Goal: Task Accomplishment & Management: Manage account settings

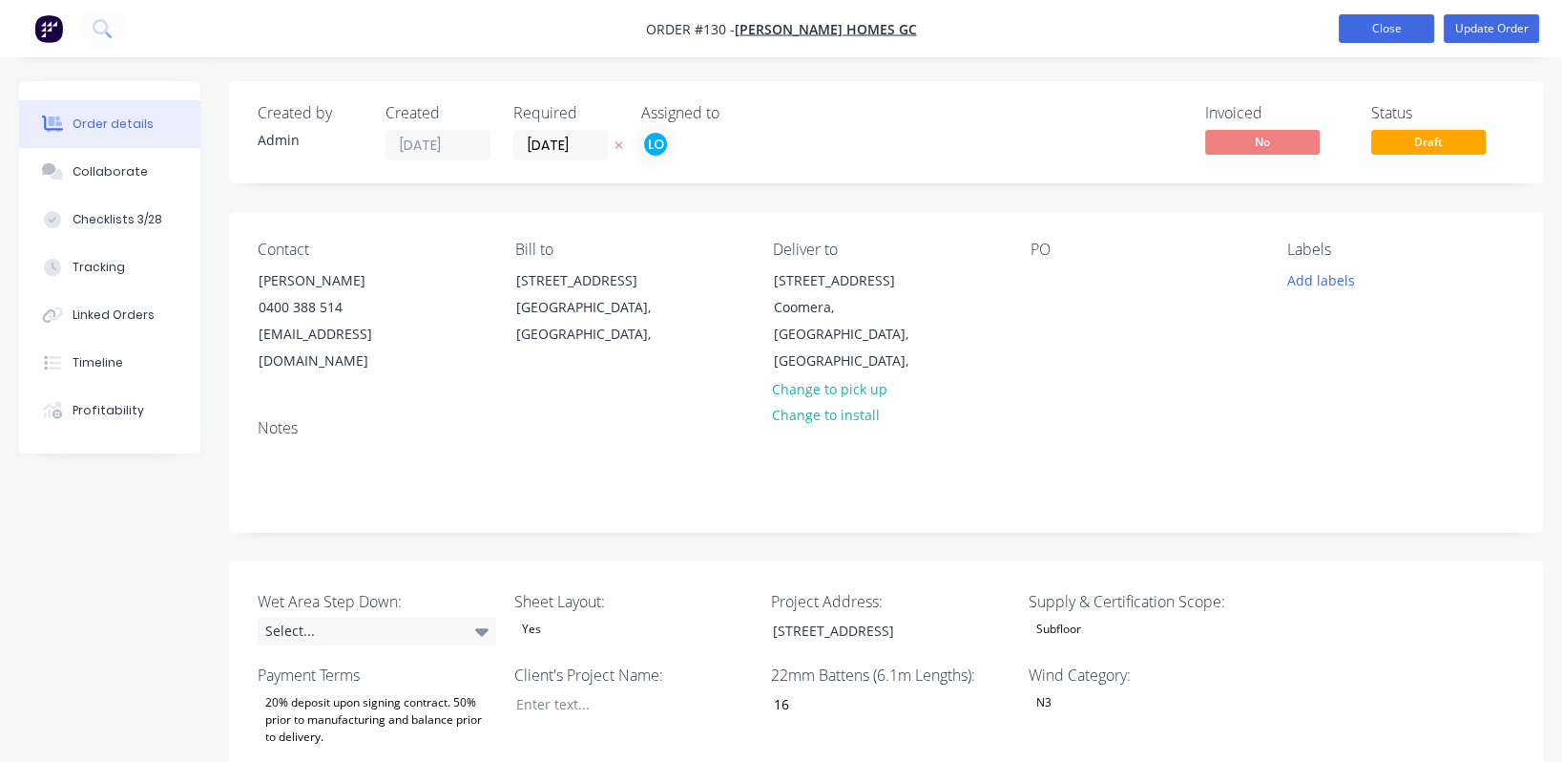
click at [1386, 24] on button "Close" at bounding box center [1386, 28] width 95 height 29
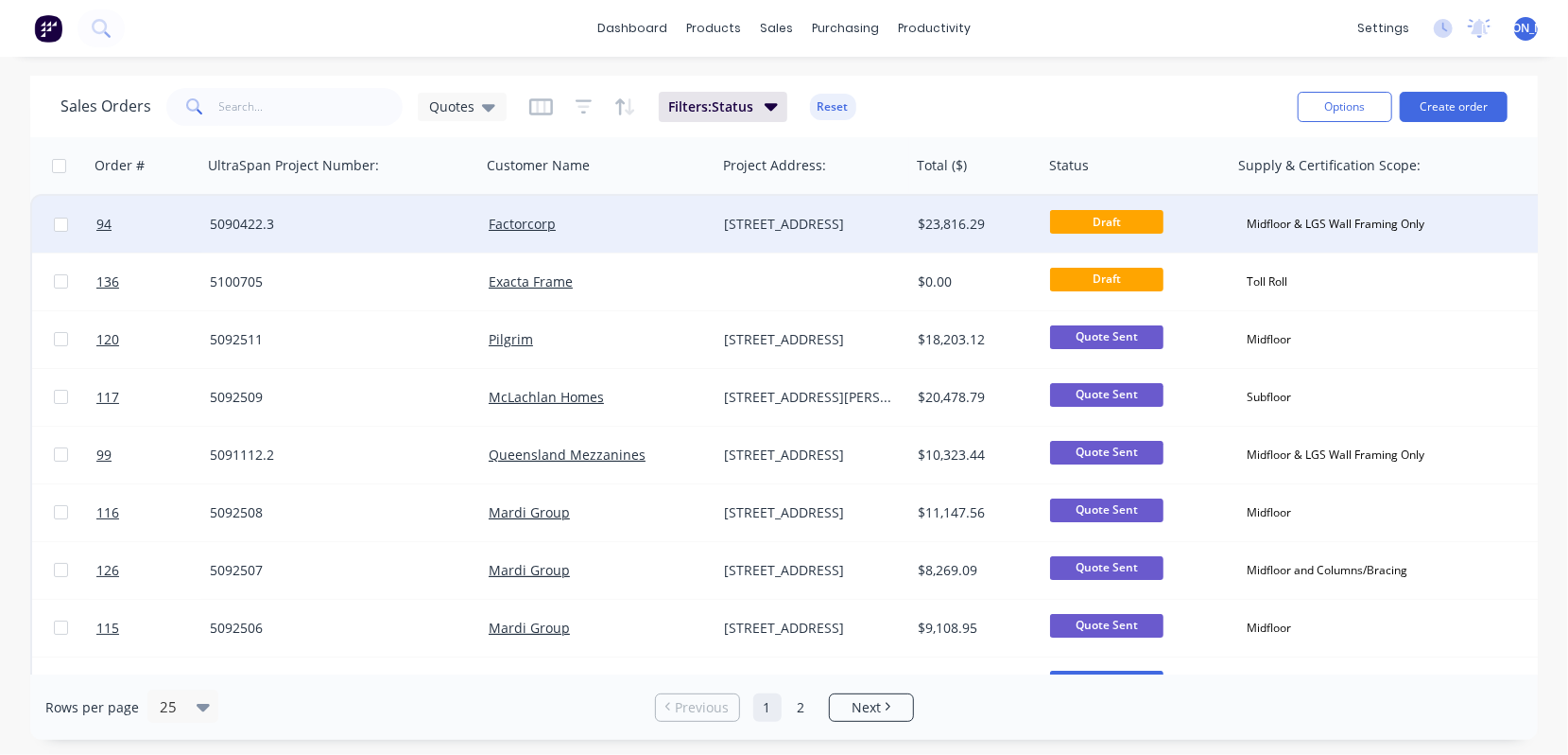
click at [241, 221] on div "5090422.3" at bounding box center [335, 224] width 251 height 19
click at [105, 220] on span "94" at bounding box center [103, 224] width 15 height 19
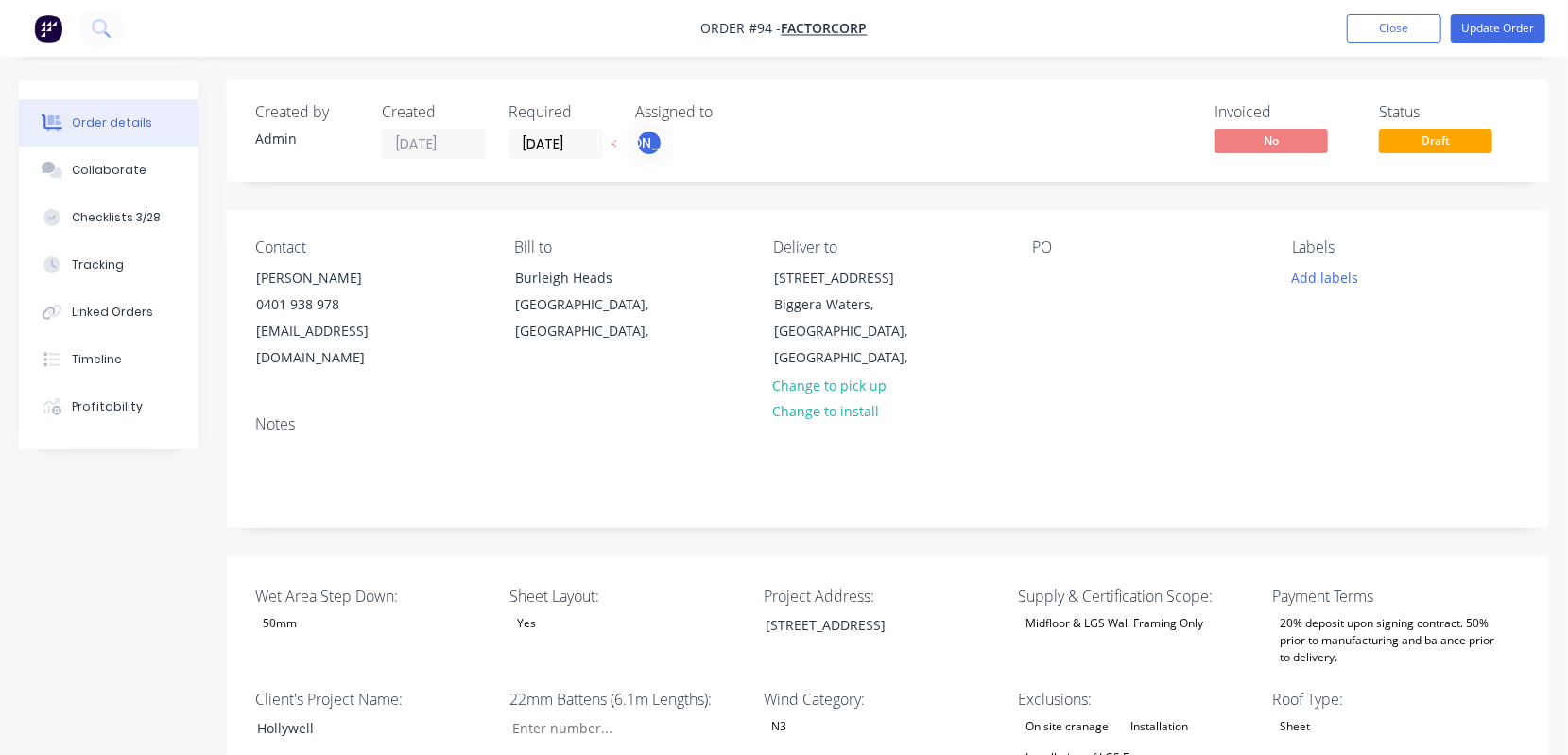
type input "105"
type input "232"
type input "0.0"
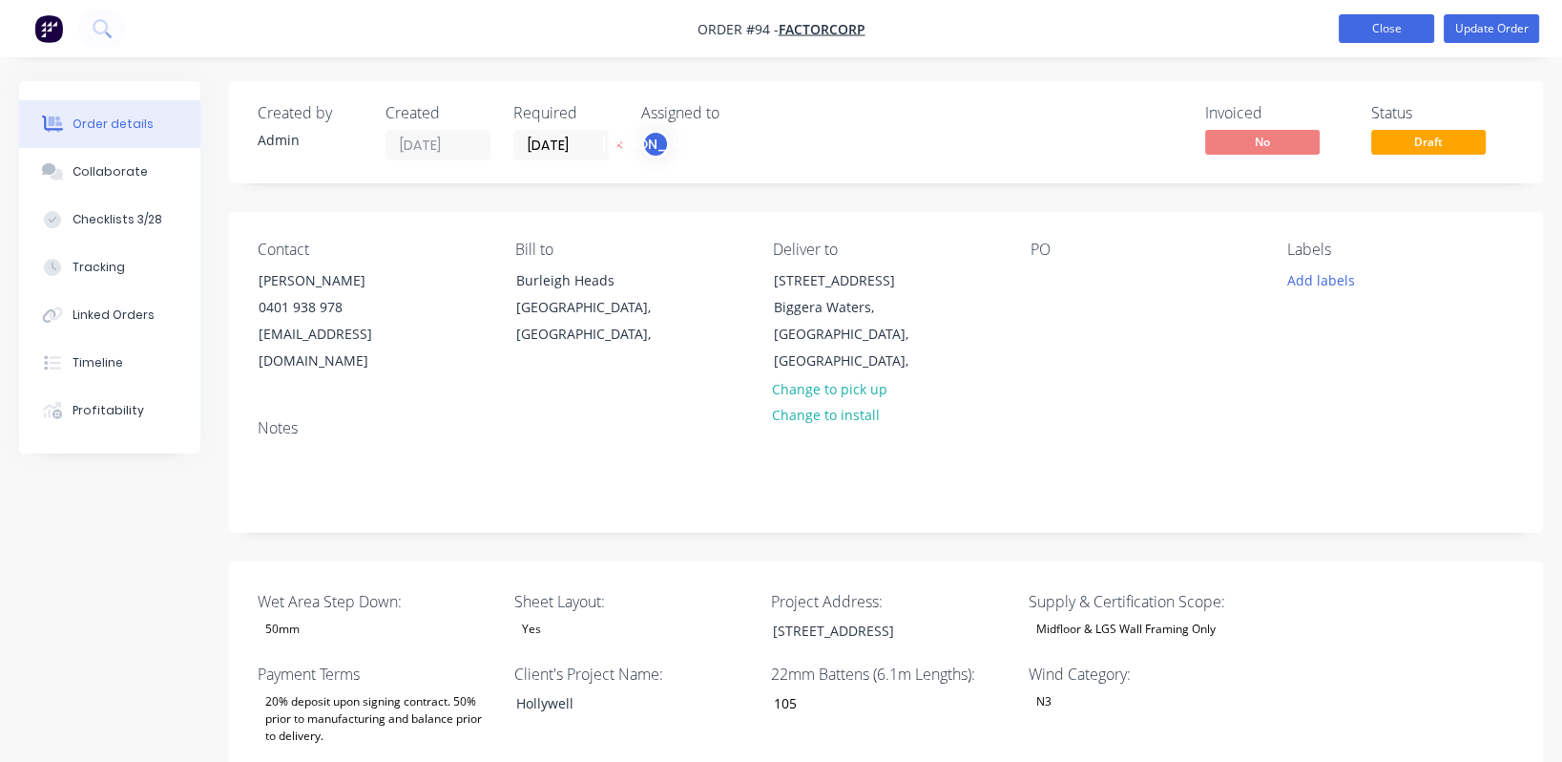
click at [1396, 30] on button "Close" at bounding box center [1386, 28] width 95 height 29
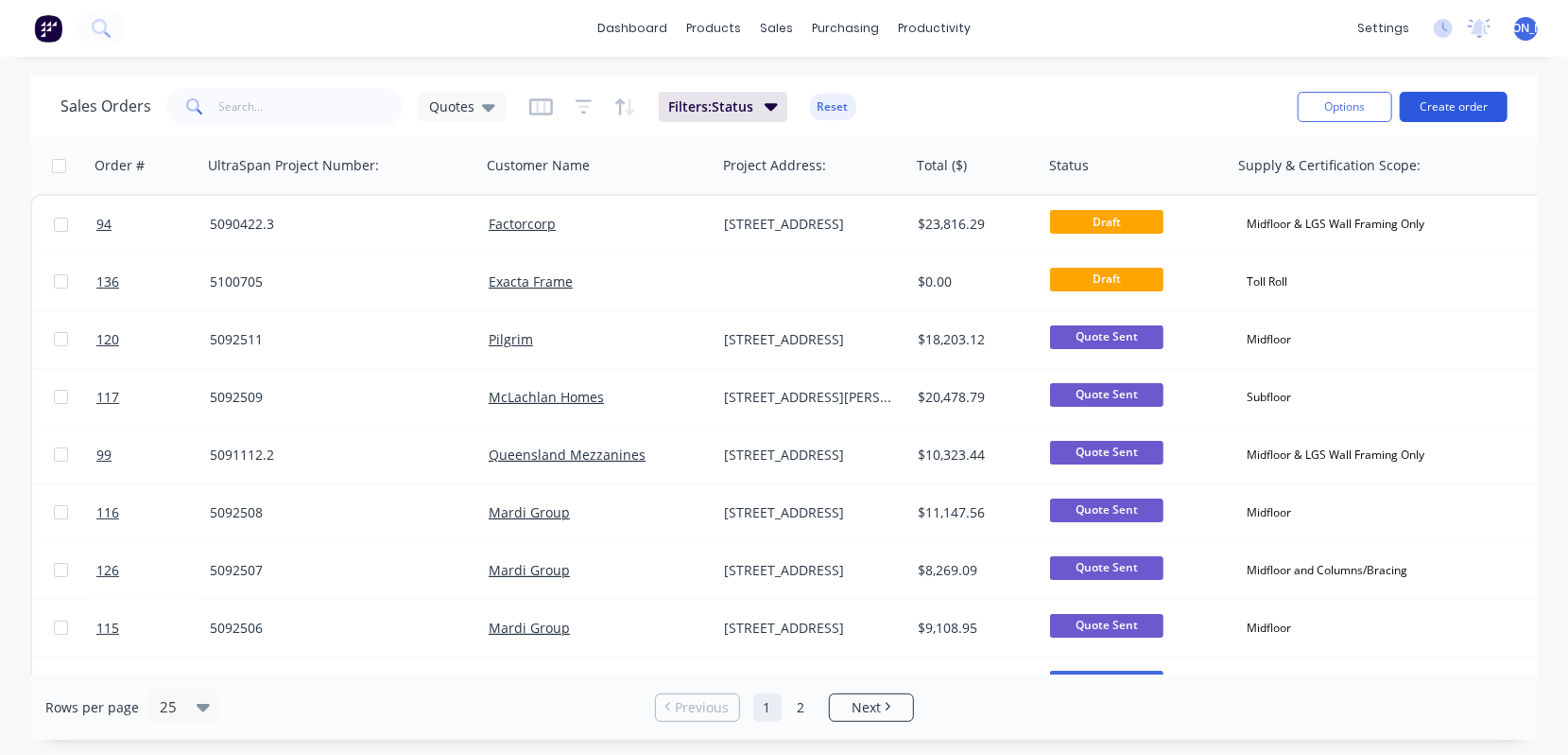
click at [1459, 111] on button "Create order" at bounding box center [1453, 107] width 108 height 31
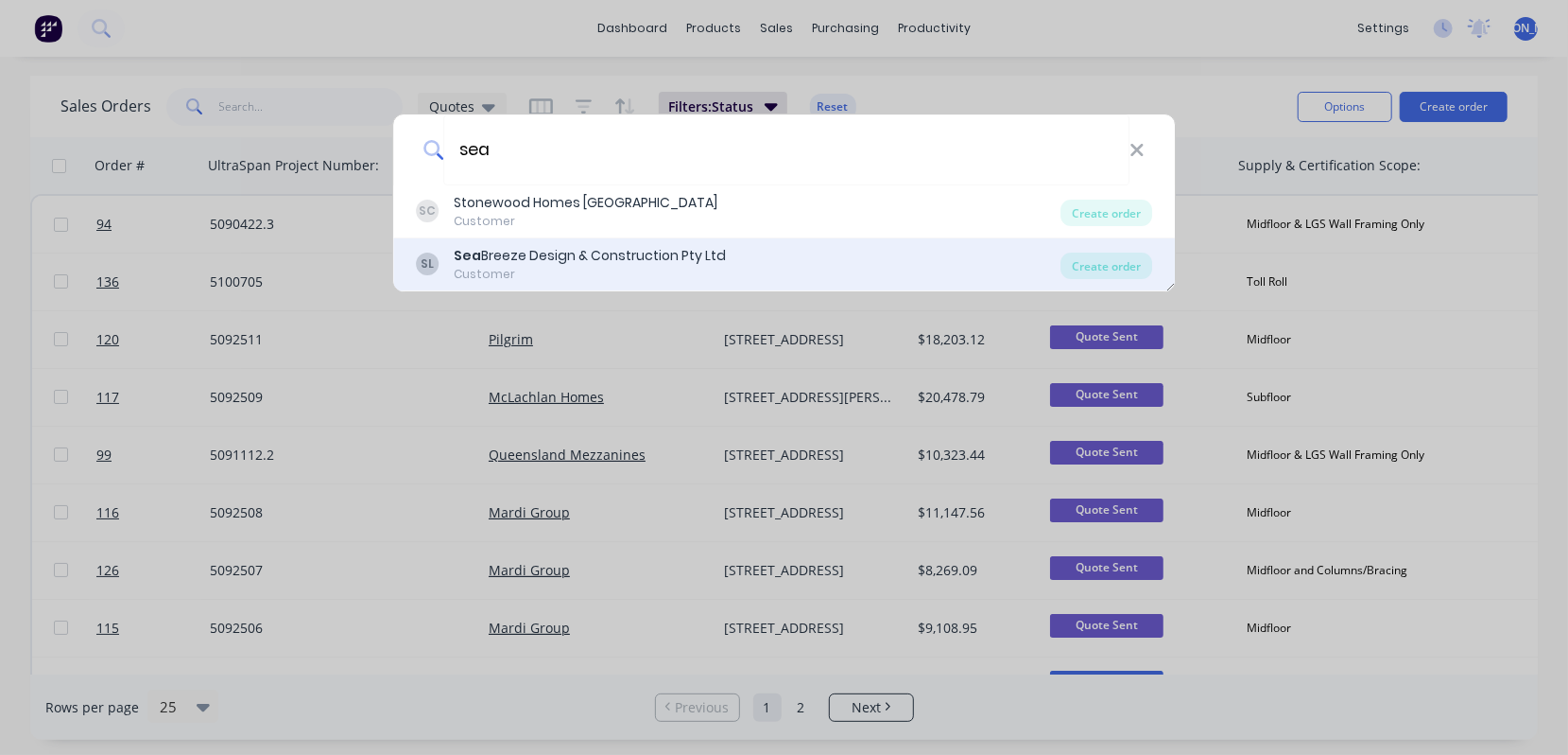
type input "sea"
click at [567, 261] on div "Sea Breeze Design & Construction Pty Ltd" at bounding box center [589, 256] width 272 height 20
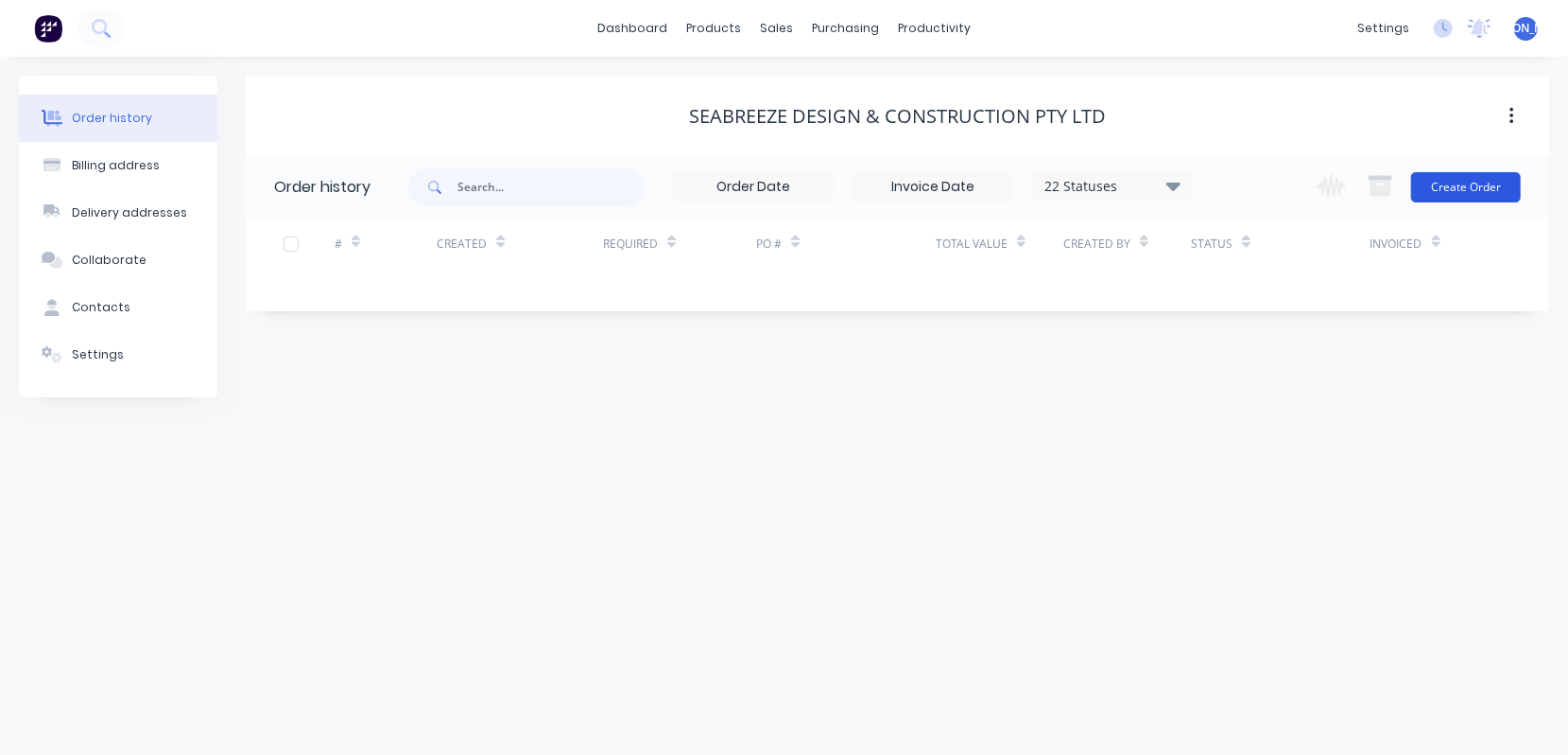
click at [1463, 185] on button "Create Order" at bounding box center [1466, 187] width 110 height 31
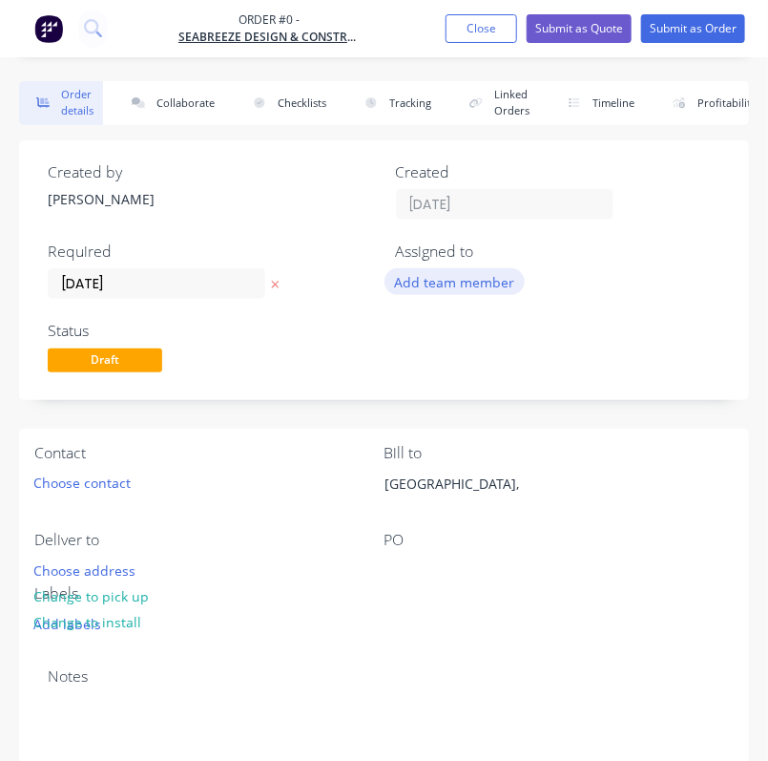
click at [491, 287] on button "Add team member" at bounding box center [455, 281] width 140 height 26
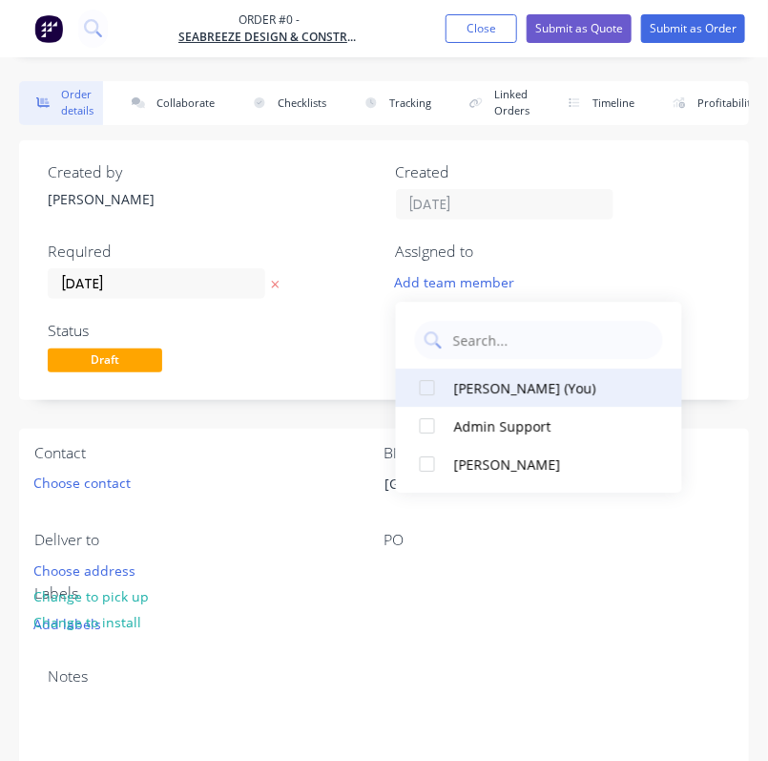
click at [527, 396] on div "[PERSON_NAME] (You)" at bounding box center [549, 388] width 191 height 20
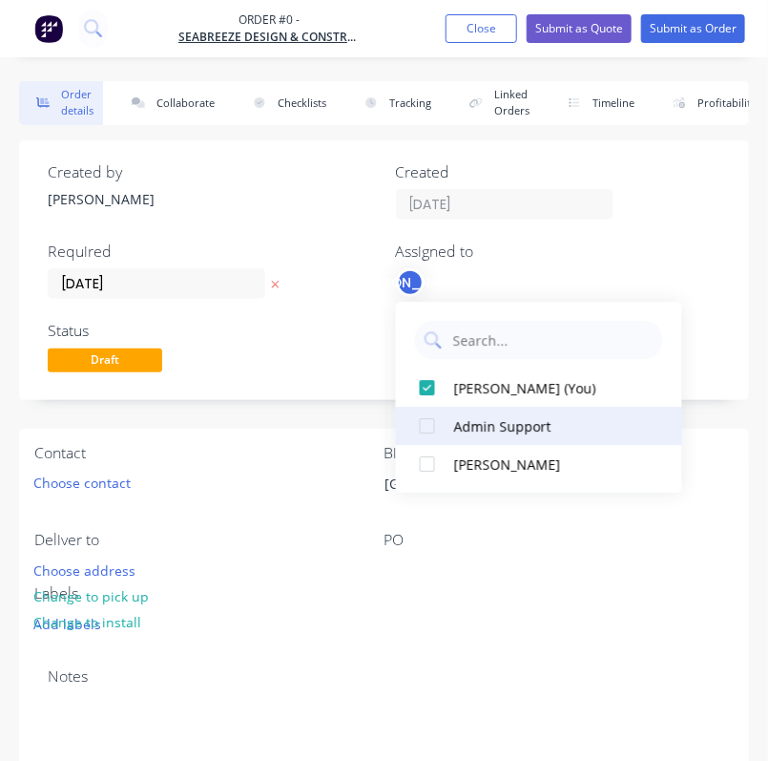
click at [526, 427] on div "Admin Support" at bounding box center [549, 426] width 191 height 20
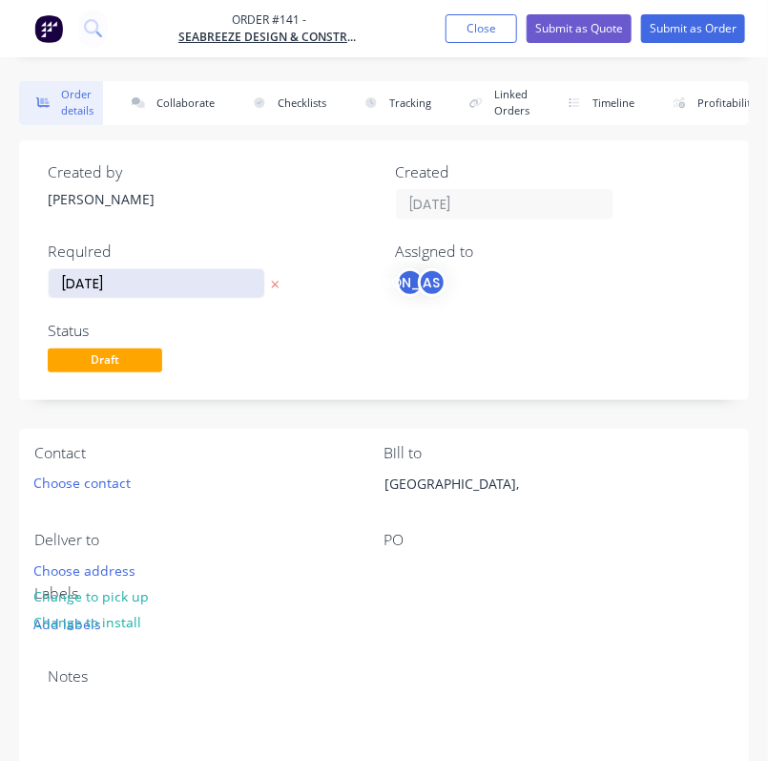
click at [207, 282] on input "[DATE]" at bounding box center [157, 283] width 216 height 29
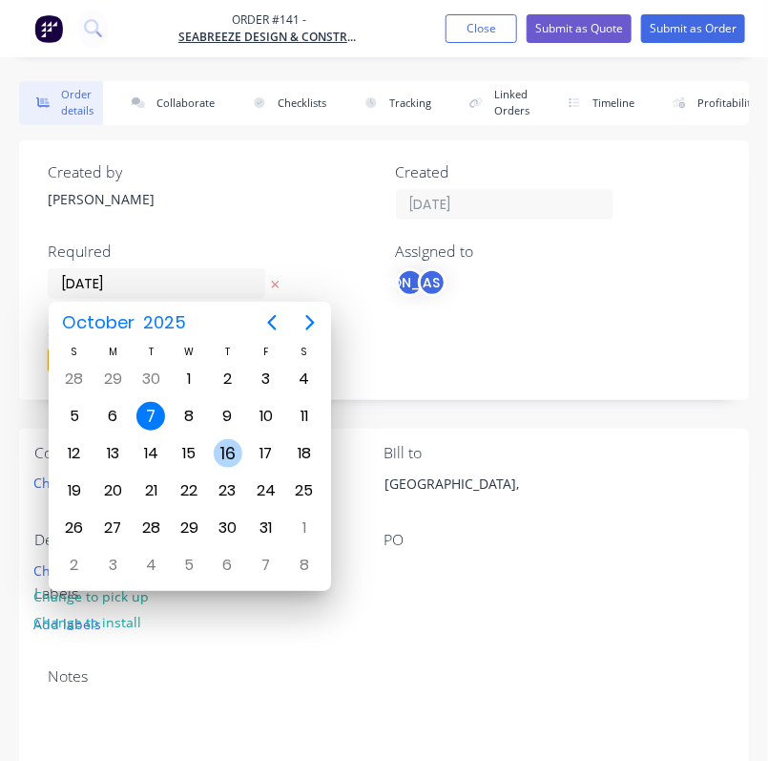
click at [231, 448] on div "16" at bounding box center [228, 453] width 29 height 29
type input "[DATE]"
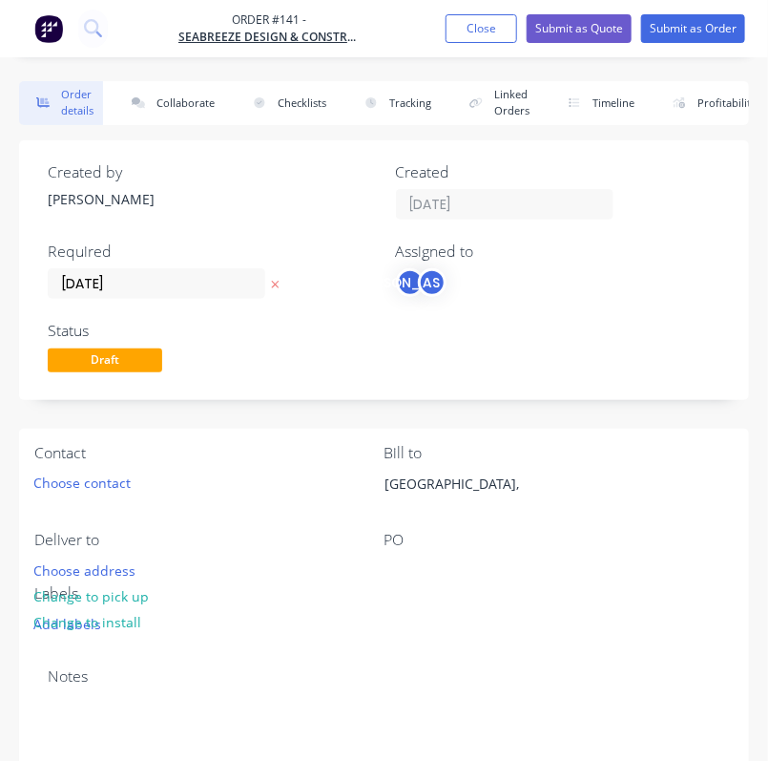
click at [248, 340] on div "Status Draft" at bounding box center [210, 349] width 325 height 55
click at [131, 489] on button "Choose contact" at bounding box center [82, 483] width 117 height 26
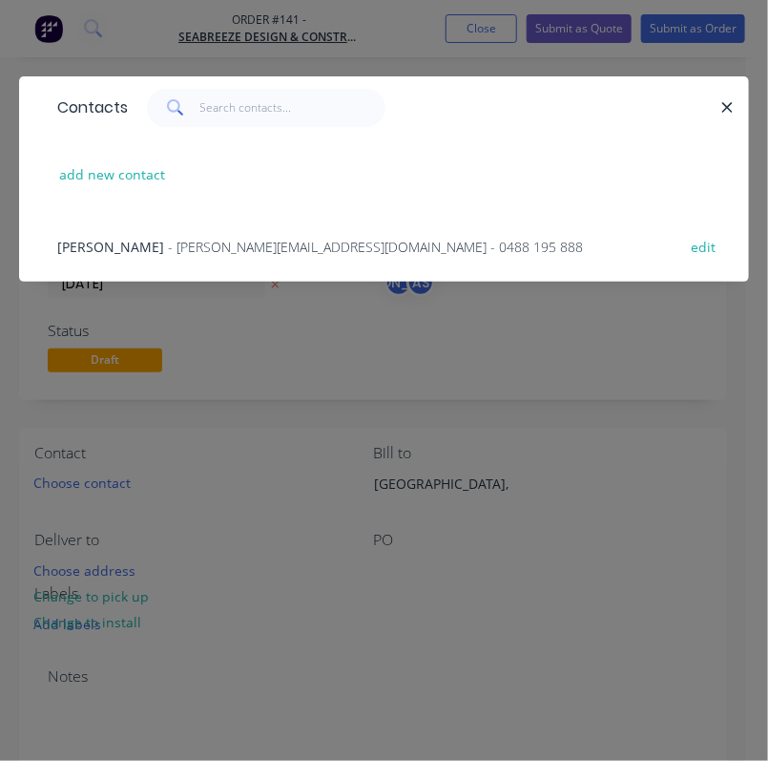
click at [114, 244] on span "[PERSON_NAME]" at bounding box center [110, 247] width 107 height 18
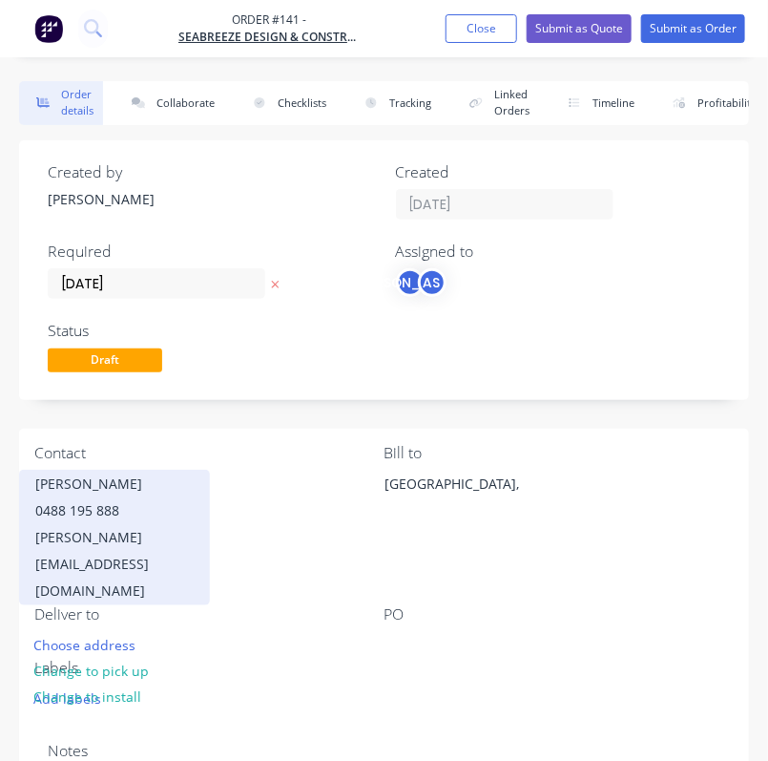
click at [105, 523] on div "0488 195 888" at bounding box center [114, 510] width 158 height 27
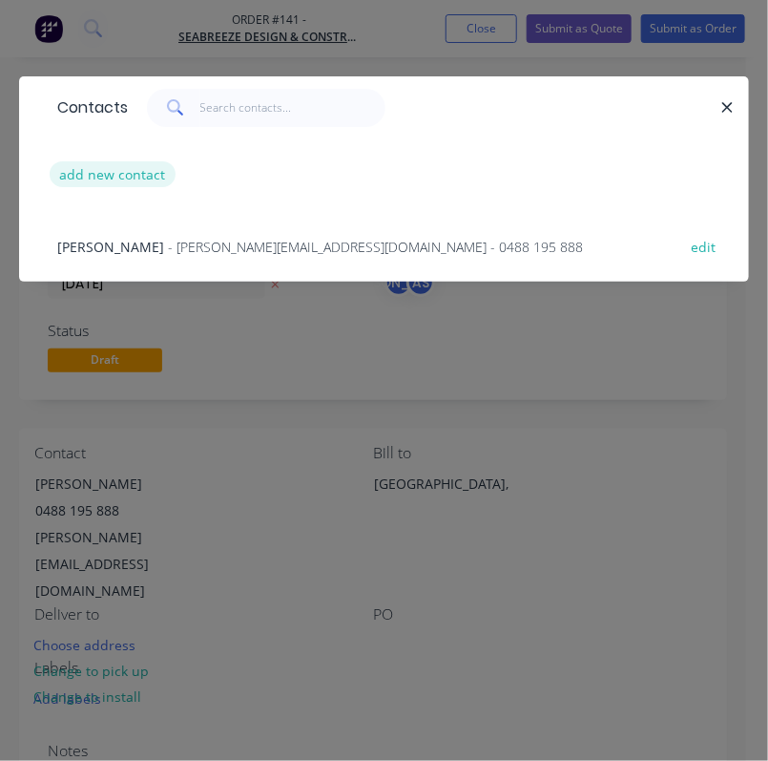
click at [125, 173] on button "add new contact" at bounding box center [113, 174] width 126 height 26
select select "AU"
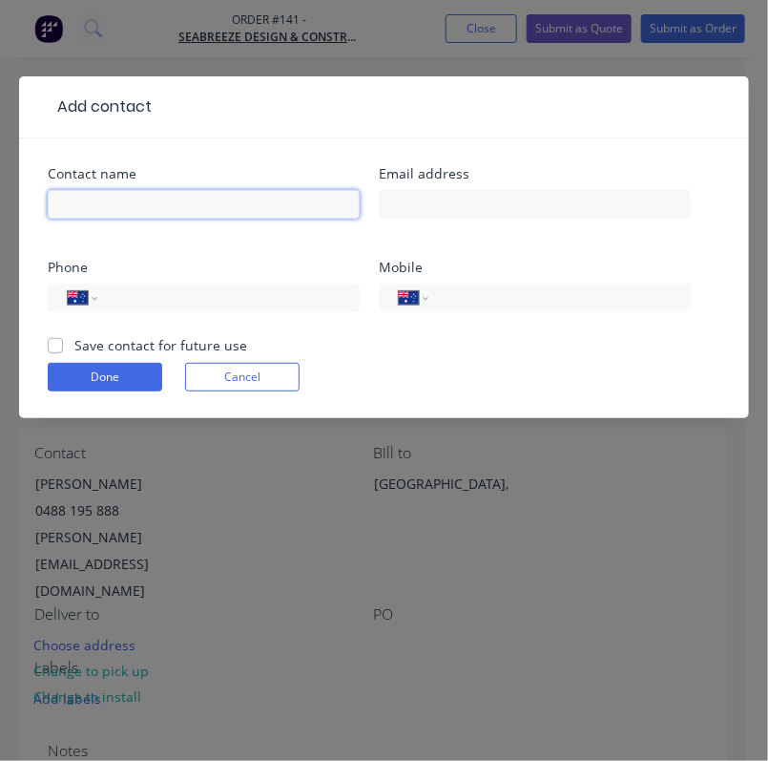
click at [148, 205] on input "text" at bounding box center [204, 204] width 312 height 29
type input "[PERSON_NAME]"
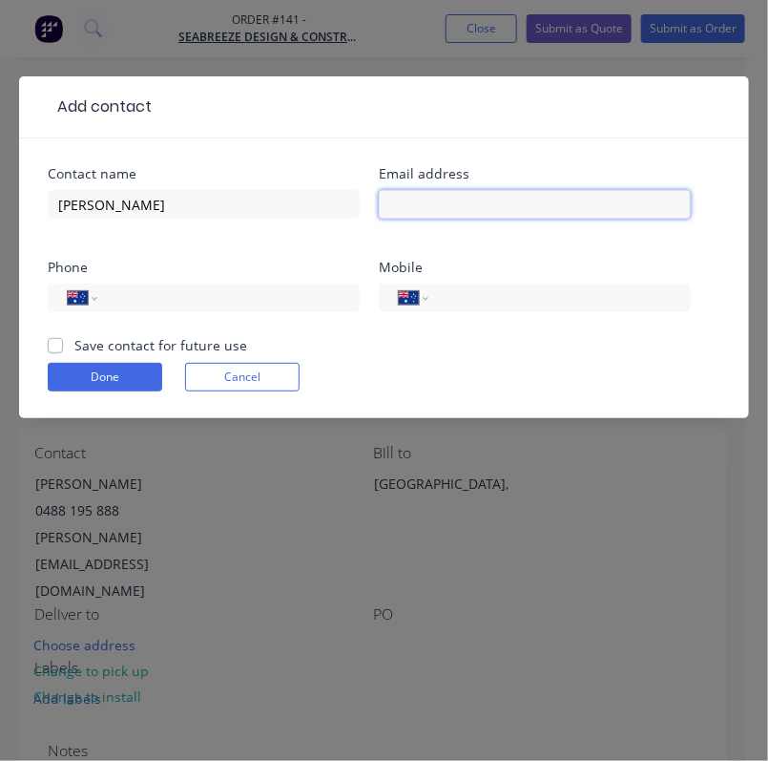
click at [511, 212] on input "text" at bounding box center [535, 204] width 312 height 29
click at [165, 303] on input "tel" at bounding box center [225, 298] width 229 height 22
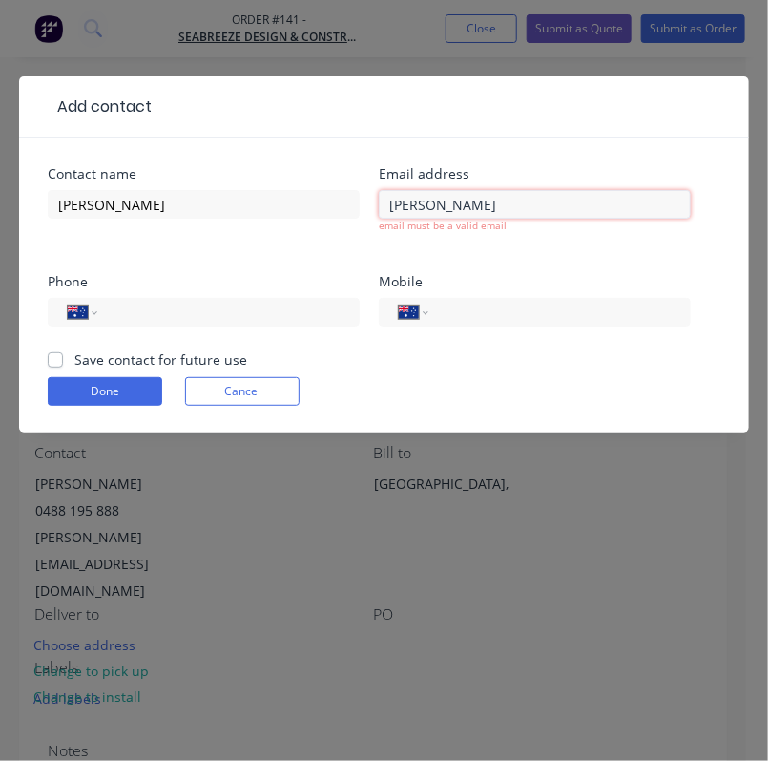
click at [507, 205] on input "[PERSON_NAME]" at bounding box center [535, 204] width 312 height 29
type input "E"
click at [209, 198] on input "[PERSON_NAME]" at bounding box center [204, 204] width 312 height 29
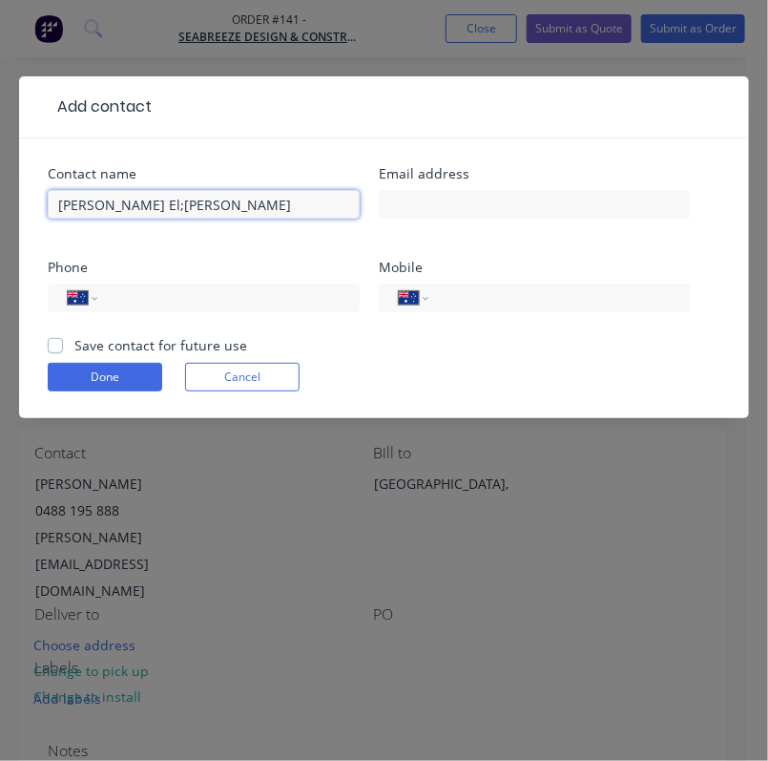
drag, startPoint x: 118, startPoint y: 200, endPoint x: 125, endPoint y: 236, distance: 35.9
click at [117, 202] on input "[PERSON_NAME] El;[PERSON_NAME]" at bounding box center [204, 204] width 312 height 29
type input "[PERSON_NAME] [PERSON_NAME]"
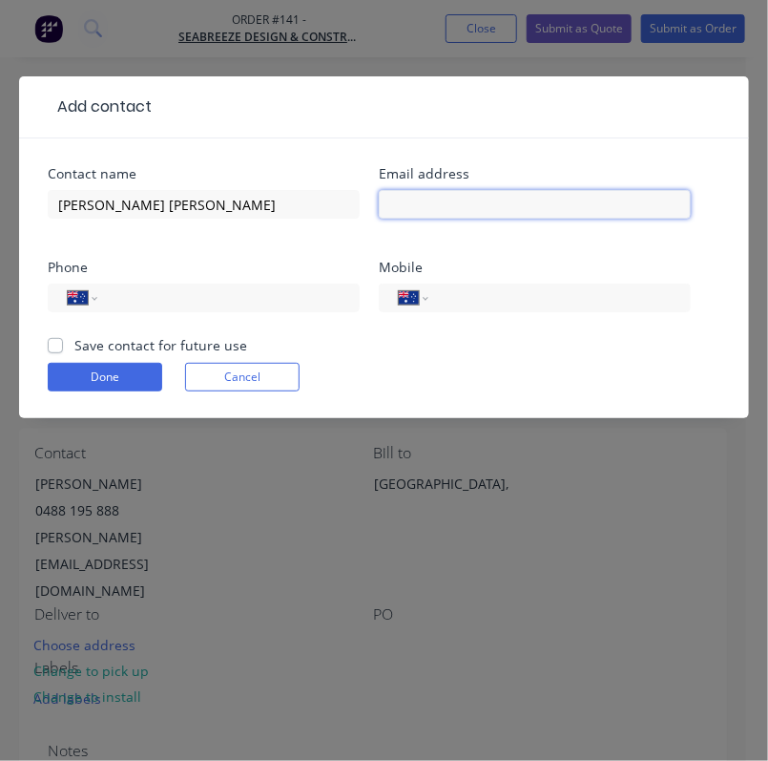
click at [487, 203] on input "text" at bounding box center [535, 204] width 312 height 29
type input "[PERSON_NAME][EMAIL_ADDRESS][PERSON_NAME][DOMAIN_NAME]"
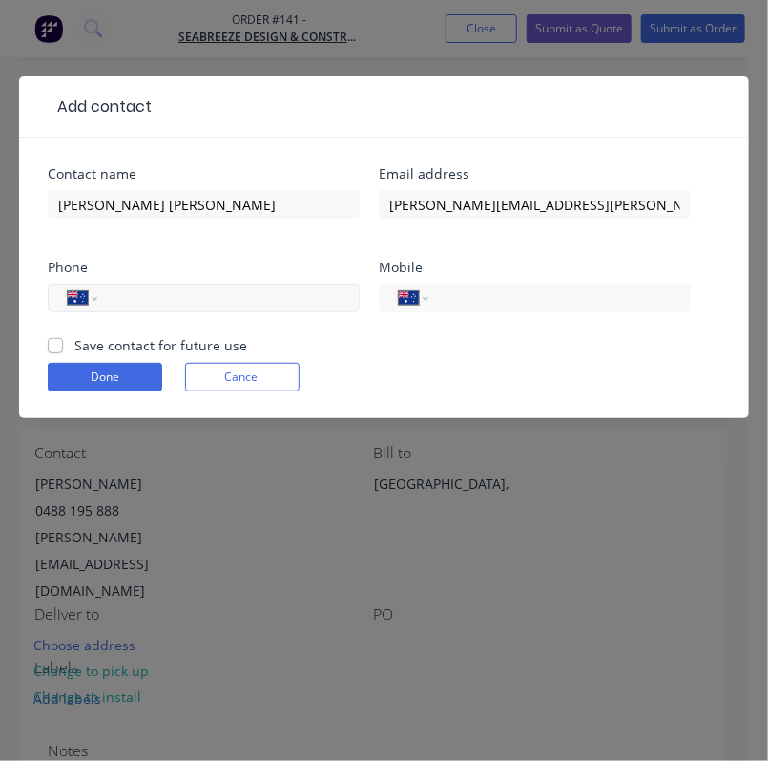
click at [194, 297] on input "tel" at bounding box center [225, 298] width 229 height 22
click at [547, 304] on input "tel" at bounding box center [556, 298] width 229 height 22
type input "0488 195 006"
click at [133, 335] on label "Save contact for future use" at bounding box center [160, 345] width 173 height 20
click at [63, 335] on input "Save contact for future use" at bounding box center [55, 344] width 15 height 18
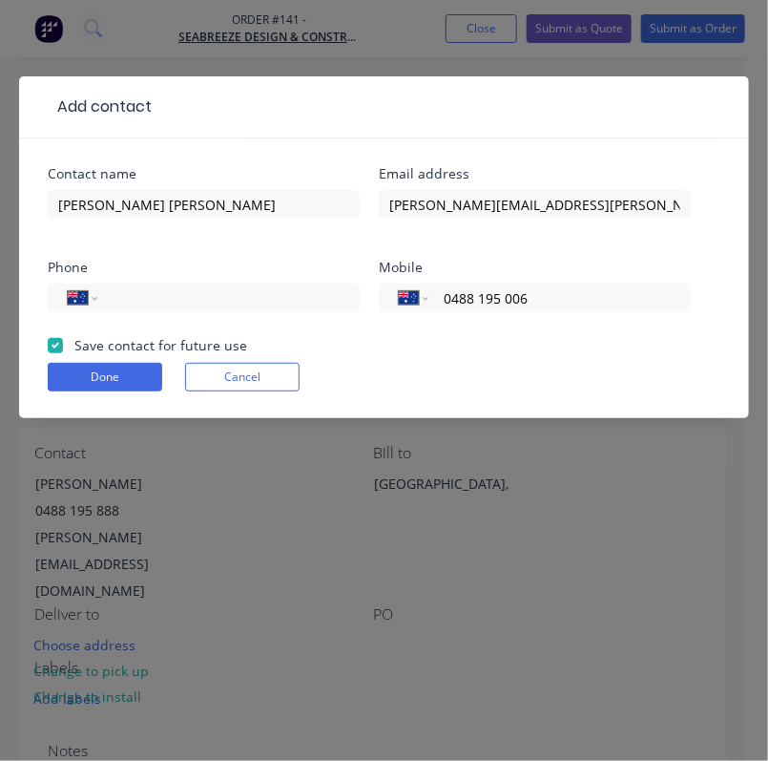
checkbox input "true"
click at [153, 372] on button "Done" at bounding box center [105, 377] width 115 height 29
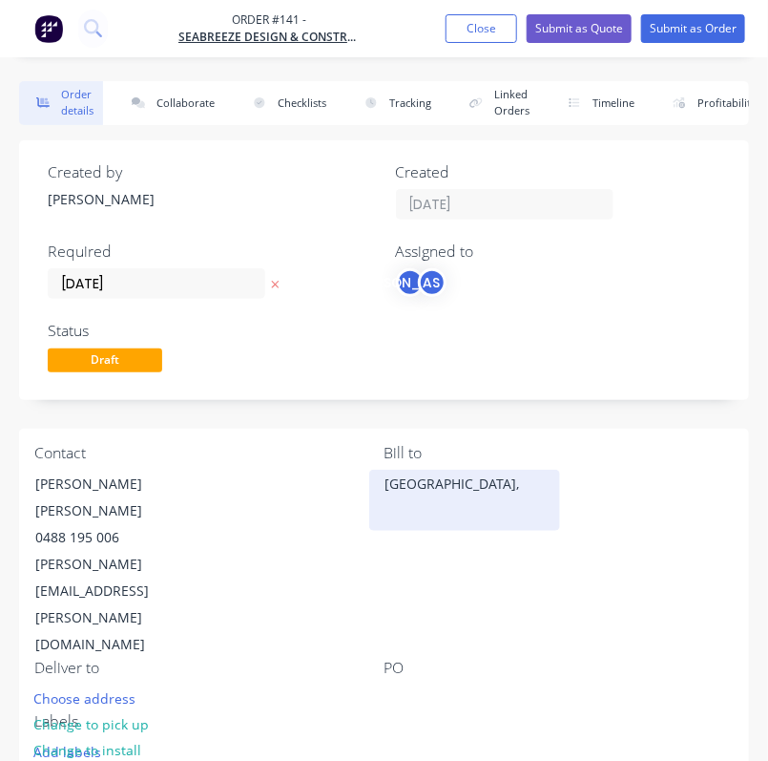
click at [448, 477] on div "[GEOGRAPHIC_DATA]," at bounding box center [465, 483] width 158 height 27
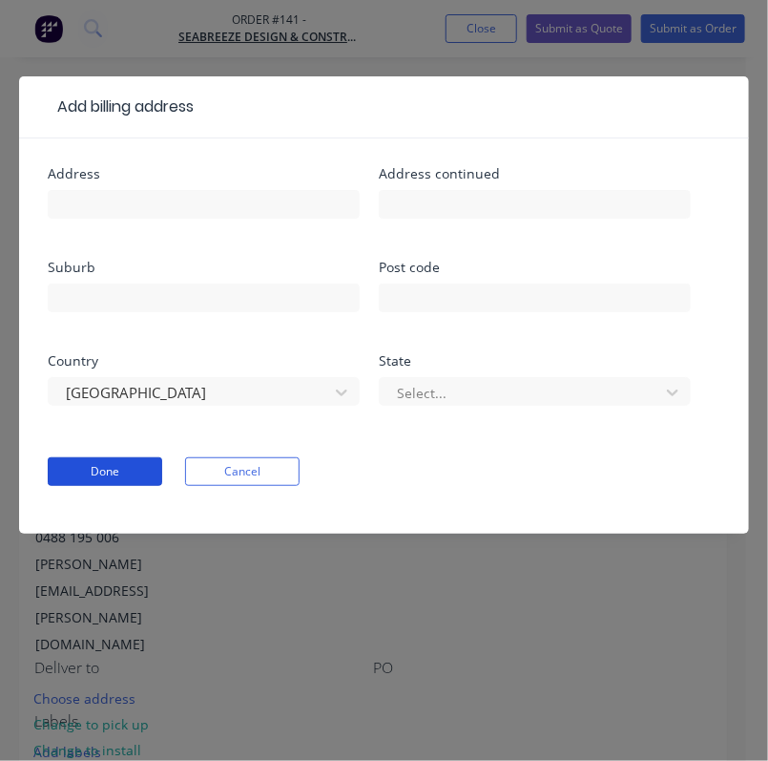
drag, startPoint x: 127, startPoint y: 472, endPoint x: 93, endPoint y: 361, distance: 116.8
click at [102, 551] on div "Add billing address Address Address continued Suburb Post code Country [GEOGRAP…" at bounding box center [384, 319] width 730 height 486
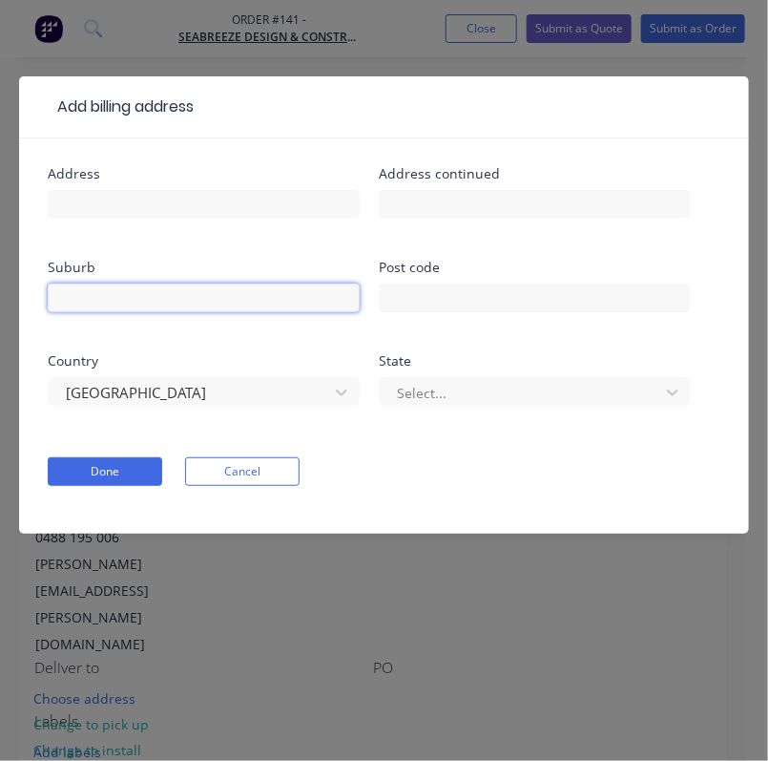
click at [89, 300] on input "text" at bounding box center [204, 297] width 312 height 29
click at [525, 390] on div at bounding box center [522, 393] width 255 height 24
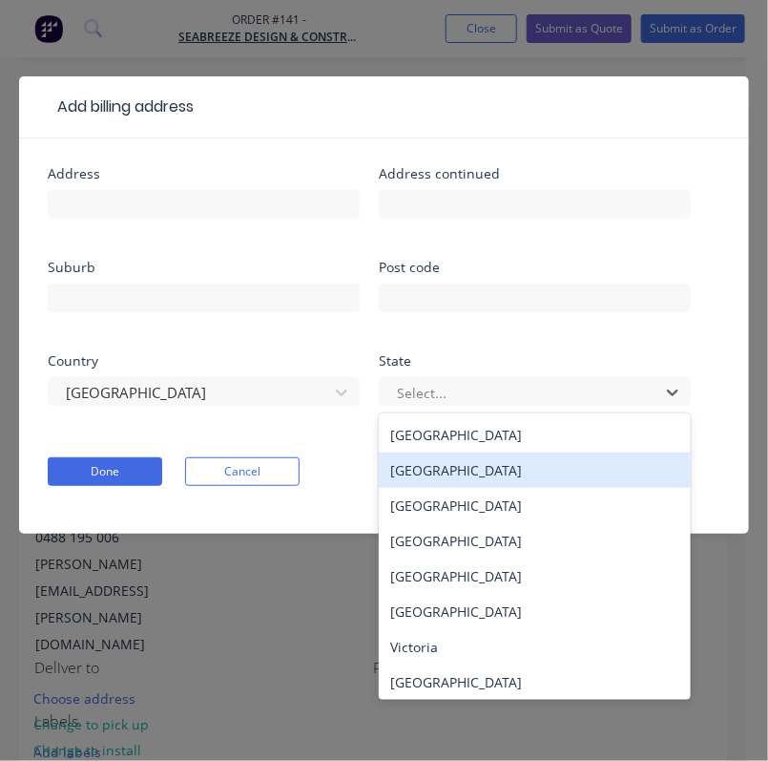
click at [493, 474] on div "[GEOGRAPHIC_DATA]" at bounding box center [535, 469] width 312 height 35
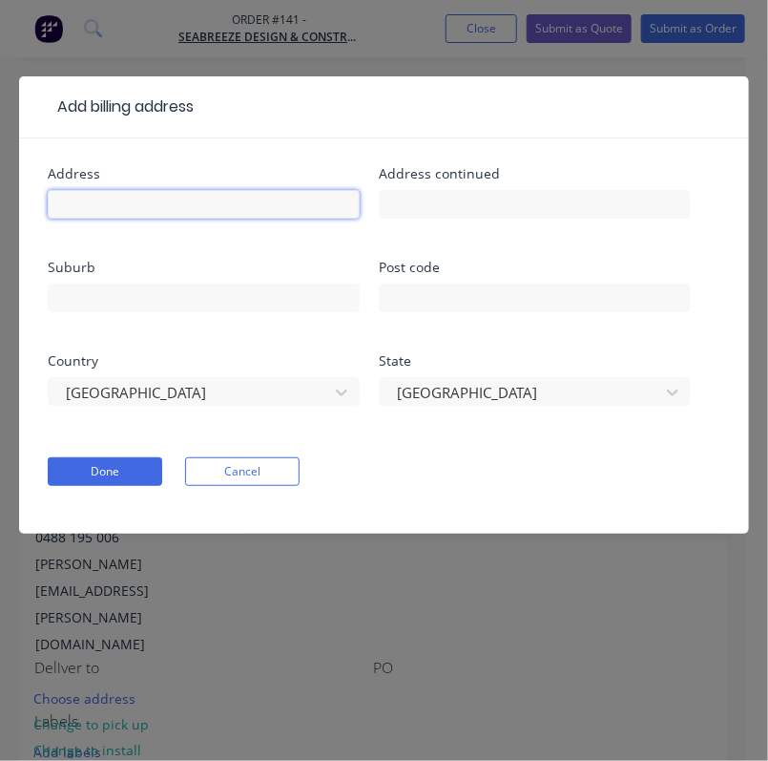
click at [173, 202] on input "text" at bounding box center [204, 204] width 312 height 29
type input "TBC"
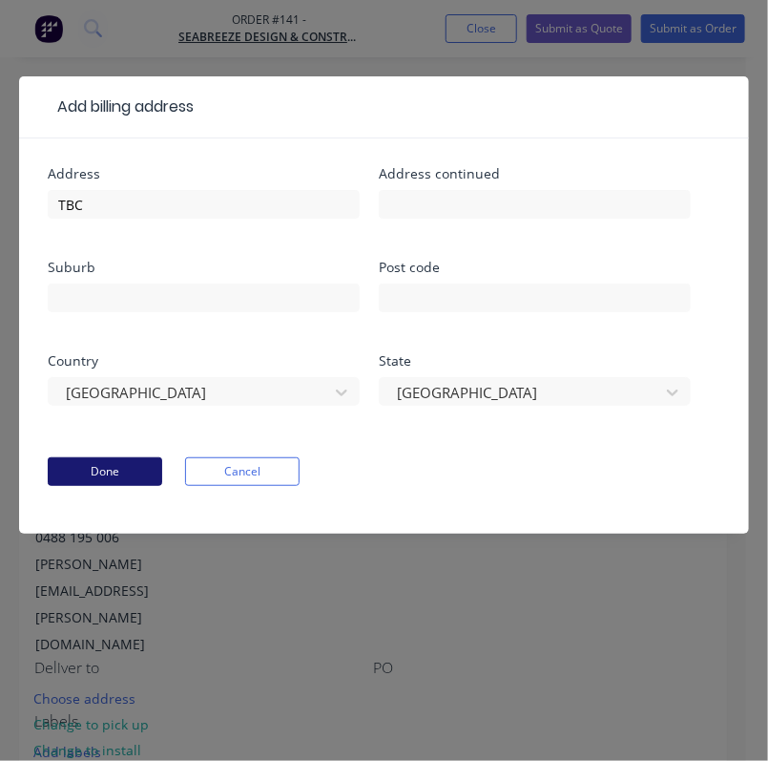
click at [120, 482] on button "Done" at bounding box center [105, 471] width 115 height 29
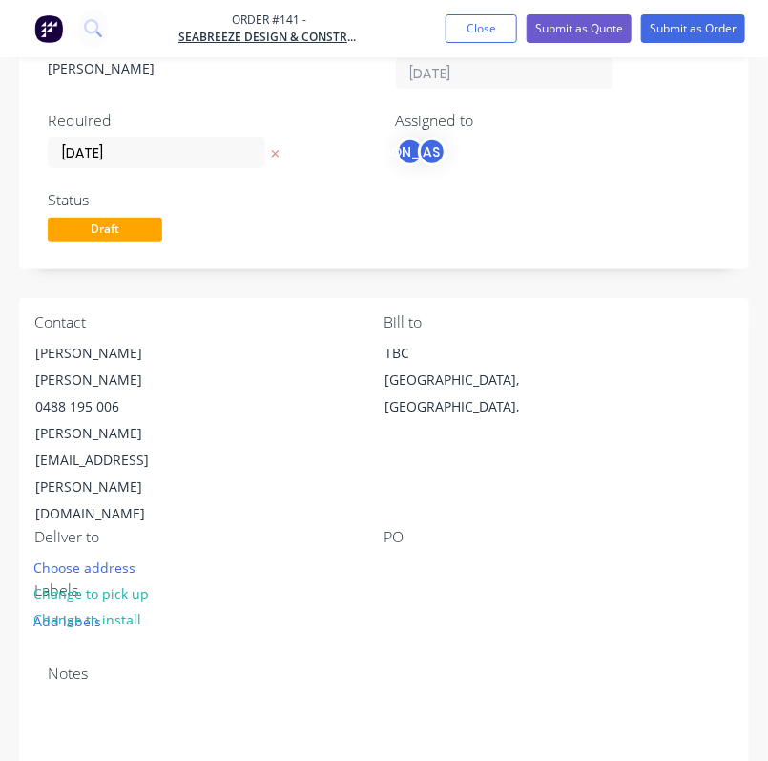
scroll to position [132, 0]
click at [95, 553] on button "Choose address" at bounding box center [85, 566] width 122 height 26
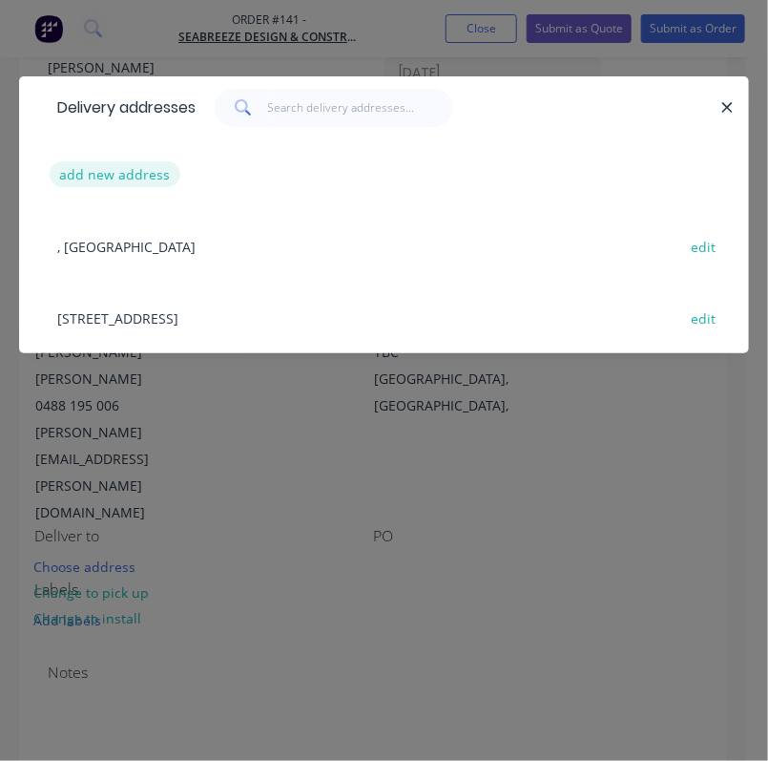
click at [119, 178] on button "add new address" at bounding box center [115, 174] width 131 height 26
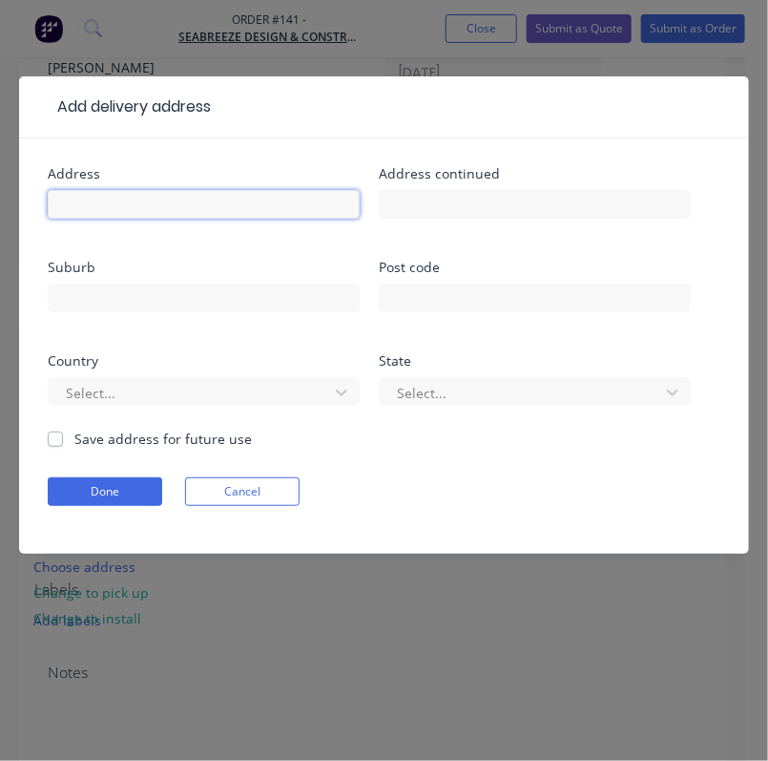
click at [208, 204] on input "text" at bounding box center [204, 204] width 312 height 29
type input "Lot 30"
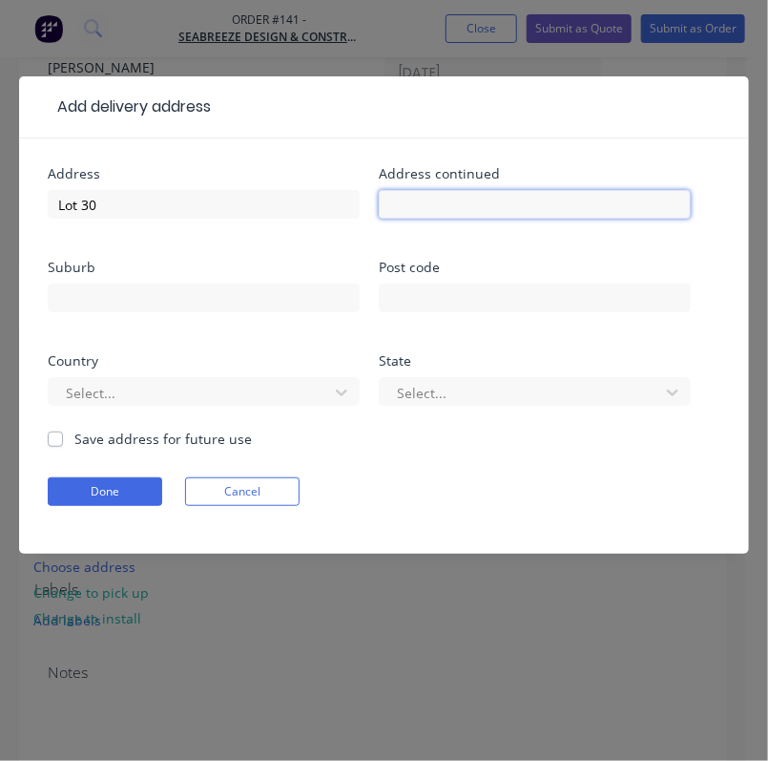
click at [440, 208] on input "text" at bounding box center [535, 204] width 312 height 29
click at [427, 199] on input "Flamatree Dr" at bounding box center [535, 204] width 312 height 29
type input "Flametree Dr"
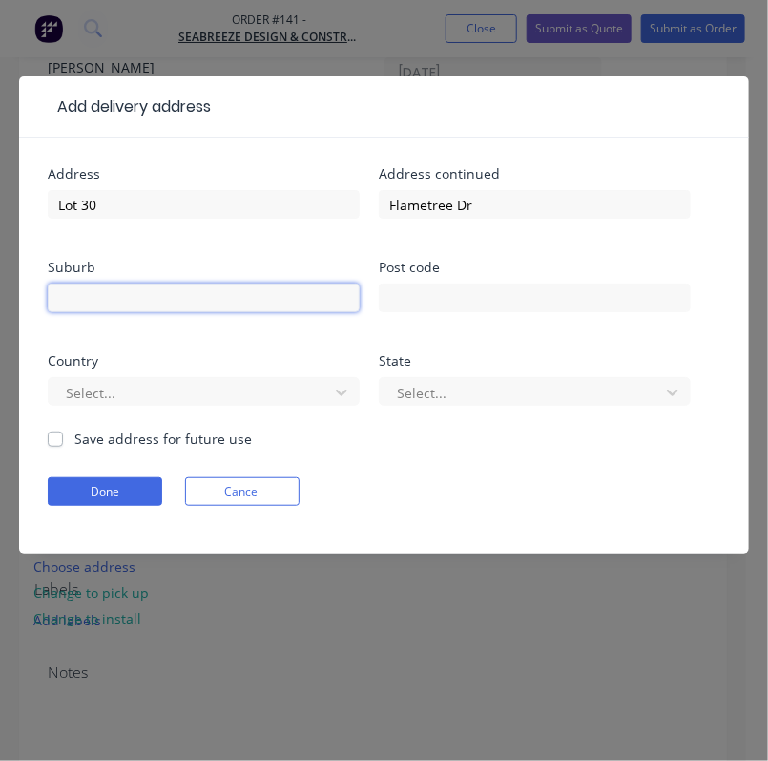
click at [185, 300] on input "text" at bounding box center [204, 297] width 312 height 29
type input "g"
type input "Goonellabah"
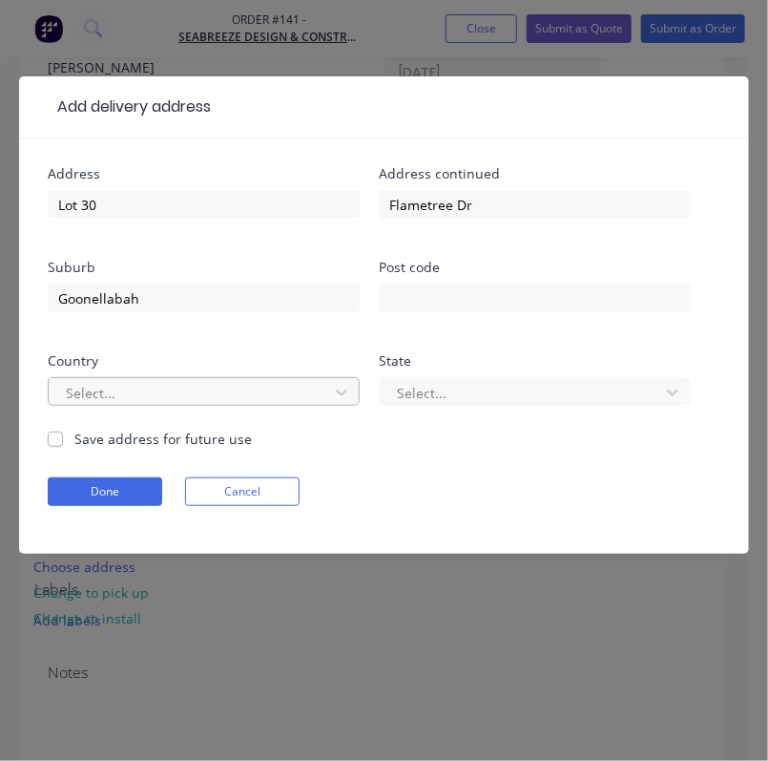
click at [181, 387] on div at bounding box center [191, 393] width 255 height 24
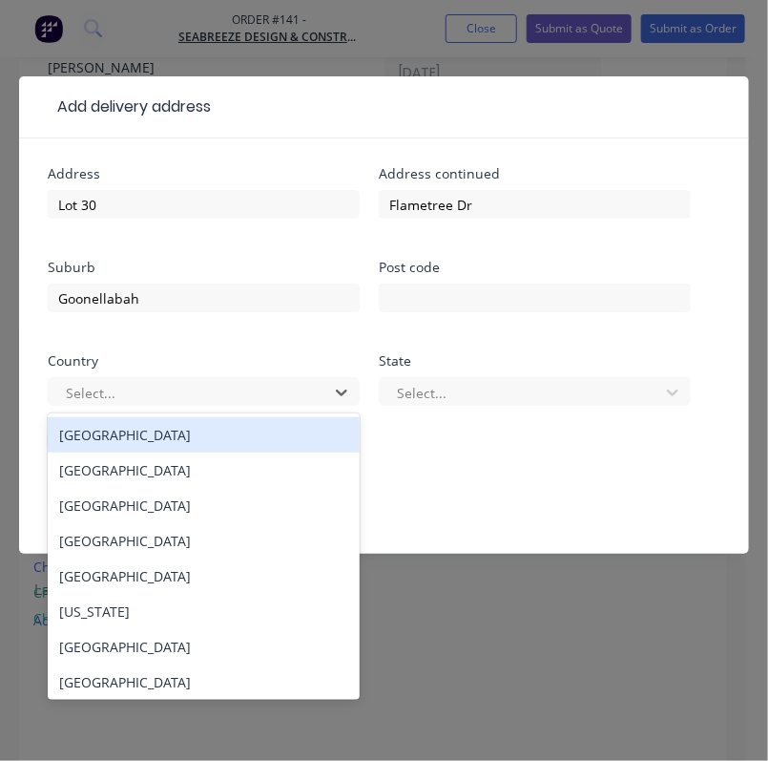
drag, startPoint x: 170, startPoint y: 440, endPoint x: 267, endPoint y: 435, distance: 97.5
click at [171, 440] on div "[GEOGRAPHIC_DATA]" at bounding box center [204, 434] width 312 height 35
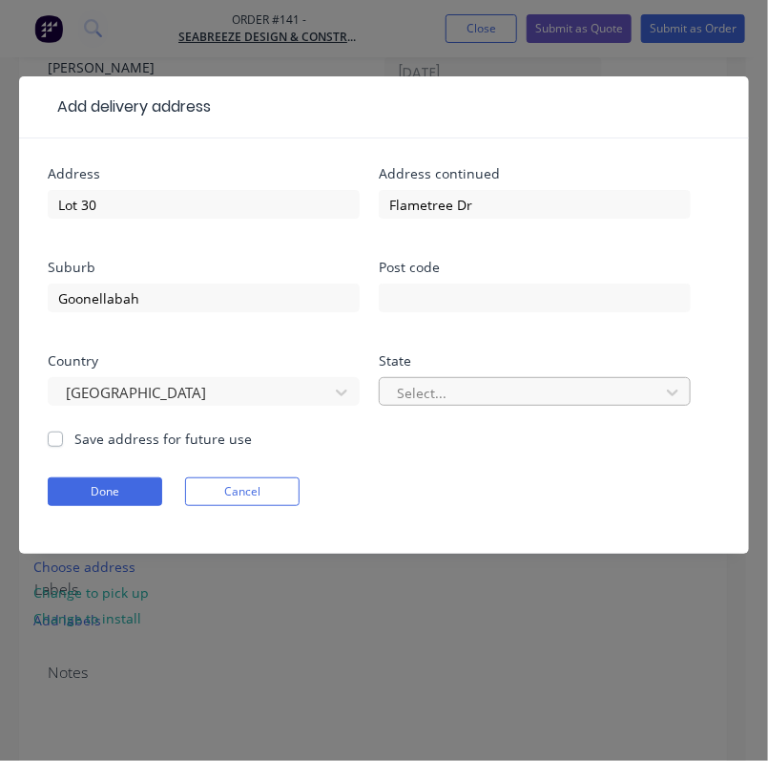
click at [443, 390] on div at bounding box center [522, 393] width 255 height 24
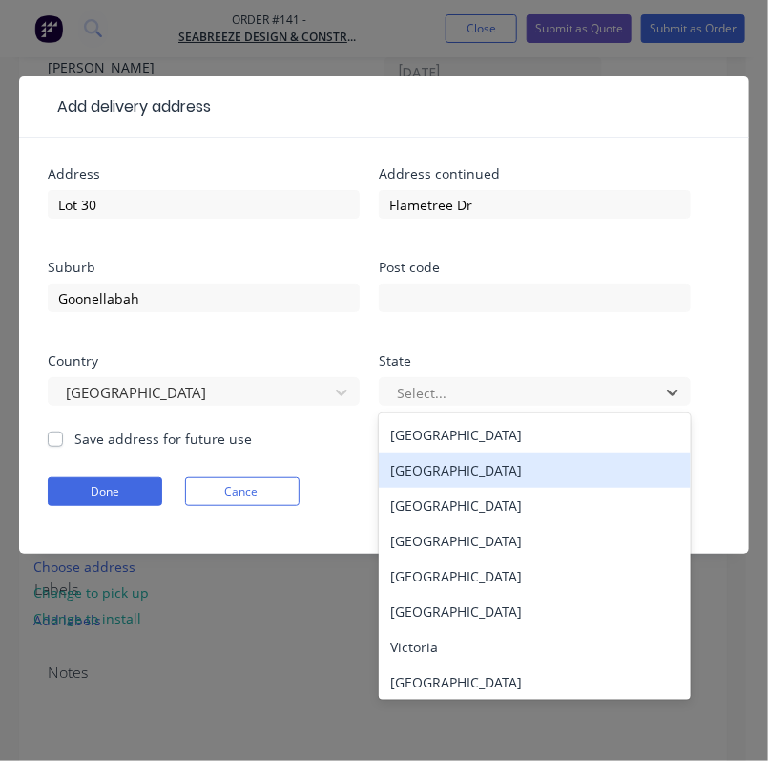
click at [507, 470] on div "[GEOGRAPHIC_DATA]" at bounding box center [535, 469] width 312 height 35
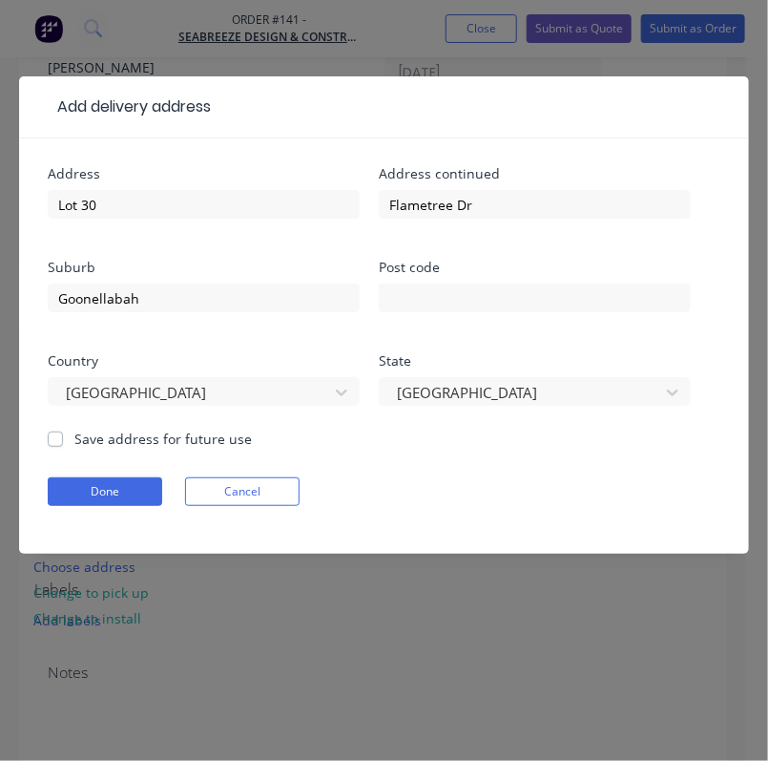
click at [110, 444] on label "Save address for future use" at bounding box center [163, 439] width 178 height 20
click at [63, 444] on input "Save address for future use" at bounding box center [55, 438] width 15 height 18
drag, startPoint x: 97, startPoint y: 442, endPoint x: 100, endPoint y: 479, distance: 37.3
click at [99, 442] on label "Save address for future use" at bounding box center [163, 439] width 178 height 20
click at [74, 438] on label "Save address for future use" at bounding box center [163, 439] width 178 height 20
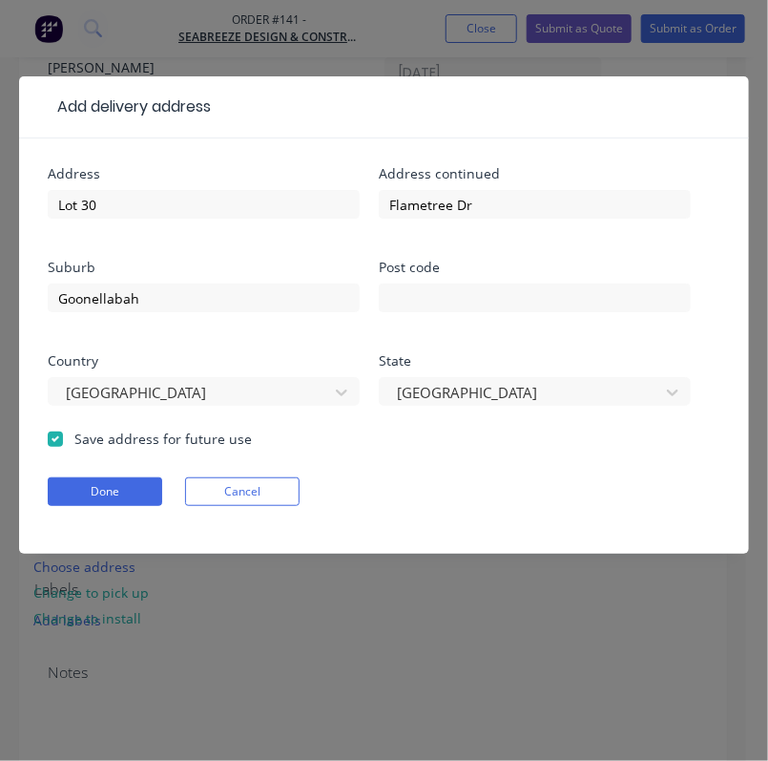
click at [62, 438] on input "Save address for future use" at bounding box center [55, 438] width 15 height 18
click at [74, 443] on label "Save address for future use" at bounding box center [163, 439] width 178 height 20
click at [58, 443] on input "Save address for future use" at bounding box center [55, 438] width 15 height 18
checkbox input "true"
click at [83, 491] on button "Done" at bounding box center [105, 491] width 115 height 29
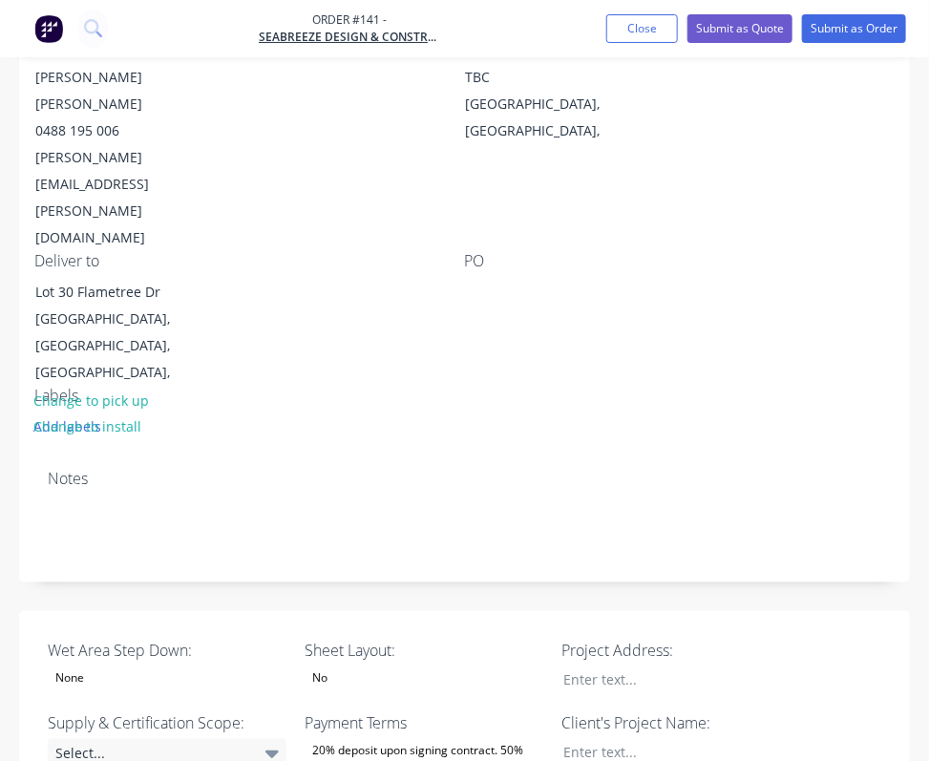
scroll to position [407, 0]
click at [270, 751] on icon at bounding box center [271, 755] width 13 height 8
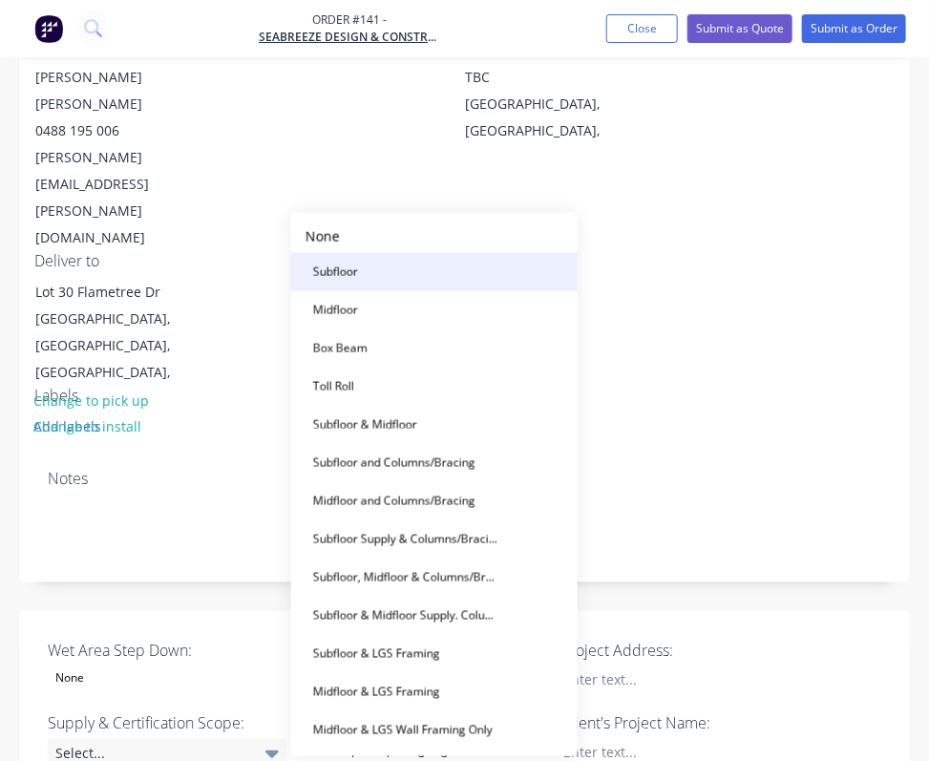
click at [419, 276] on button "Subfloor" at bounding box center [434, 272] width 286 height 38
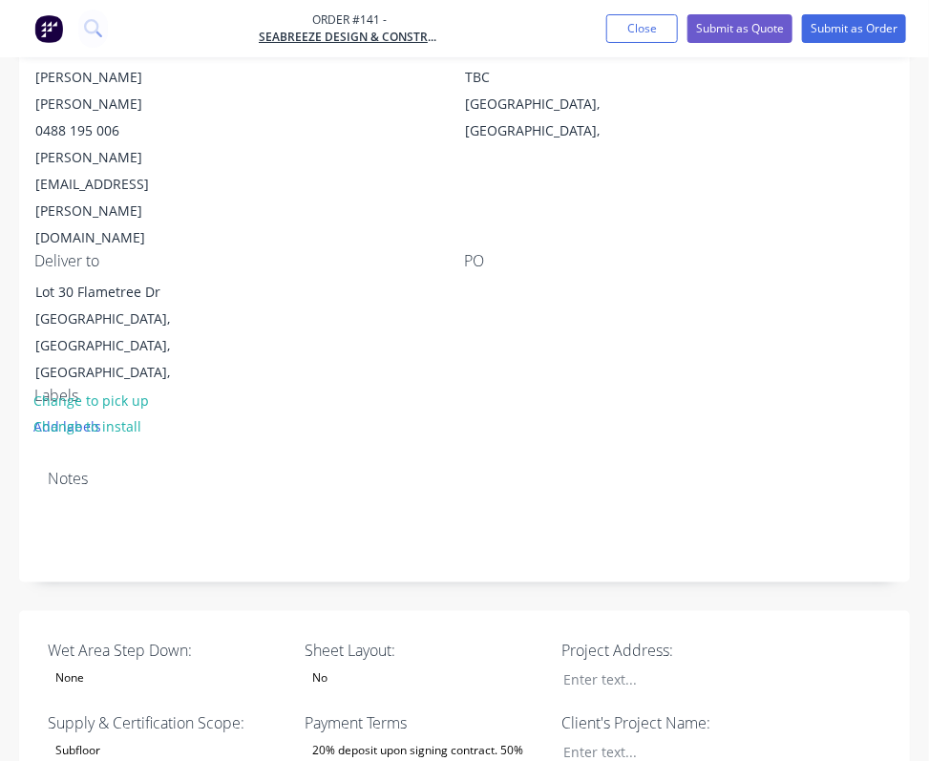
click at [212, 739] on div "Subfloor" at bounding box center [167, 751] width 239 height 25
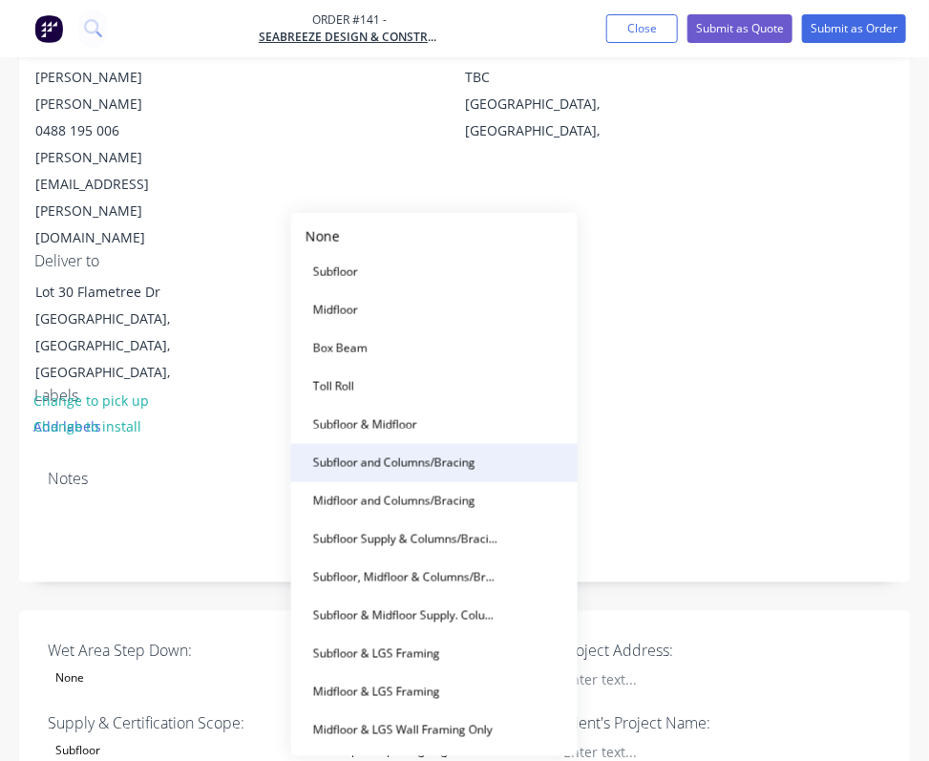
click at [485, 467] on button "Subfloor and Columns/Bracing" at bounding box center [434, 463] width 286 height 38
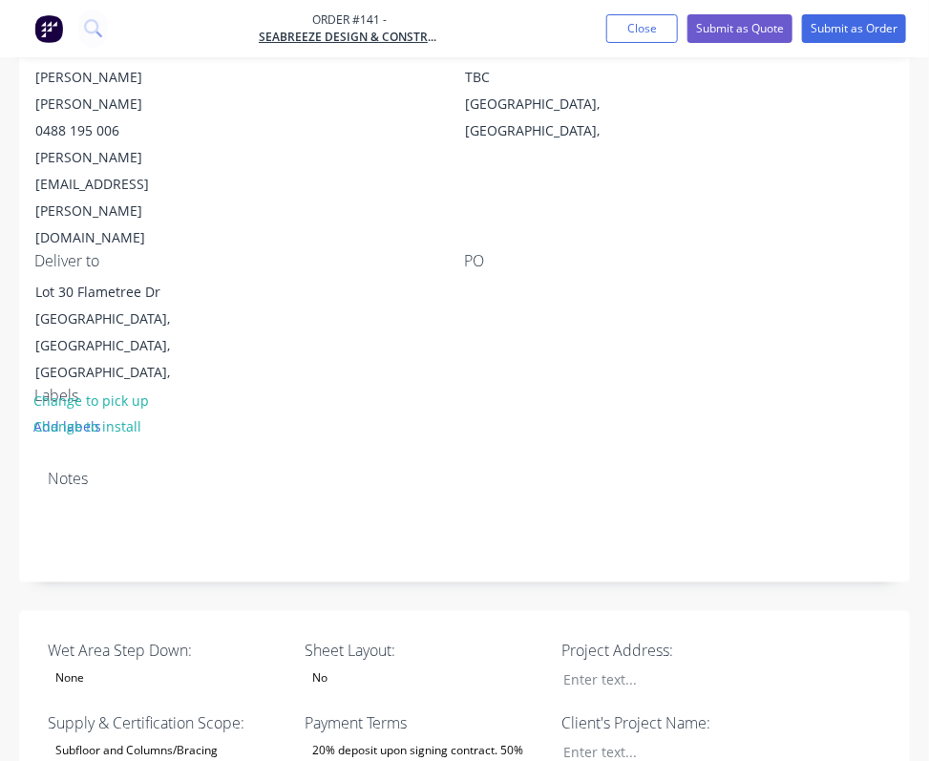
click at [325, 666] on div "No" at bounding box center [319, 678] width 31 height 25
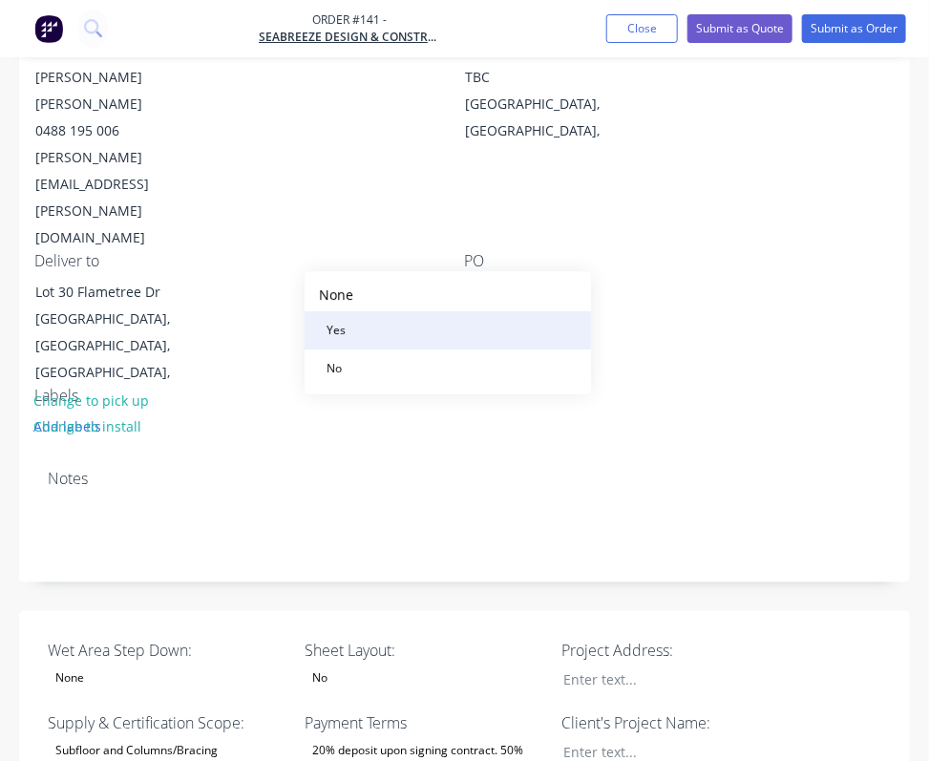
click at [361, 336] on button "Yes" at bounding box center [447, 330] width 286 height 38
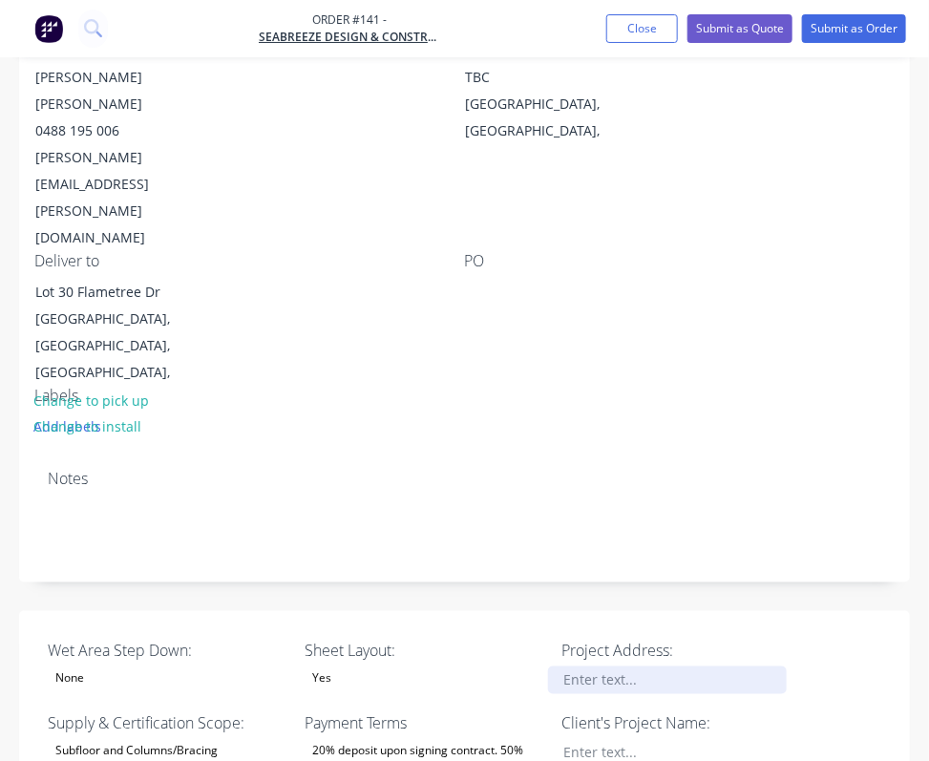
click at [617, 666] on div at bounding box center [667, 680] width 239 height 28
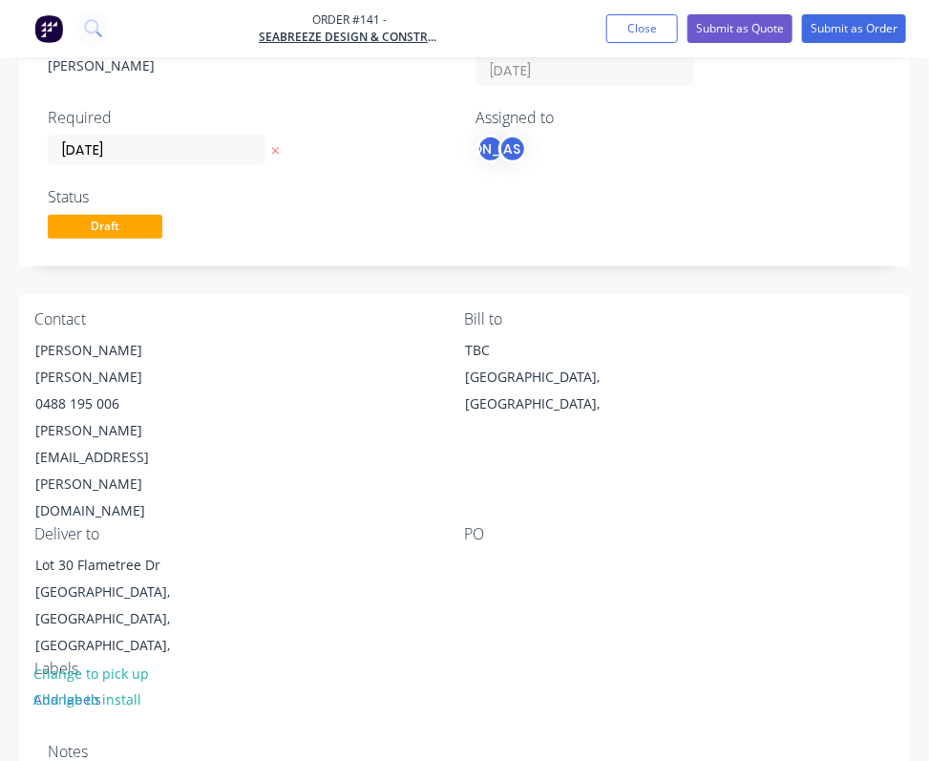
scroll to position [137, 0]
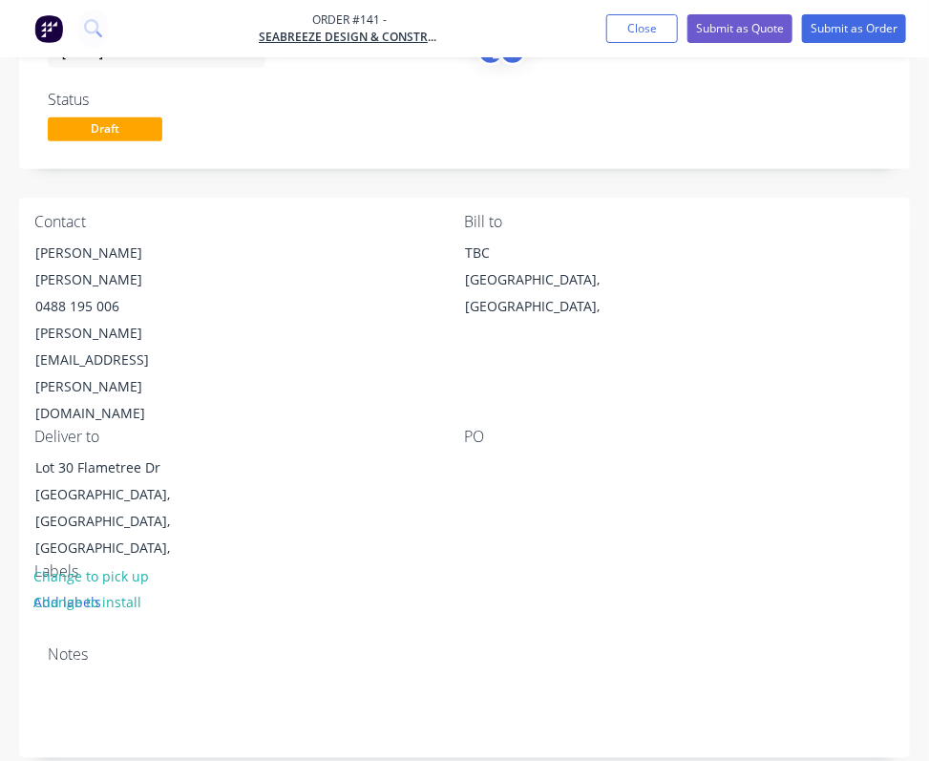
scroll to position [249, 0]
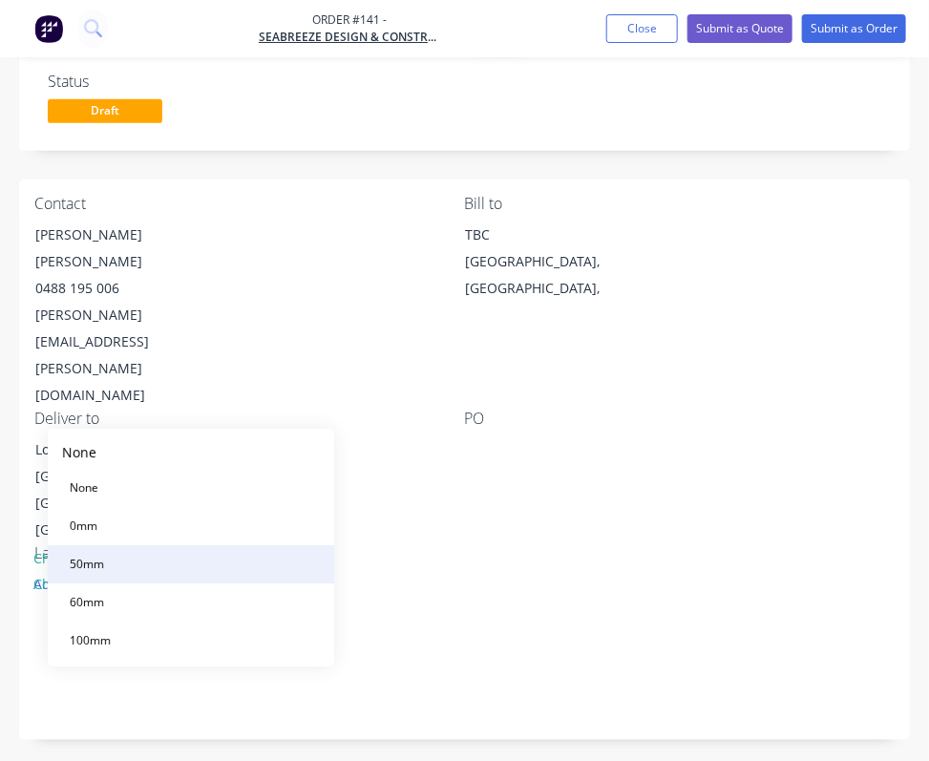
click at [129, 571] on button "50mm" at bounding box center [191, 564] width 286 height 38
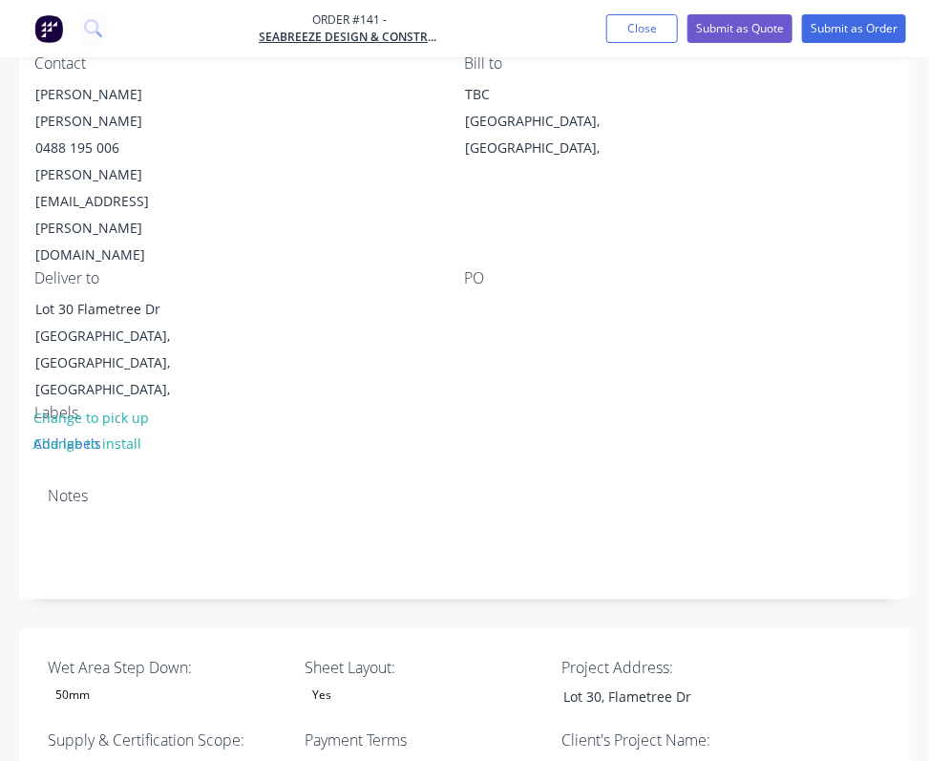
scroll to position [390, 0]
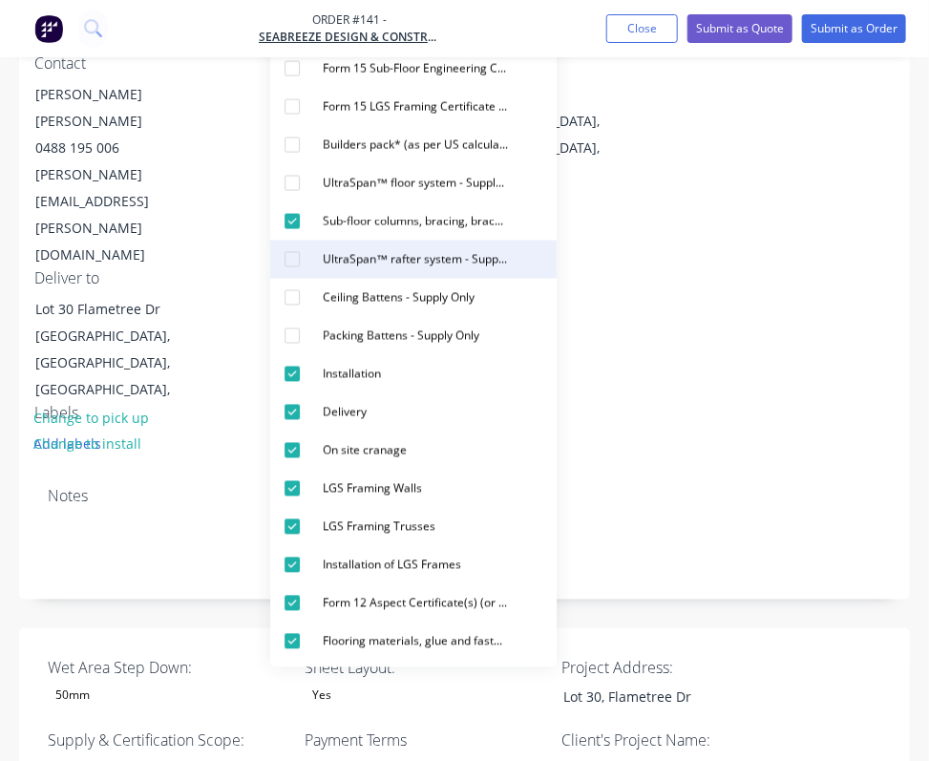
scroll to position [389, 0]
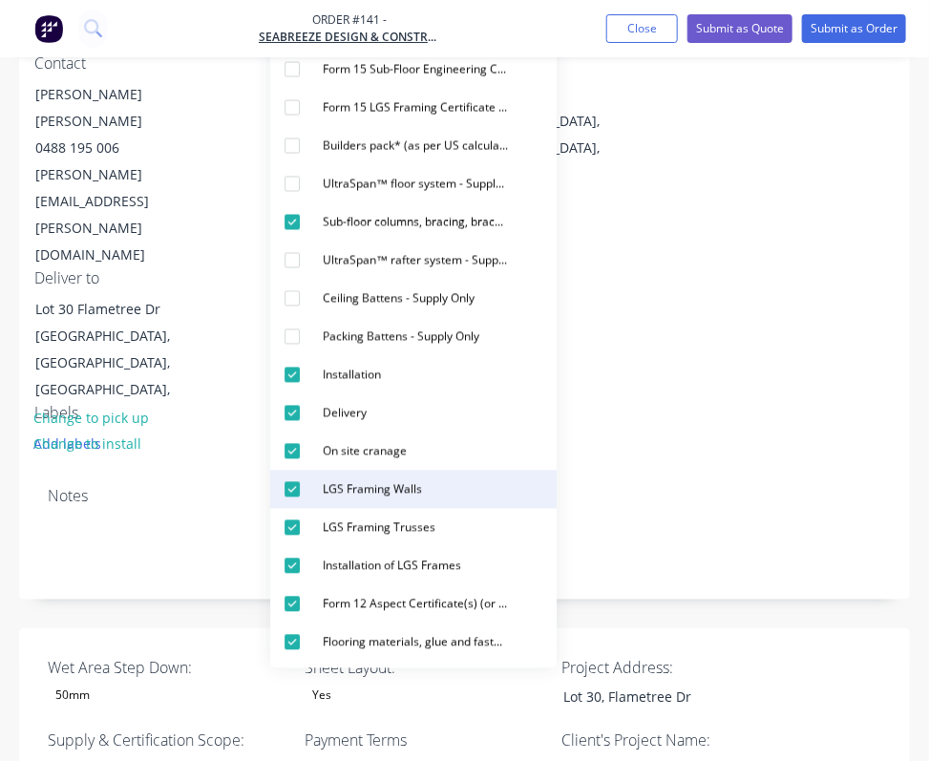
click at [293, 488] on div "button" at bounding box center [292, 489] width 38 height 38
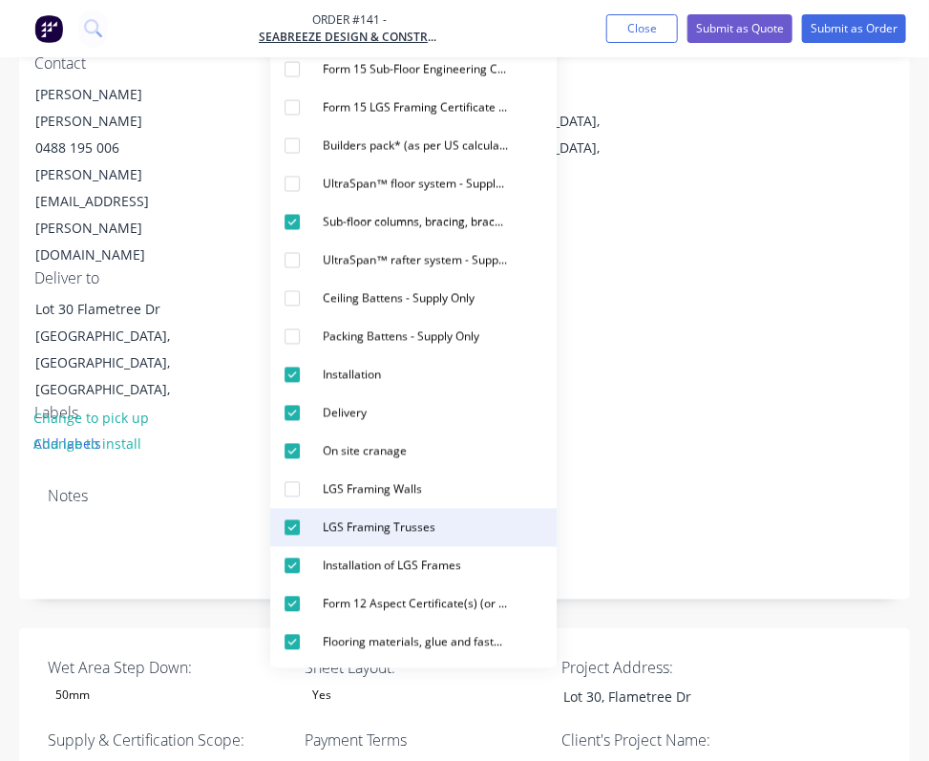
click at [300, 528] on div "button" at bounding box center [292, 528] width 38 height 38
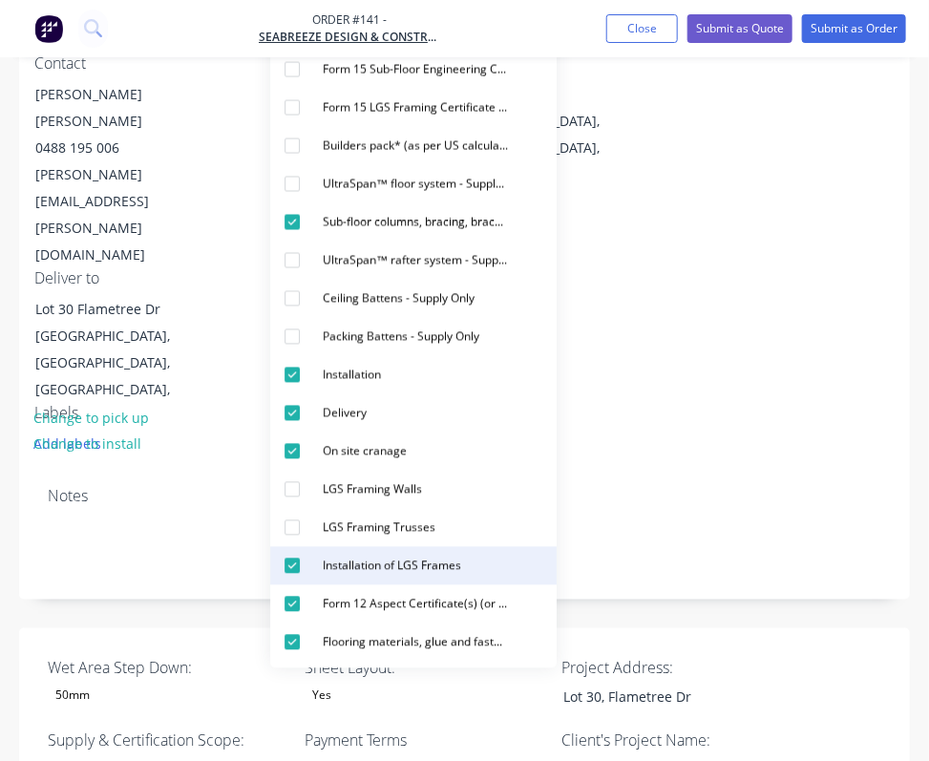
click at [290, 568] on div "button" at bounding box center [292, 566] width 38 height 38
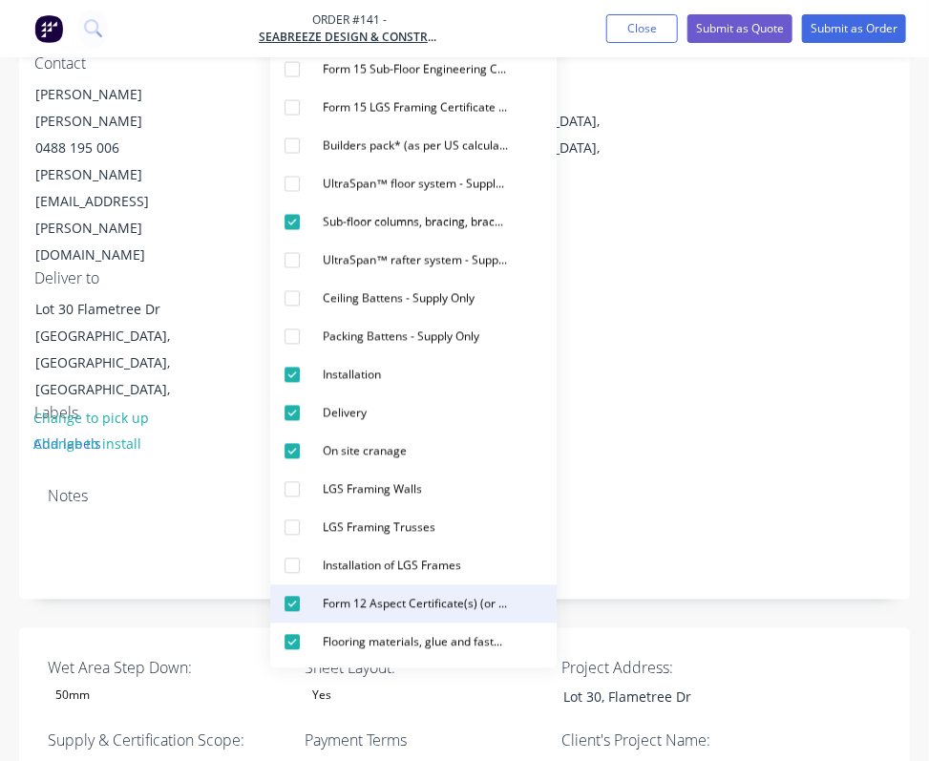
click at [287, 600] on div "button" at bounding box center [292, 604] width 38 height 38
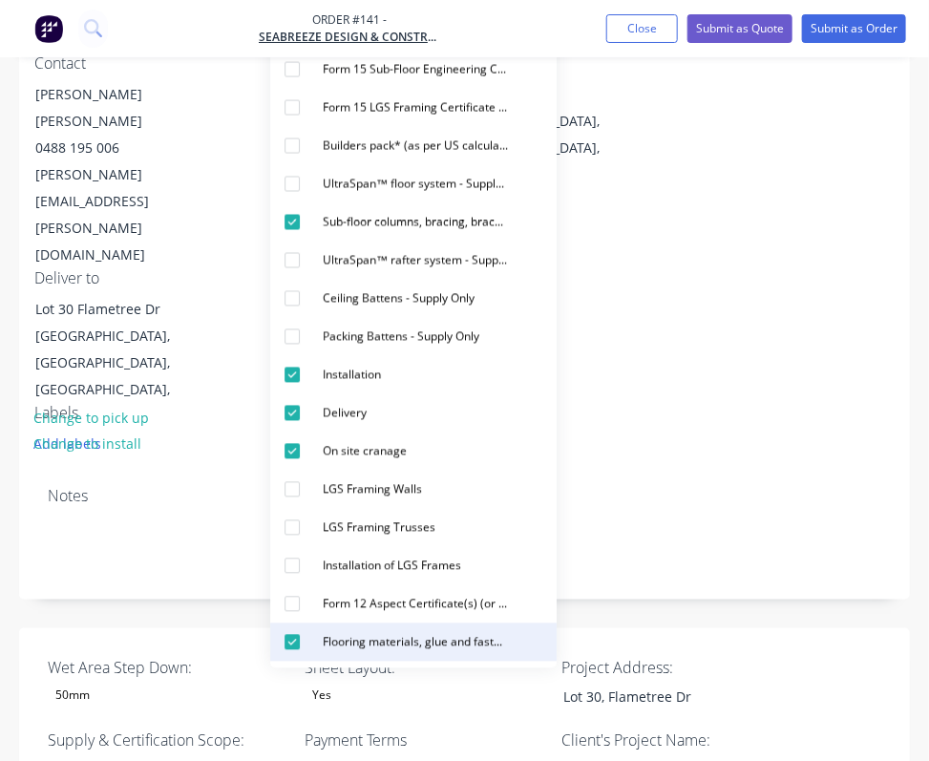
click at [290, 638] on div "button" at bounding box center [292, 642] width 38 height 38
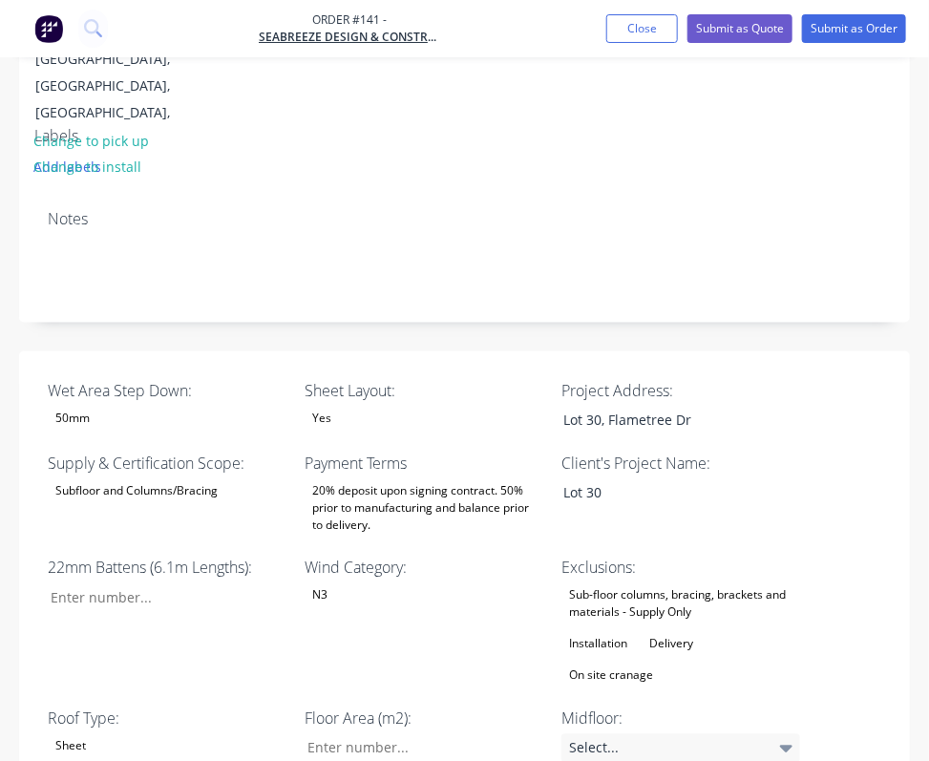
scroll to position [666, 0]
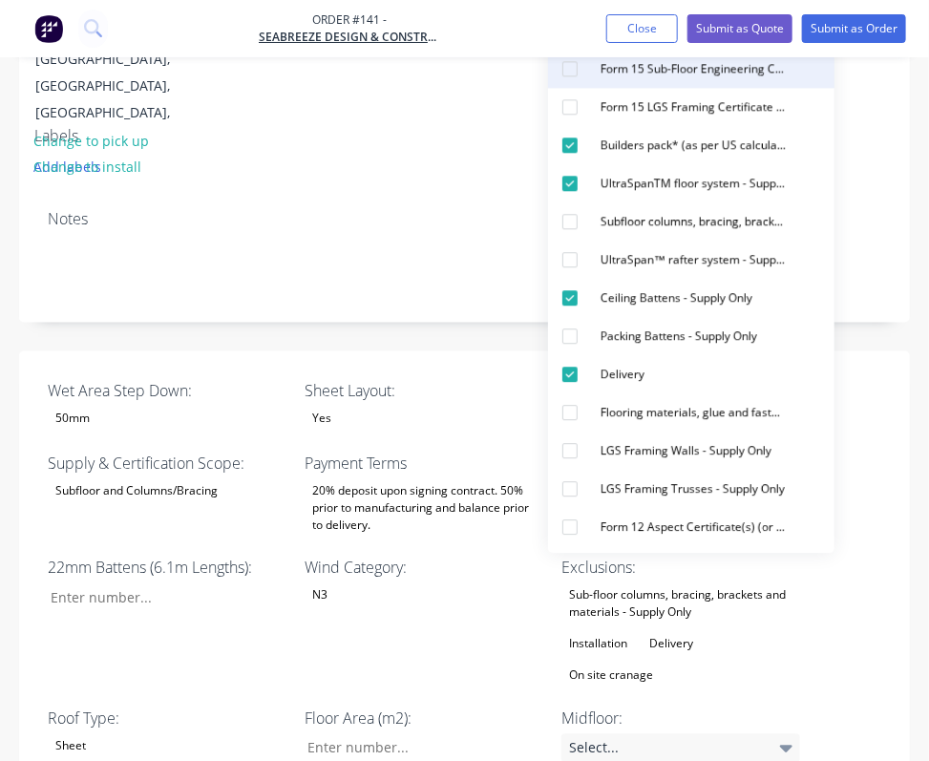
click at [571, 73] on div "button" at bounding box center [570, 70] width 38 height 38
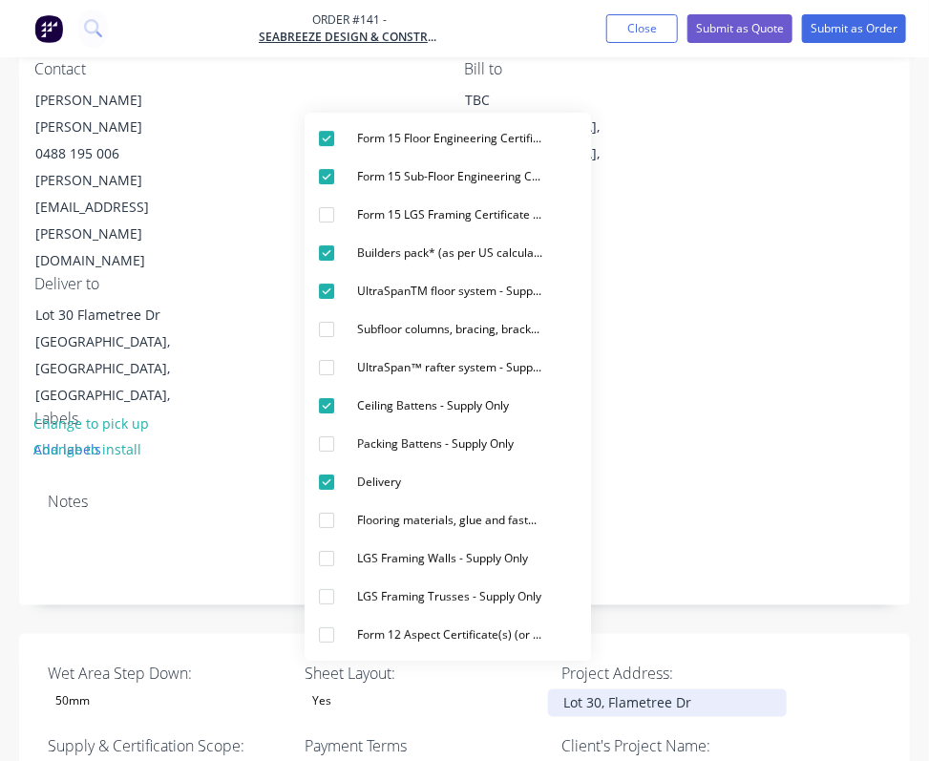
scroll to position [383, 0]
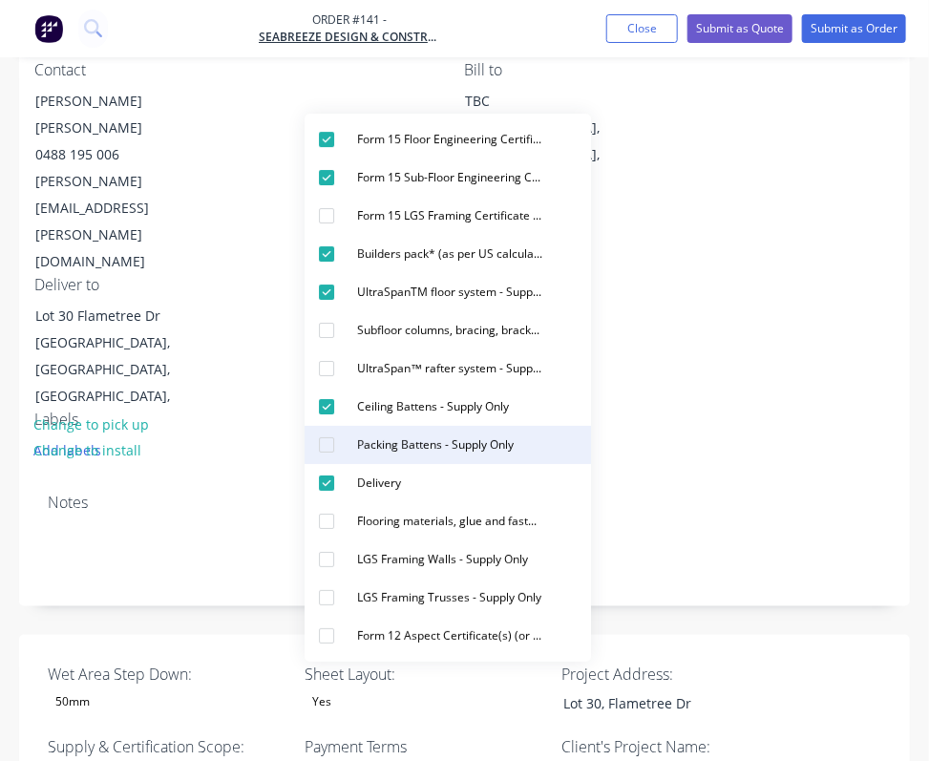
click at [325, 445] on div "button" at bounding box center [326, 445] width 38 height 38
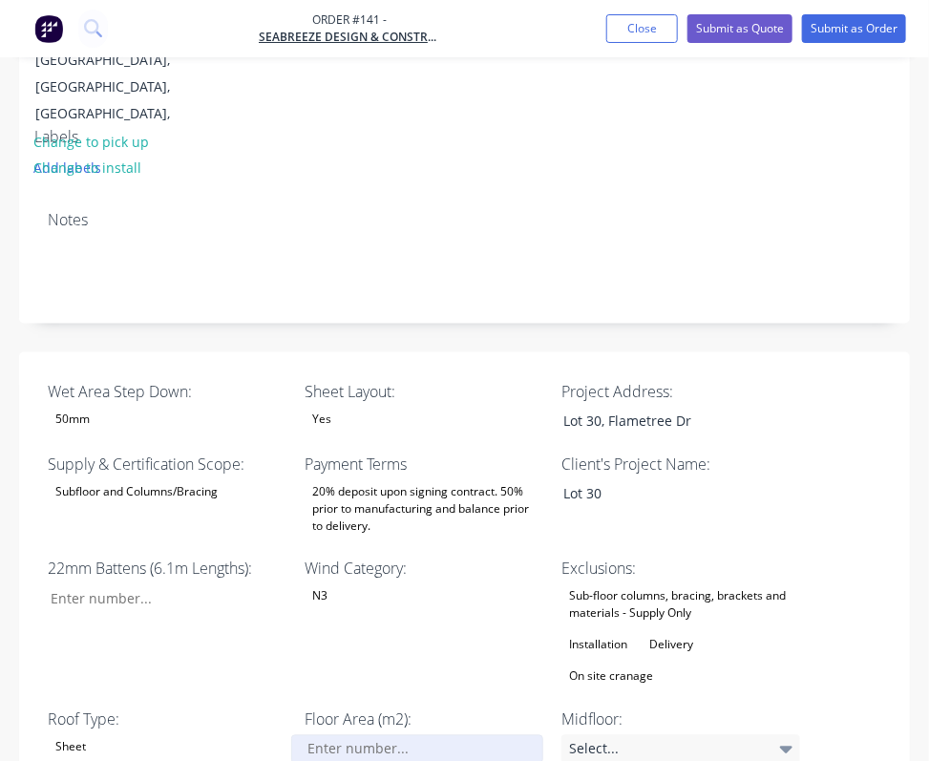
scroll to position [666, 0]
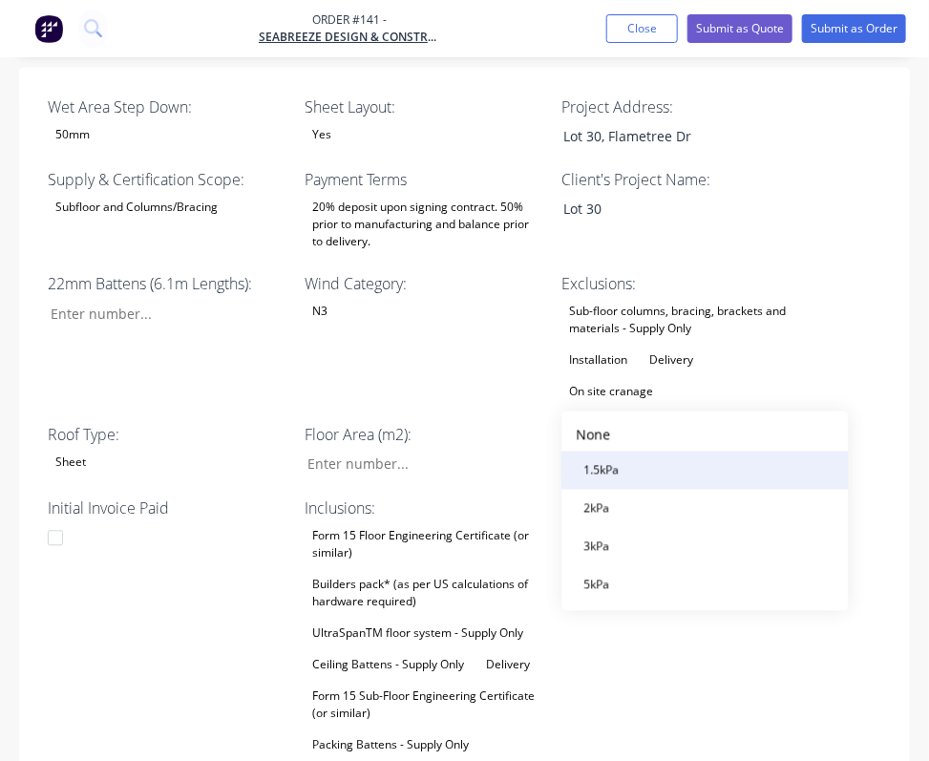
scroll to position [951, 0]
click at [719, 464] on button "1.5kPa" at bounding box center [704, 469] width 286 height 38
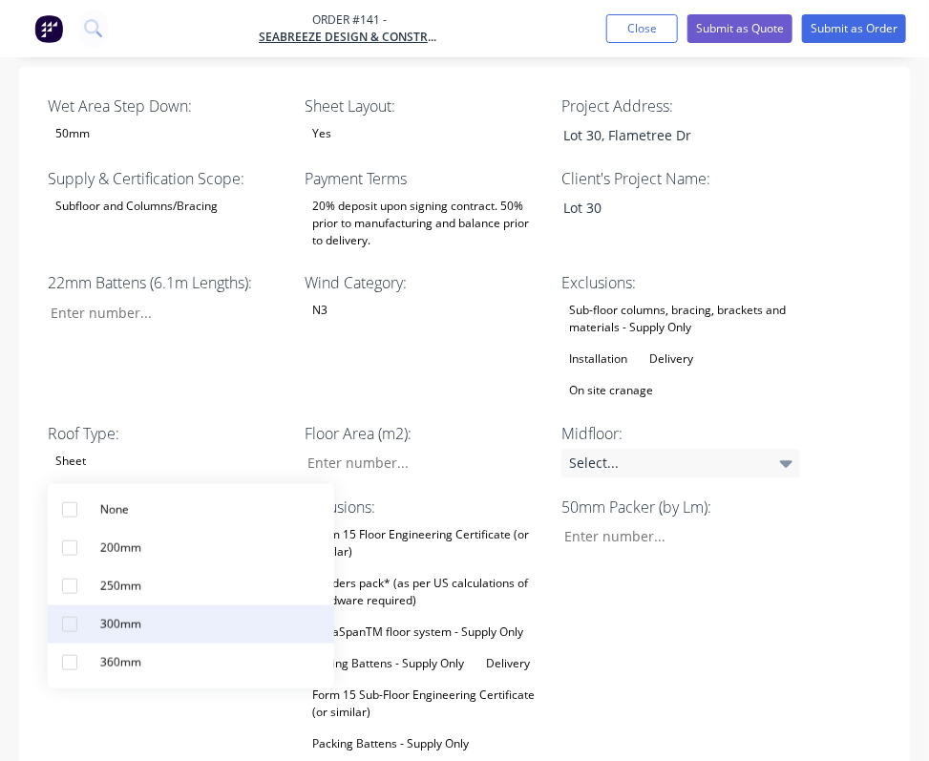
click at [279, 617] on button "300mm" at bounding box center [191, 624] width 286 height 38
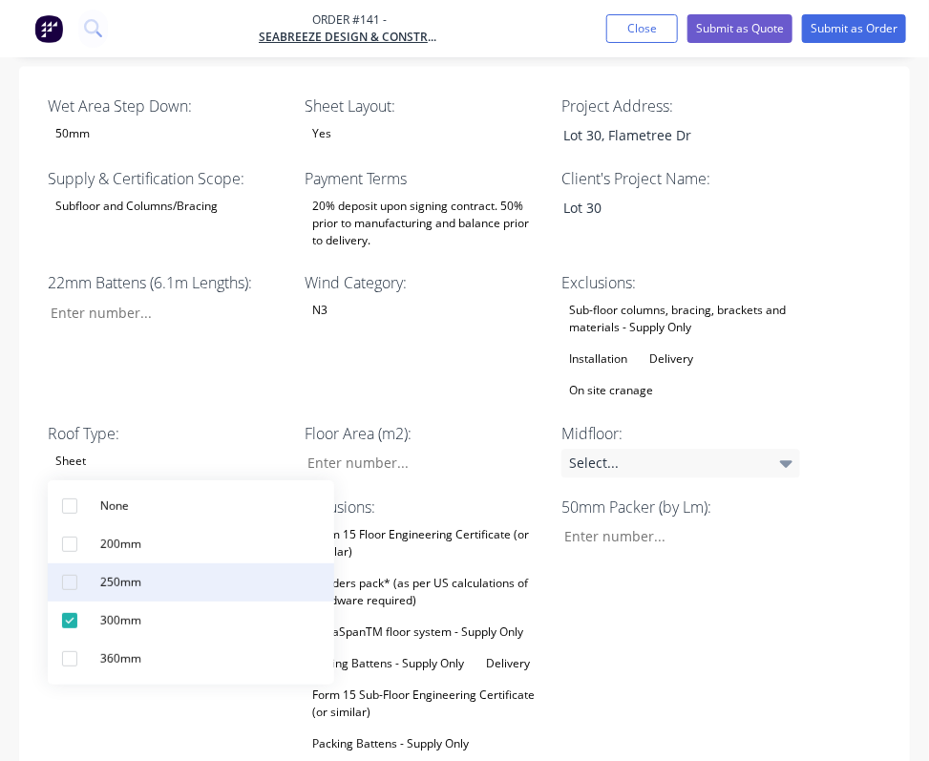
click at [147, 581] on div "250mm" at bounding box center [121, 583] width 56 height 25
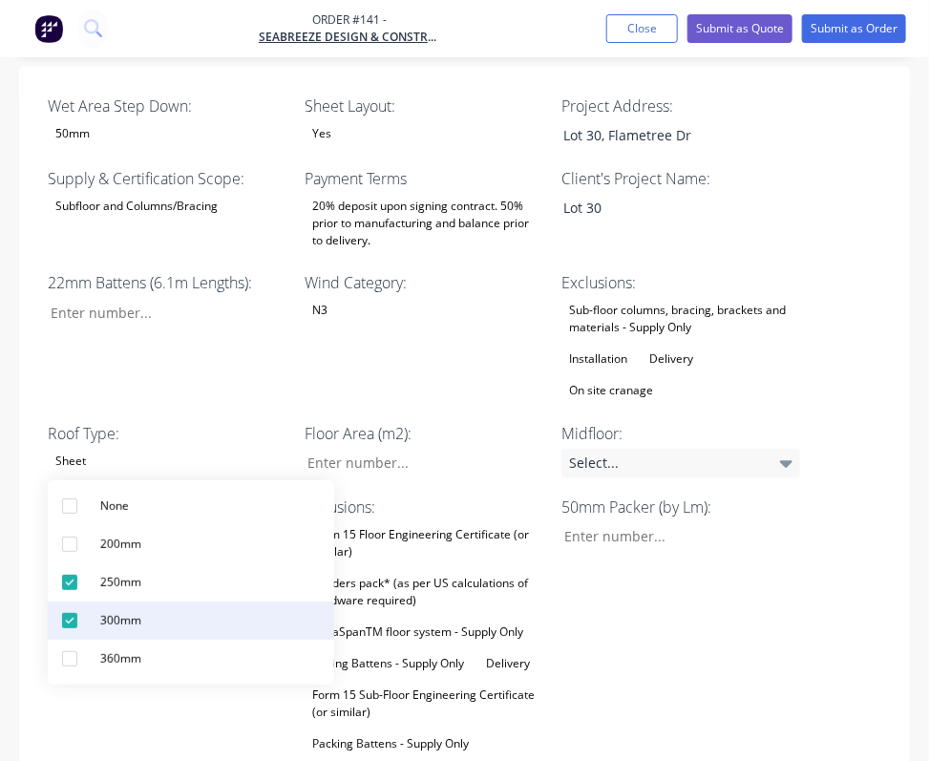
click at [80, 623] on div "button" at bounding box center [70, 621] width 38 height 38
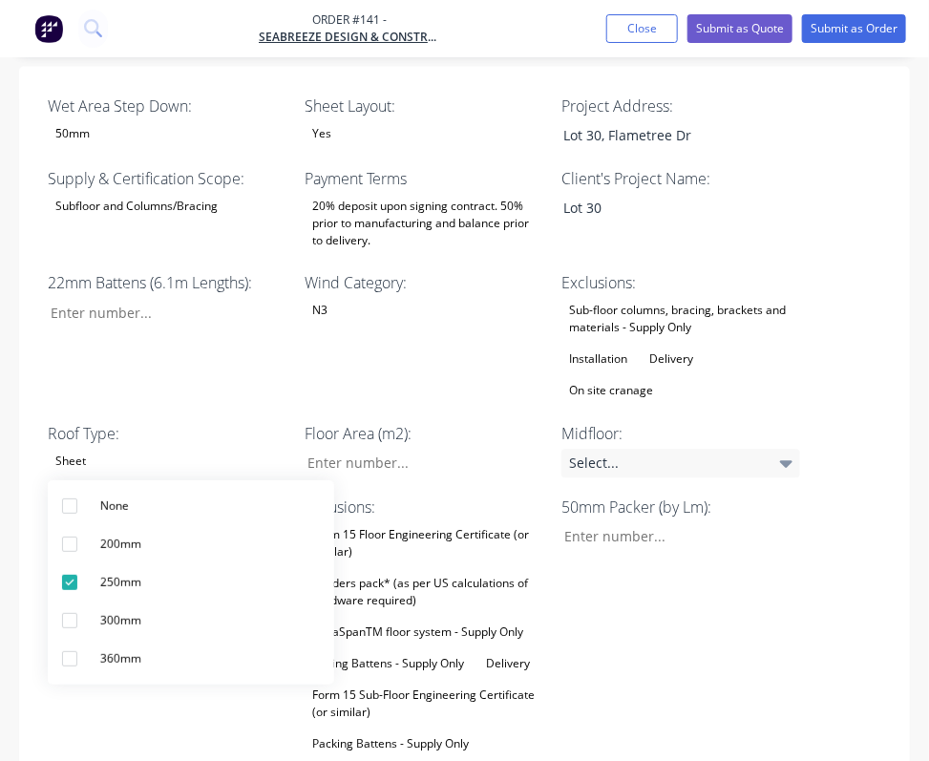
click at [657, 496] on div "50mm Packer (by Lm):" at bounding box center [680, 626] width 239 height 261
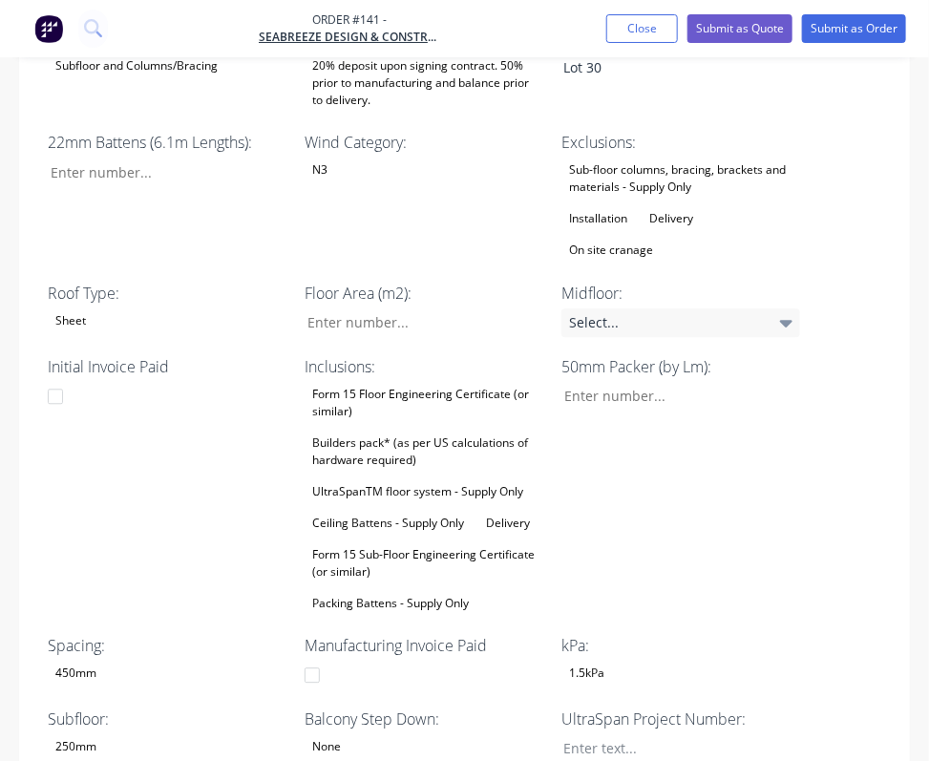
scroll to position [1094, 0]
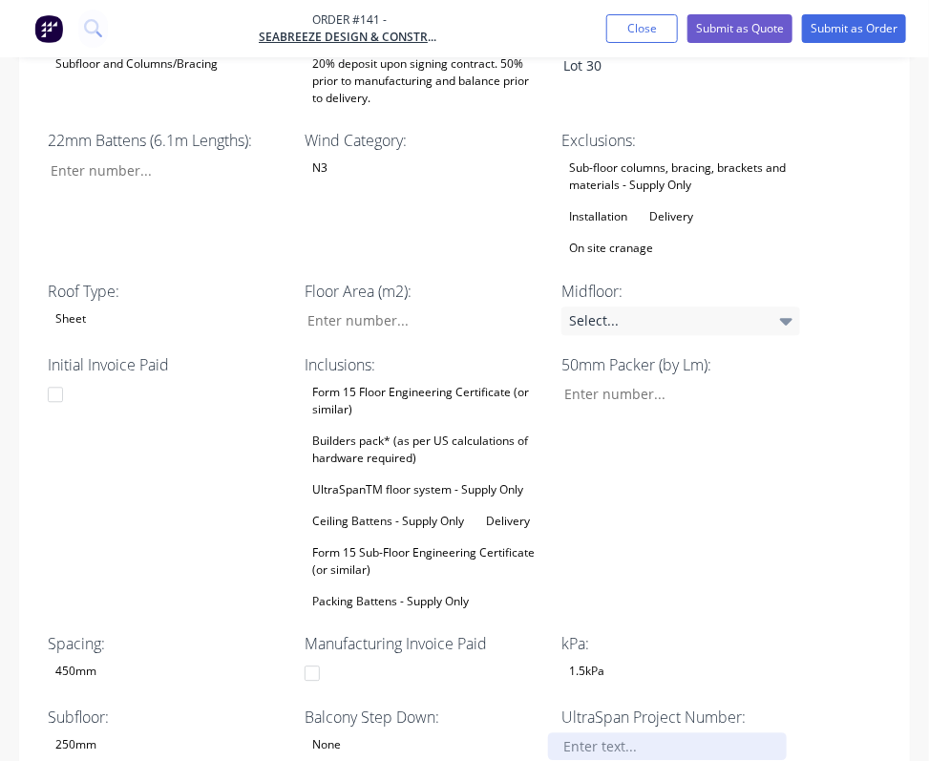
click at [625, 732] on div at bounding box center [667, 746] width 239 height 28
click at [700, 658] on div "1.5kPa" at bounding box center [680, 670] width 239 height 25
drag, startPoint x: 784, startPoint y: 139, endPoint x: 800, endPoint y: 145, distance: 16.3
click at [792, 353] on div "50mm Packer (by Lm):" at bounding box center [680, 483] width 239 height 261
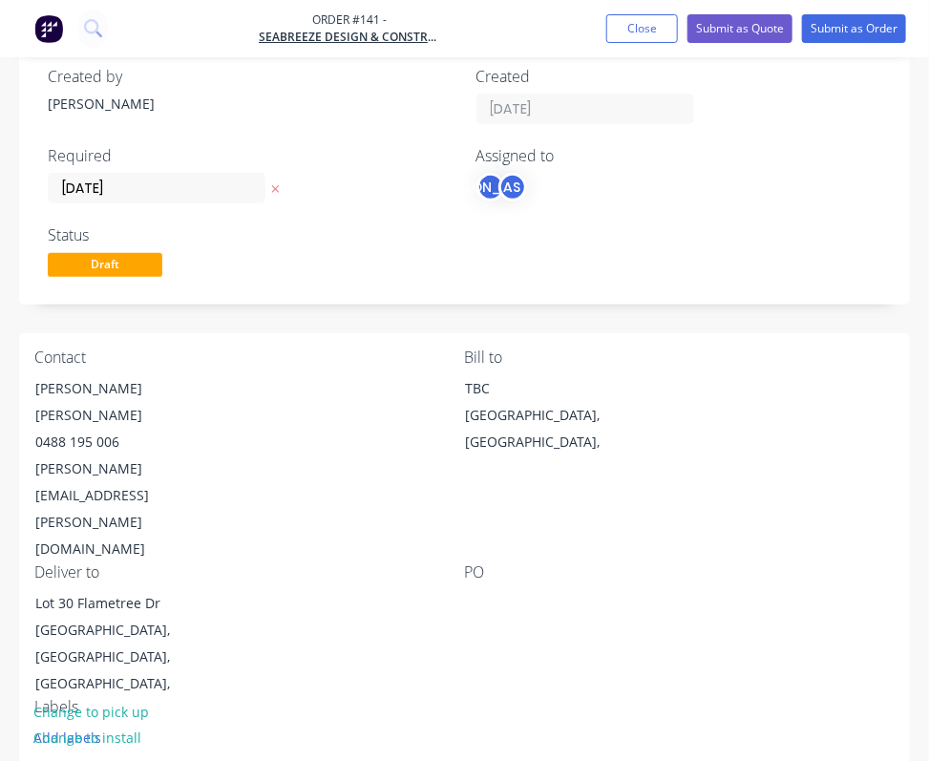
scroll to position [0, 0]
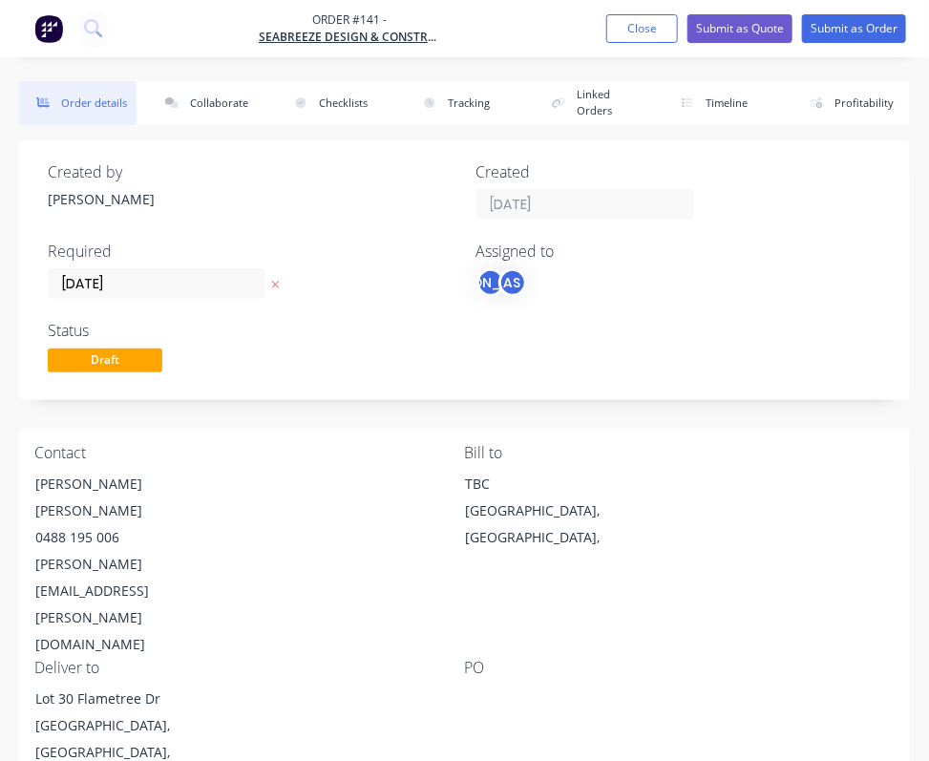
drag, startPoint x: 551, startPoint y: 542, endPoint x: 564, endPoint y: 546, distance: 13.9
drag, startPoint x: 66, startPoint y: 503, endPoint x: 73, endPoint y: 515, distance: 14.1
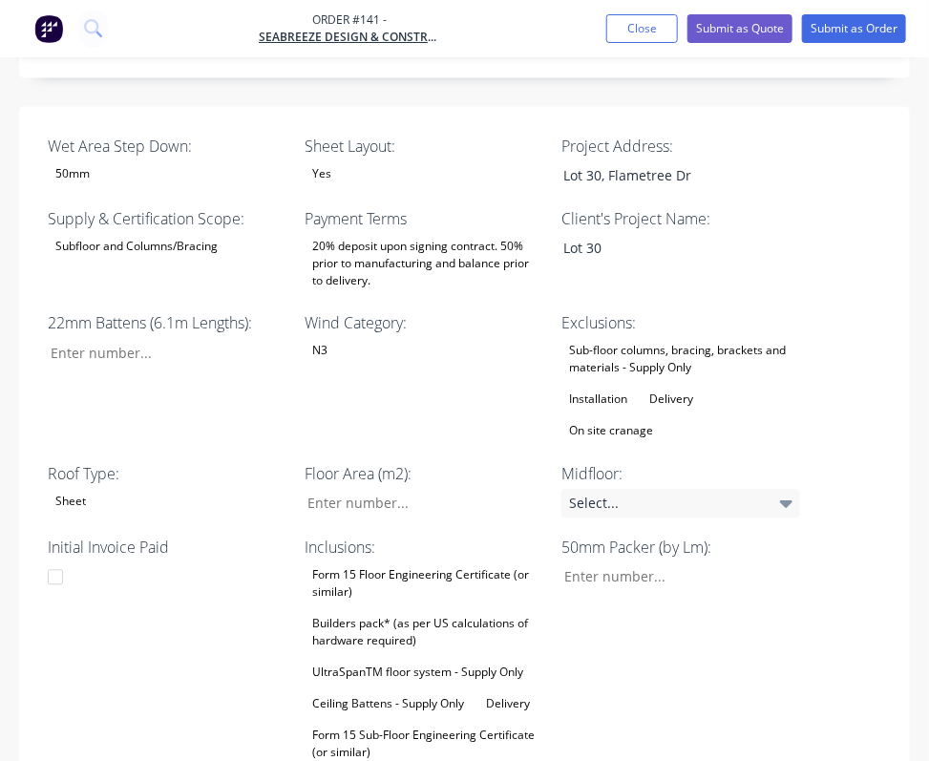
scroll to position [931, 0]
click at [656, 535] on div "50mm Packer (by Lm):" at bounding box center [680, 665] width 239 height 261
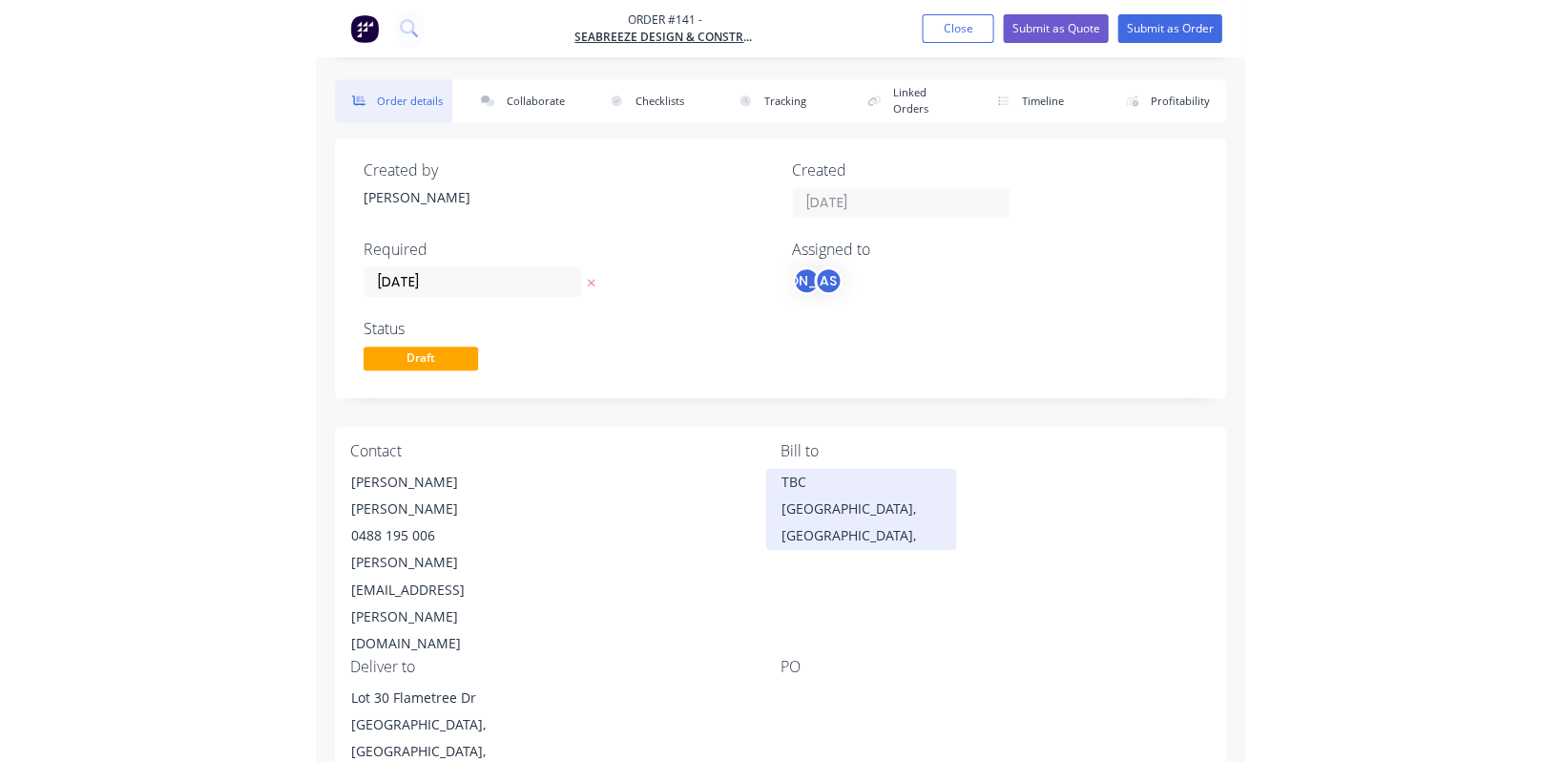
scroll to position [0, 0]
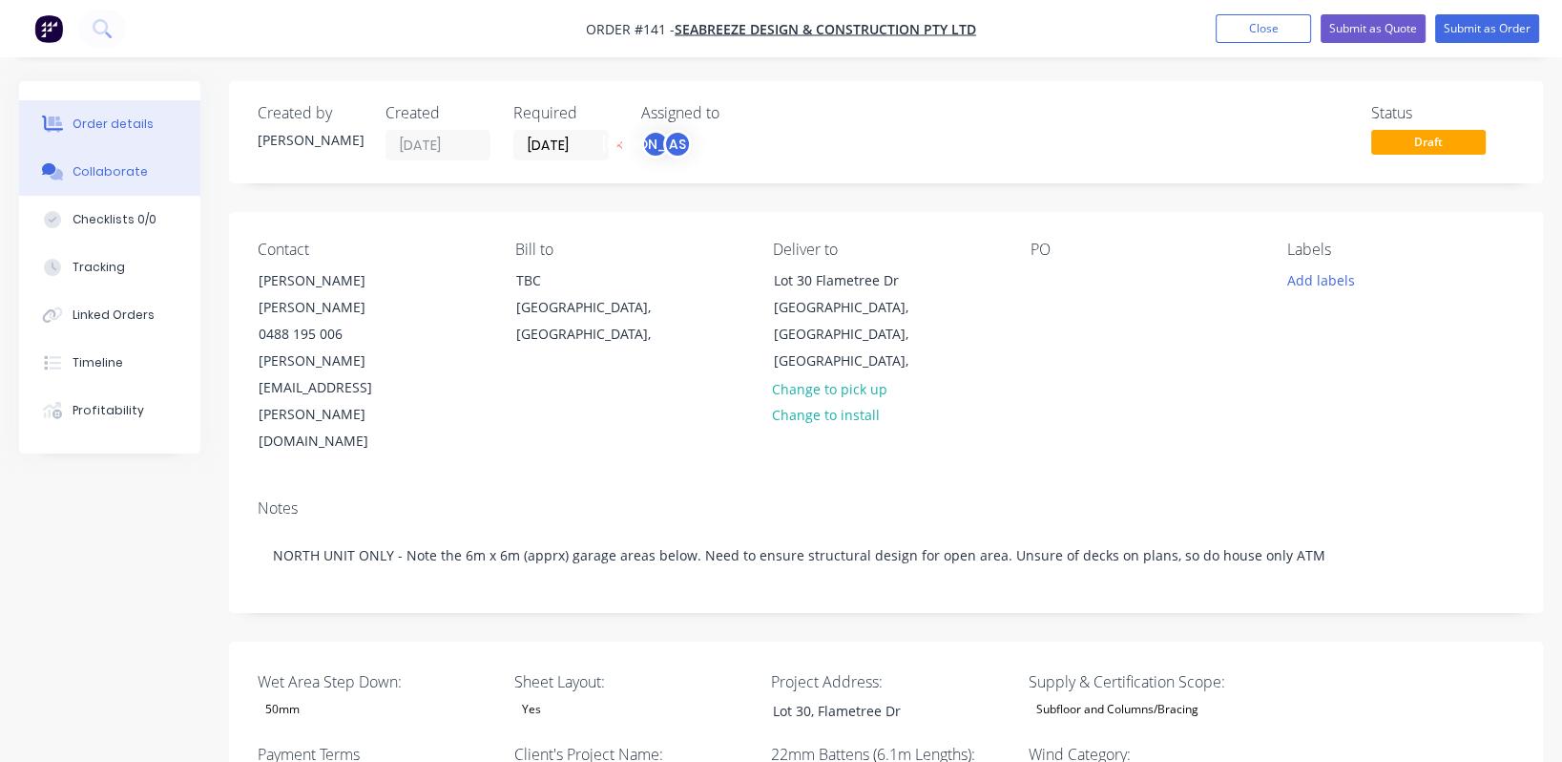
click at [117, 168] on div "Collaborate" at bounding box center [110, 171] width 75 height 17
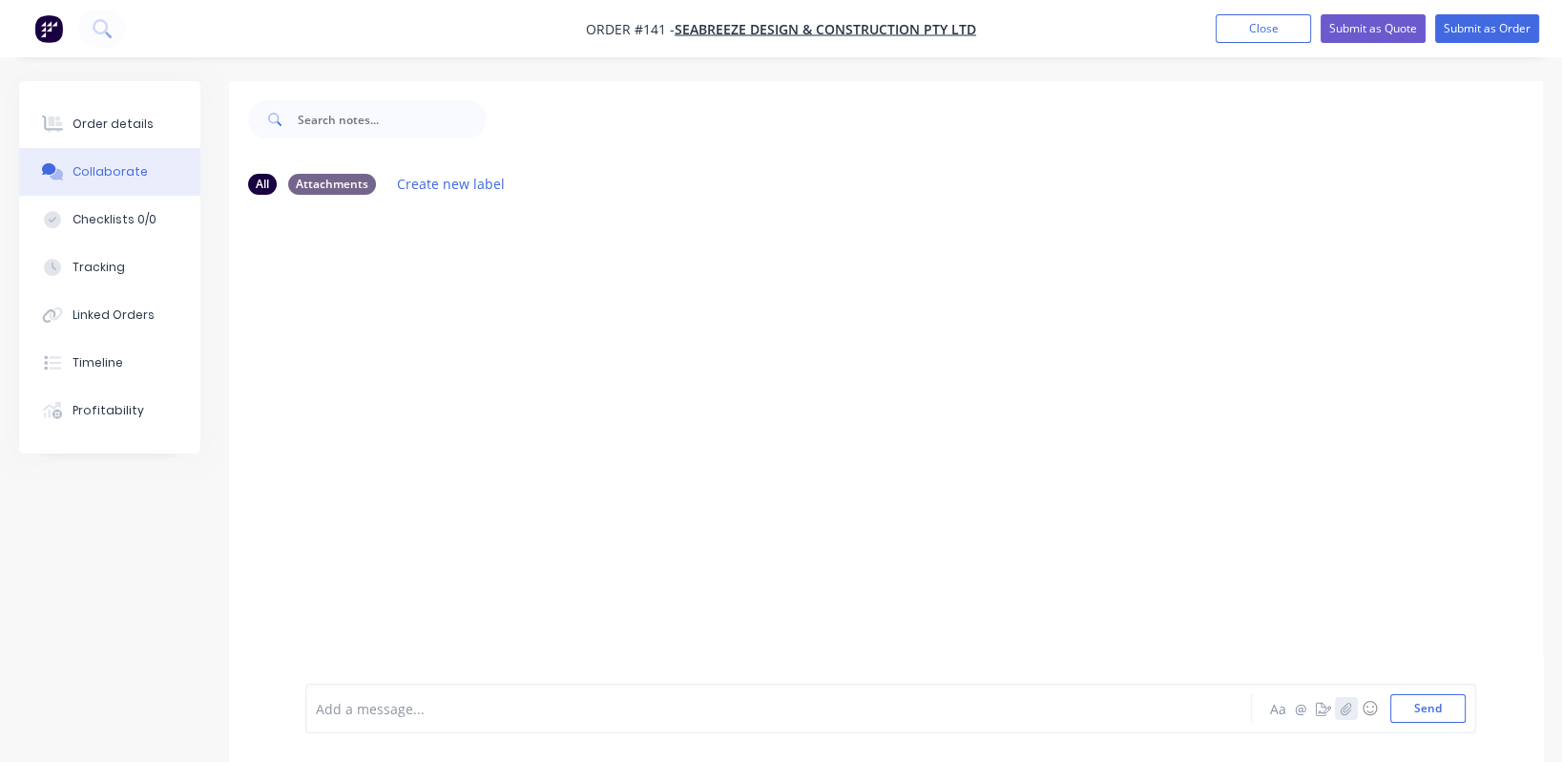
click at [1350, 715] on button "button" at bounding box center [1346, 708] width 23 height 23
click at [673, 426] on div at bounding box center [886, 446] width 1314 height 473
click at [1347, 710] on icon "button" at bounding box center [1346, 707] width 11 height 13
click at [1422, 713] on button "Send" at bounding box center [1427, 708] width 75 height 29
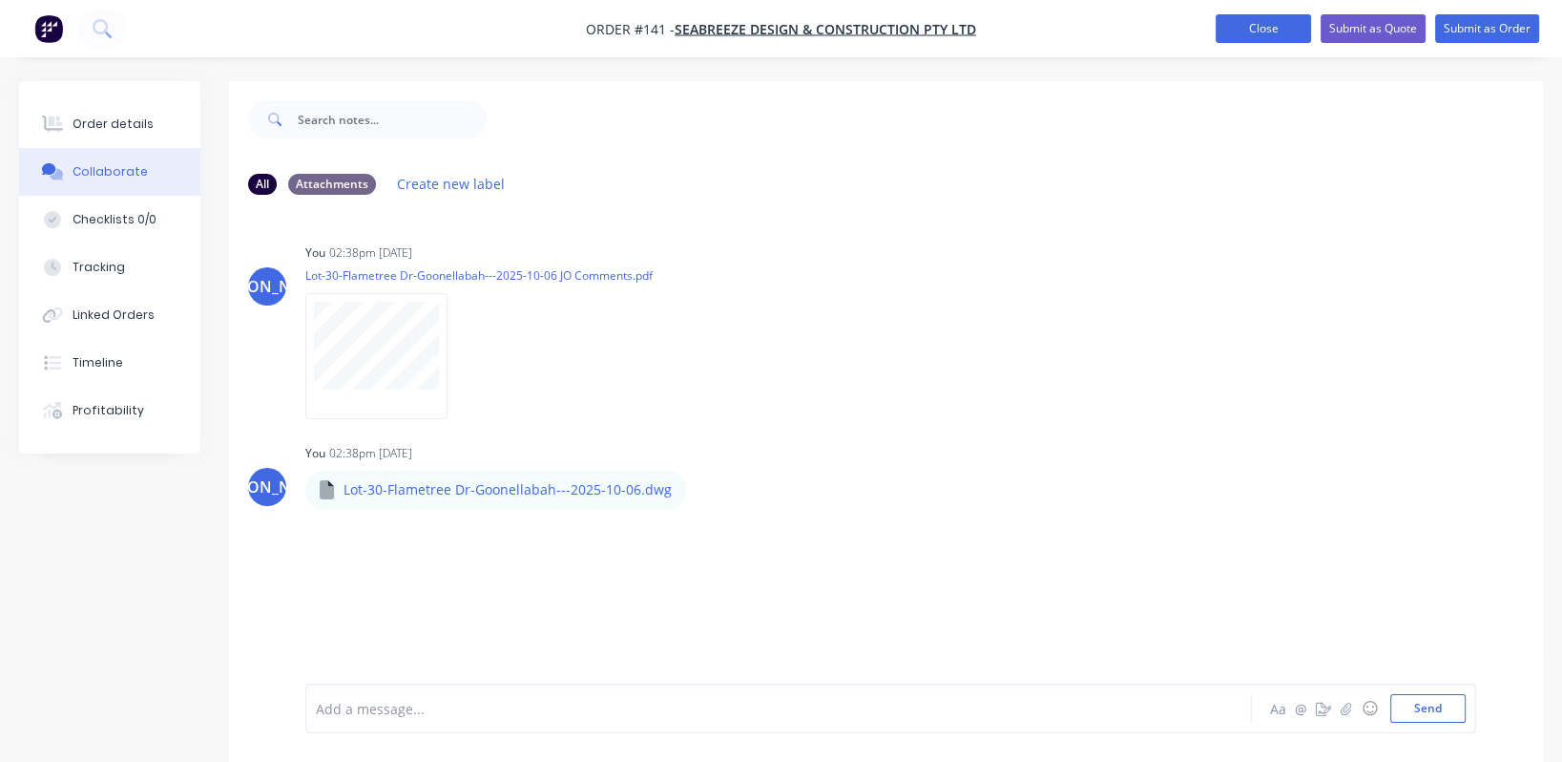
click at [1282, 33] on button "Close" at bounding box center [1263, 28] width 95 height 29
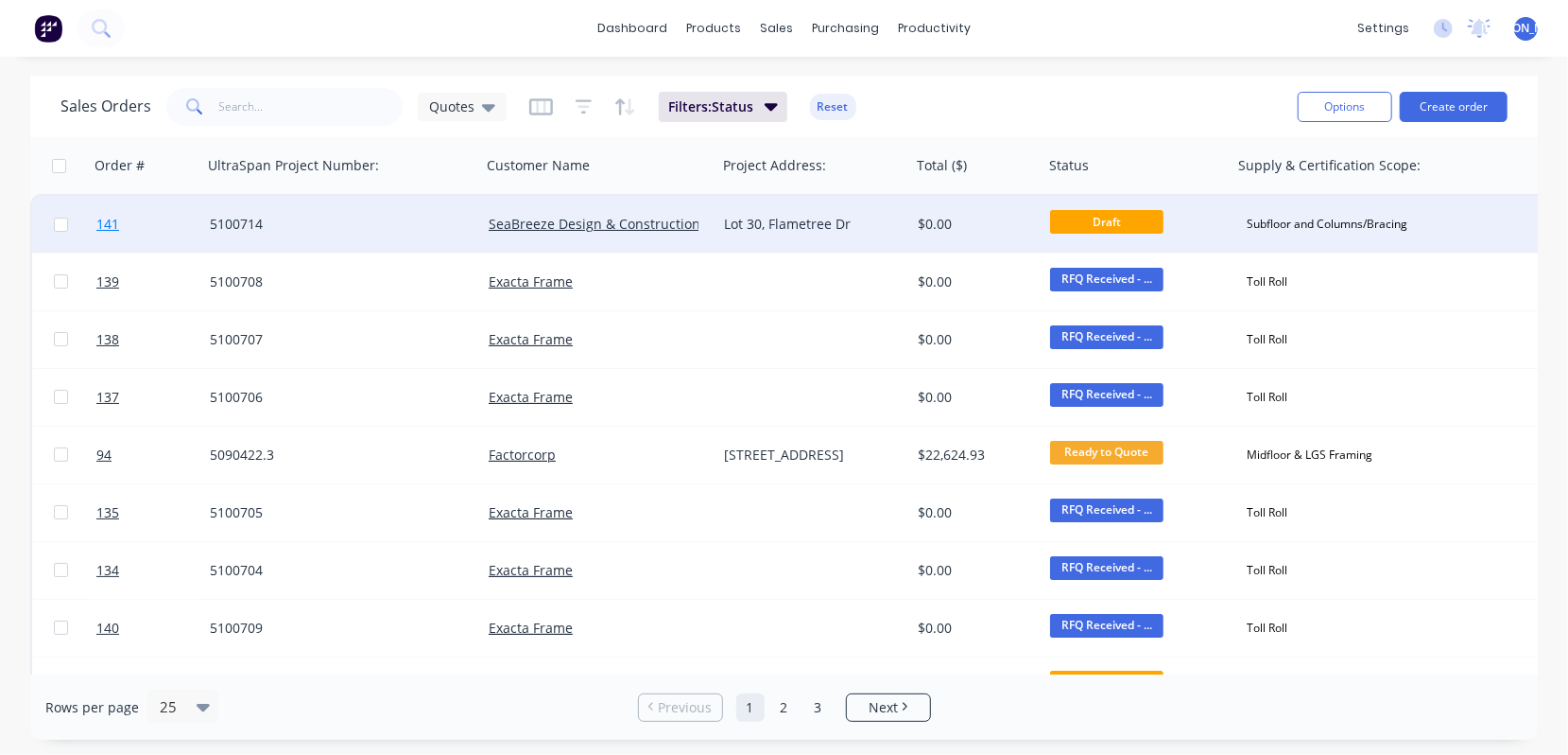
click at [103, 221] on span "141" at bounding box center [107, 224] width 23 height 19
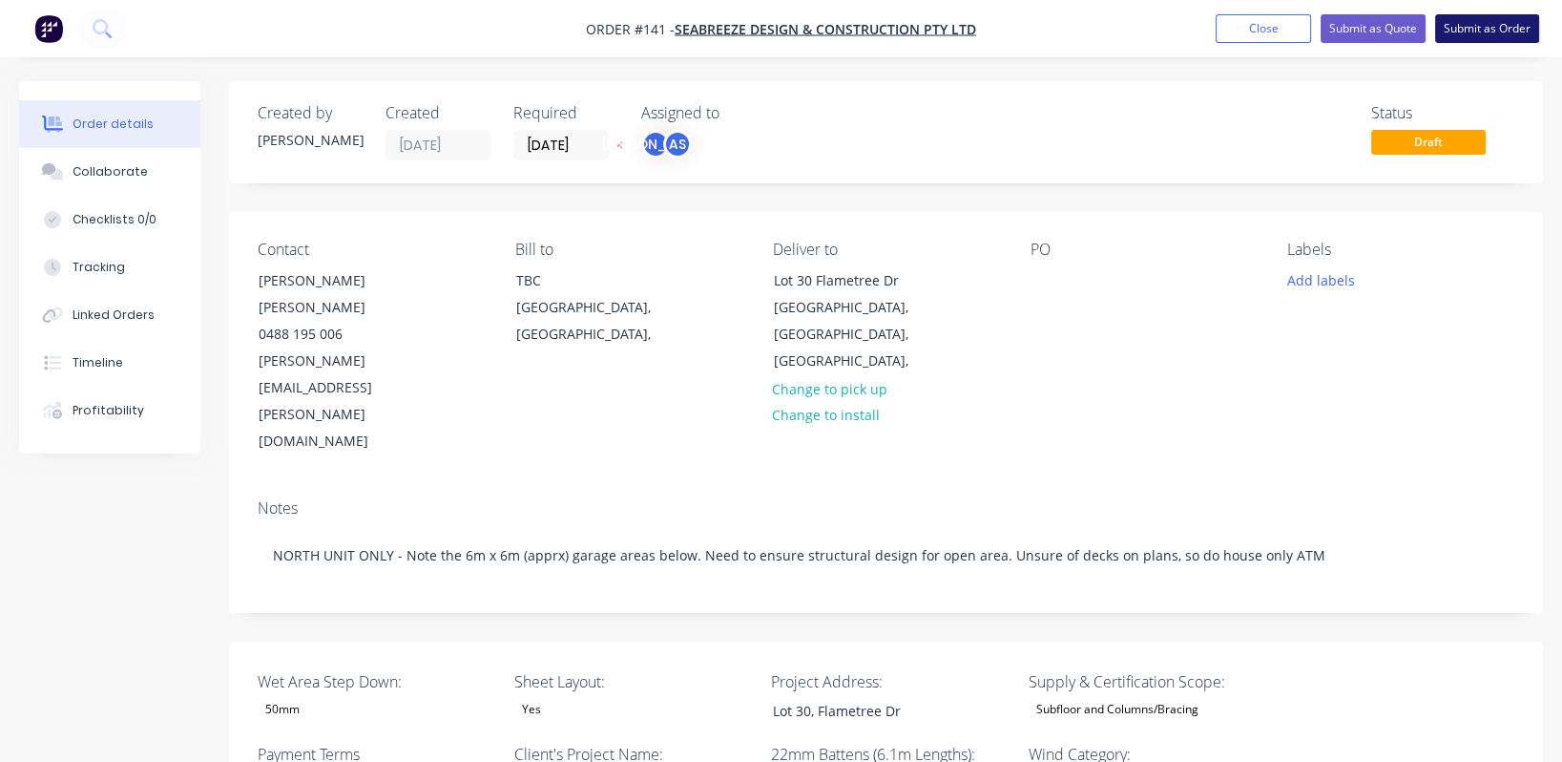
click at [1479, 27] on button "Submit as Order" at bounding box center [1487, 28] width 104 height 29
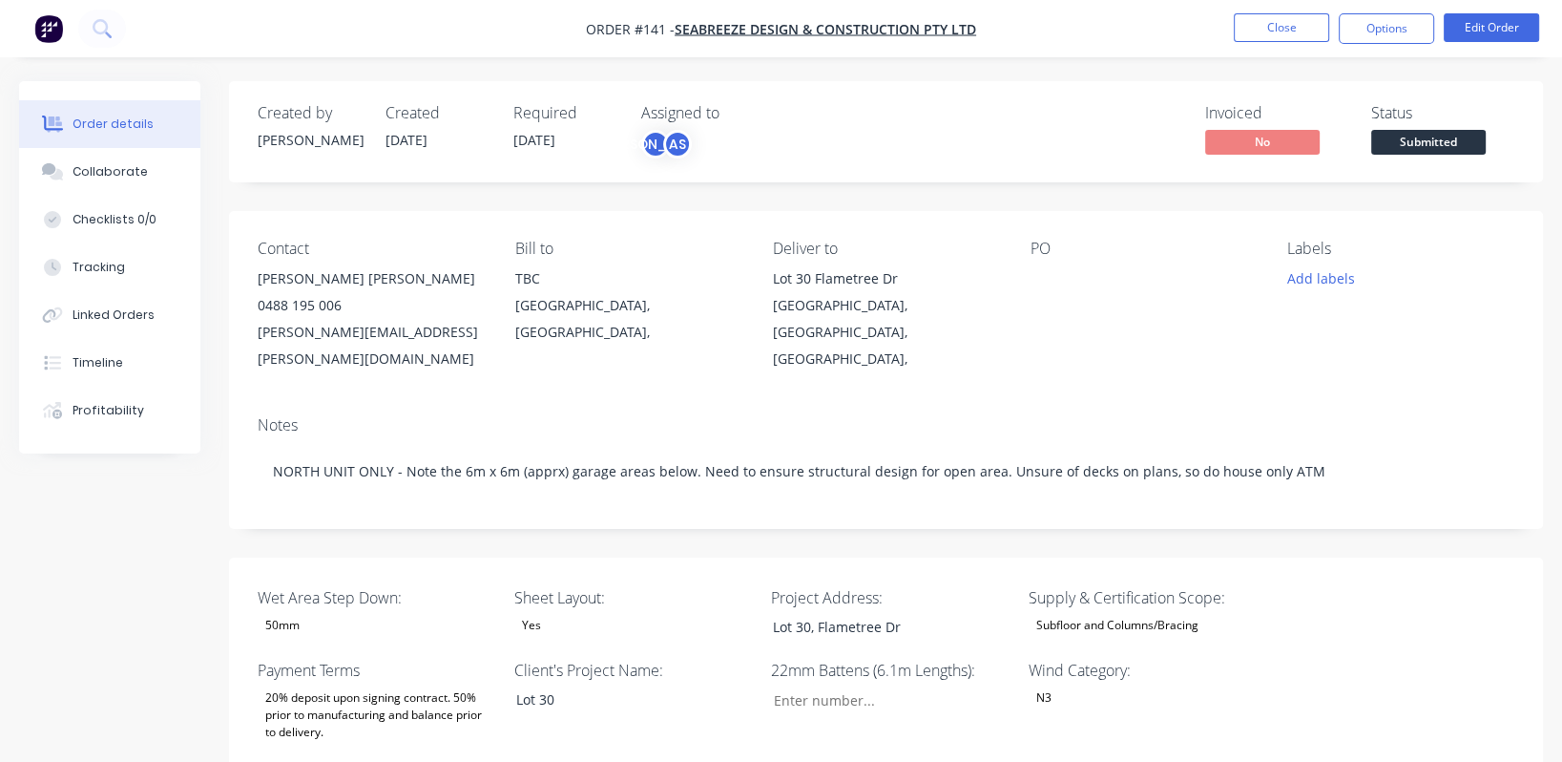
click at [1436, 139] on span "Submitted" at bounding box center [1428, 142] width 115 height 24
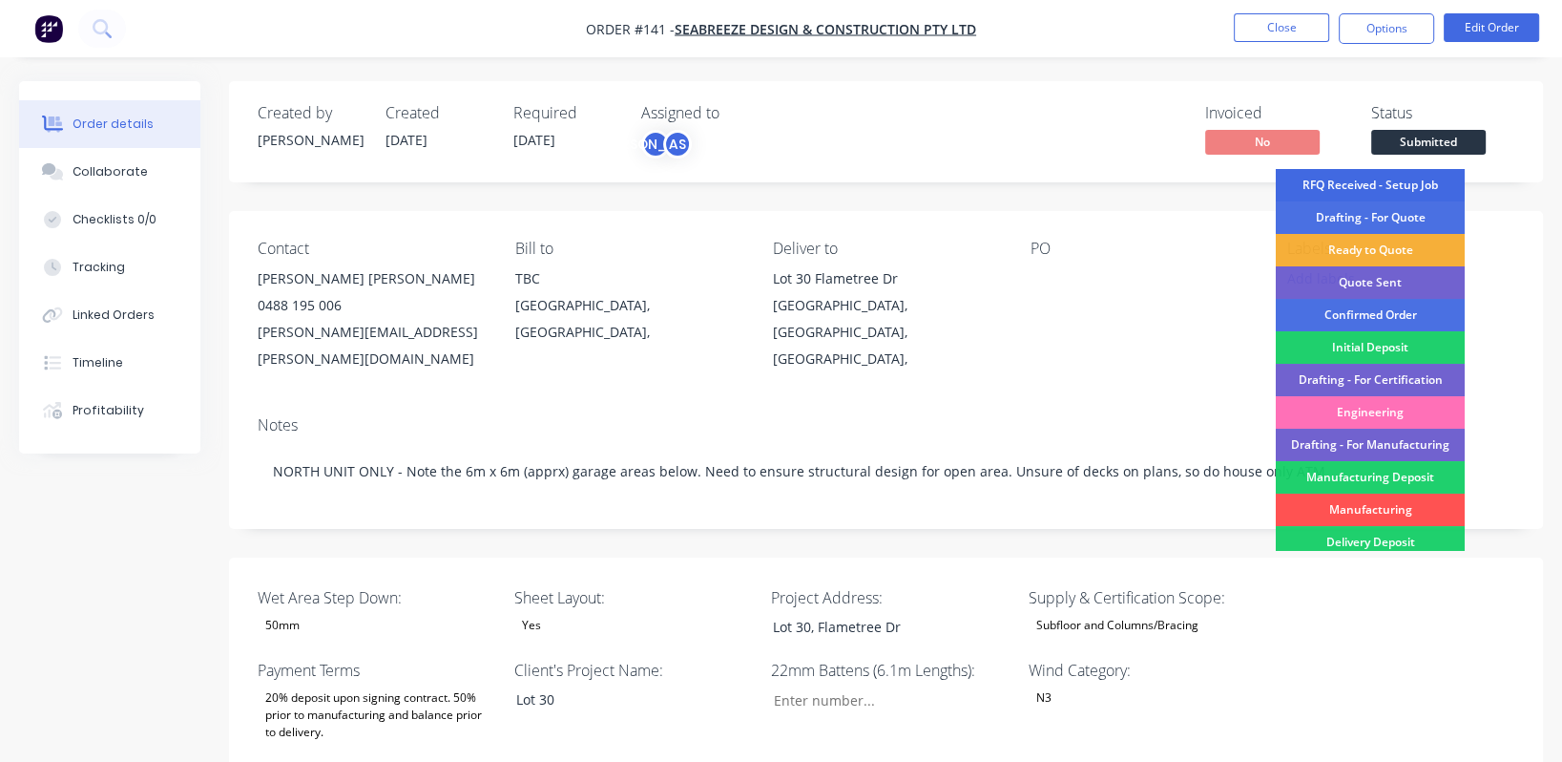
click at [1420, 182] on div "RFQ Received - Setup Job" at bounding box center [1370, 185] width 189 height 32
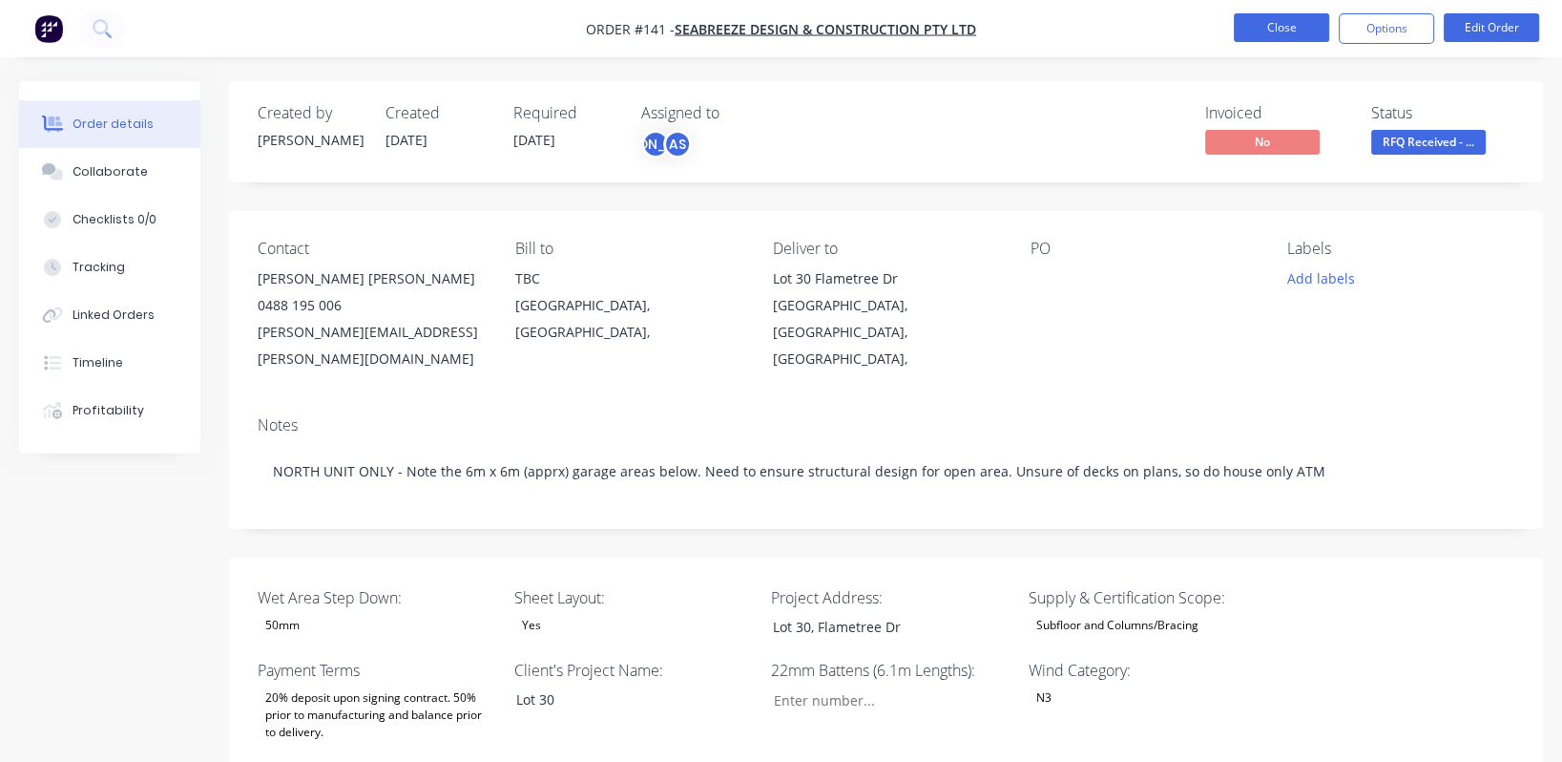
click at [1298, 27] on button "Close" at bounding box center [1281, 27] width 95 height 29
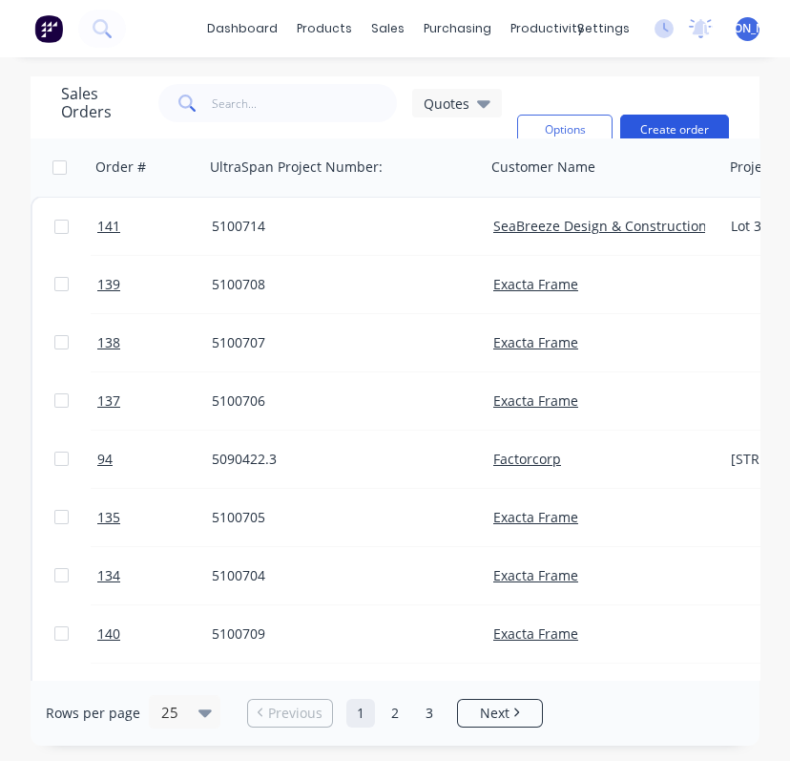
click at [661, 120] on button "Create order" at bounding box center [674, 130] width 109 height 31
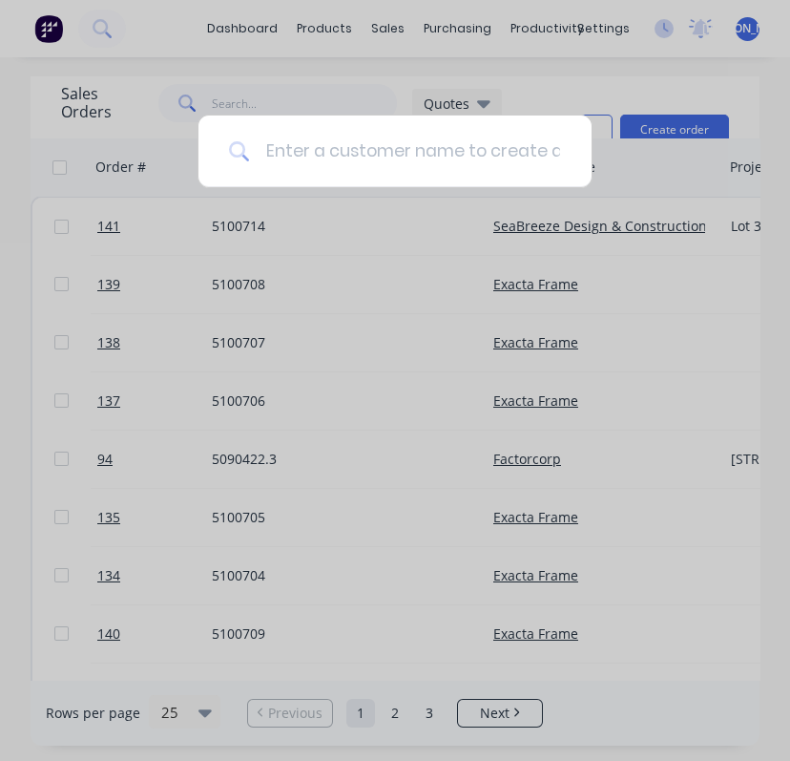
click at [411, 157] on input at bounding box center [405, 151] width 311 height 72
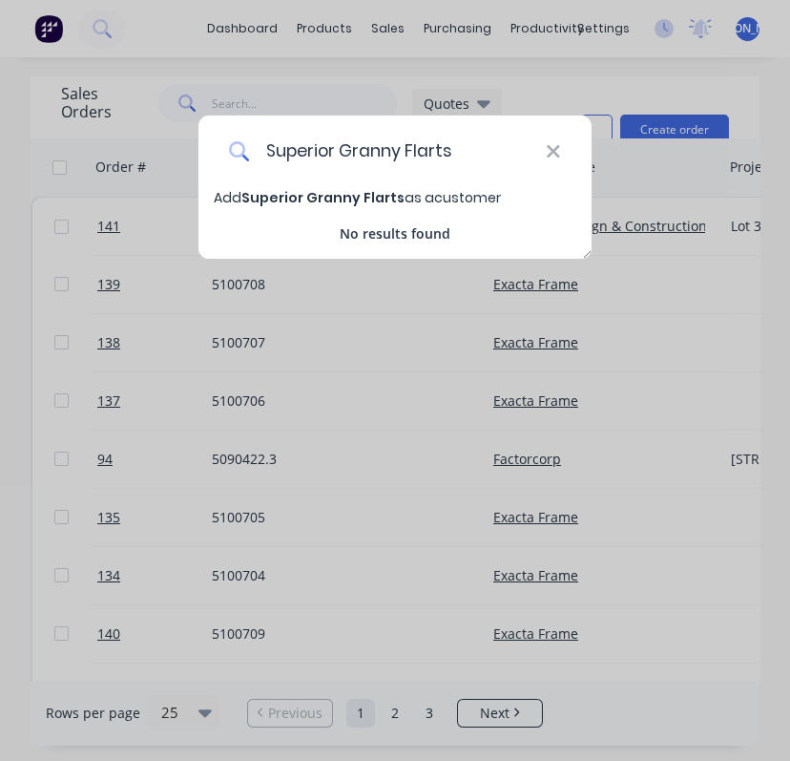
click at [435, 147] on input "Superior Granny Flarts" at bounding box center [398, 151] width 296 height 72
type input "Superior Granny Flats"
click at [278, 190] on span "Superior Granny Flats" at bounding box center [319, 197] width 157 height 19
select select "AU"
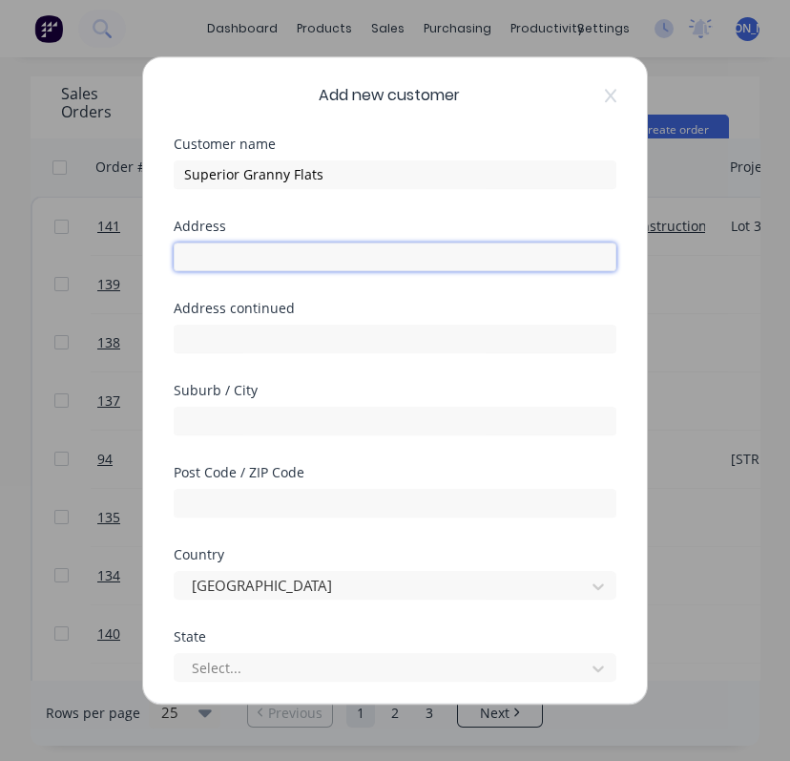
click at [255, 250] on input "text" at bounding box center [395, 256] width 443 height 29
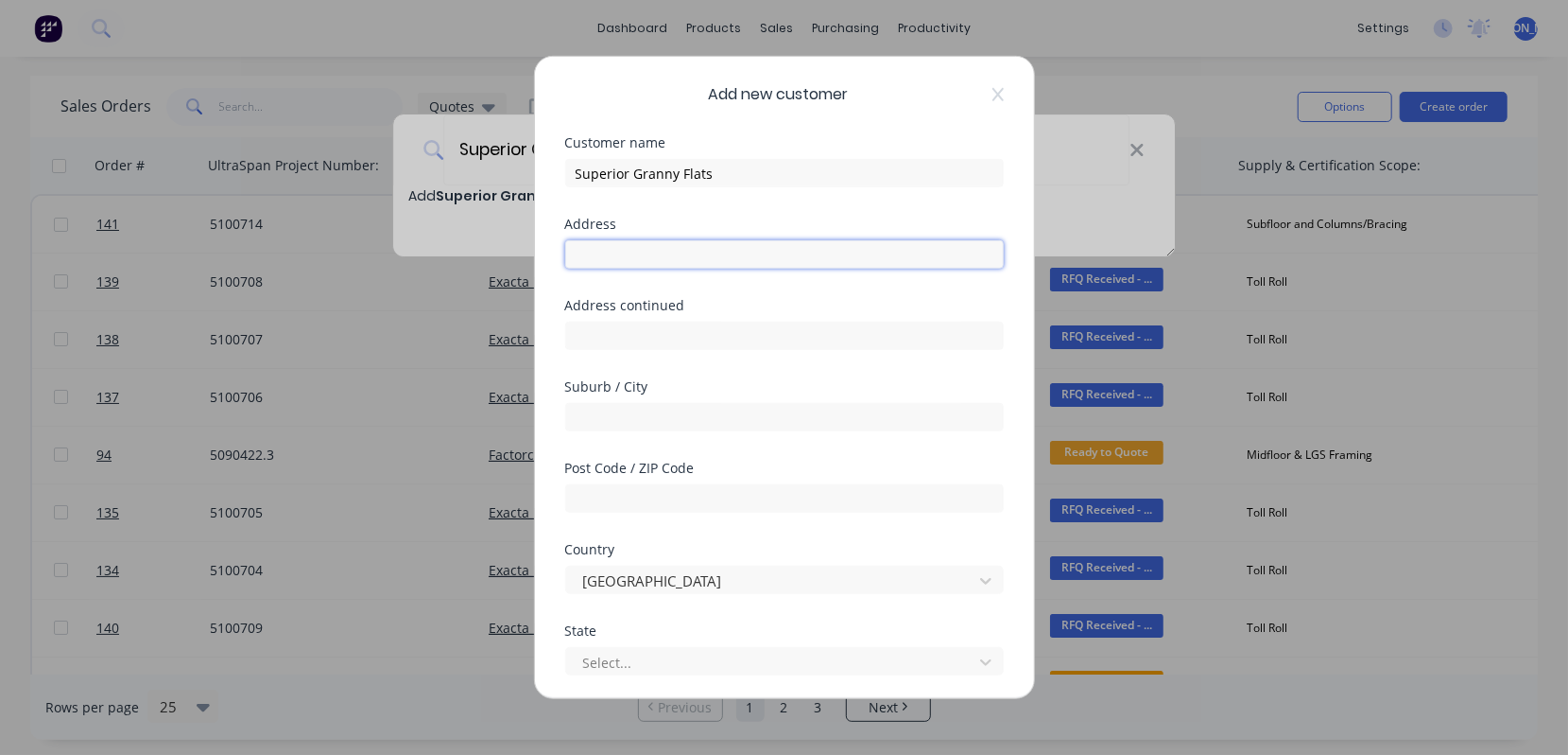
click at [632, 255] on input "text" at bounding box center [784, 254] width 439 height 29
paste input "[STREET_ADDRESS][PERSON_NAME][PERSON_NAME]"
click at [884, 249] on input "[STREET_ADDRESS][PERSON_NAME][PERSON_NAME]" at bounding box center [784, 254] width 439 height 29
click at [832, 254] on input "[STREET_ADDRESS][PERSON_NAME][PERSON_NAME]" at bounding box center [784, 254] width 439 height 29
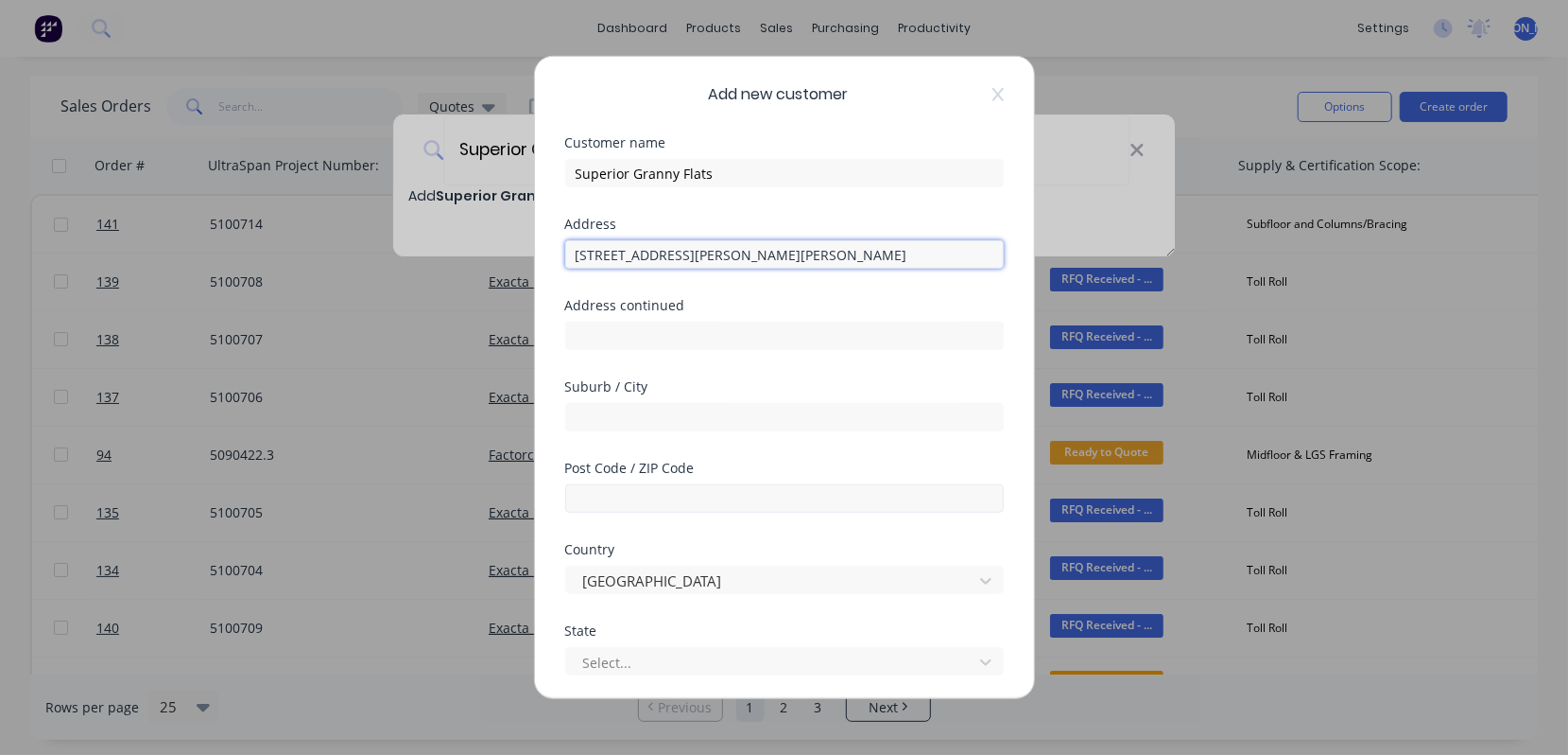
type input "[STREET_ADDRESS][PERSON_NAME][PERSON_NAME]"
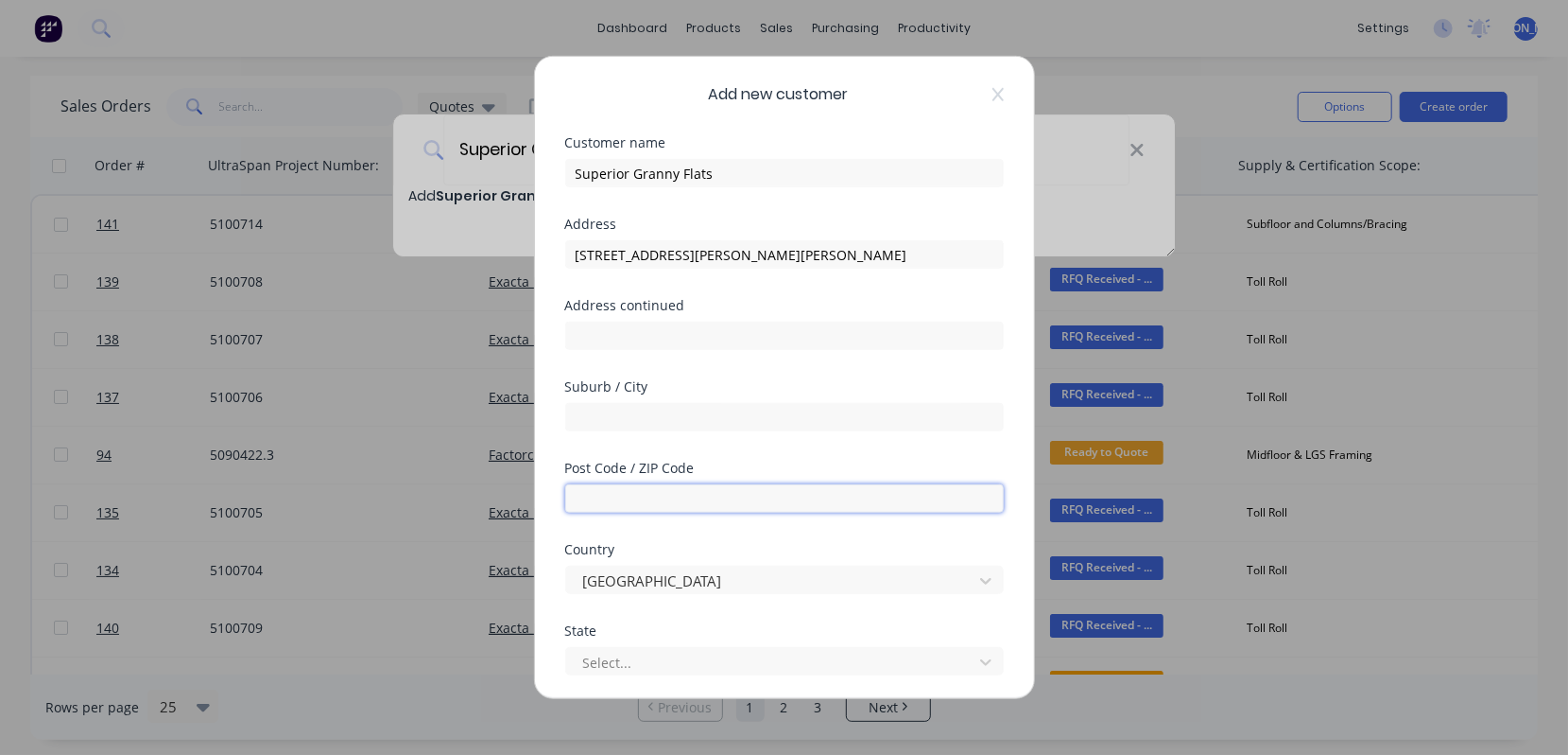
click at [668, 494] on input "text" at bounding box center [784, 498] width 439 height 29
paste input "4119"
type input "4119"
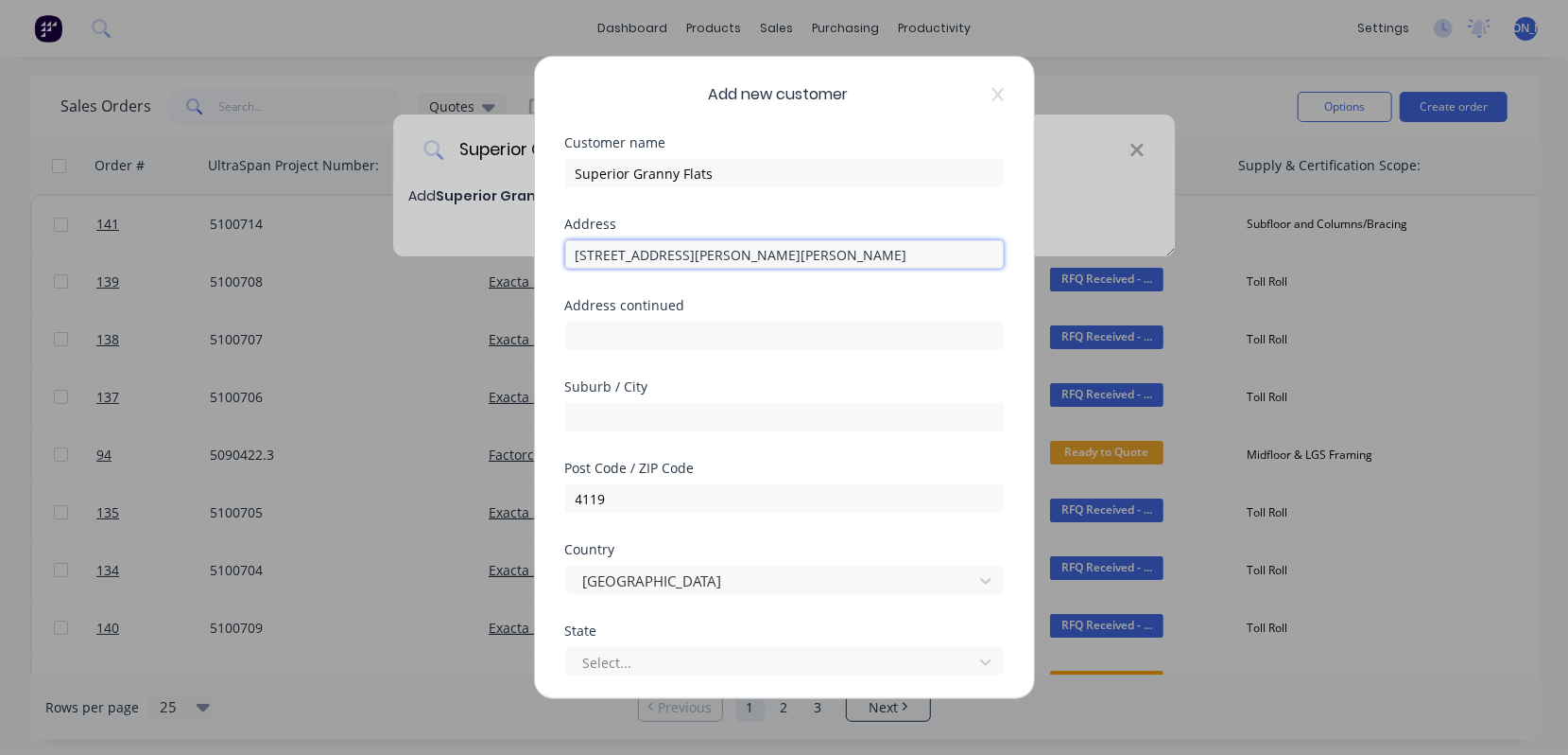
click at [803, 258] on input "[STREET_ADDRESS][PERSON_NAME][PERSON_NAME]" at bounding box center [784, 254] width 439 height 29
click at [727, 657] on div at bounding box center [773, 662] width 382 height 24
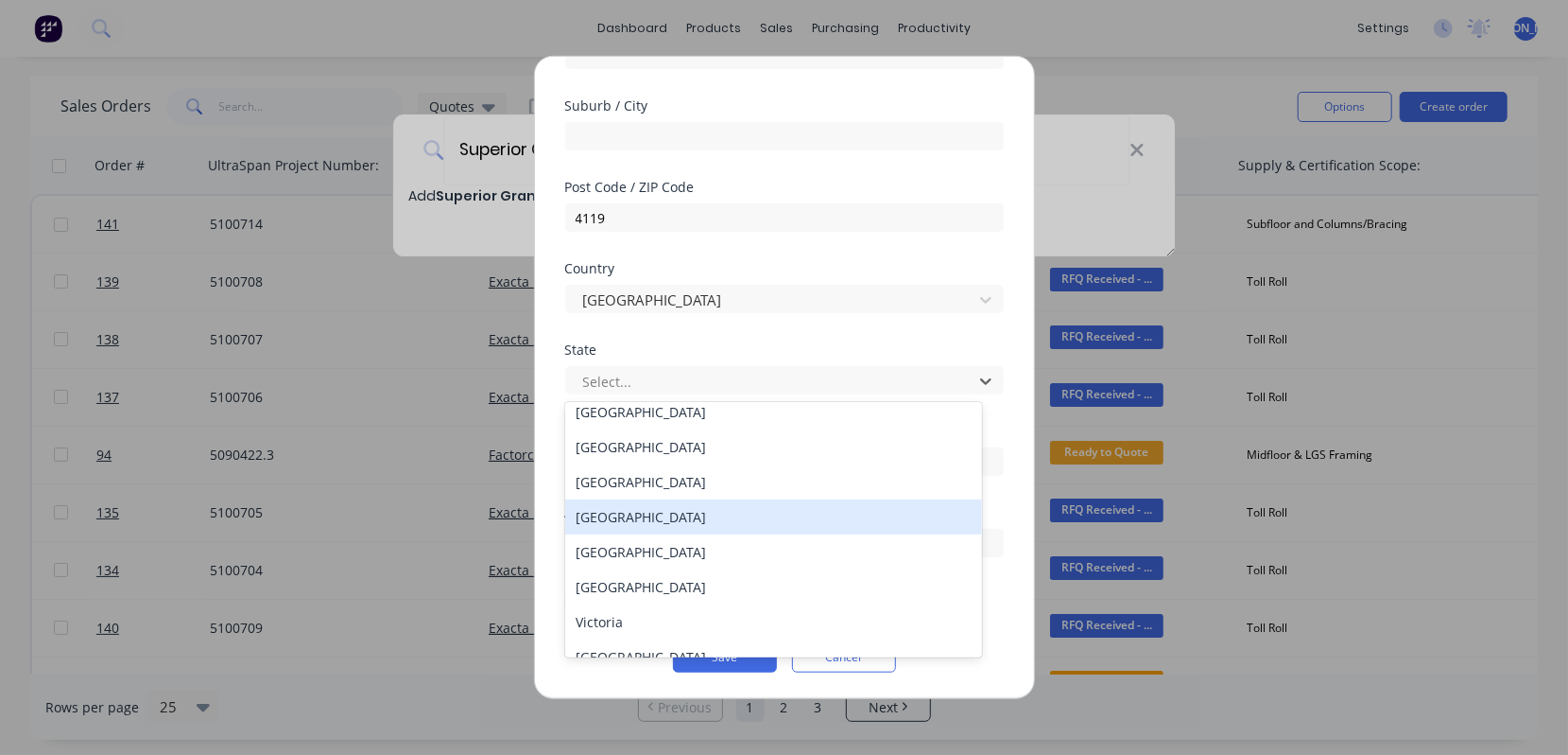
scroll to position [12, 0]
click at [663, 518] on div "[GEOGRAPHIC_DATA]" at bounding box center [775, 515] width 418 height 35
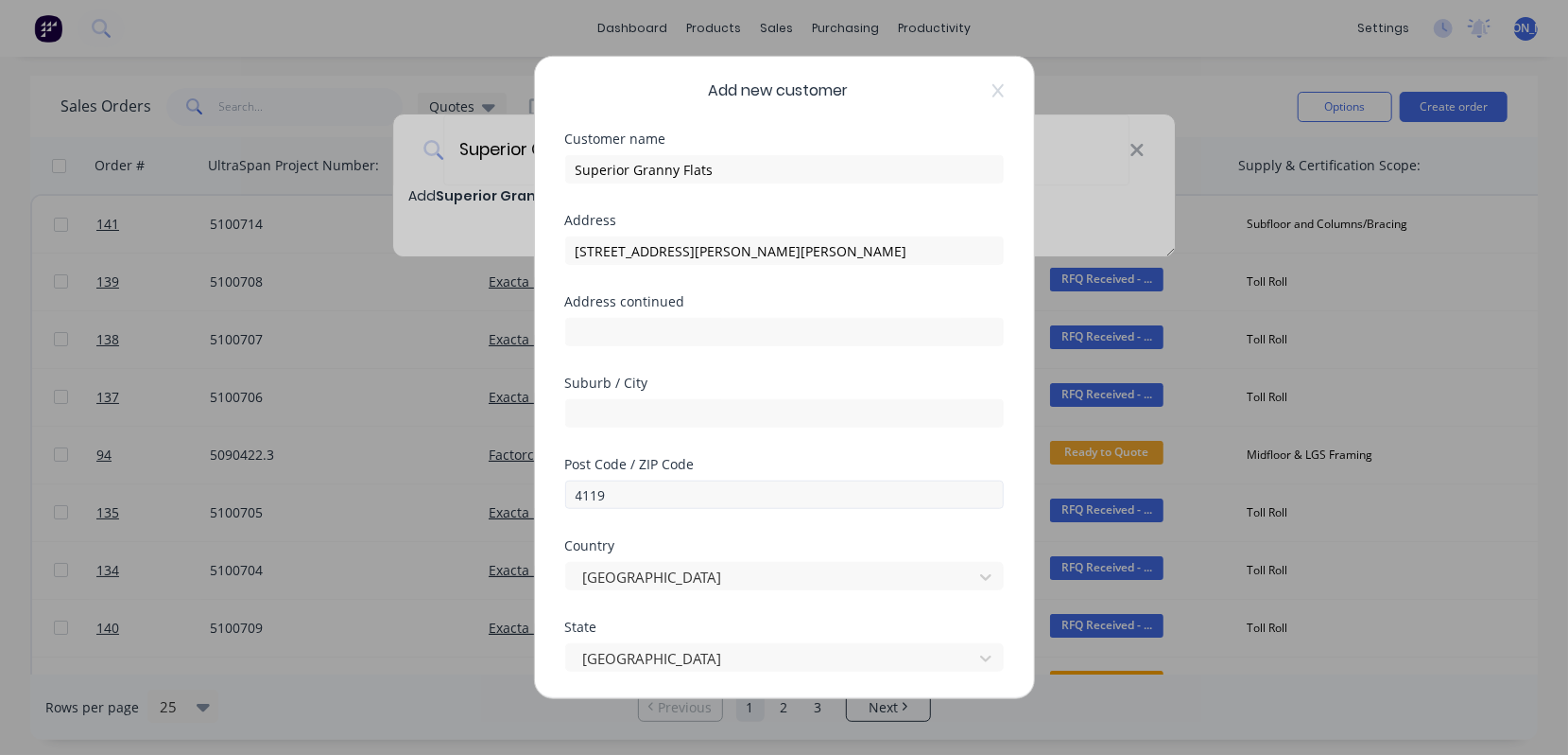
scroll to position [0, 0]
click at [757, 251] on input "[STREET_ADDRESS][PERSON_NAME][PERSON_NAME]" at bounding box center [784, 254] width 439 height 29
type input "[STREET_ADDRESS][PERSON_NAME],"
click at [652, 414] on input "text" at bounding box center [784, 417] width 439 height 29
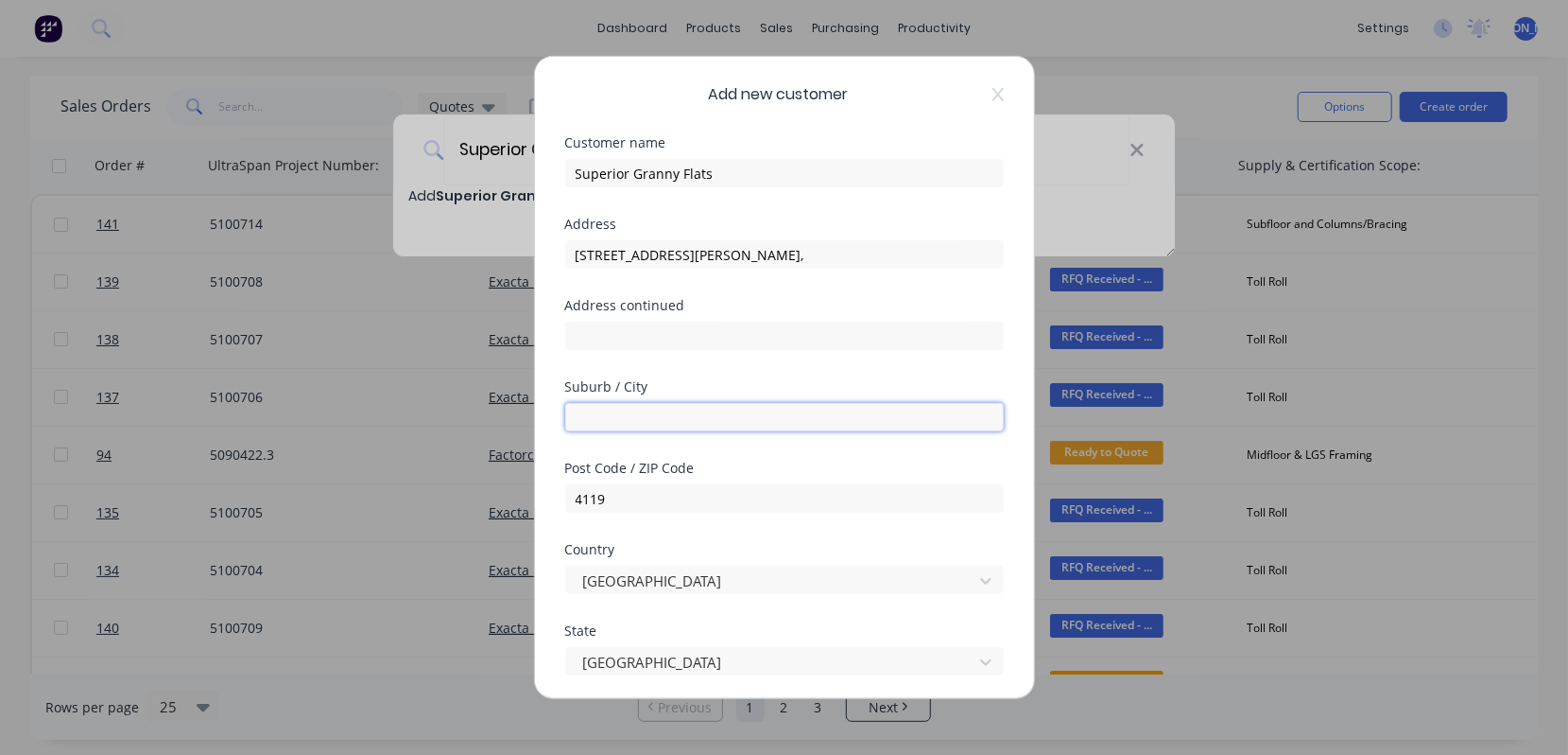
paste input "[PERSON_NAME]"
type input "[PERSON_NAME]"
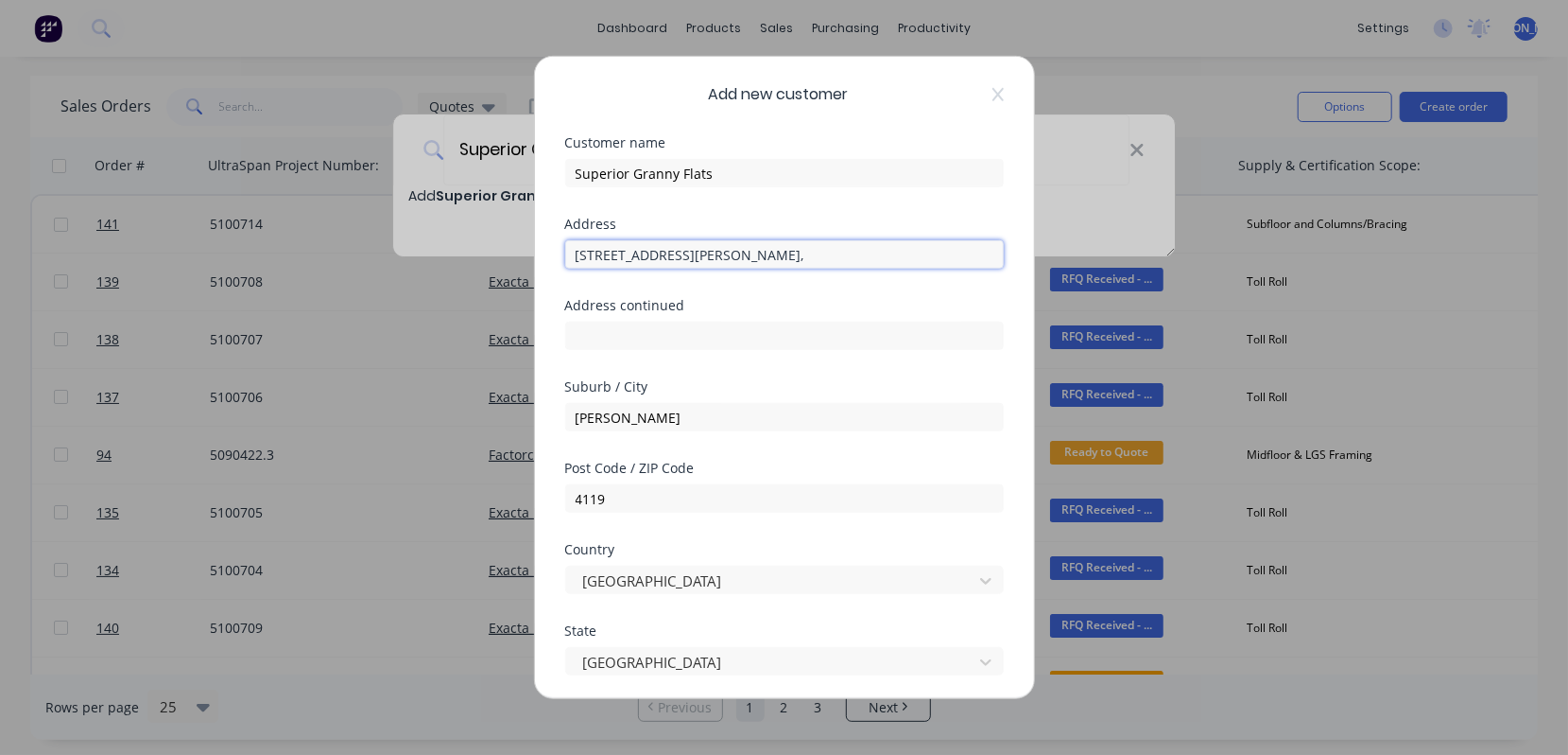
click at [731, 253] on input "[STREET_ADDRESS][PERSON_NAME]," at bounding box center [784, 254] width 439 height 29
drag, startPoint x: 718, startPoint y: 256, endPoint x: 616, endPoint y: 260, distance: 102.1
click at [616, 260] on input "Unit 3/6-12 [PERSON_NAME] St" at bounding box center [784, 254] width 439 height 29
type input "Unit 3/"
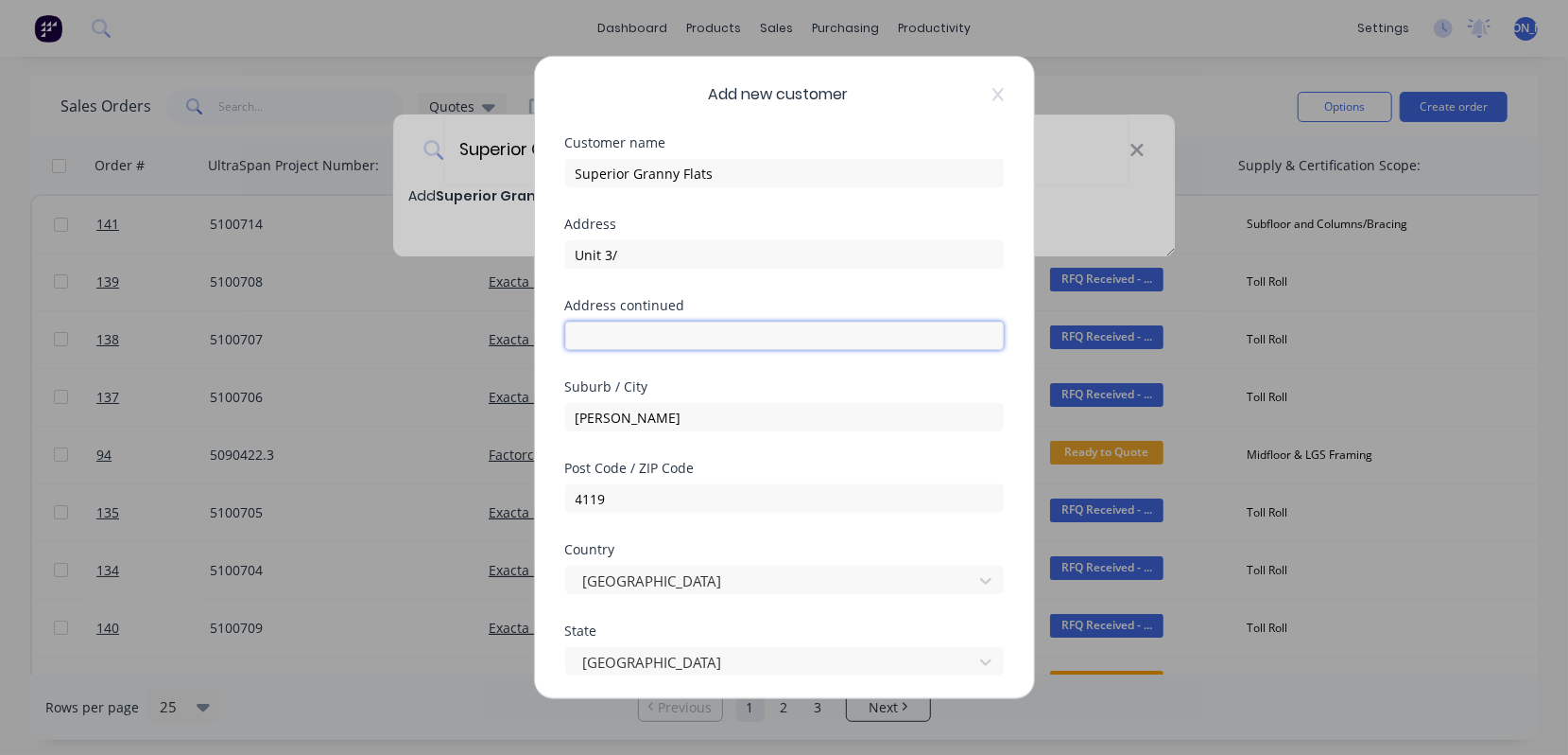
click at [675, 328] on input "text" at bounding box center [784, 335] width 439 height 29
paste input "[STREET_ADDRESS][PERSON_NAME]"
type input "[STREET_ADDRESS][PERSON_NAME]"
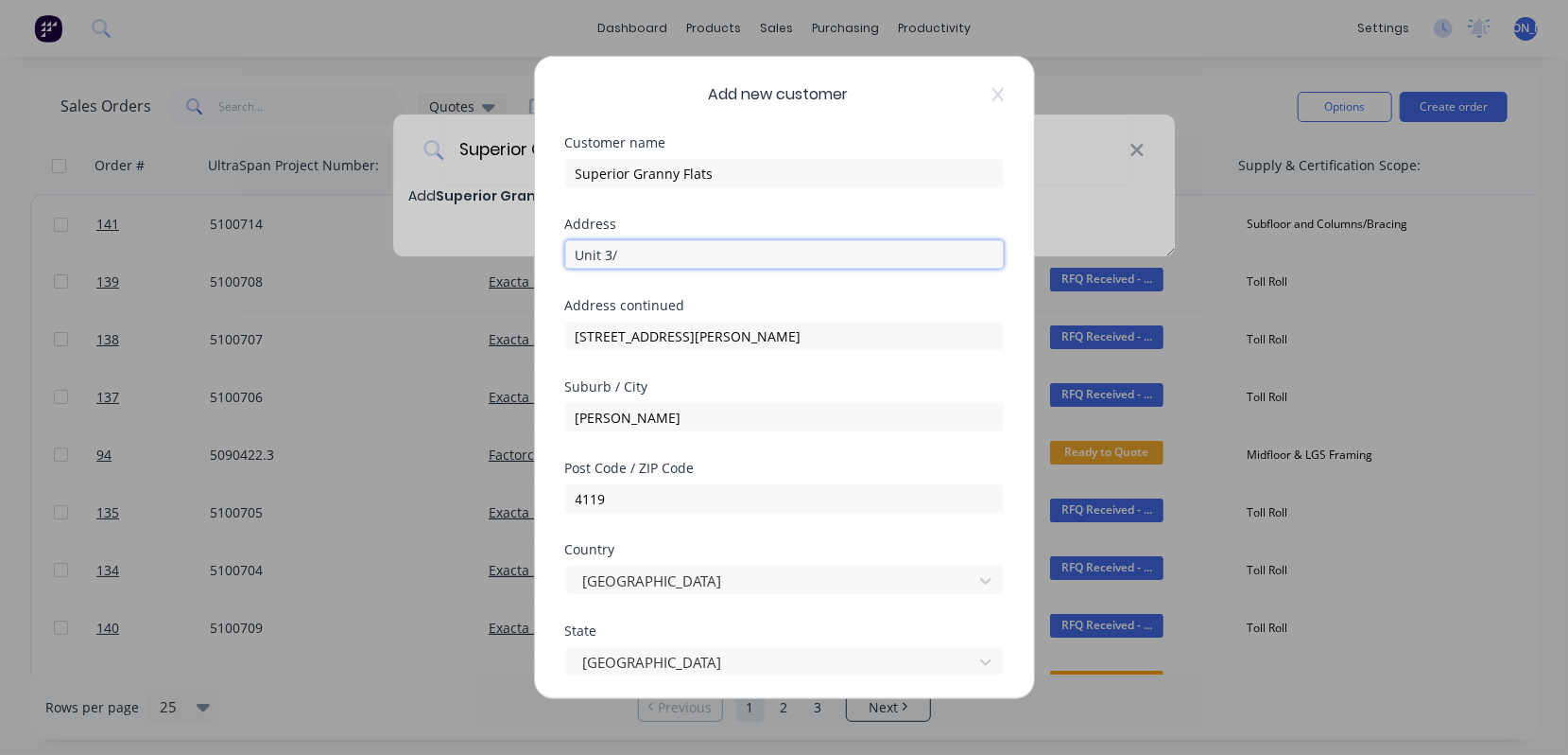
click at [641, 256] on input "Unit 3/" at bounding box center [784, 254] width 439 height 29
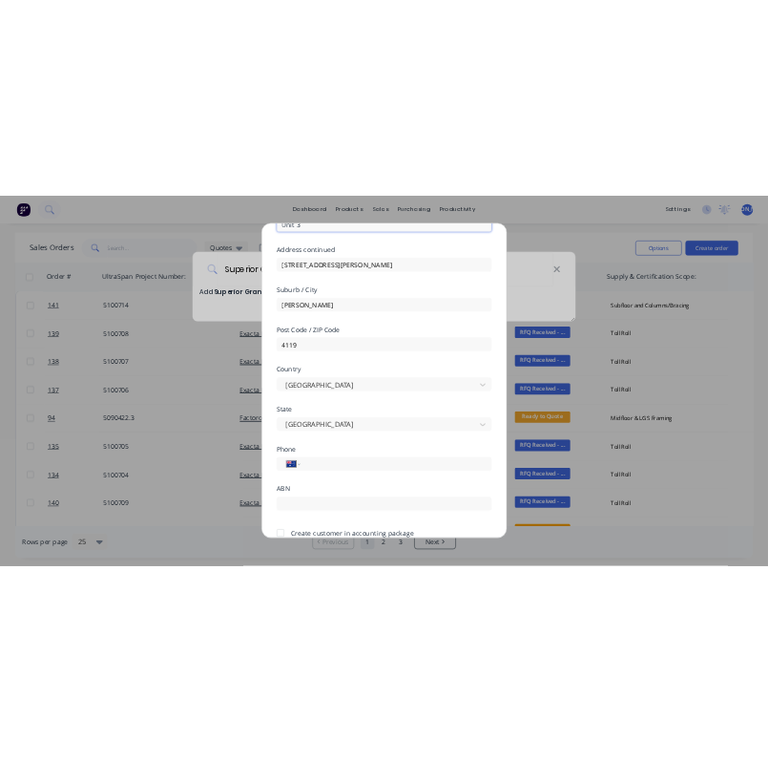
scroll to position [283, 0]
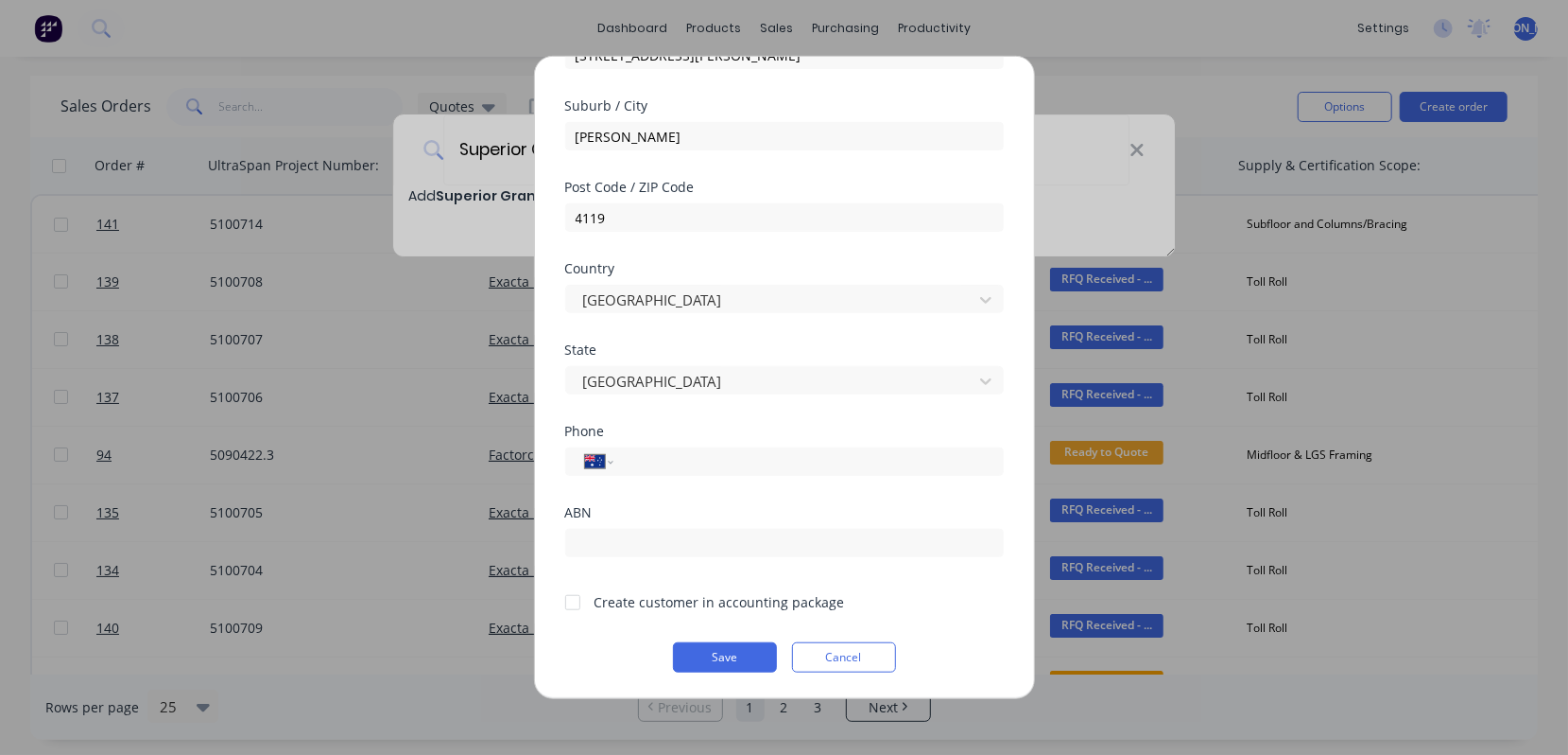
type input "Unit 3"
click at [567, 599] on div at bounding box center [573, 601] width 38 height 38
click at [739, 463] on input "tel" at bounding box center [805, 461] width 357 height 22
paste input "[PHONE_NUMBER]"
type input "[PHONE_NUMBER]"
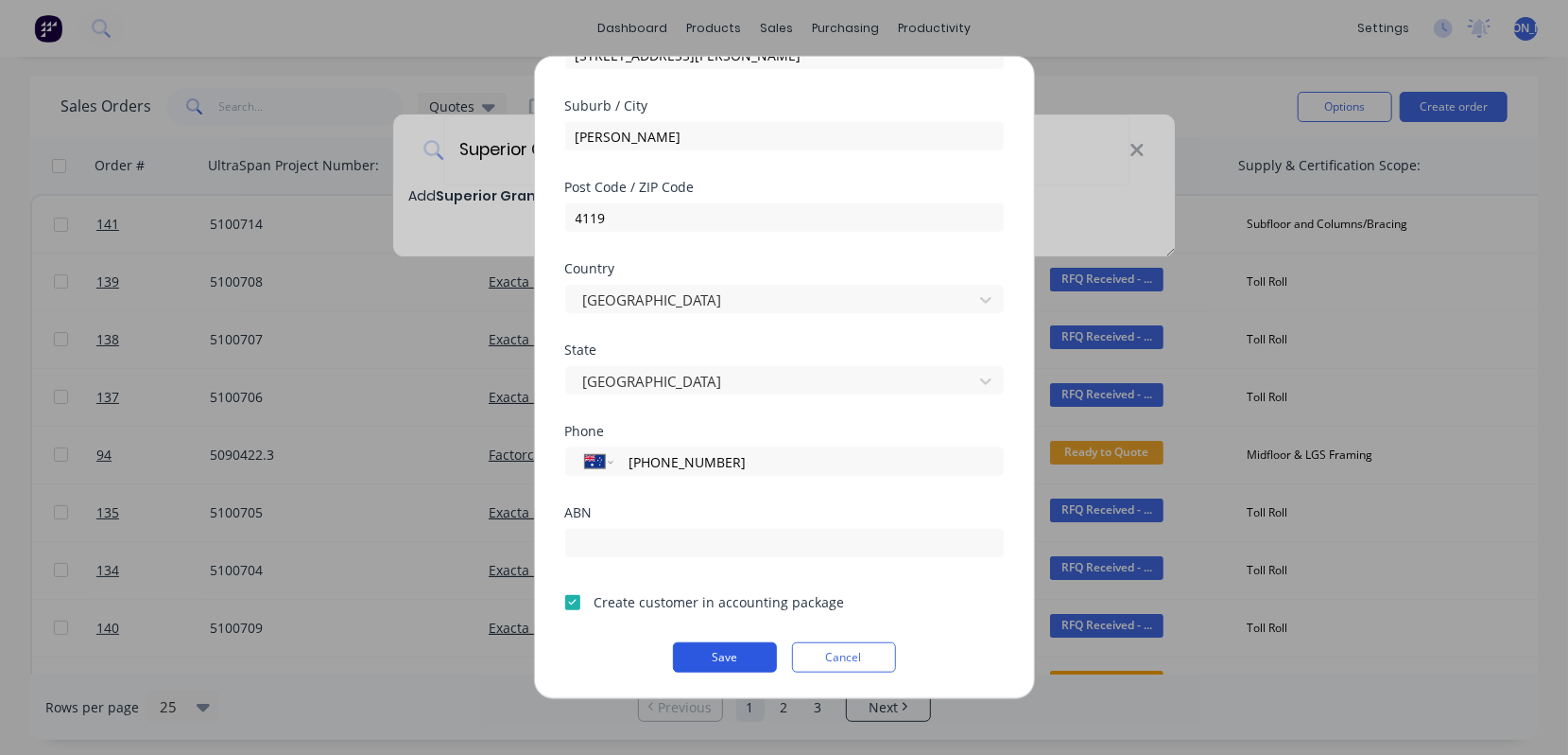
click at [739, 652] on button "Save" at bounding box center [724, 657] width 104 height 31
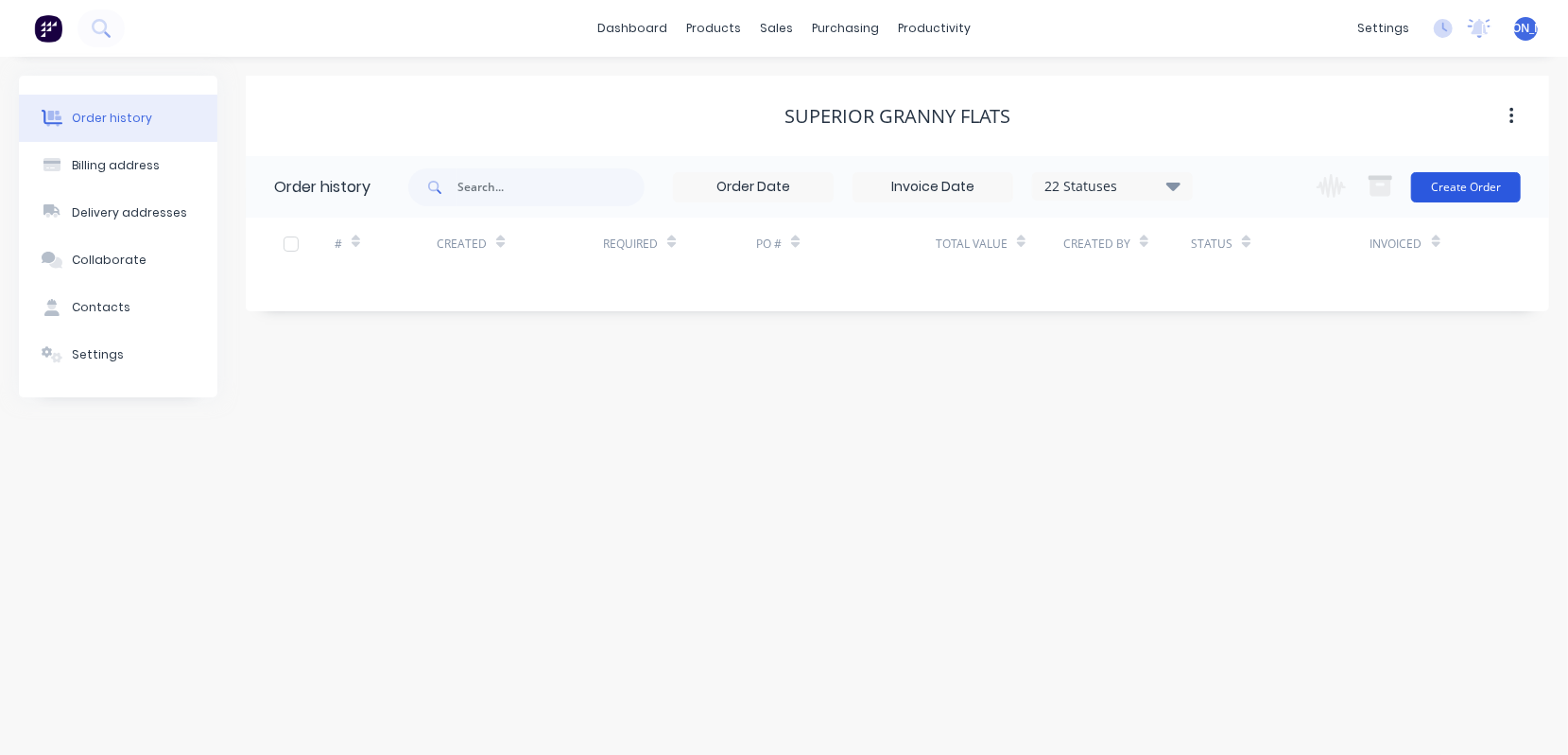
click at [1460, 185] on button "Create Order" at bounding box center [1466, 187] width 110 height 31
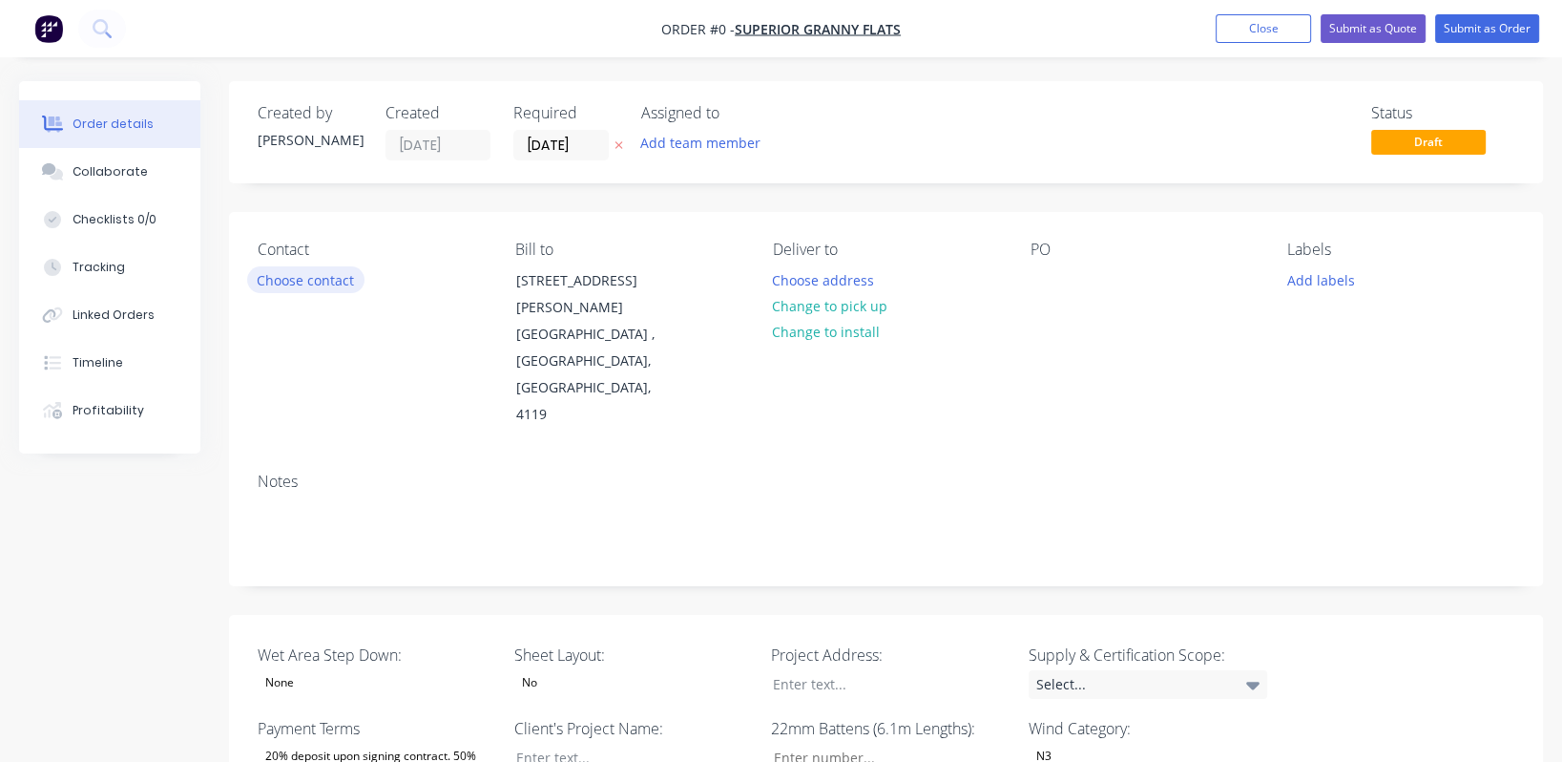
click at [274, 280] on button "Choose contact" at bounding box center [305, 279] width 117 height 26
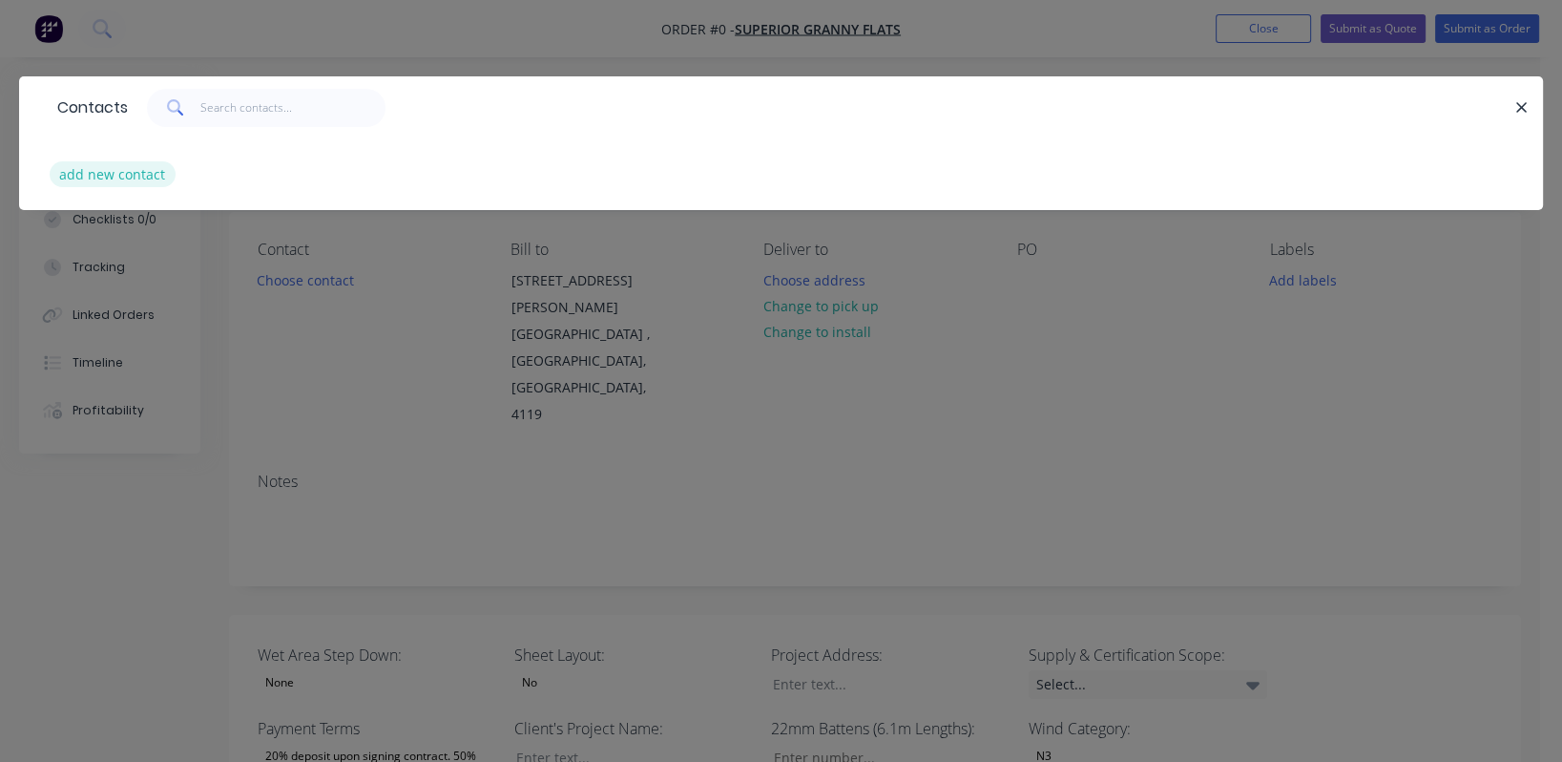
click at [133, 173] on button "add new contact" at bounding box center [113, 174] width 126 height 26
select select "AU"
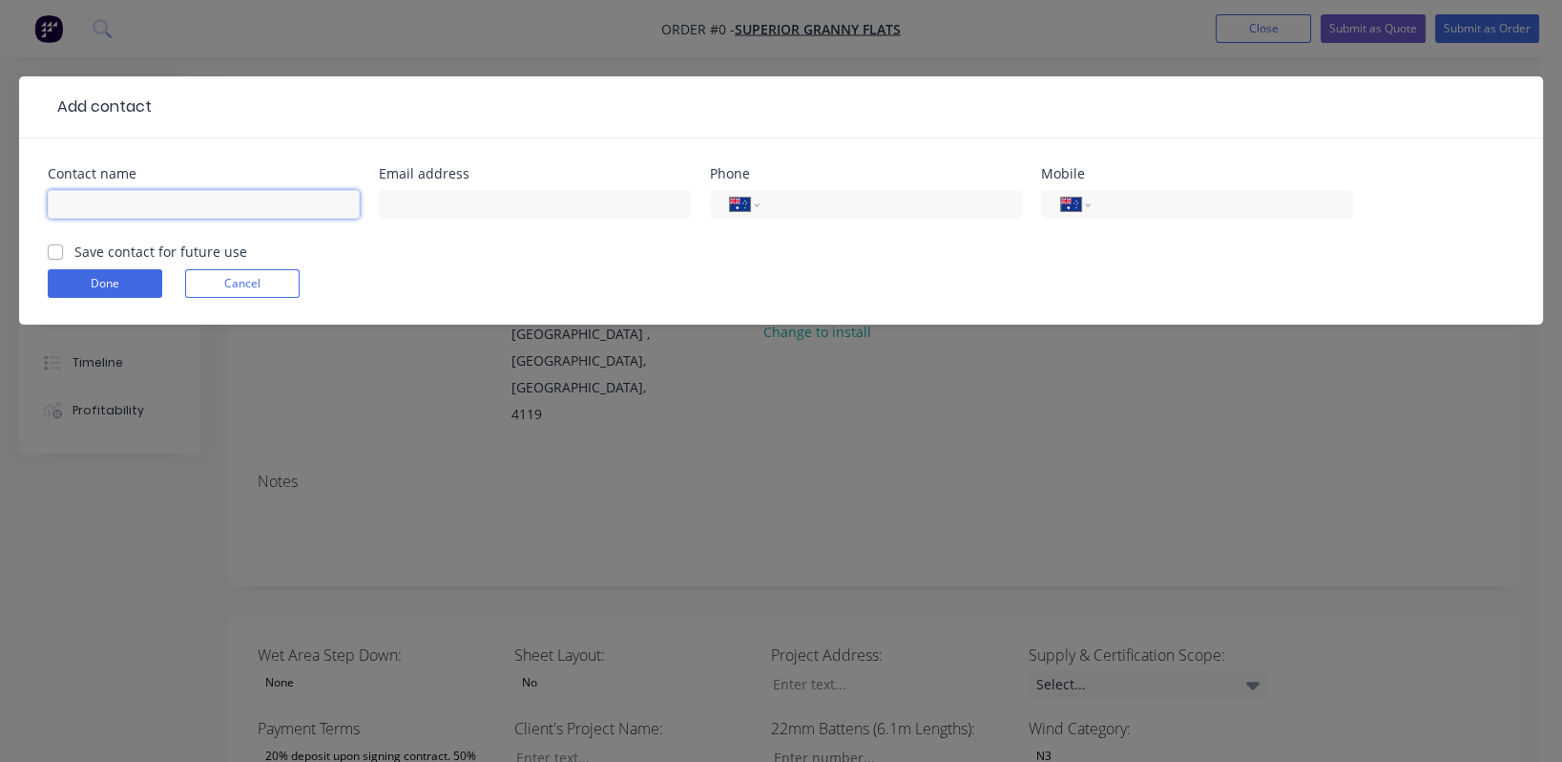
click at [158, 203] on input "text" at bounding box center [204, 204] width 312 height 29
type input "[PERSON_NAME]"
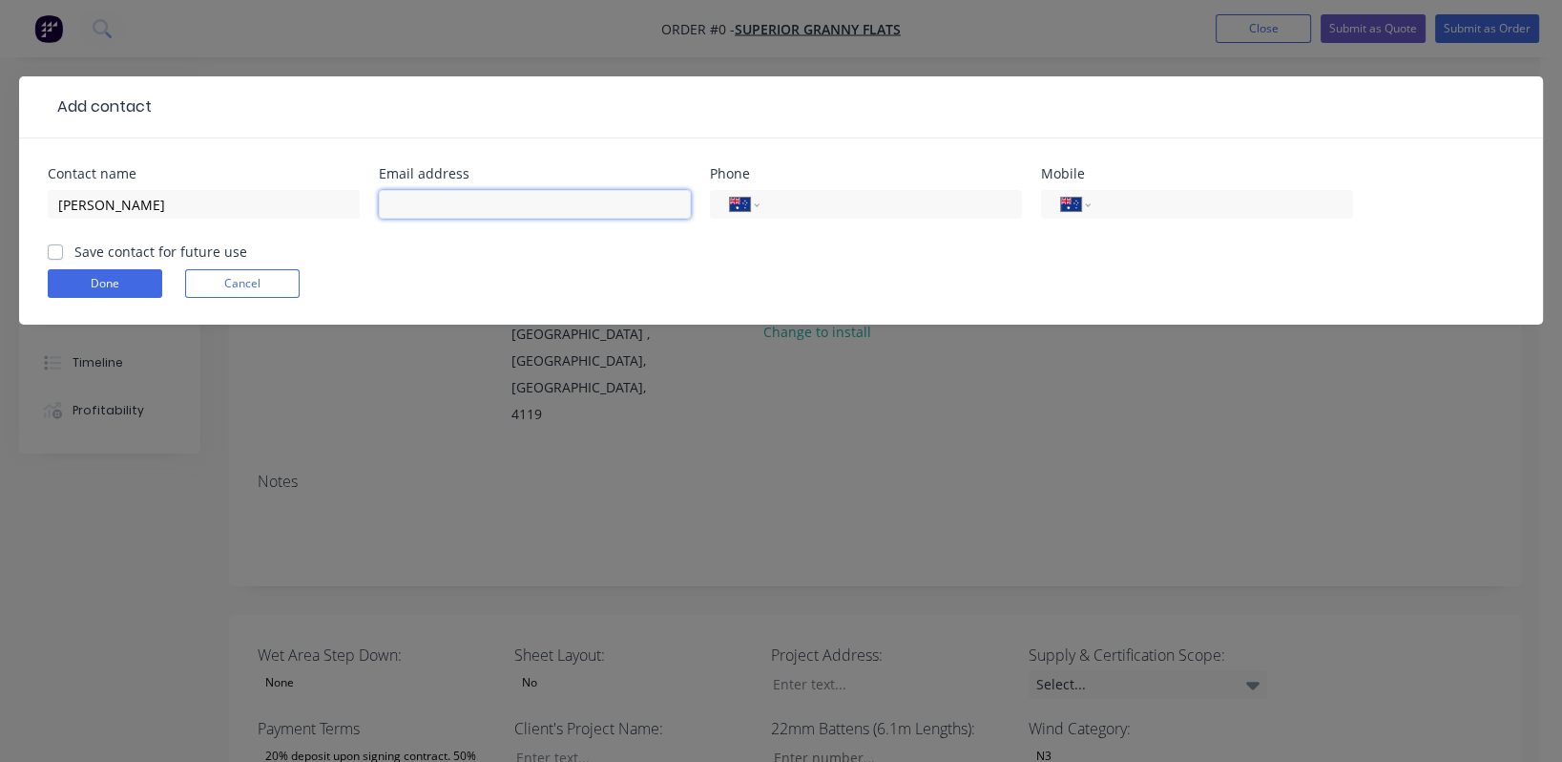
drag, startPoint x: 627, startPoint y: 216, endPoint x: 656, endPoint y: 199, distance: 33.4
click at [629, 215] on input "text" at bounding box center [535, 204] width 312 height 29
type input "[EMAIL_ADDRESS][DOMAIN_NAME]"
click at [805, 187] on div "International [GEOGRAPHIC_DATA] [GEOGRAPHIC_DATA] [GEOGRAPHIC_DATA] [GEOGRAPHIC…" at bounding box center [866, 213] width 312 height 56
click at [815, 197] on input "tel" at bounding box center [887, 205] width 229 height 22
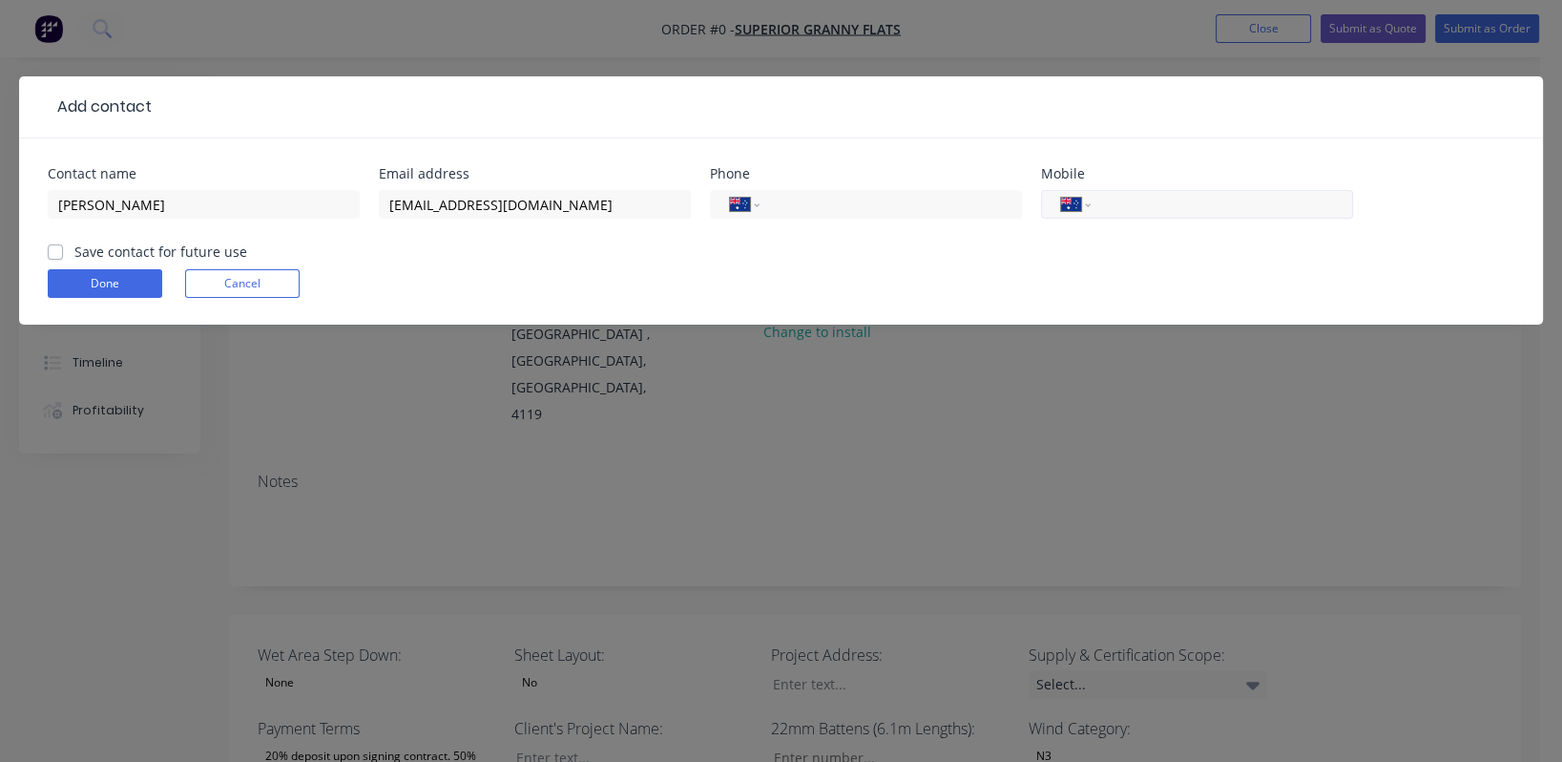
click at [1151, 205] on input "tel" at bounding box center [1218, 205] width 229 height 22
type input "0475 003 733"
drag, startPoint x: 121, startPoint y: 251, endPoint x: 123, endPoint y: 261, distance: 9.7
click at [123, 254] on label "Save contact for future use" at bounding box center [160, 251] width 173 height 20
click at [63, 254] on input "Save contact for future use" at bounding box center [55, 250] width 15 height 18
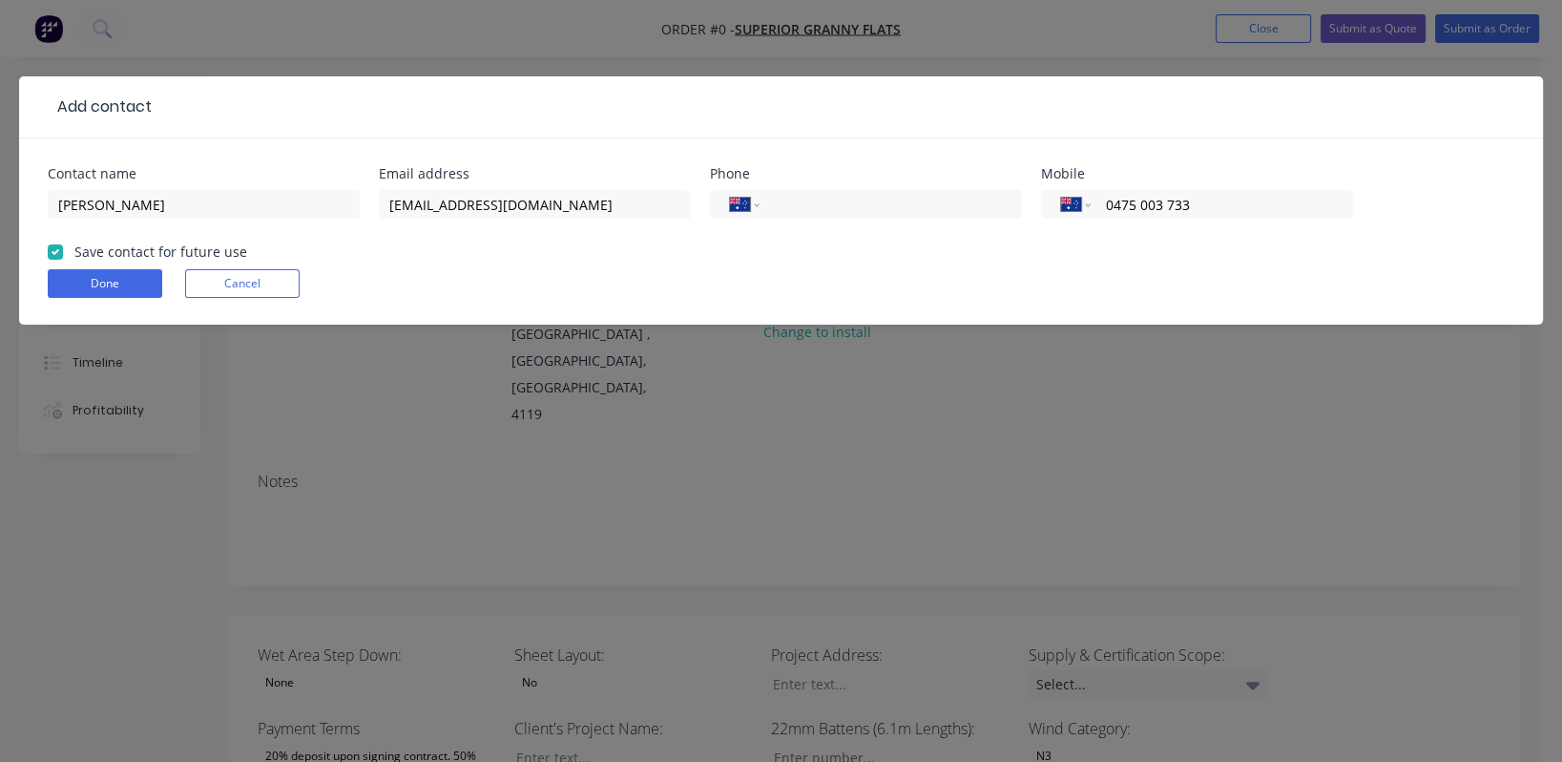
checkbox input "true"
click at [120, 282] on button "Done" at bounding box center [105, 283] width 115 height 29
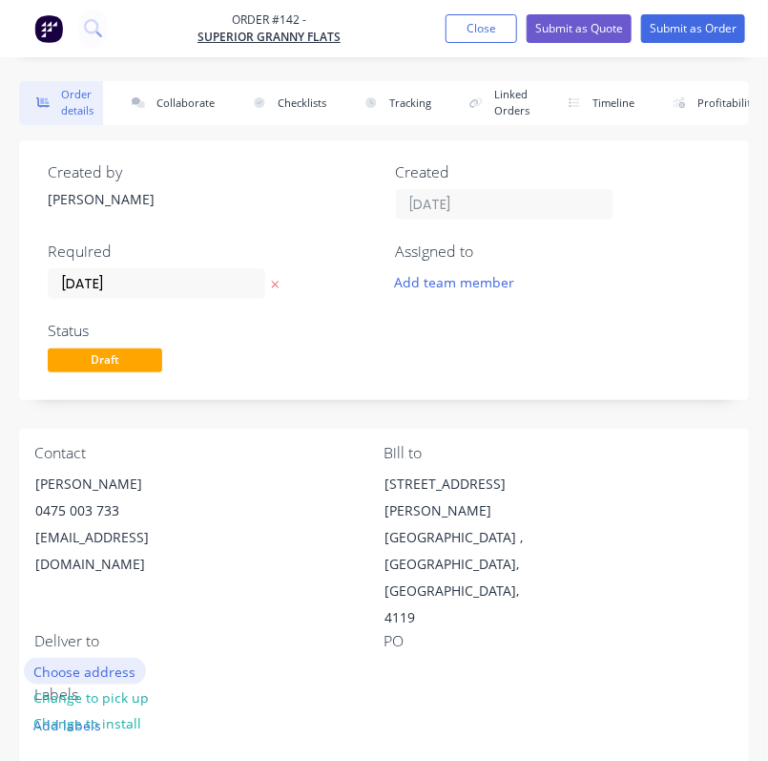
click at [105, 658] on button "Choose address" at bounding box center [85, 671] width 122 height 26
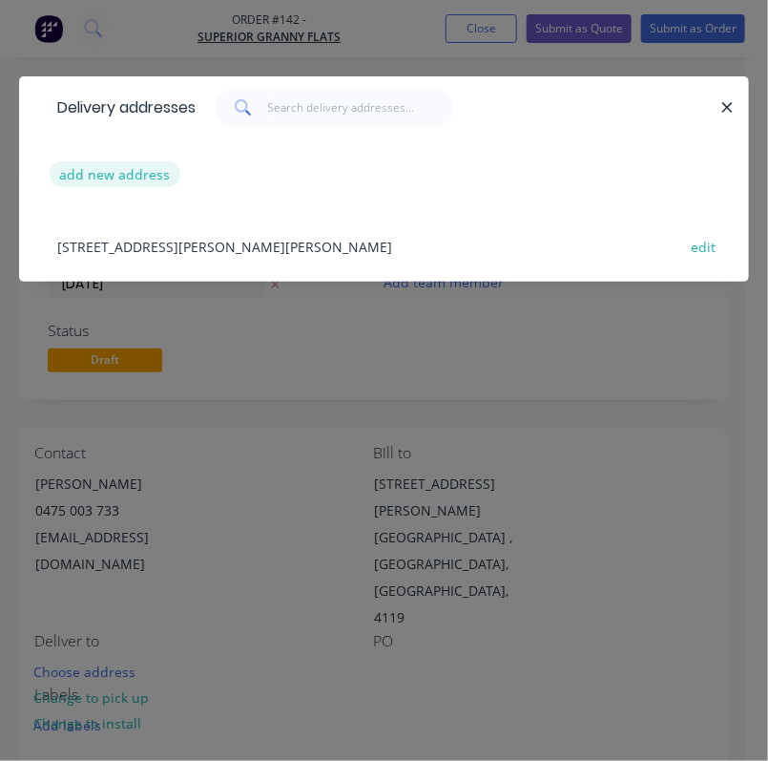
click at [138, 169] on button "add new address" at bounding box center [115, 174] width 131 height 26
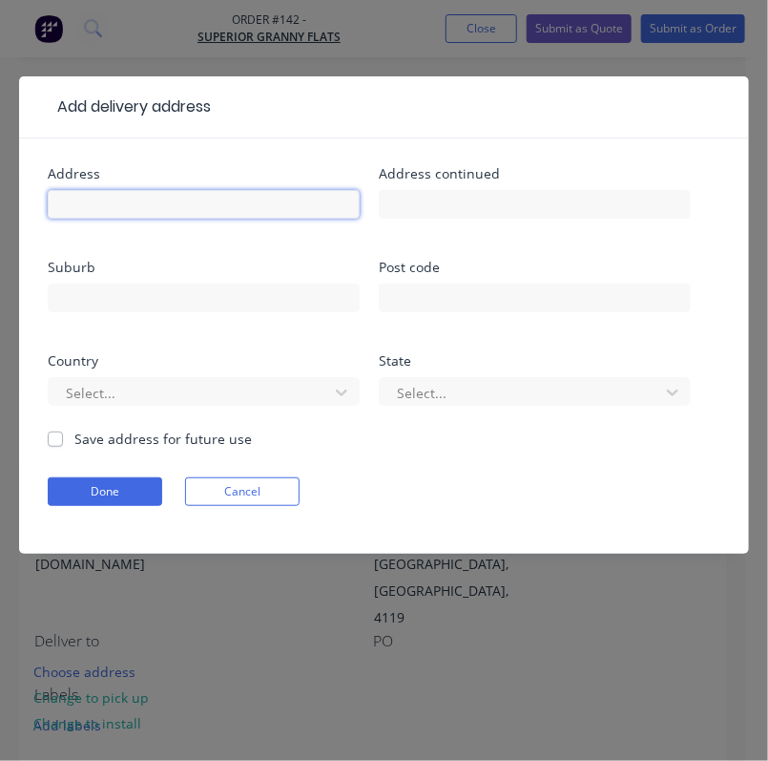
click at [138, 210] on input "text" at bounding box center [204, 204] width 312 height 29
type input "SEQ"
click at [79, 444] on label "Save address for future use" at bounding box center [163, 439] width 178 height 20
click at [63, 444] on input "Save address for future use" at bounding box center [55, 438] width 15 height 18
checkbox input "true"
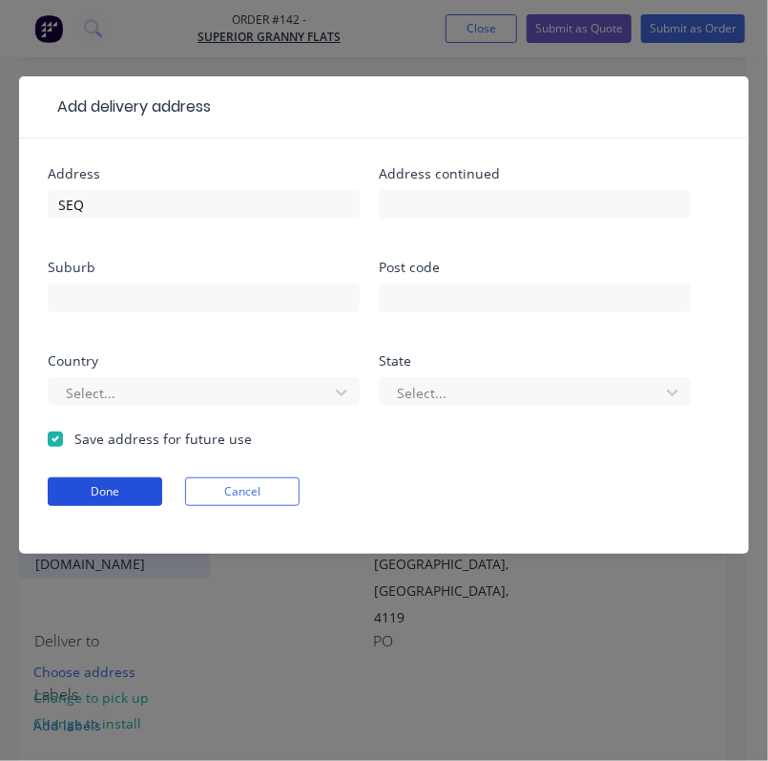
drag, startPoint x: 76, startPoint y: 497, endPoint x: 83, endPoint y: 489, distance: 10.9
click at [77, 497] on button "Done" at bounding box center [105, 491] width 115 height 29
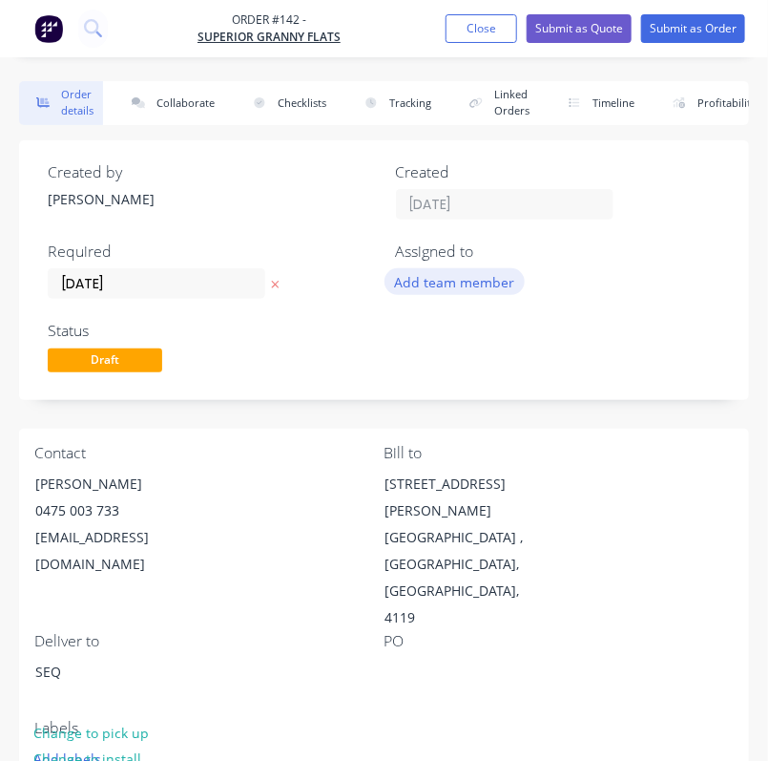
click at [504, 289] on button "Add team member" at bounding box center [455, 281] width 140 height 26
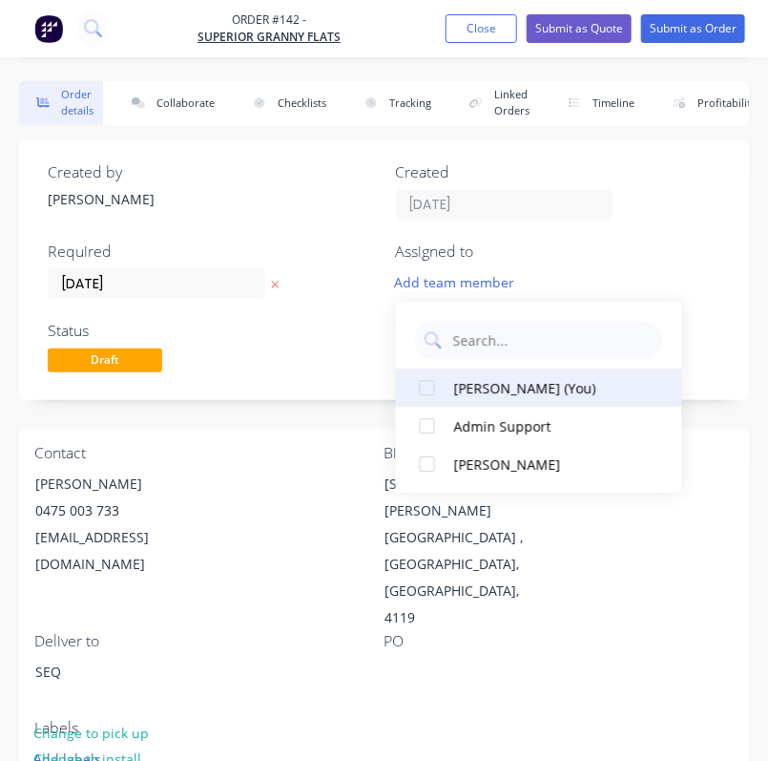
click at [516, 387] on div "[PERSON_NAME] (You)" at bounding box center [549, 388] width 191 height 20
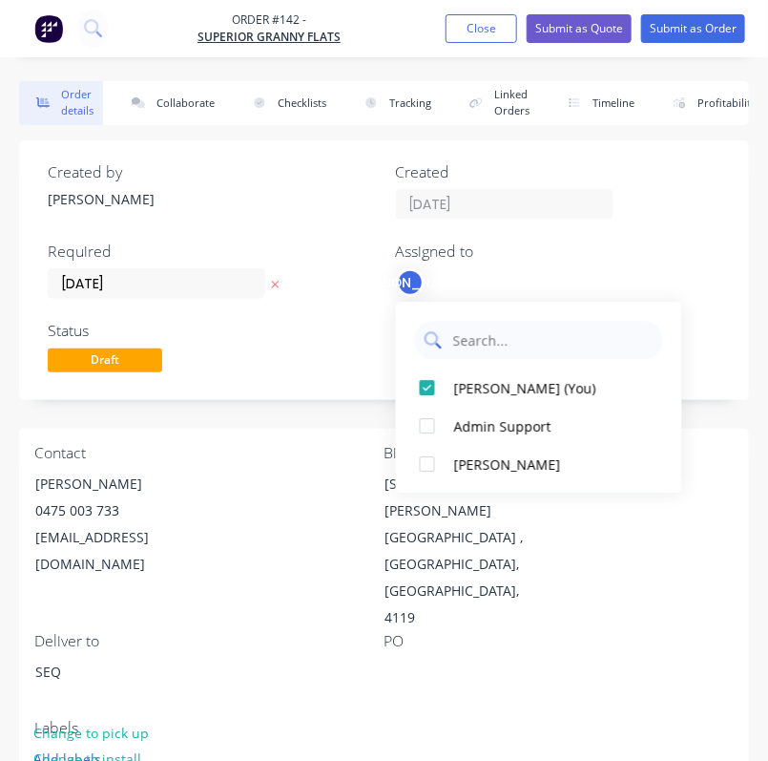
drag, startPoint x: 512, startPoint y: 422, endPoint x: 429, endPoint y: 357, distance: 105.4
click at [512, 421] on div "Admin Support" at bounding box center [549, 426] width 191 height 20
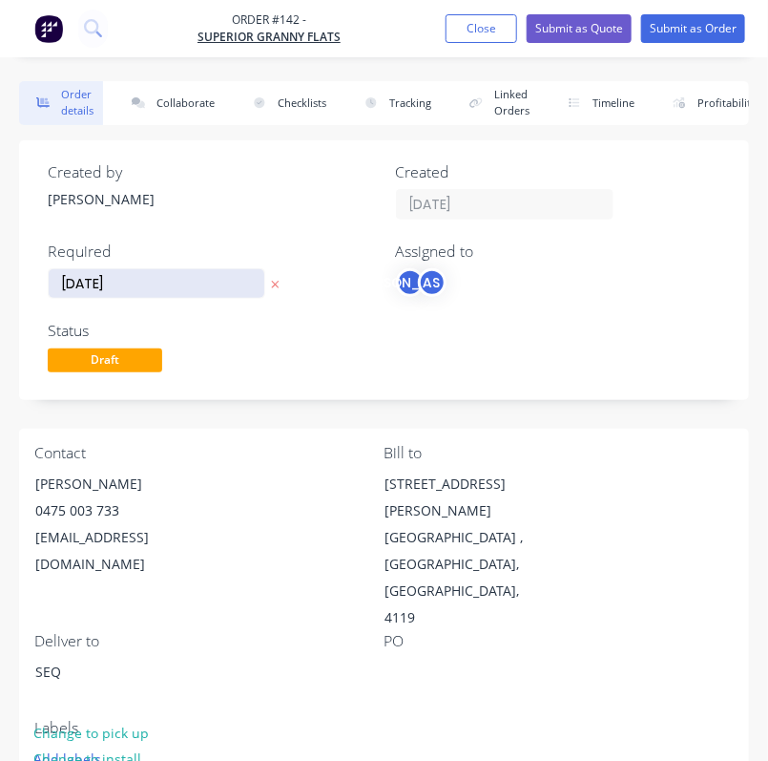
click at [228, 289] on input "[DATE]" at bounding box center [157, 283] width 216 height 29
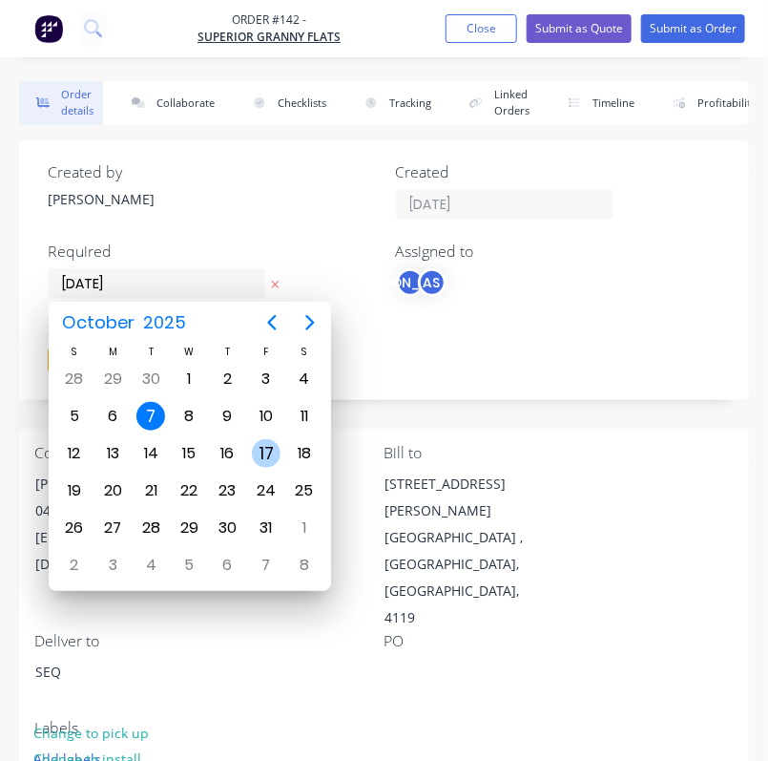
click at [259, 451] on div "17" at bounding box center [266, 453] width 29 height 29
type input "[DATE]"
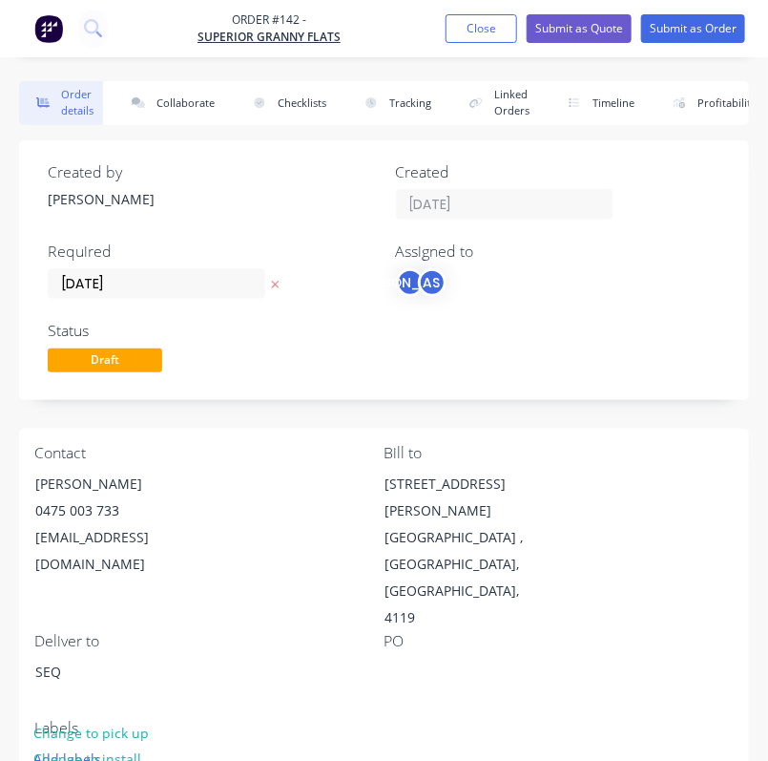
click at [635, 308] on div "Created by [PERSON_NAME] Created [DATE] Required [DATE] Assigned to JO AS Statu…" at bounding box center [384, 270] width 730 height 260
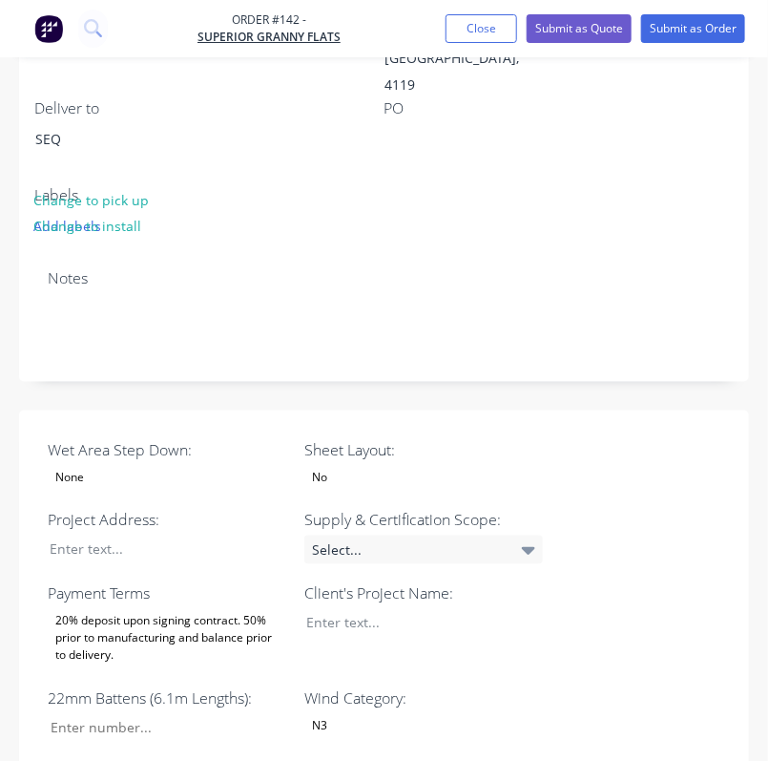
click at [101, 466] on div "None" at bounding box center [167, 478] width 239 height 25
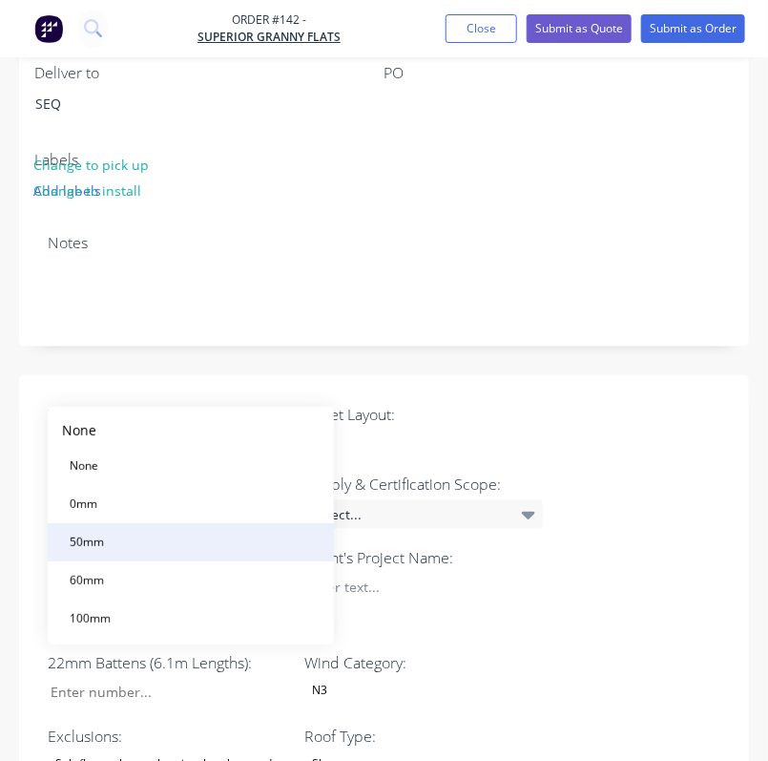
click at [119, 539] on button "50mm" at bounding box center [191, 542] width 286 height 38
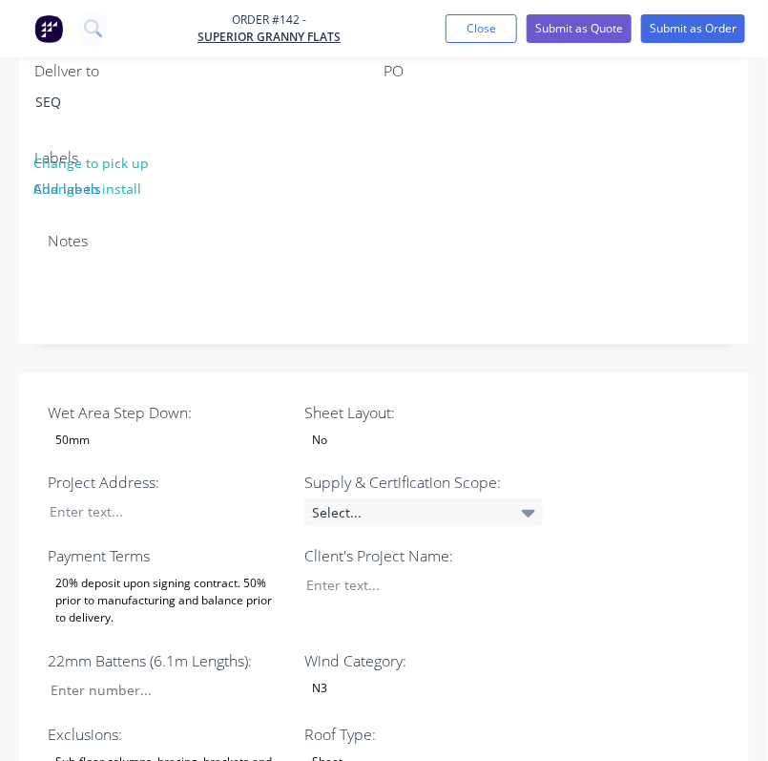
scroll to position [571, 0]
click at [426, 428] on div "No" at bounding box center [423, 440] width 239 height 25
click at [387, 466] on button "Yes" at bounding box center [447, 463] width 286 height 38
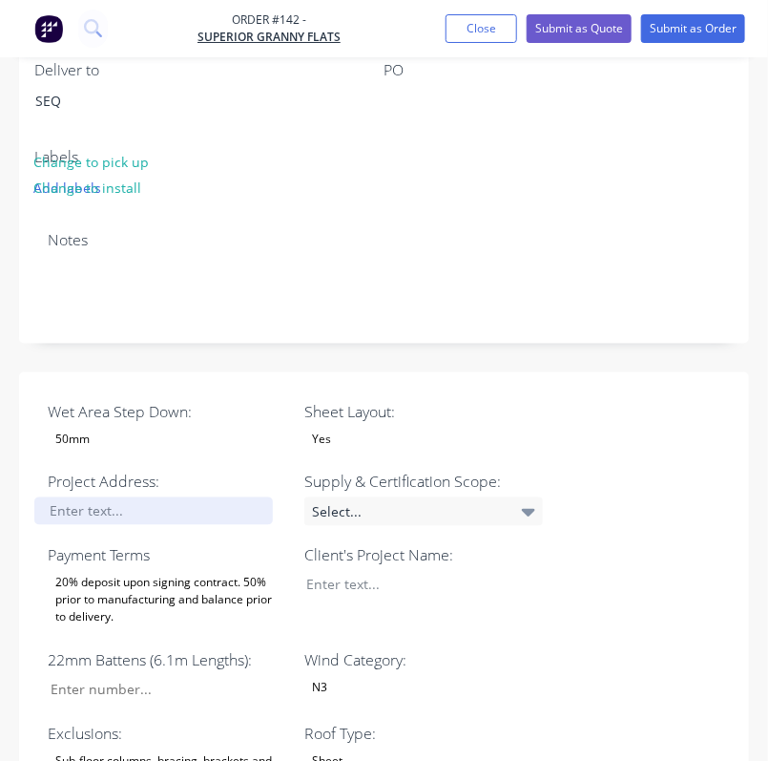
click at [145, 497] on div at bounding box center [153, 511] width 239 height 28
drag, startPoint x: 178, startPoint y: 452, endPoint x: 28, endPoint y: 461, distance: 151.0
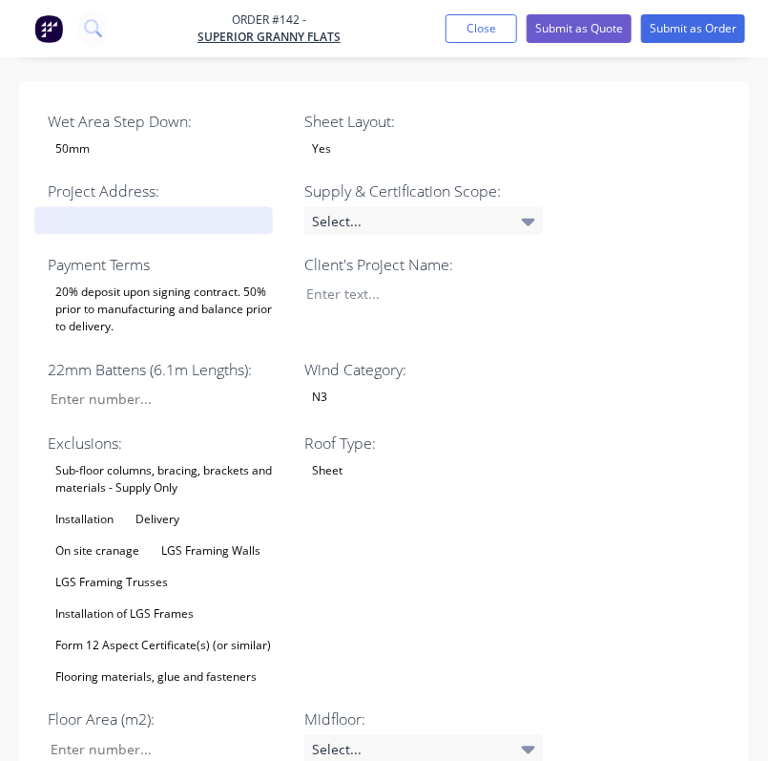
scroll to position [860, 0]
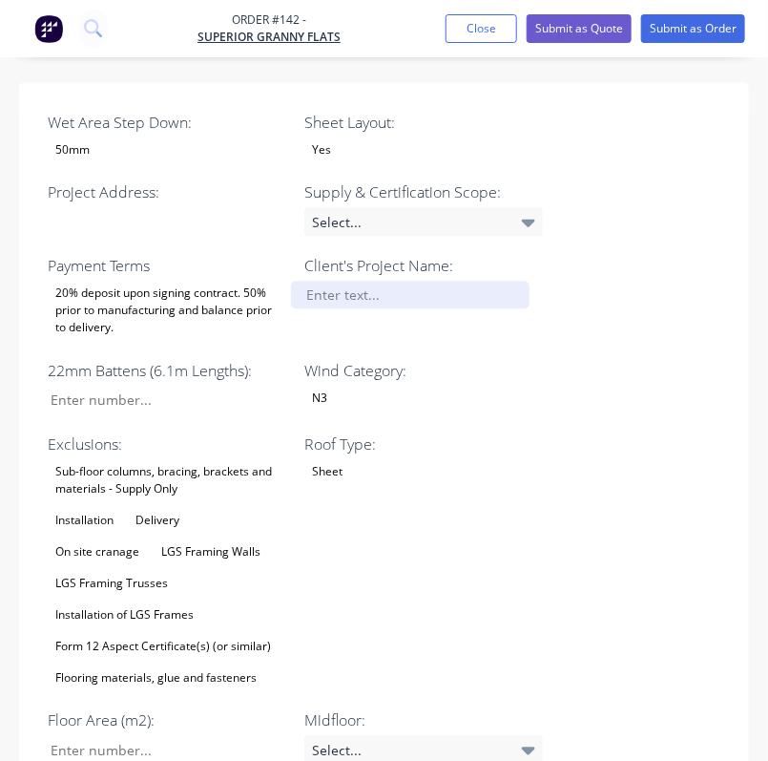
click at [354, 282] on div at bounding box center [410, 296] width 239 height 28
paste div
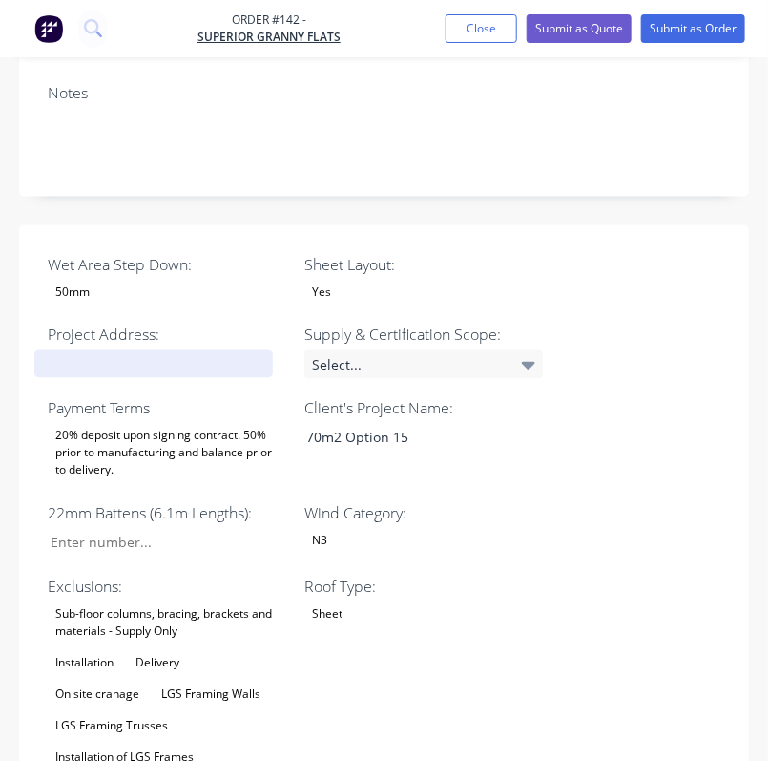
click at [102, 350] on div at bounding box center [153, 364] width 239 height 28
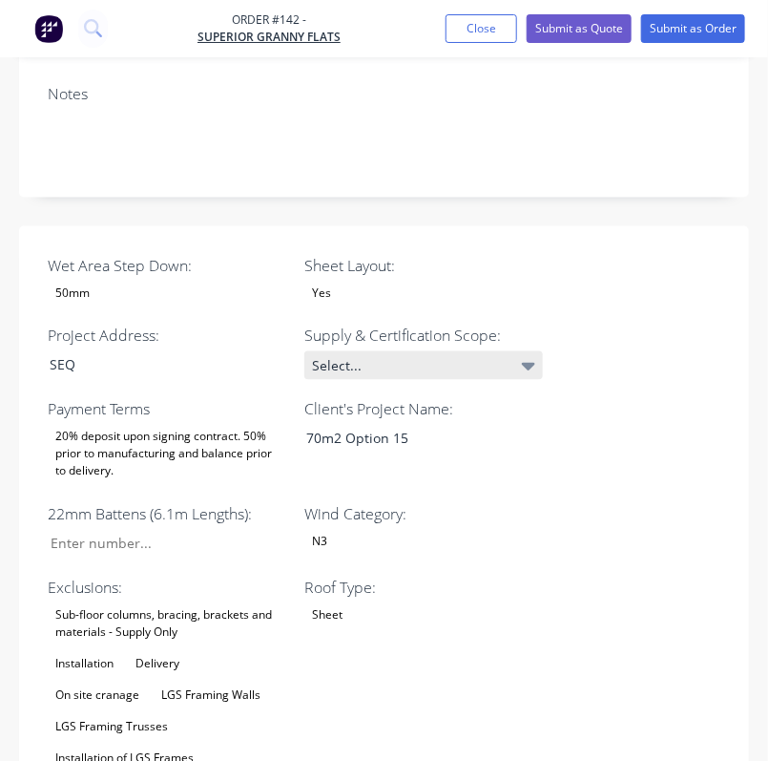
click at [526, 355] on icon at bounding box center [528, 365] width 13 height 21
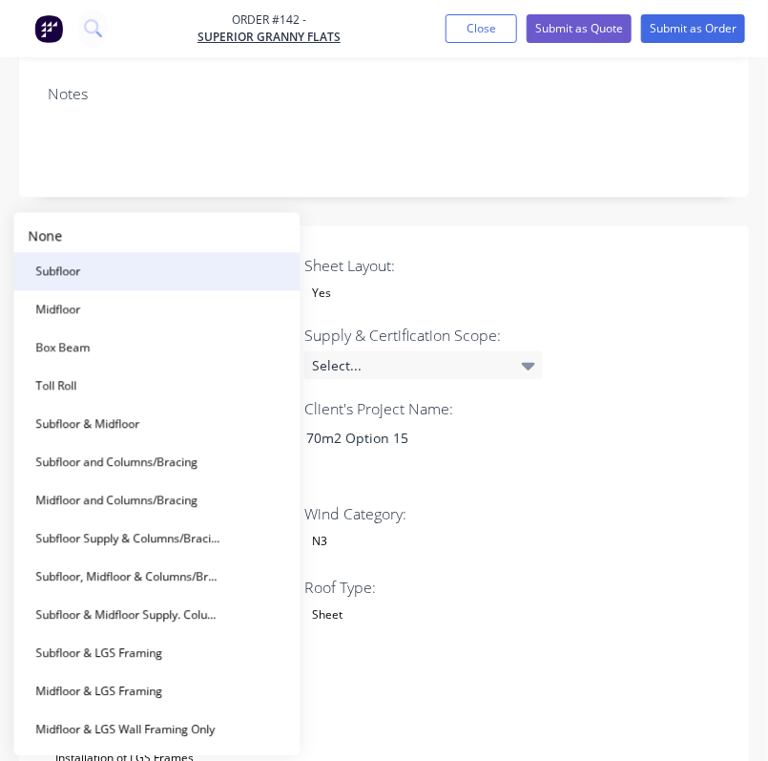
click at [124, 273] on button "Subfloor" at bounding box center [156, 272] width 286 height 38
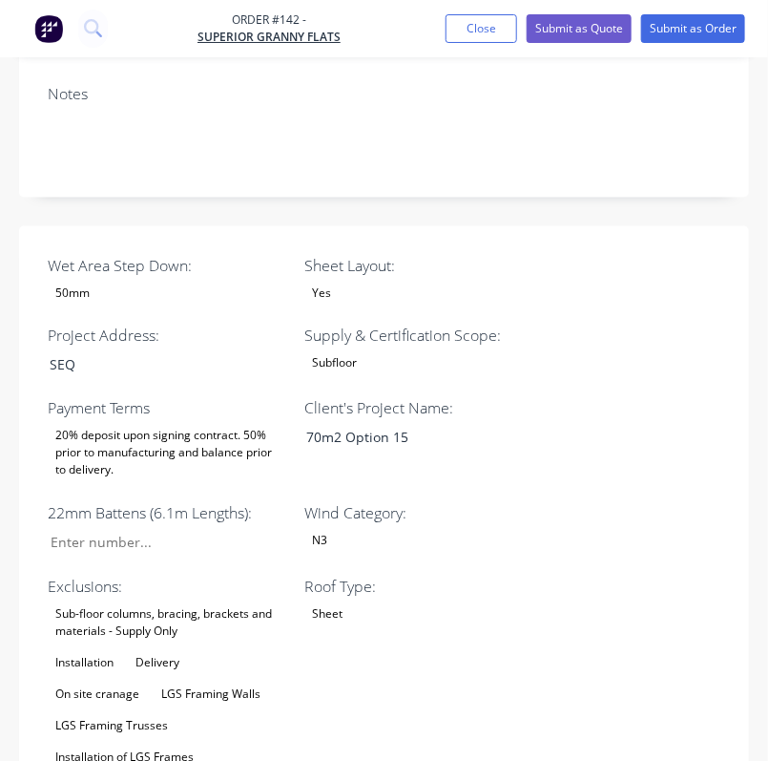
click at [189, 424] on div "20% deposit upon signing contract. 50% prior to manufacturing and balance prior…" at bounding box center [167, 453] width 239 height 59
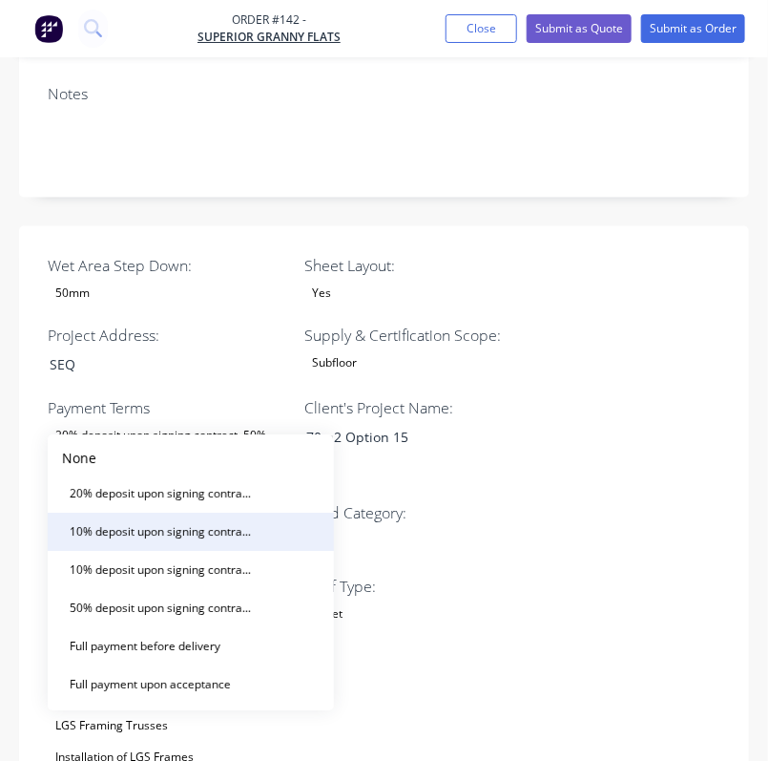
click at [213, 530] on div "10% deposit upon signing contract. 50% prior to manufacturing and balance prior…" at bounding box center [162, 532] width 200 height 25
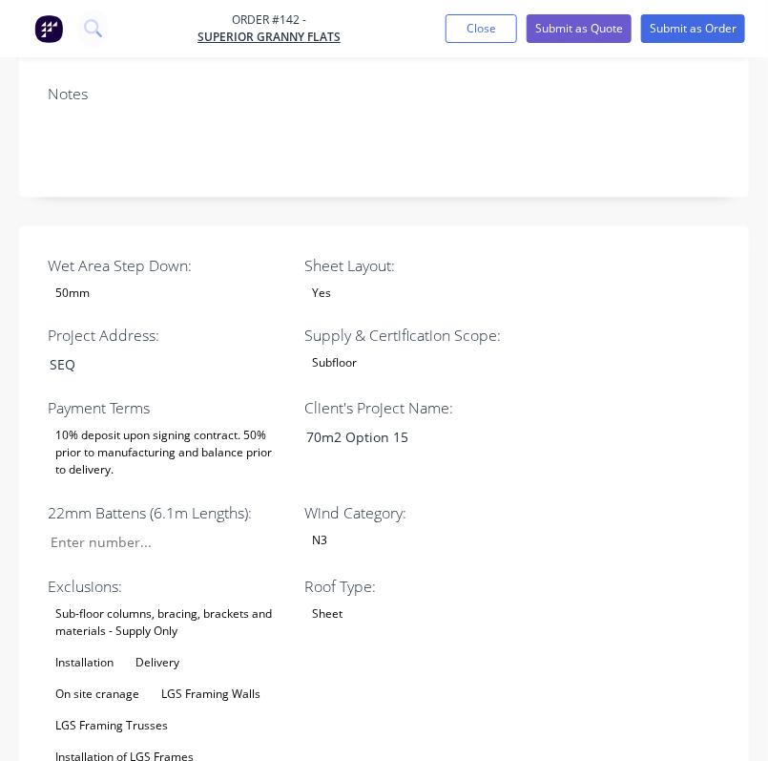
click at [214, 424] on div "10% deposit upon signing contract. 50% prior to manufacturing and balance prior…" at bounding box center [167, 453] width 239 height 59
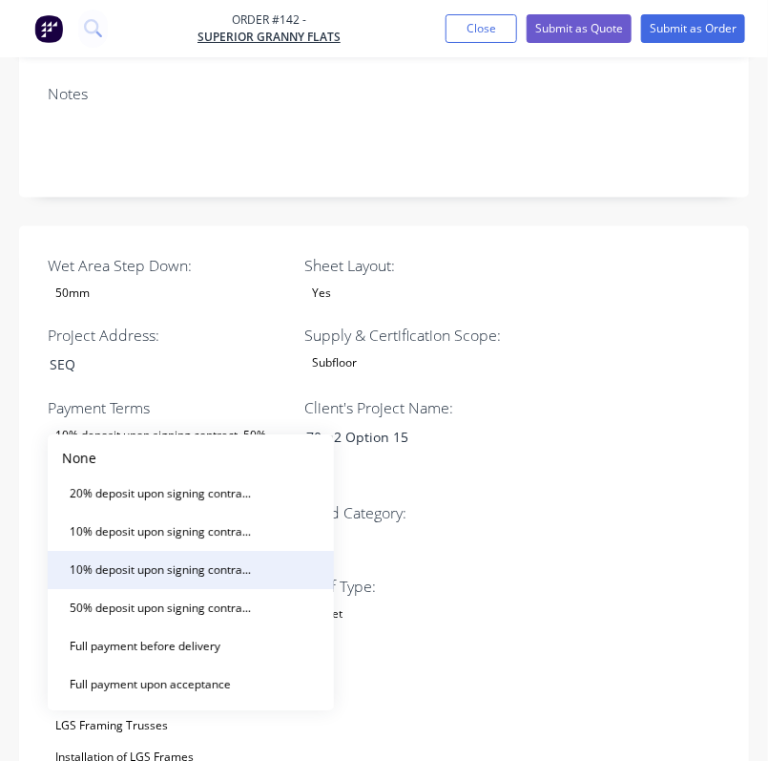
click at [205, 563] on div "10% deposit upon signing contract. Balance prior to delivery." at bounding box center [162, 570] width 200 height 25
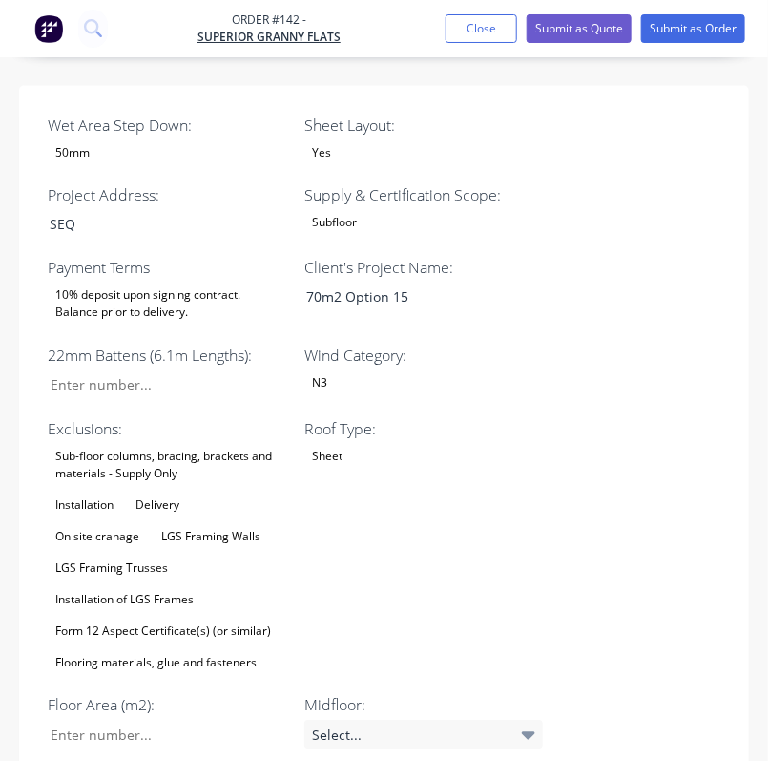
scroll to position [858, 0]
click at [151, 444] on div "Sub-floor columns, bracing, brackets and materials - Supply Only Installation D…" at bounding box center [167, 559] width 239 height 231
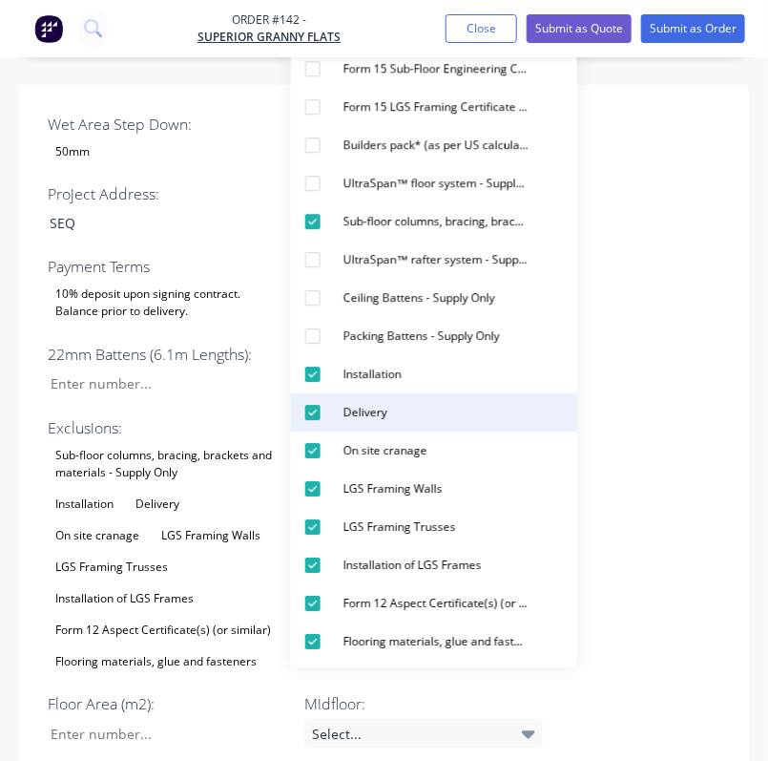
click at [351, 407] on div "Delivery" at bounding box center [365, 413] width 59 height 25
click at [349, 416] on div "Delivery" at bounding box center [365, 413] width 59 height 25
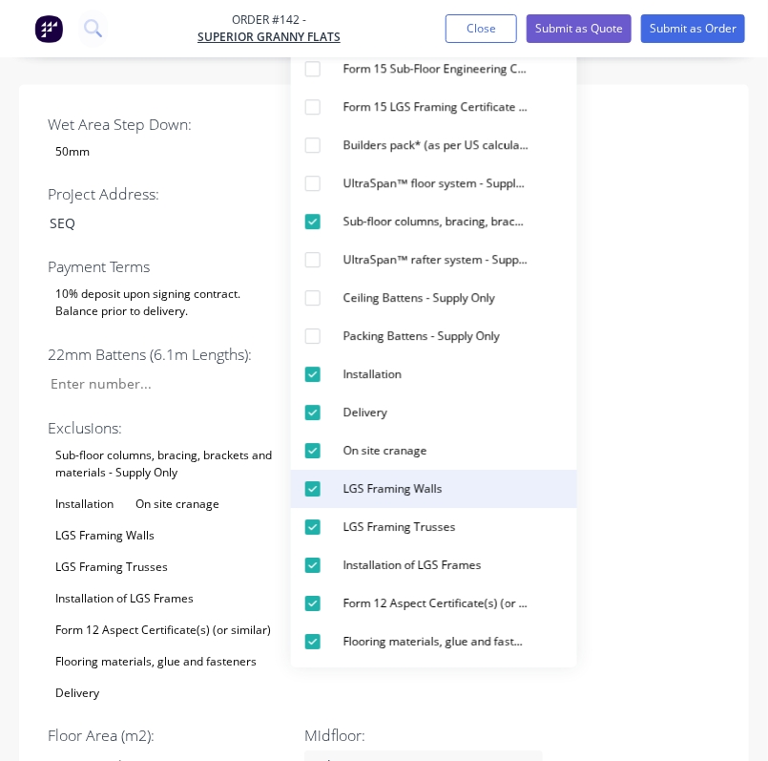
click at [416, 491] on div "LGS Framing Walls" at bounding box center [393, 489] width 115 height 25
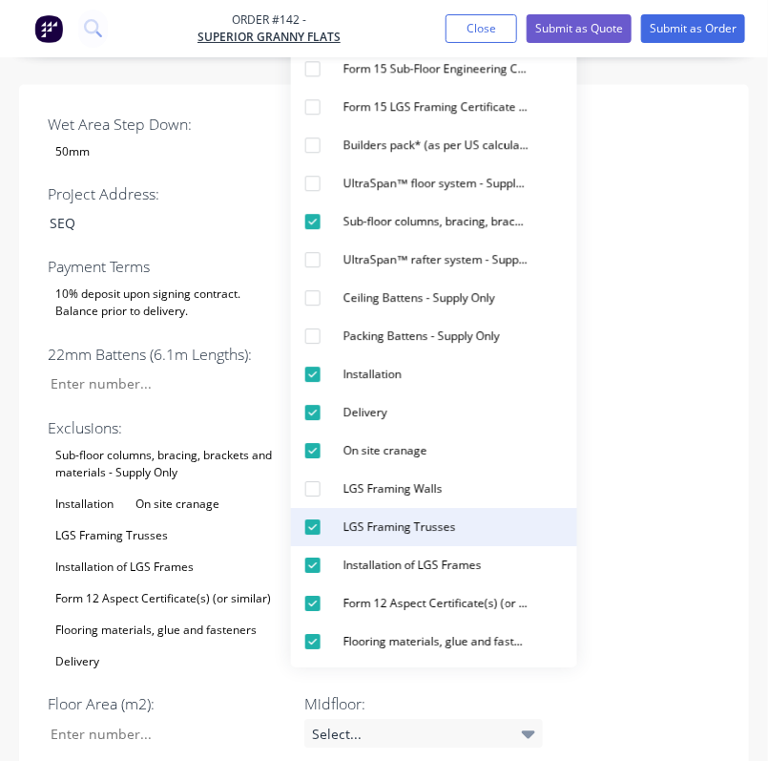
click at [416, 526] on div "LGS Framing Trusses" at bounding box center [400, 527] width 128 height 25
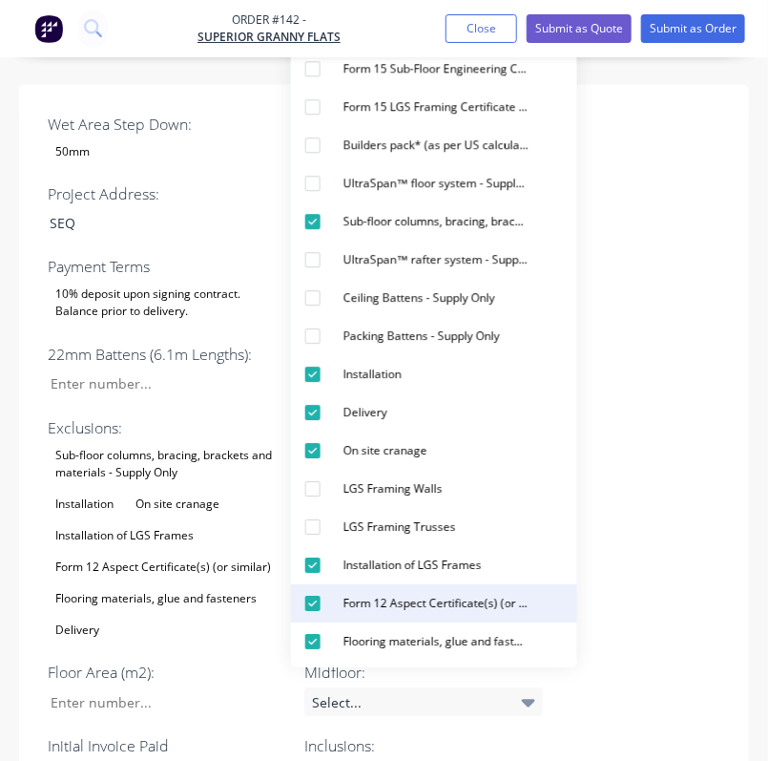
drag, startPoint x: 433, startPoint y: 568, endPoint x: 427, endPoint y: 583, distance: 16.7
click at [433, 566] on div "Installation of LGS Frames" at bounding box center [413, 566] width 154 height 25
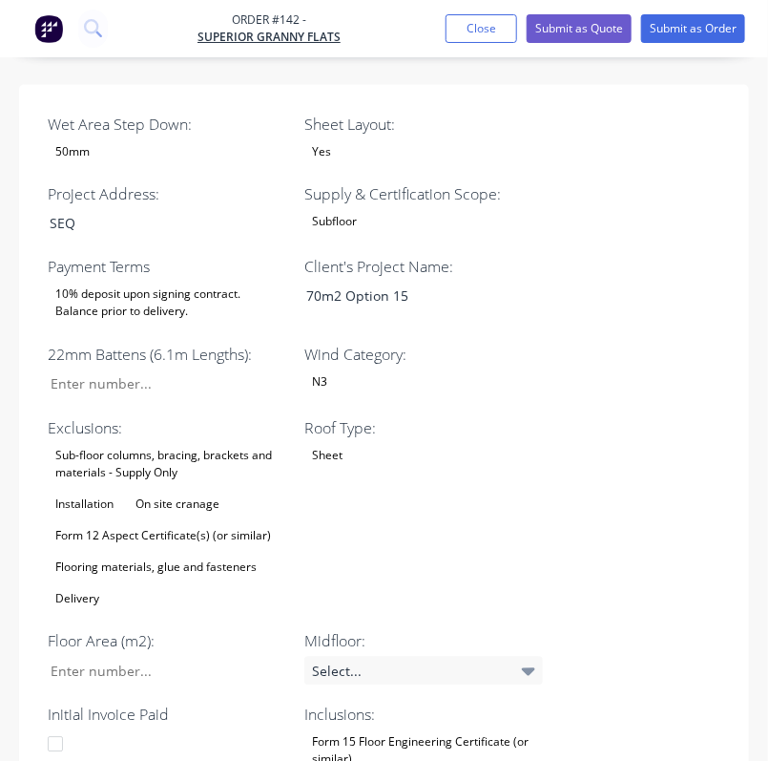
click at [662, 367] on div "Wet Area Step Down: 50mm Sheet Layout: Yes Project Address: SEQ Supply & Certif…" at bounding box center [384, 645] width 730 height 1121
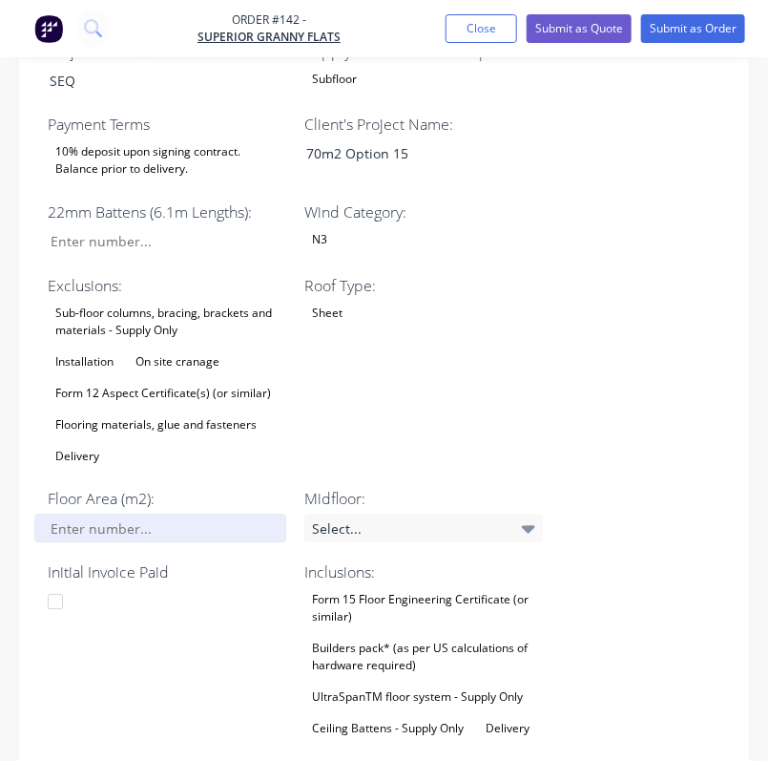
scroll to position [1002, 0]
click at [104, 512] on input "Wet Area Step Down:" at bounding box center [160, 526] width 252 height 29
click at [136, 512] on input "Wet Area Step Down:" at bounding box center [160, 526] width 252 height 29
type input "73"
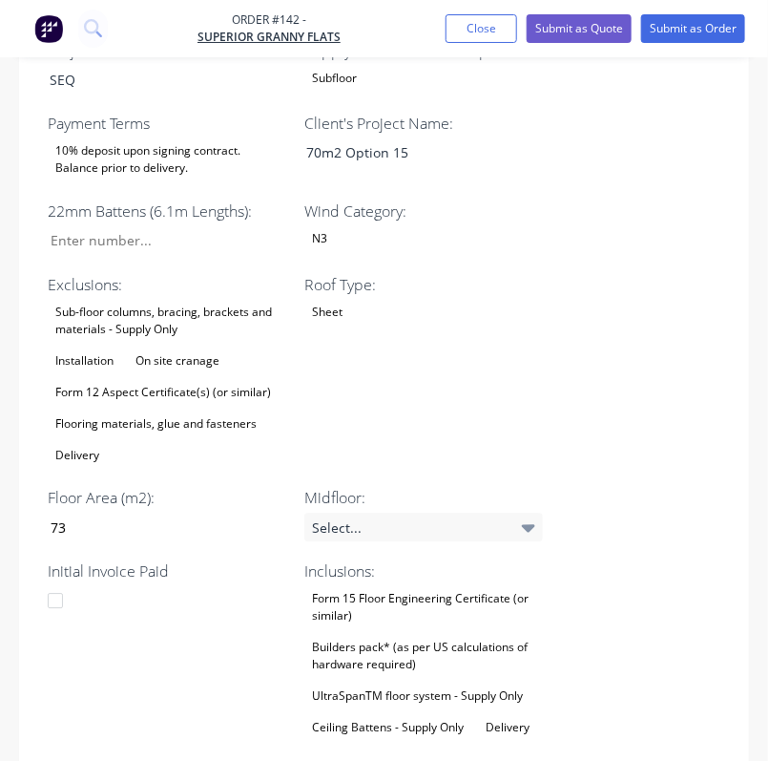
drag, startPoint x: 612, startPoint y: 348, endPoint x: 614, endPoint y: 332, distance: 16.3
click at [612, 345] on div "Wet Area Step Down: 50mm Sheet Layout: Yes Project Address: SEQ Supply & Certif…" at bounding box center [384, 501] width 730 height 1121
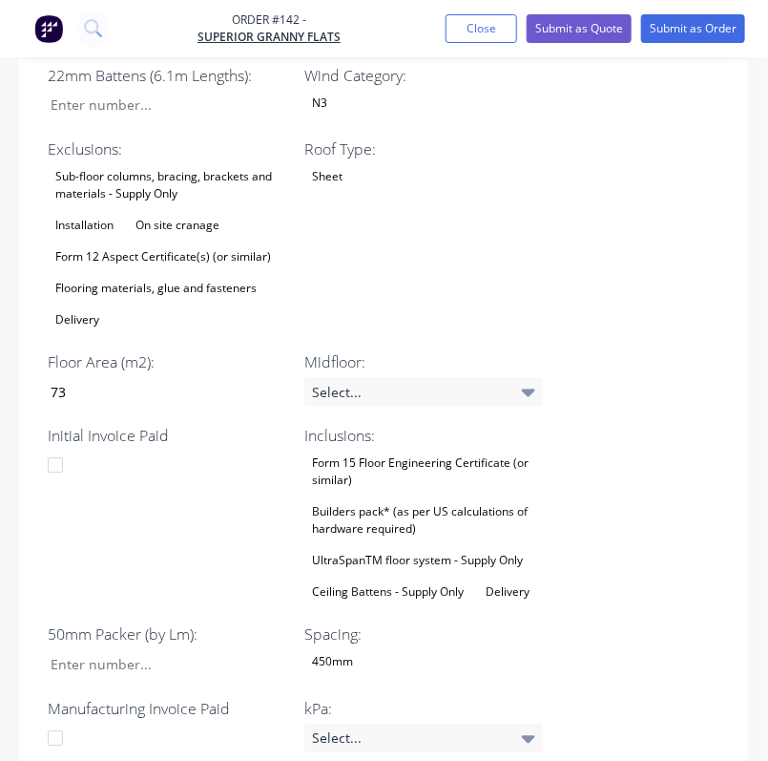
click at [390, 499] on div "Builders pack* (as per US calculations of hardware required)" at bounding box center [423, 520] width 239 height 42
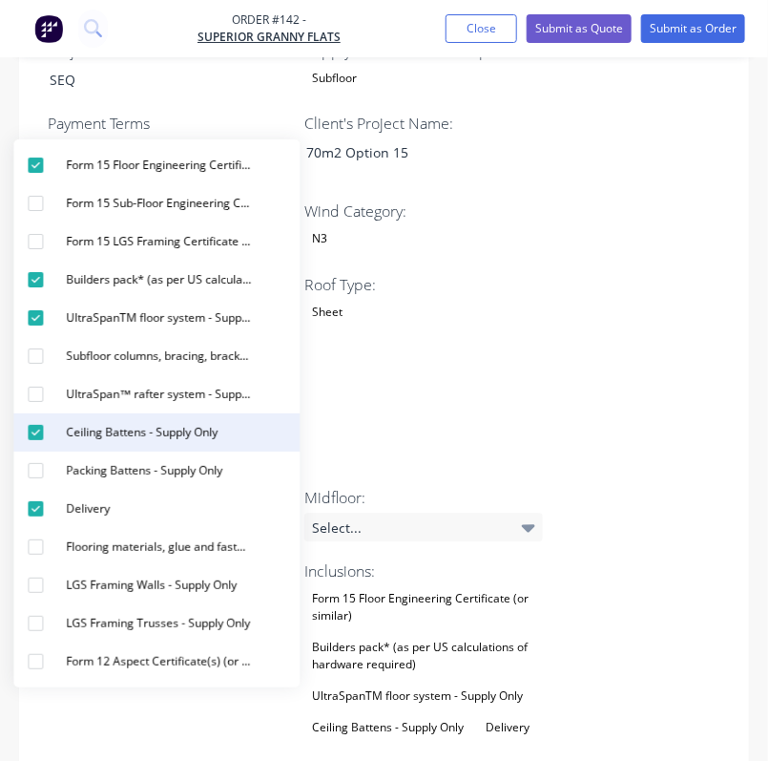
click at [42, 436] on div "button" at bounding box center [35, 432] width 38 height 38
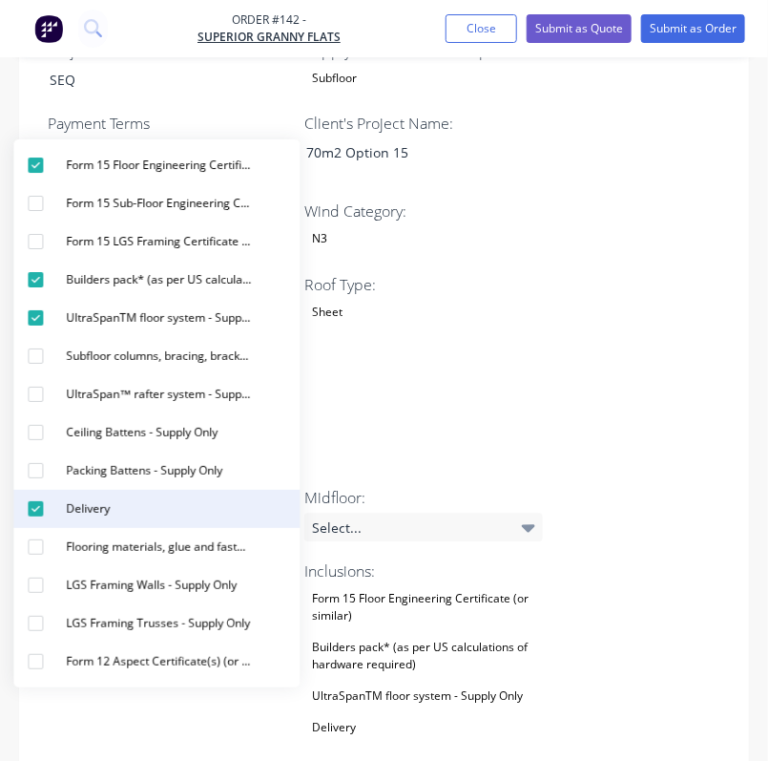
click at [87, 502] on div "Delivery" at bounding box center [87, 508] width 59 height 25
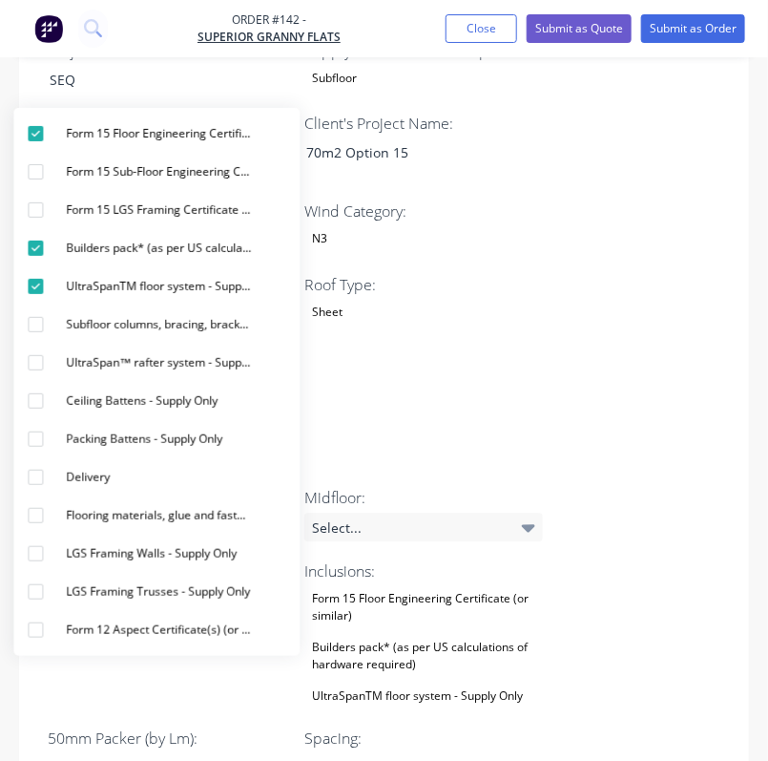
click at [641, 360] on div "Wet Area Step Down: 50mm Sheet Layout: Yes Project Address: SEQ Supply & Certif…" at bounding box center [384, 486] width 730 height 1090
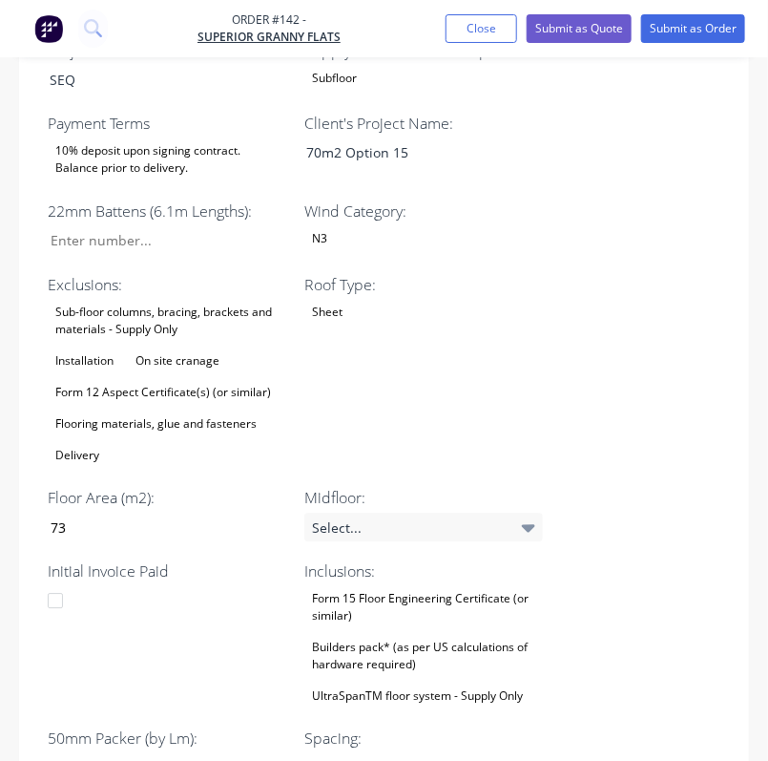
click at [171, 348] on div "On site cranage" at bounding box center [177, 360] width 99 height 25
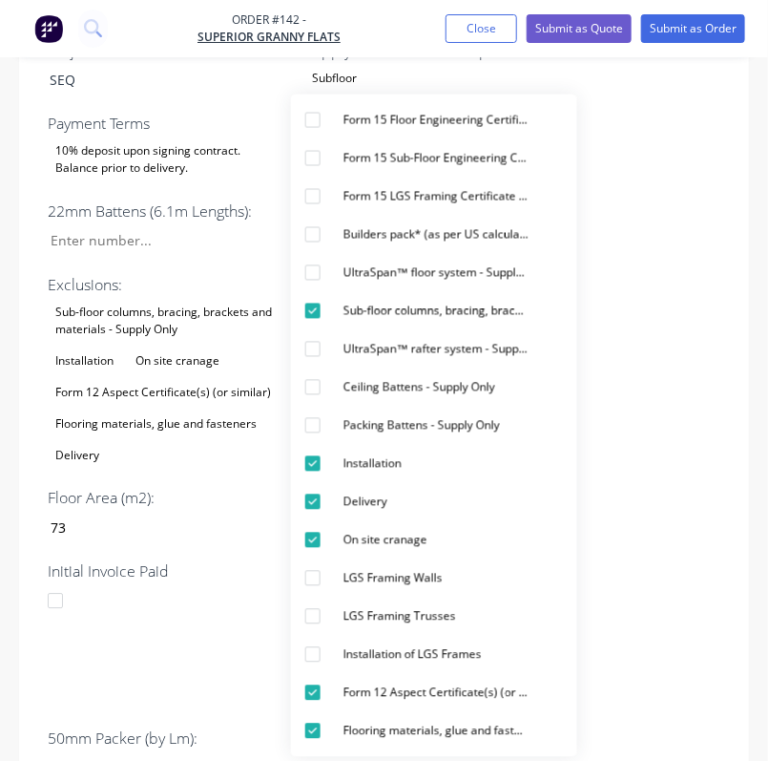
click at [649, 428] on div "Wet Area Step Down: 50mm Sheet Layout: Yes Project Address: SEQ Supply & Certif…" at bounding box center [384, 486] width 730 height 1090
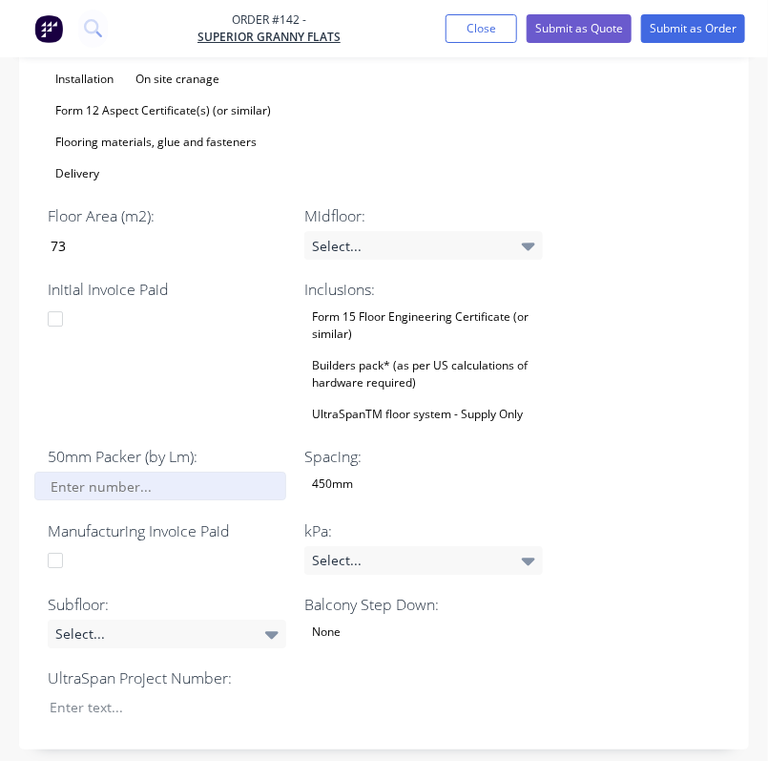
scroll to position [1285, 0]
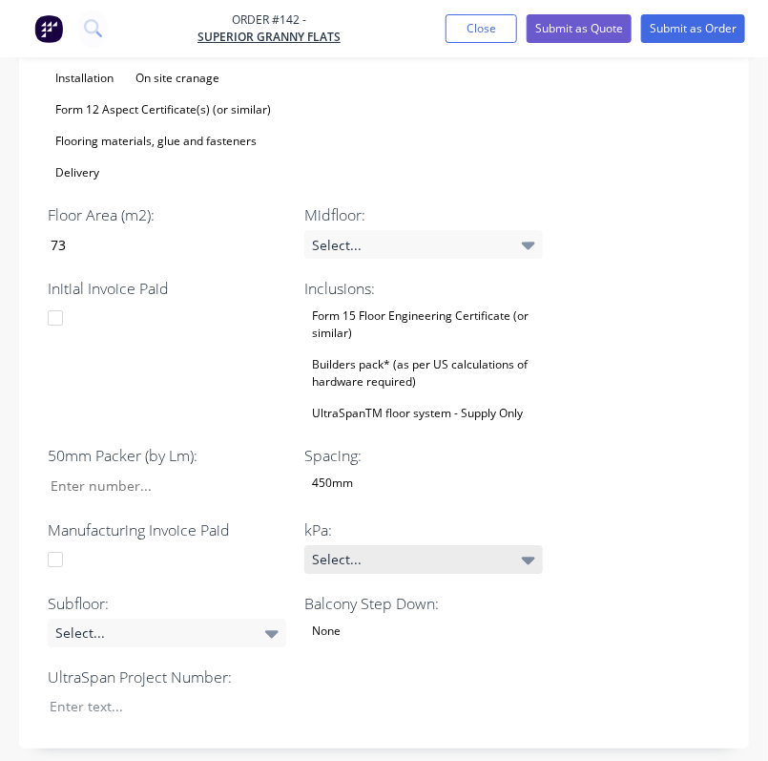
click at [380, 545] on div "Select..." at bounding box center [423, 559] width 239 height 29
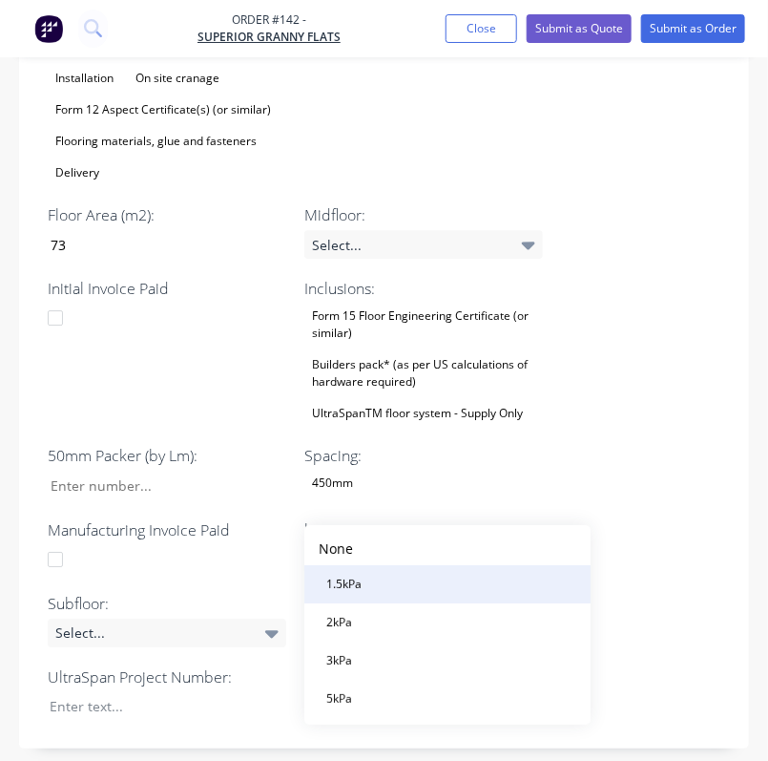
click at [375, 586] on button "1.5kPa" at bounding box center [447, 584] width 286 height 38
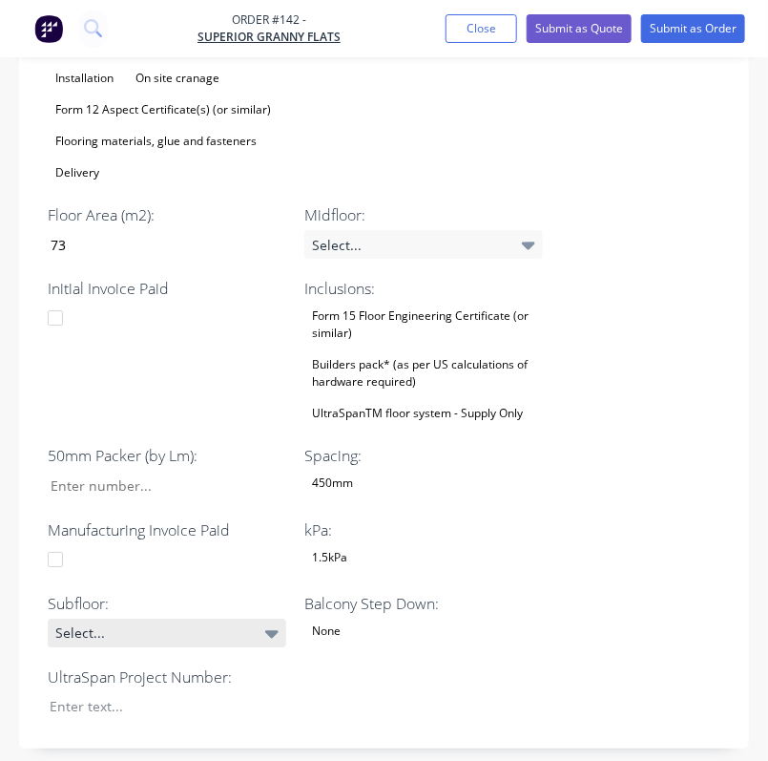
click at [182, 618] on div "Select..." at bounding box center [167, 632] width 239 height 29
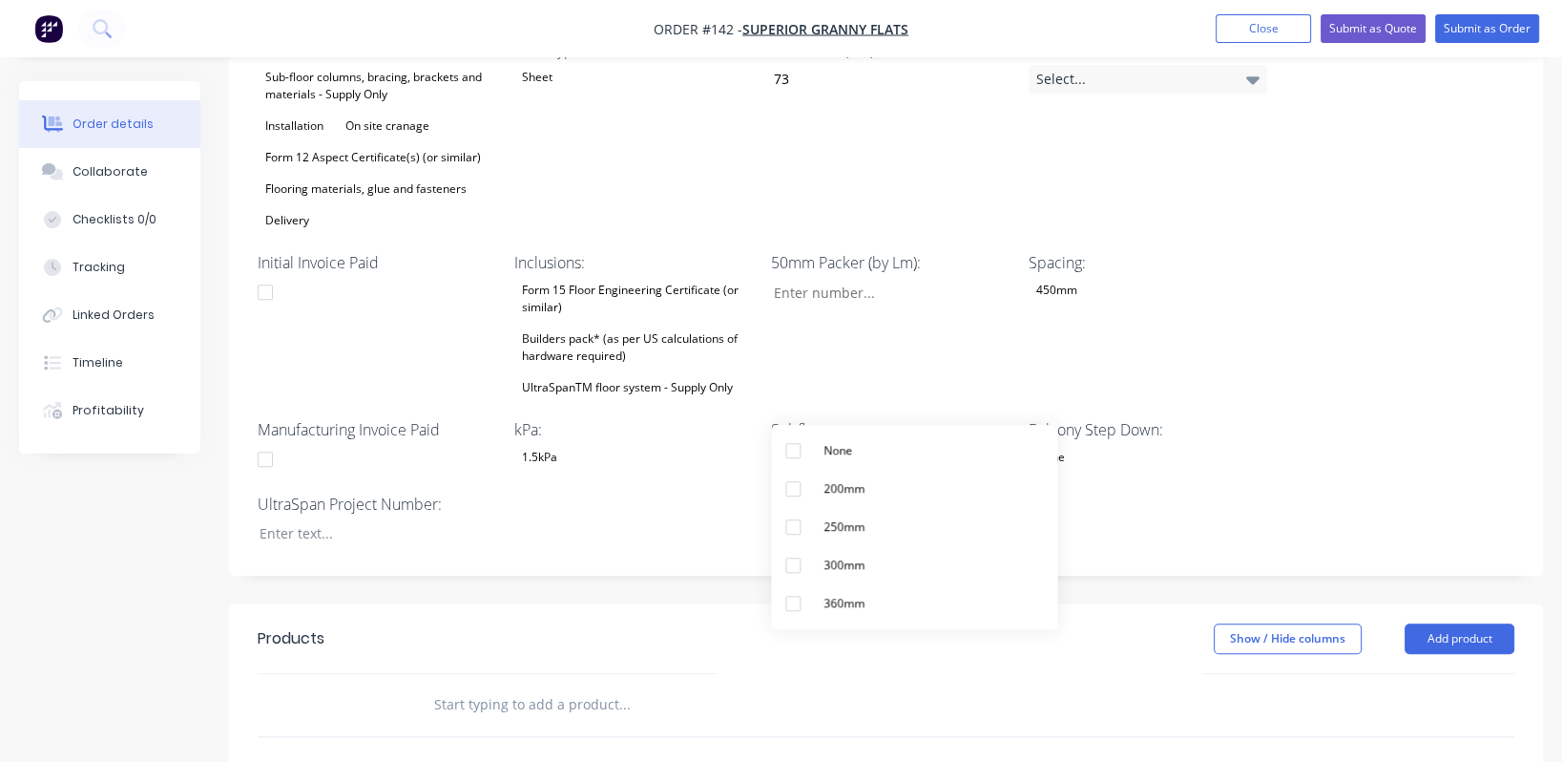
scroll to position [763, 0]
click at [282, 520] on div at bounding box center [363, 534] width 239 height 28
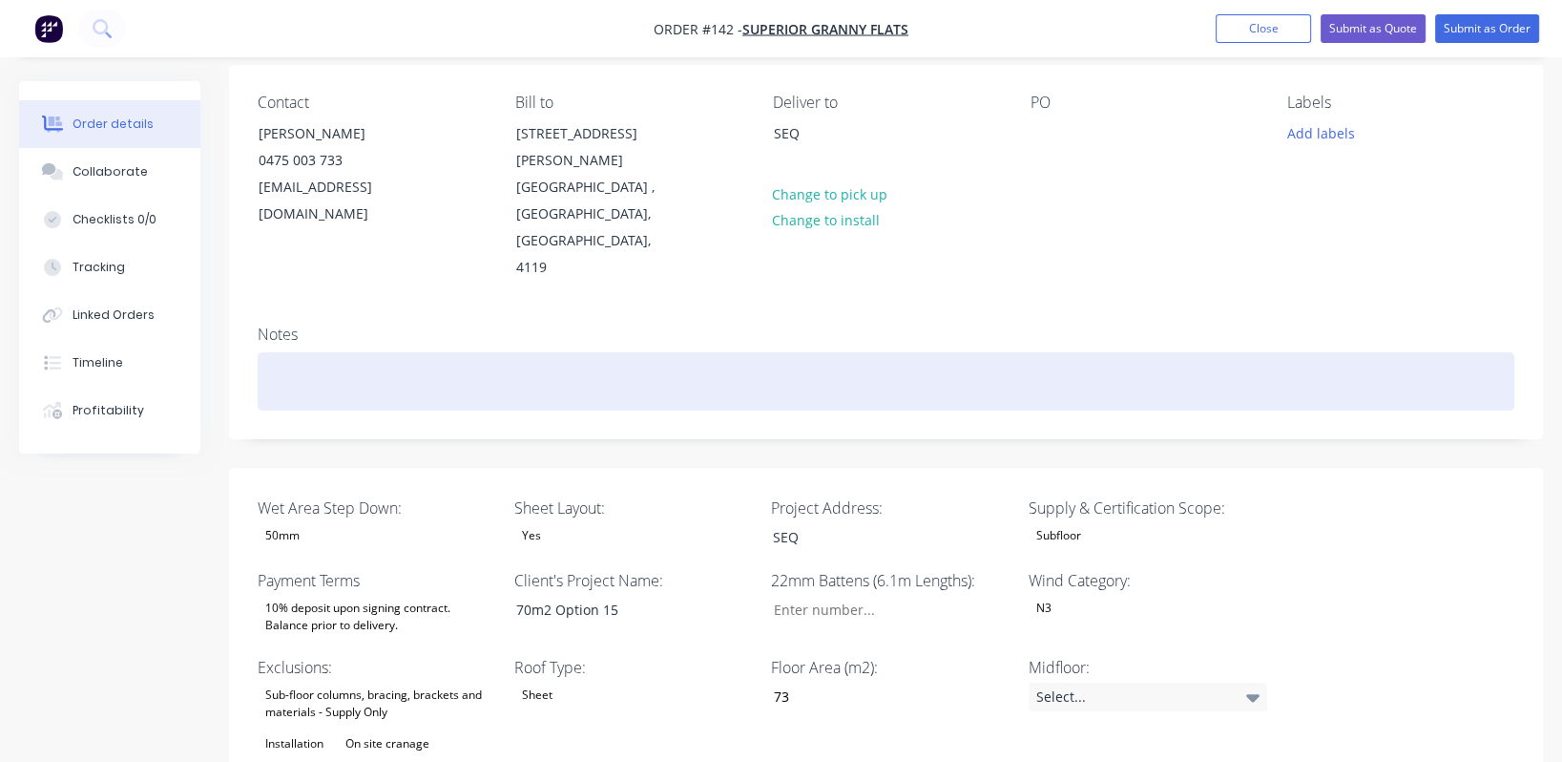
scroll to position [145, 0]
click at [295, 354] on div at bounding box center [886, 383] width 1257 height 58
click at [401, 354] on div "Waiting on [PERSON_NAME] locations based on Mega Anchor design." at bounding box center [886, 383] width 1257 height 58
click at [783, 354] on div "Waiting on [PERSON_NAME] review based on Mega Anchor design." at bounding box center [886, 383] width 1257 height 58
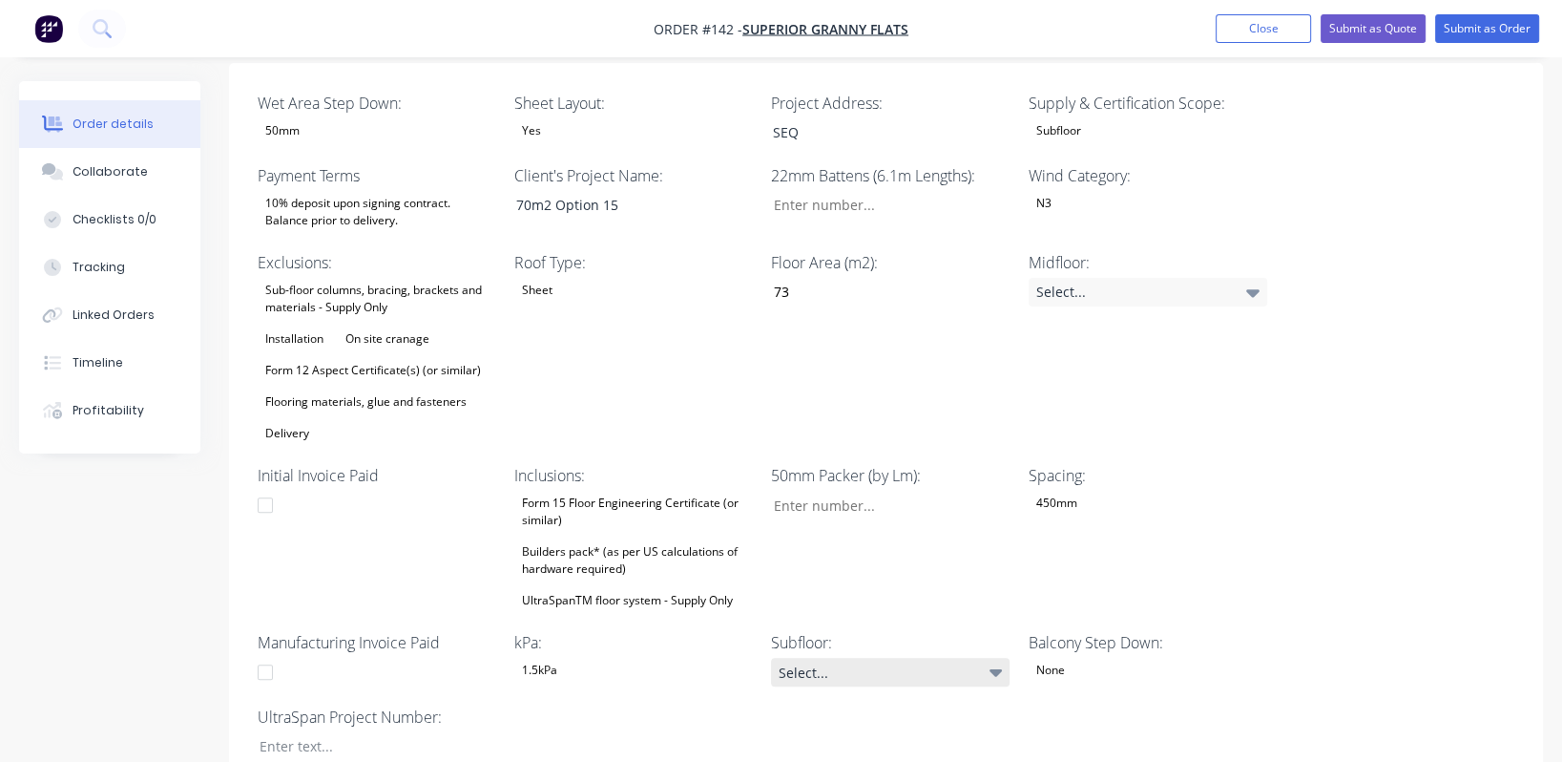
scroll to position [552, 0]
click at [1095, 658] on div "None" at bounding box center [1148, 670] width 239 height 25
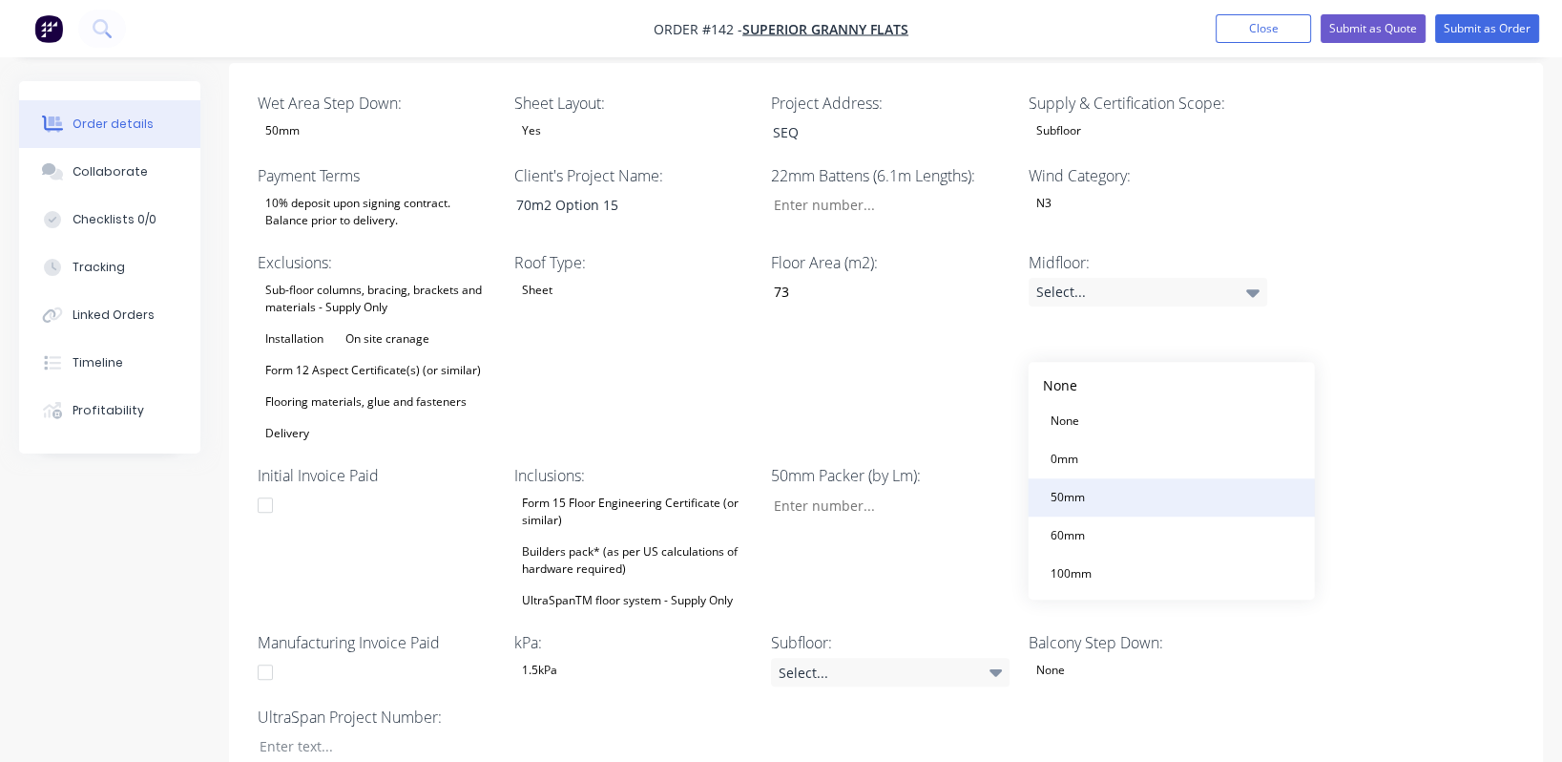
click at [1092, 492] on button "50mm" at bounding box center [1172, 497] width 286 height 38
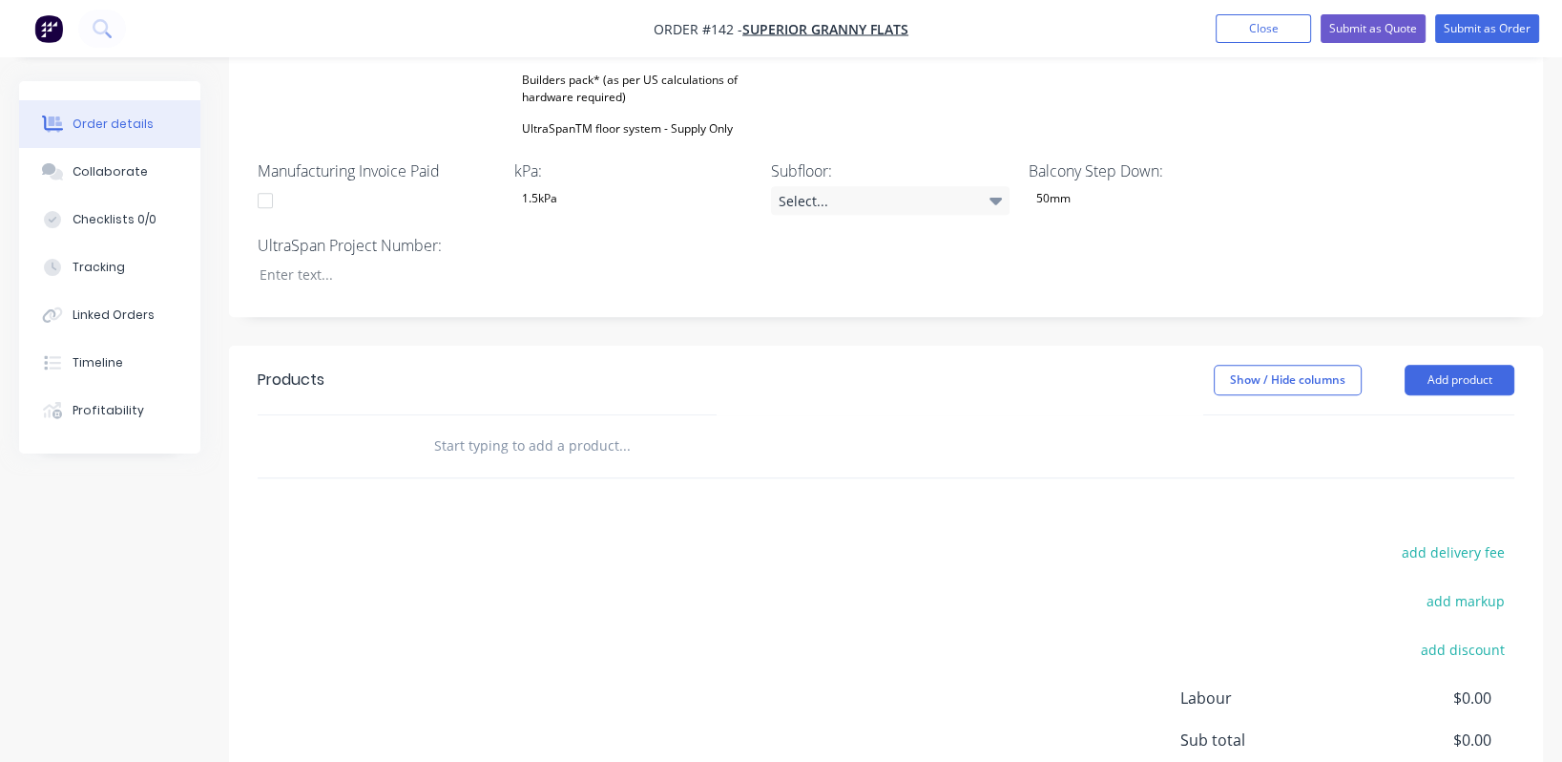
scroll to position [1171, 0]
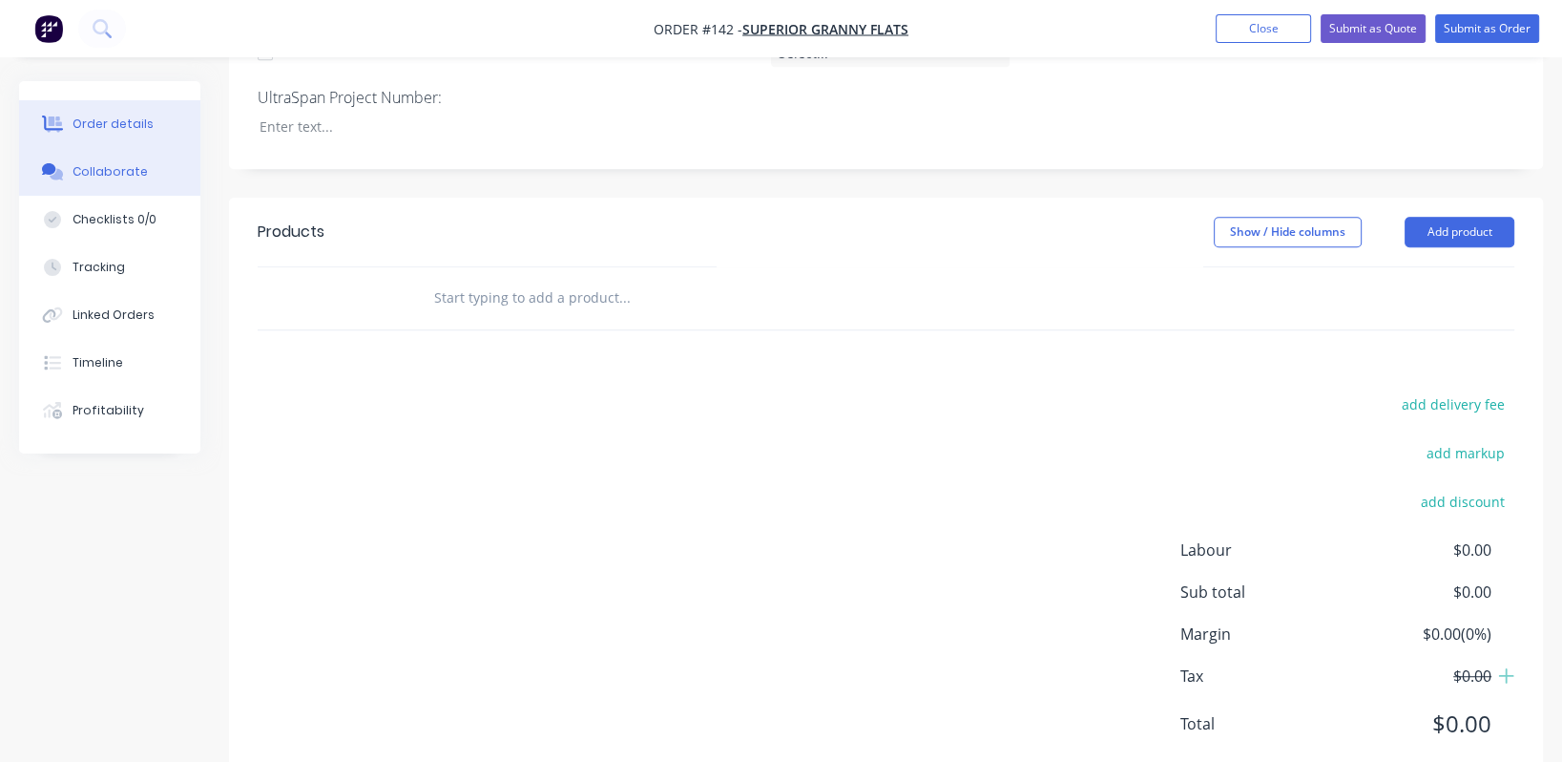
click at [125, 167] on div "Collaborate" at bounding box center [110, 171] width 75 height 17
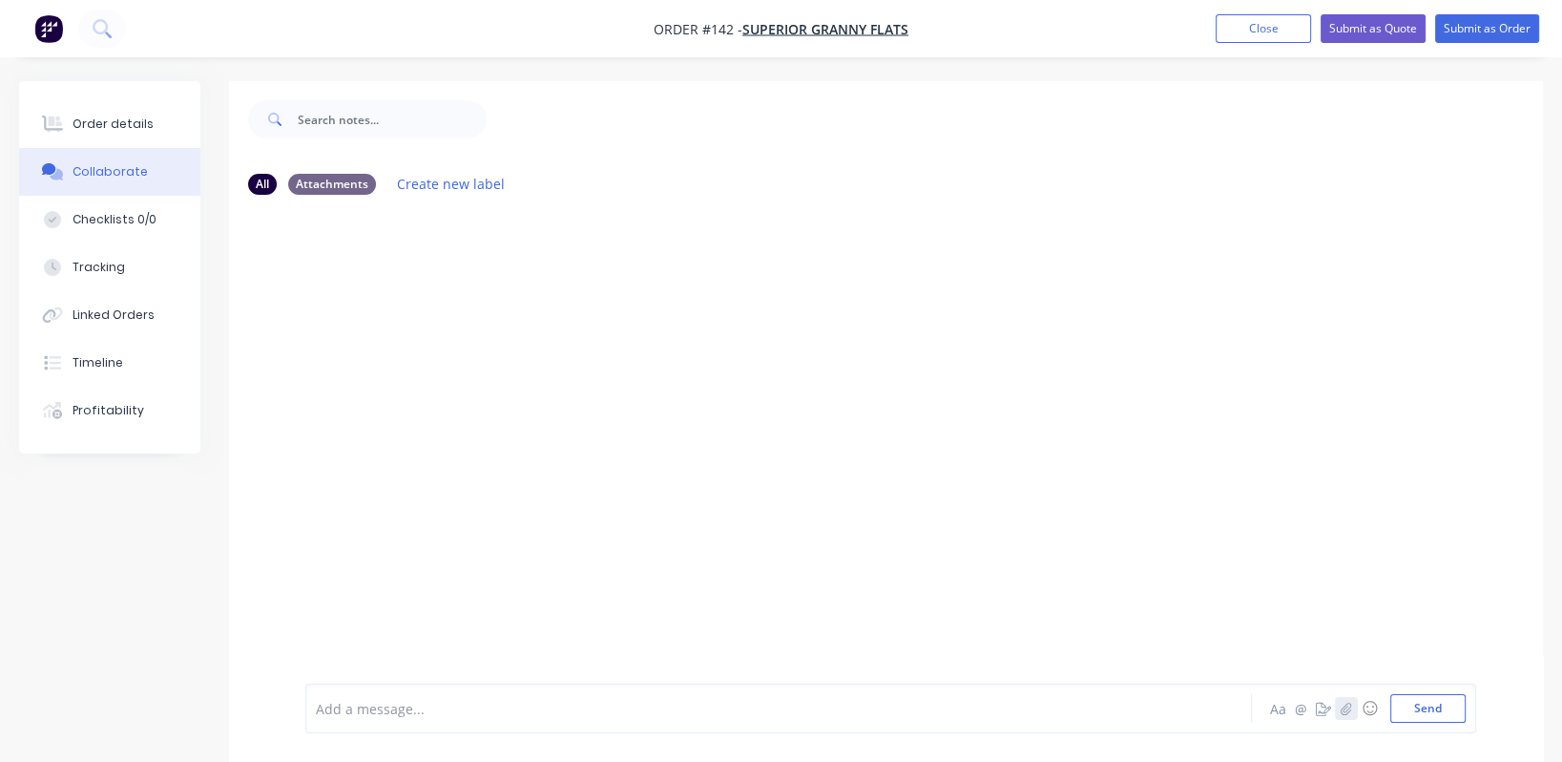
click at [1348, 710] on icon "button" at bounding box center [1346, 707] width 11 height 13
click at [1428, 718] on button "Send" at bounding box center [1427, 708] width 75 height 29
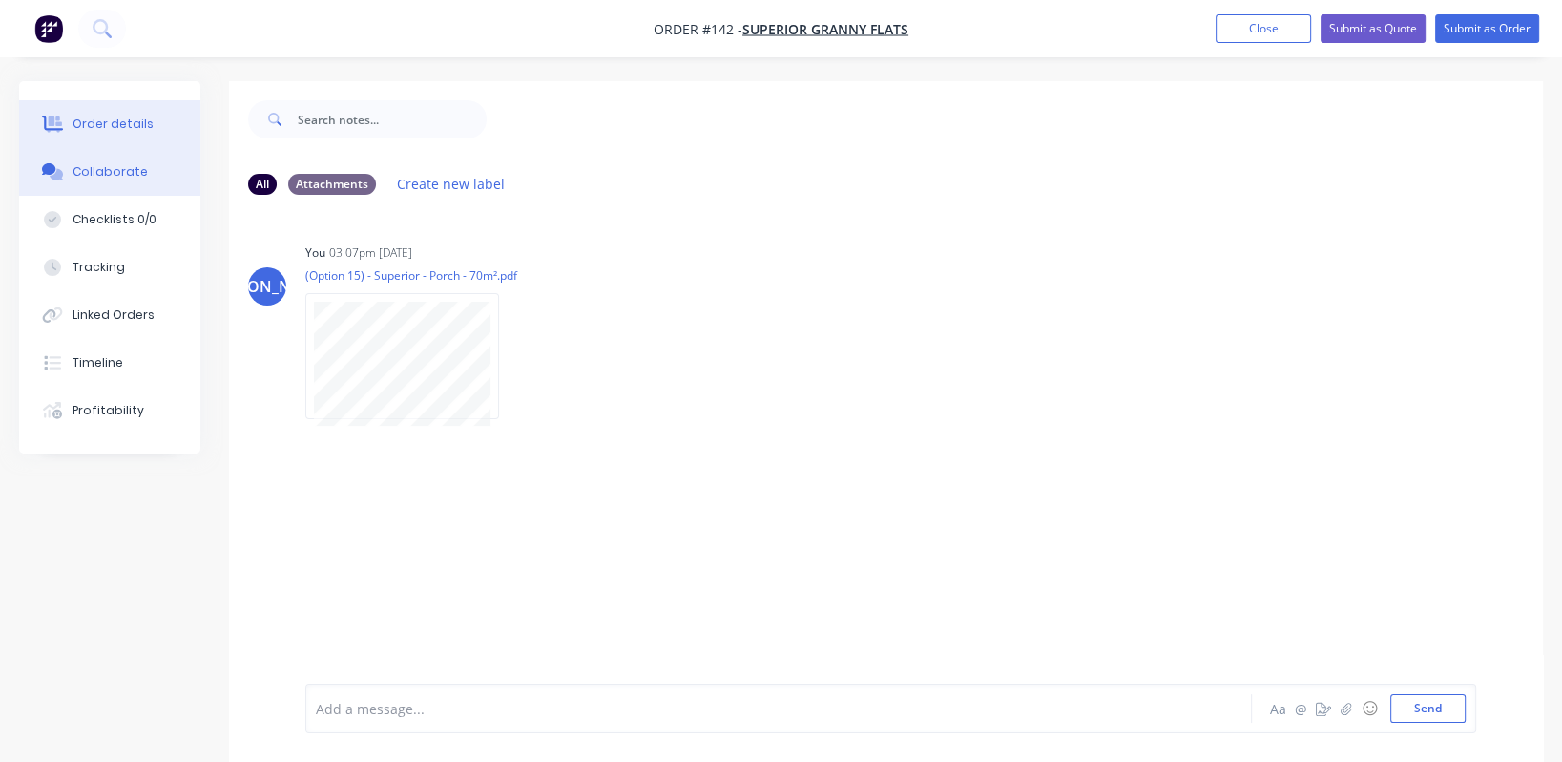
click at [112, 125] on div "Order details" at bounding box center [113, 123] width 81 height 17
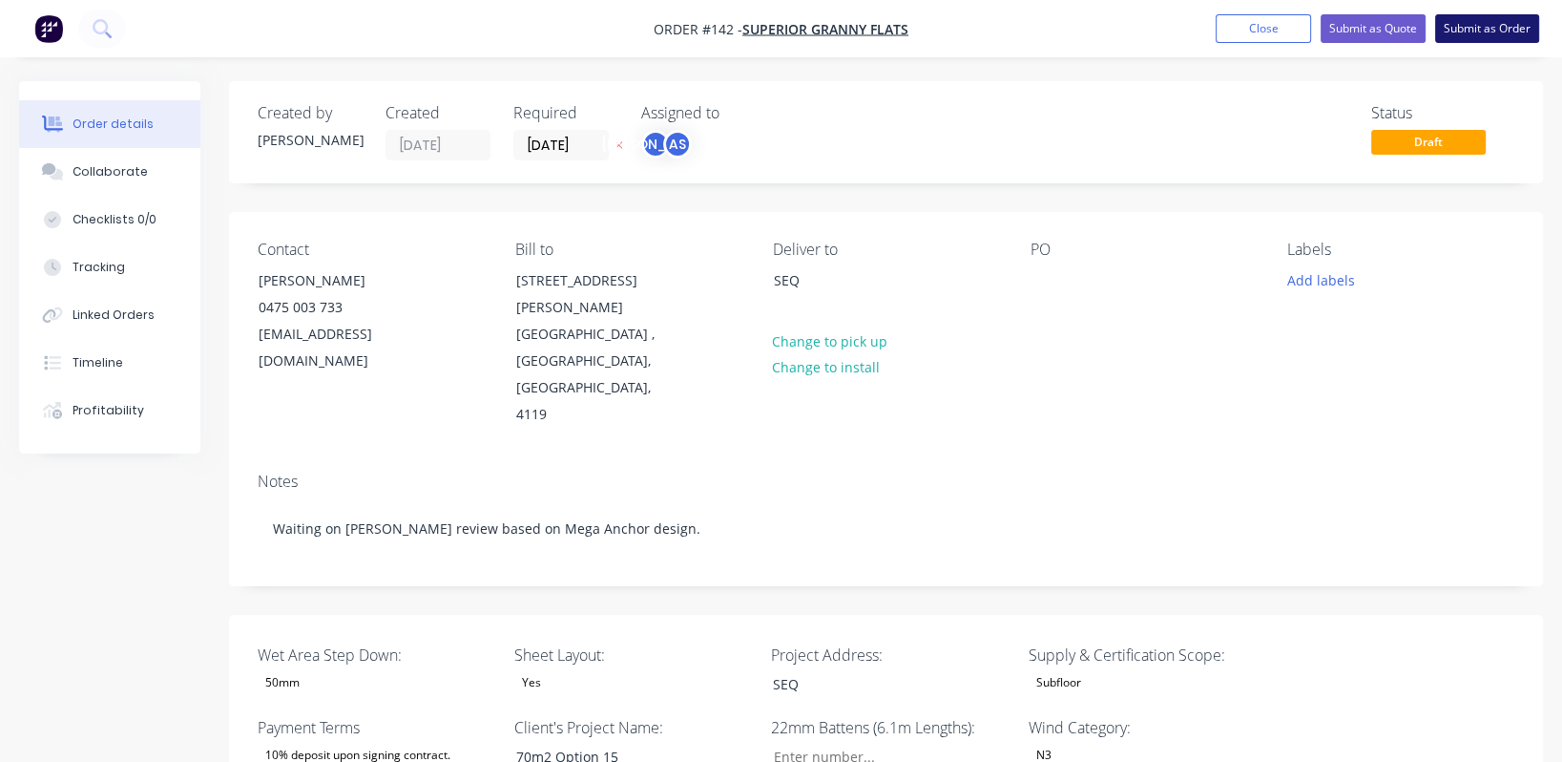
click at [1494, 28] on button "Submit as Order" at bounding box center [1487, 28] width 104 height 29
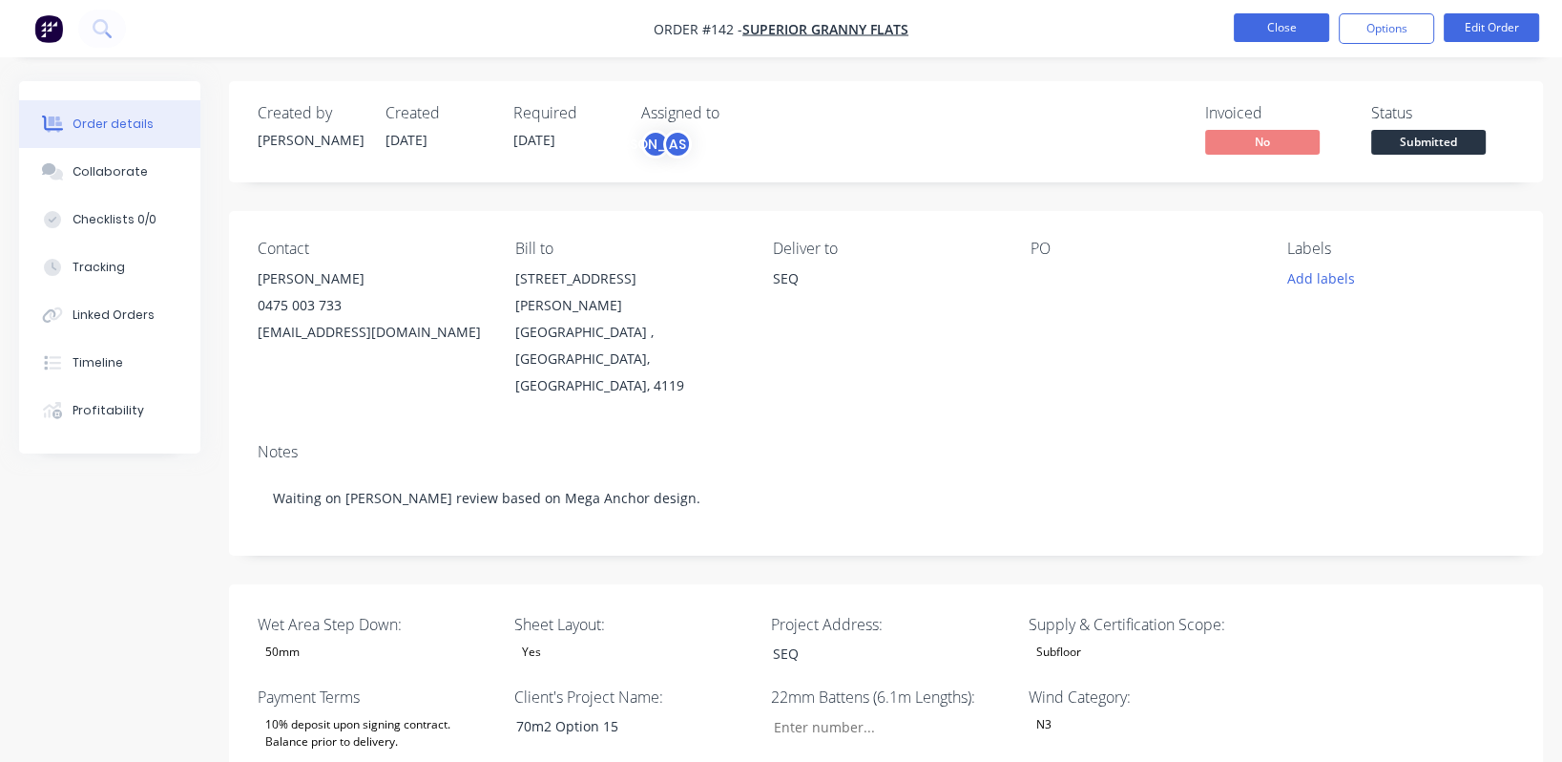
click at [1290, 29] on button "Close" at bounding box center [1281, 27] width 95 height 29
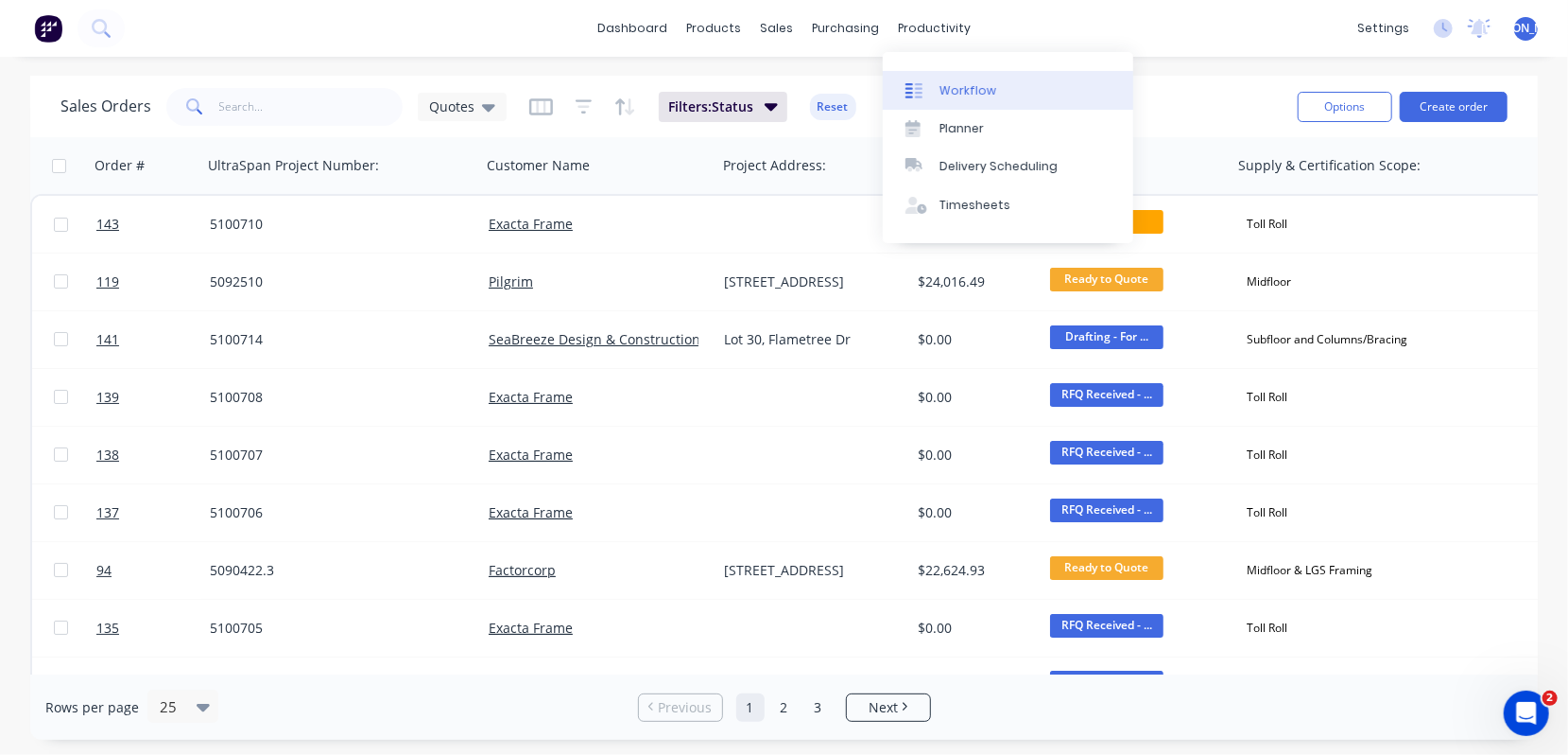
click at [963, 93] on div "Workflow" at bounding box center [968, 90] width 56 height 17
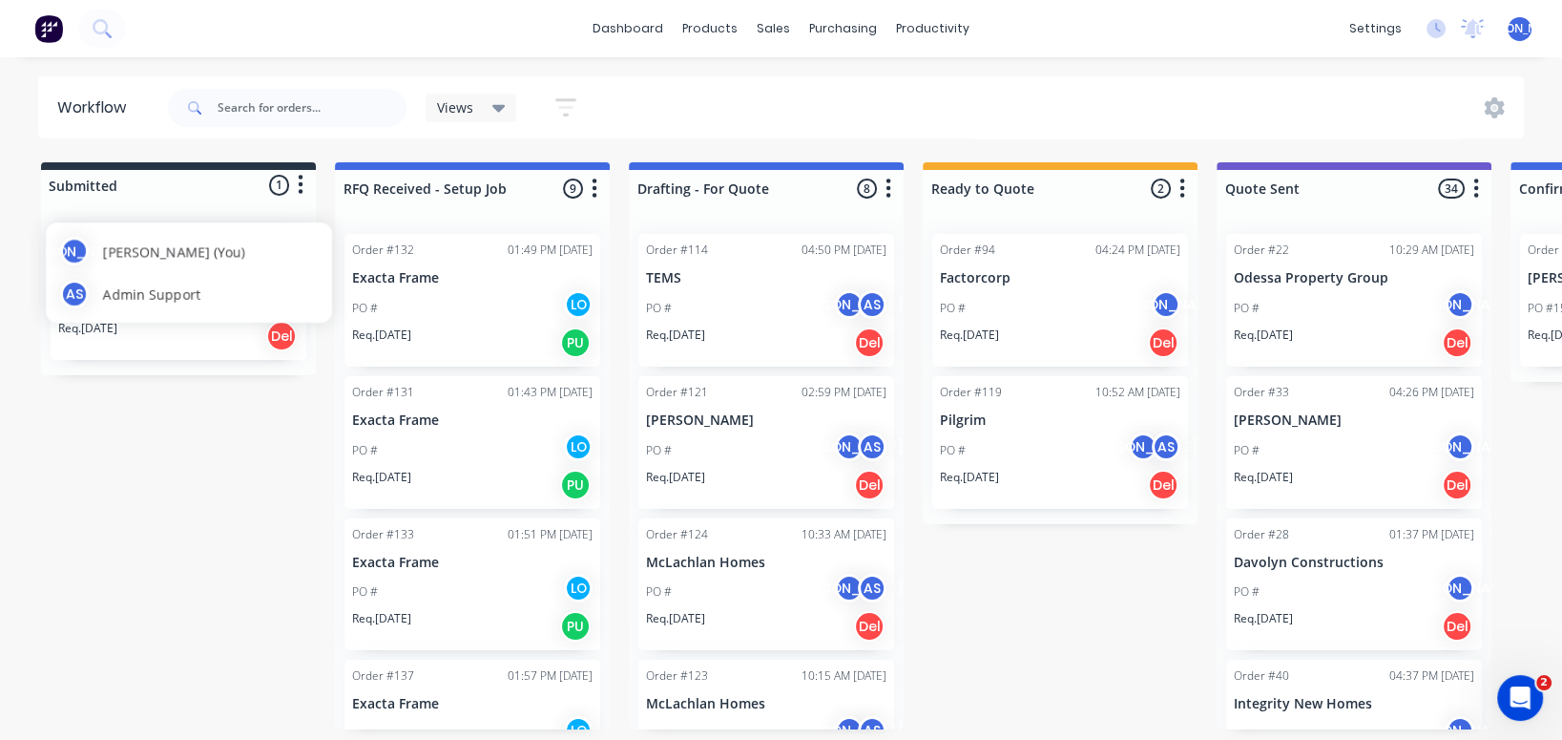
click at [150, 278] on div "JO Jason Ogilvy (You) AS Admin Support" at bounding box center [189, 272] width 286 height 100
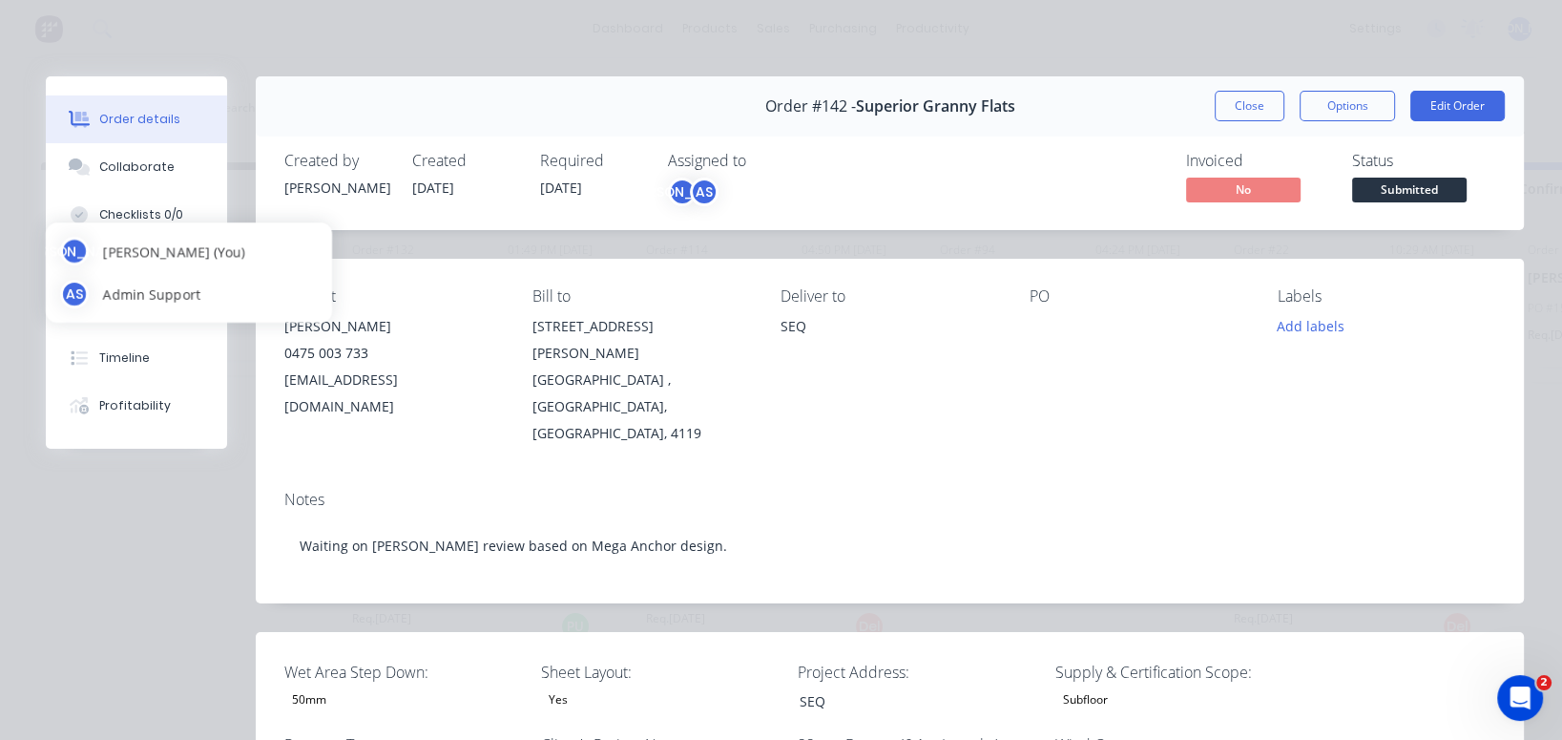
type input "73"
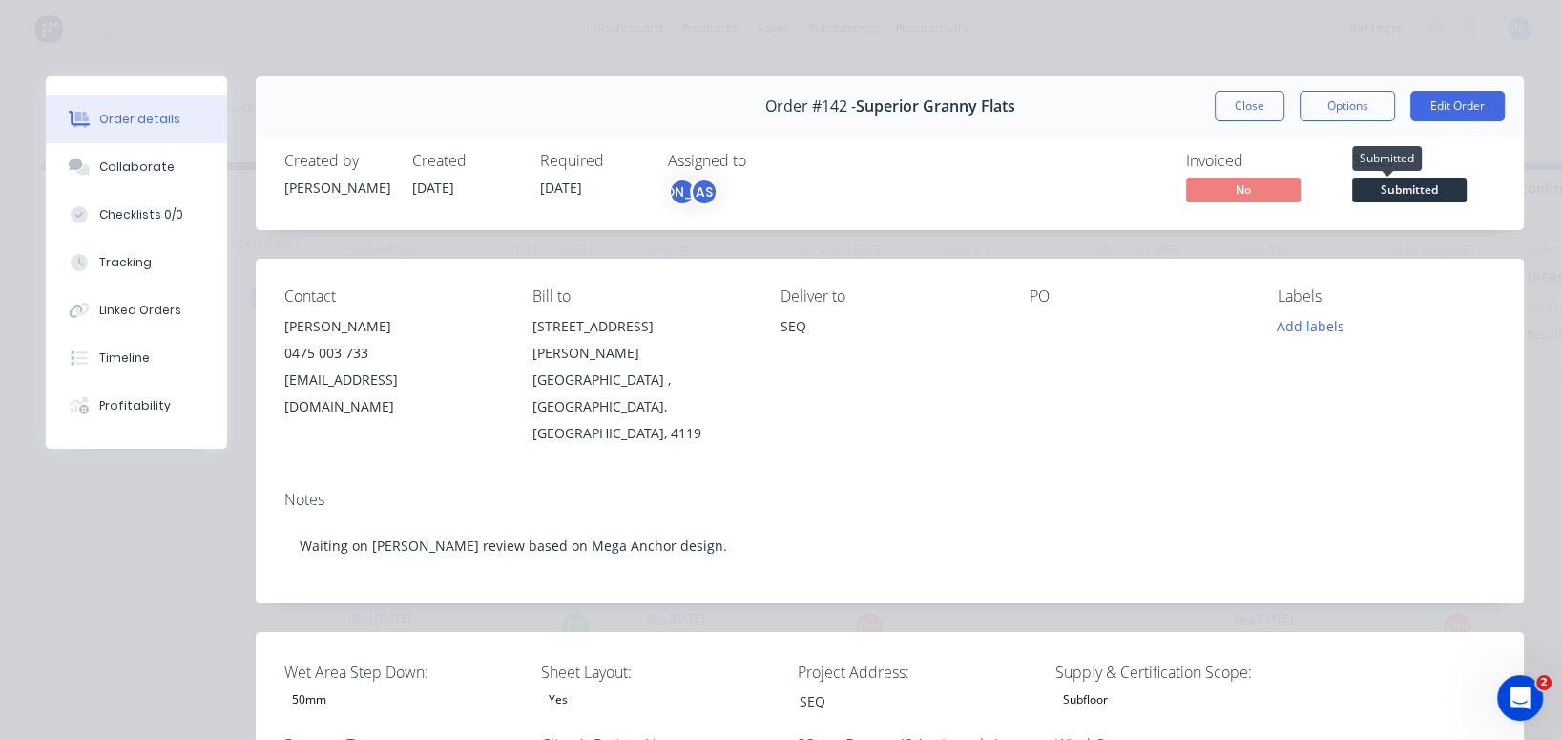
click at [1408, 183] on span "Submitted" at bounding box center [1409, 190] width 115 height 24
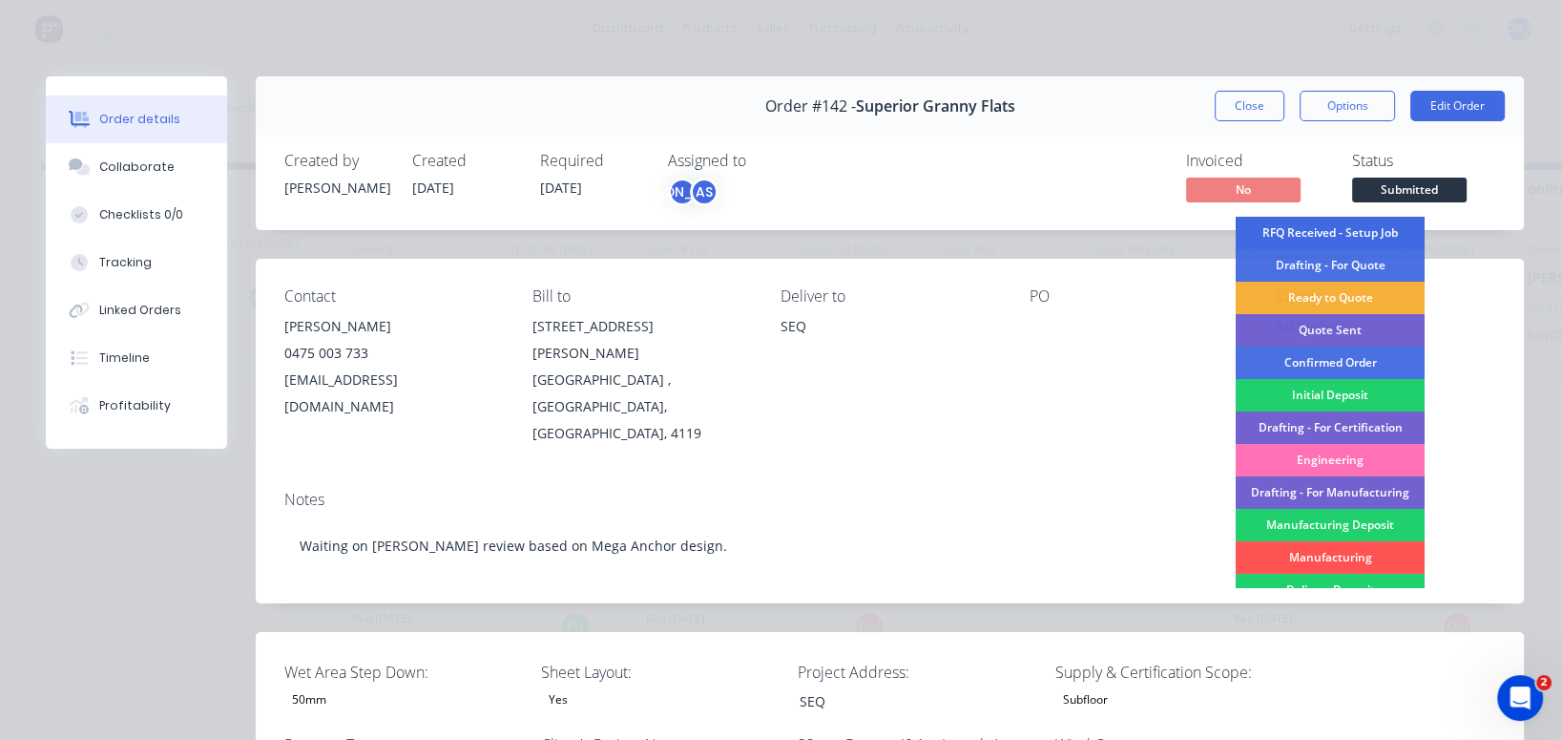
click at [1366, 235] on div "RFQ Received - Setup Job" at bounding box center [1329, 233] width 189 height 32
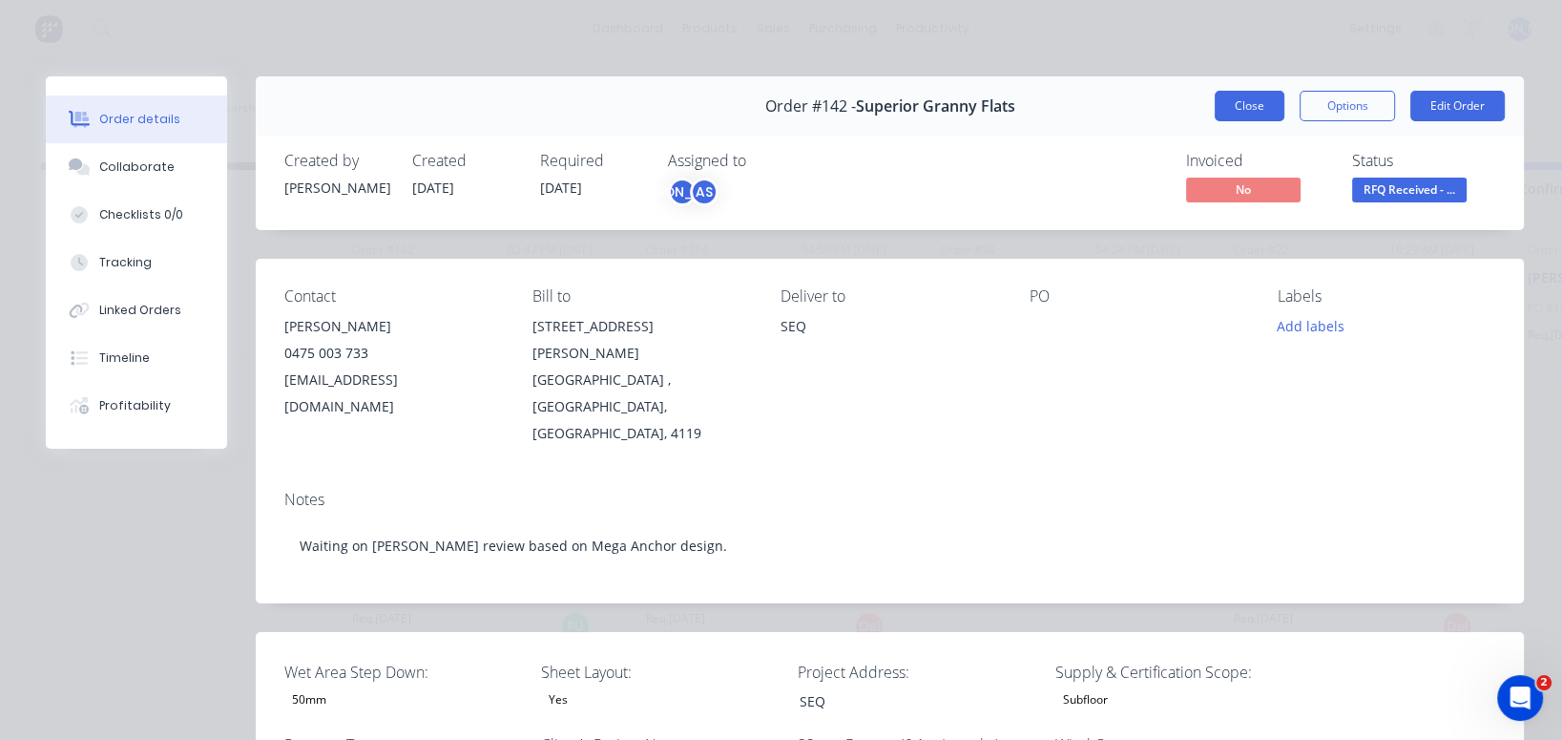
click at [1230, 107] on button "Close" at bounding box center [1250, 106] width 70 height 31
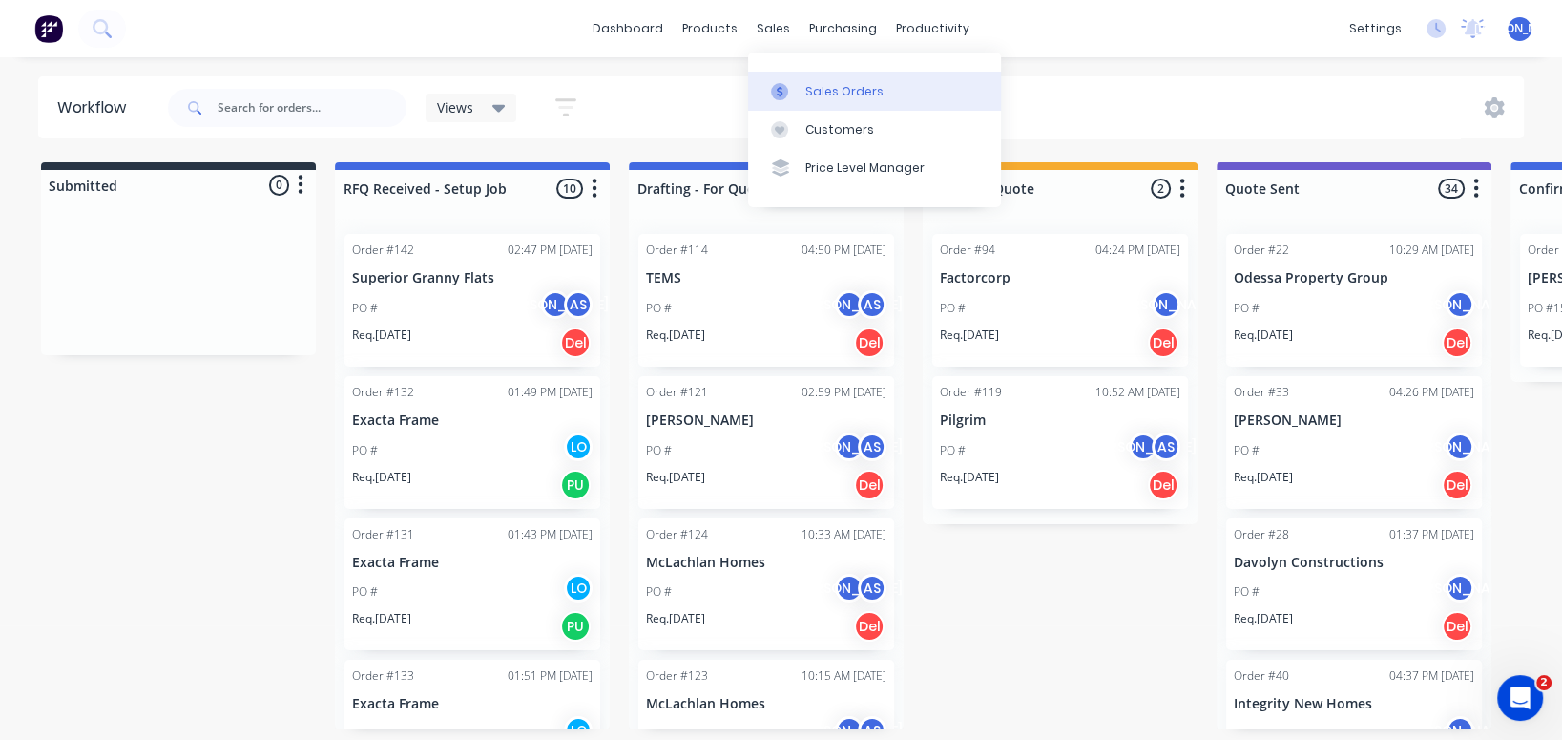
click at [806, 84] on div "Sales Orders" at bounding box center [844, 91] width 78 height 17
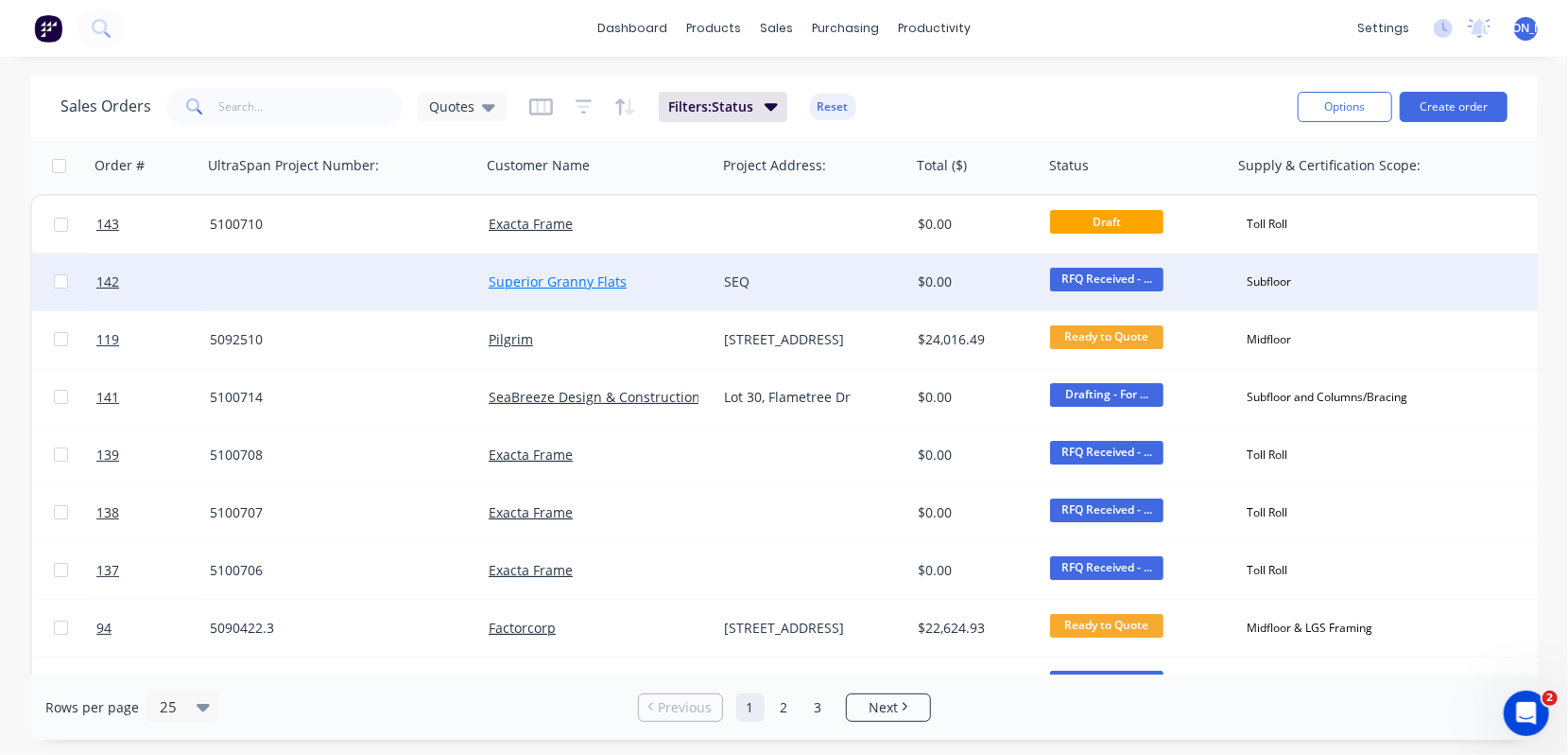
click at [570, 275] on link "Superior Granny Flats" at bounding box center [557, 281] width 138 height 18
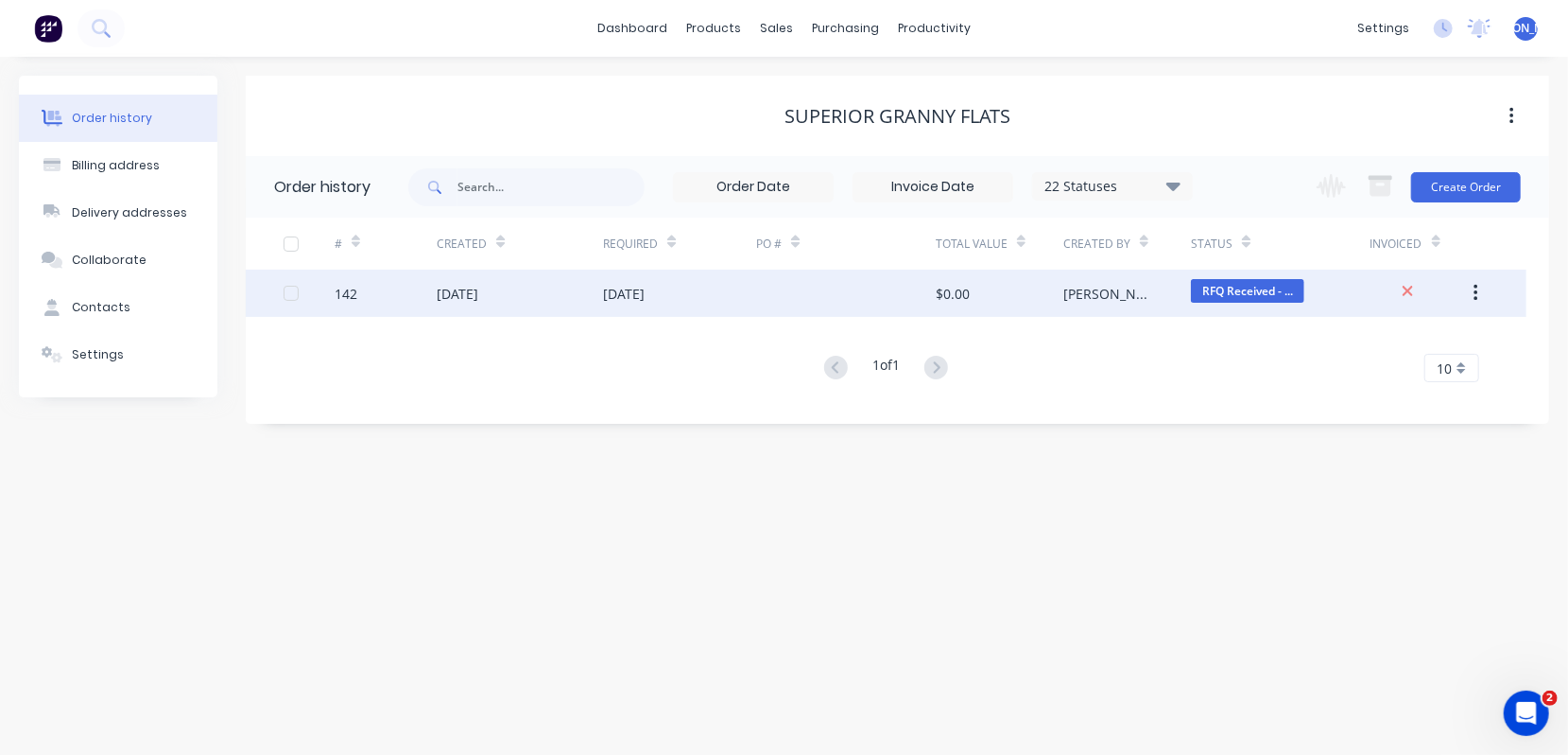
click at [1475, 295] on icon "button" at bounding box center [1476, 292] width 5 height 21
click at [1401, 383] on div "Duplicate" at bounding box center [1408, 380] width 146 height 28
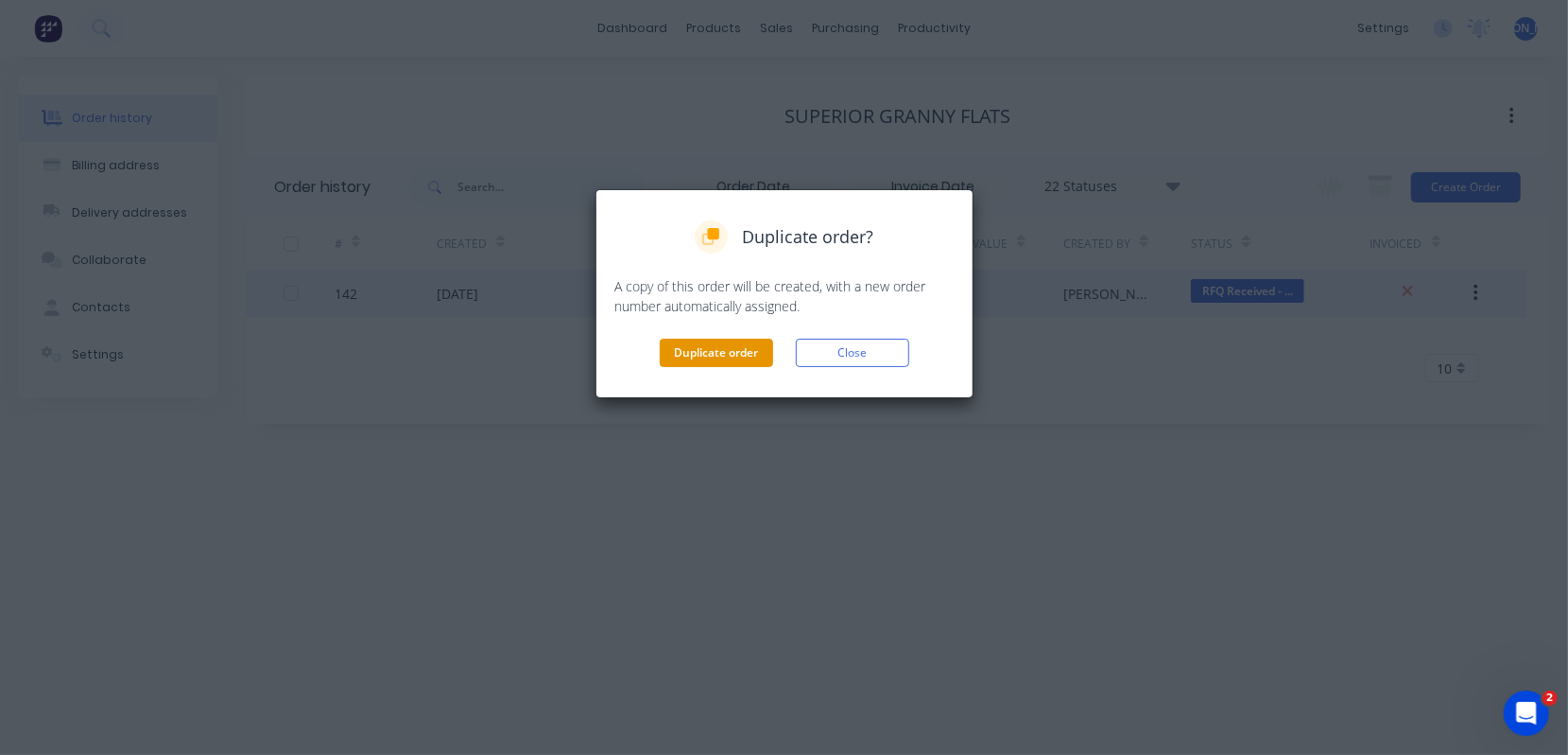
click at [721, 353] on button "Duplicate order" at bounding box center [716, 353] width 114 height 29
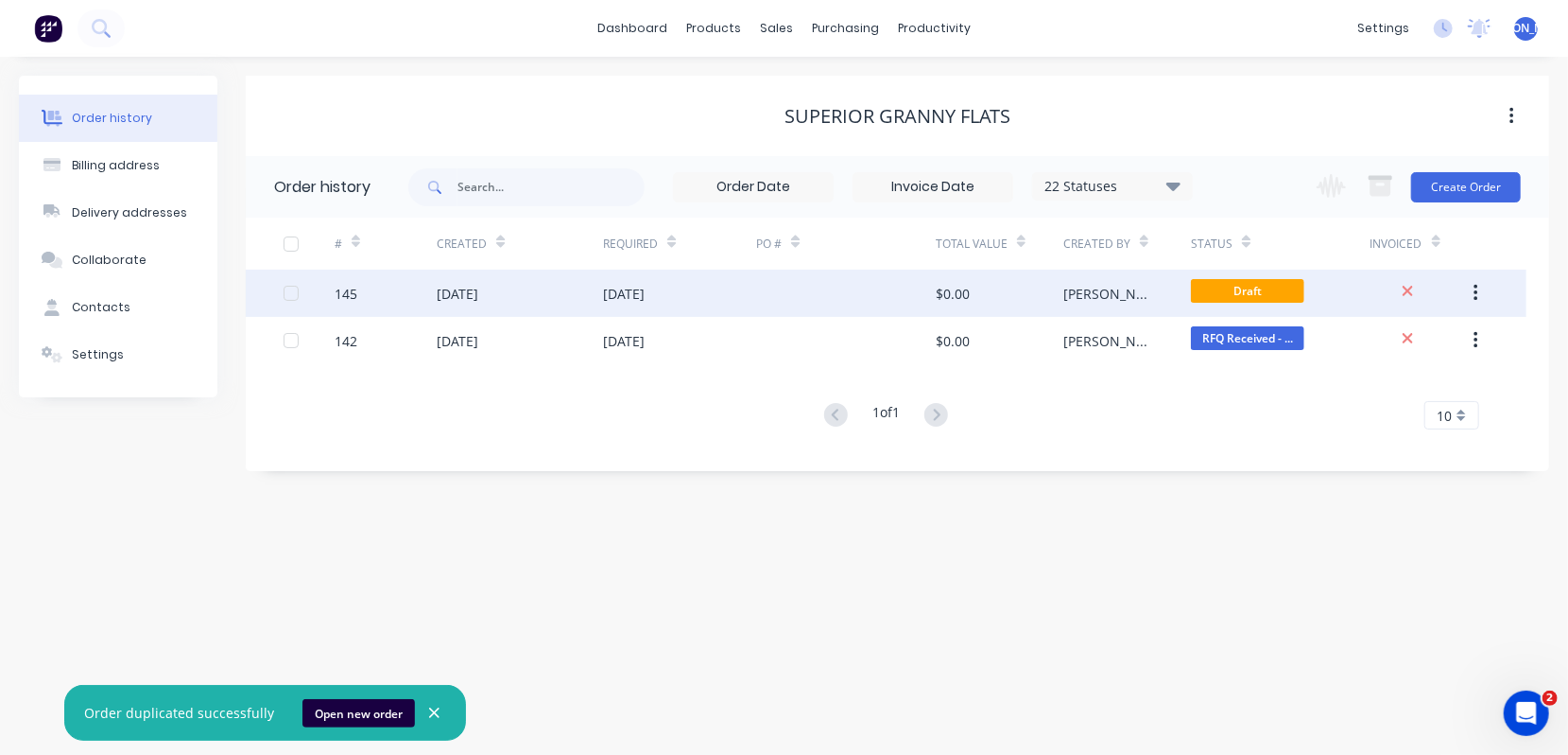
click at [347, 296] on div "145" at bounding box center [346, 293] width 23 height 20
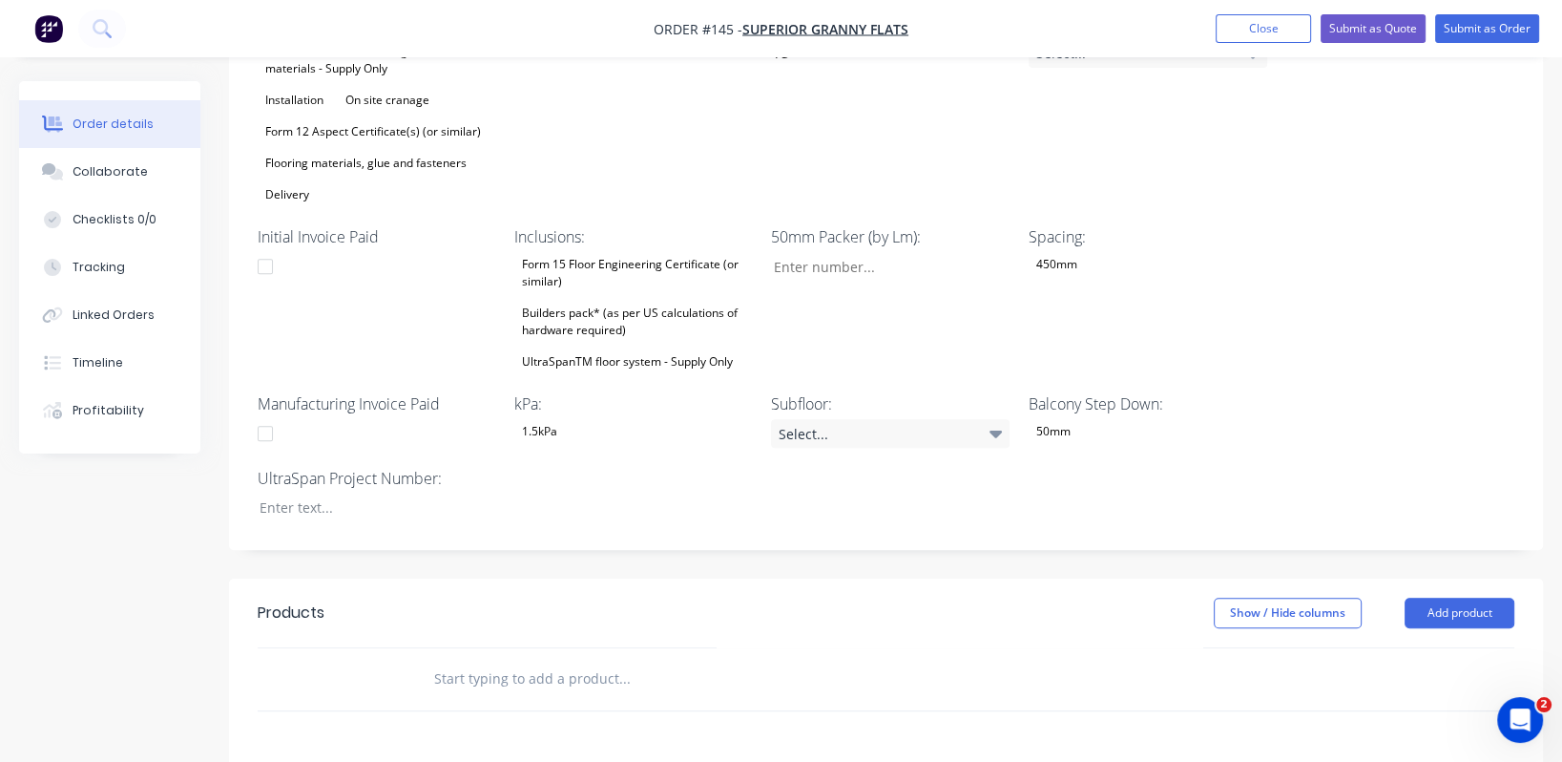
scroll to position [1171, 0]
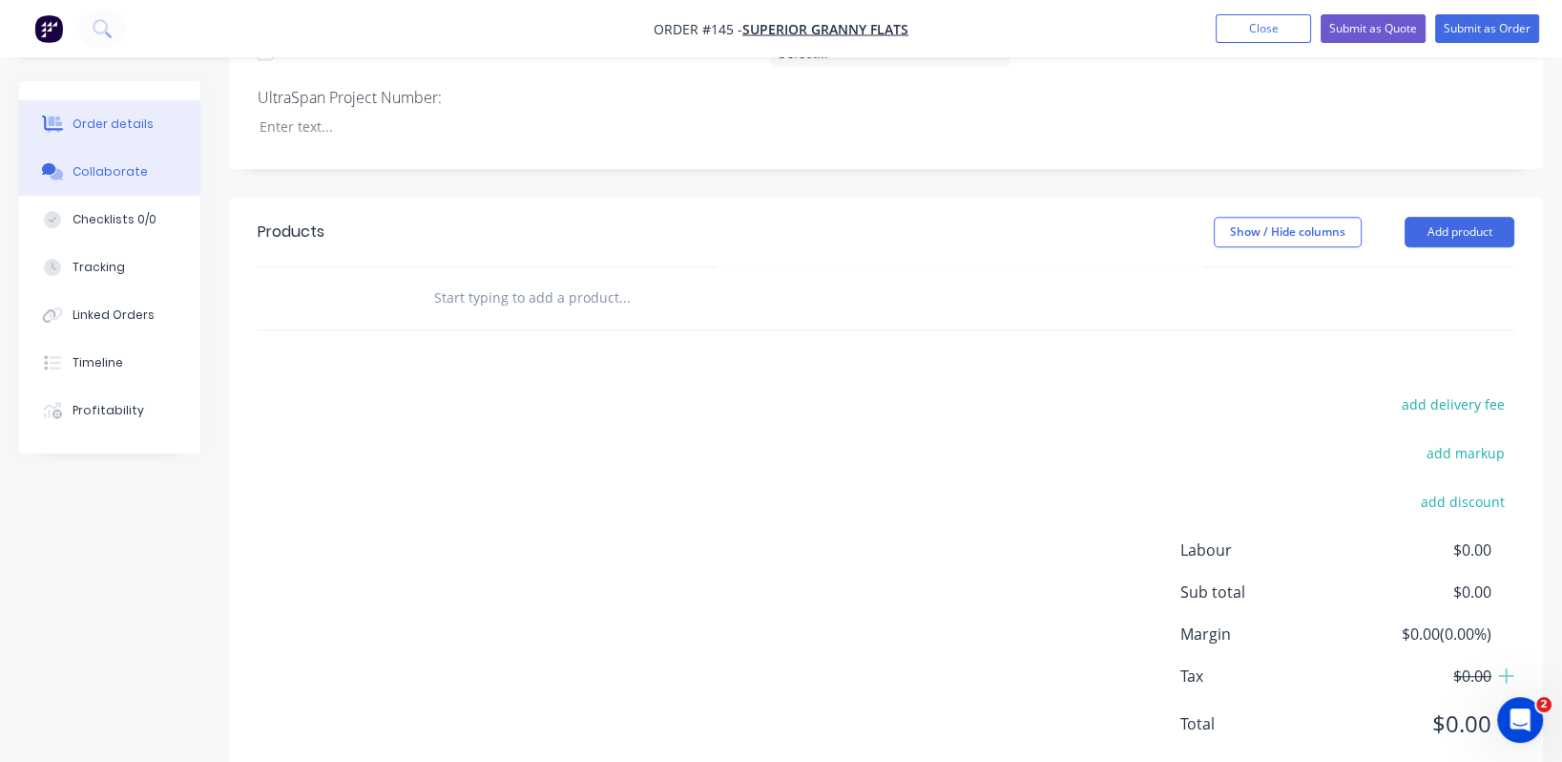
click at [110, 169] on div "Collaborate" at bounding box center [110, 171] width 75 height 17
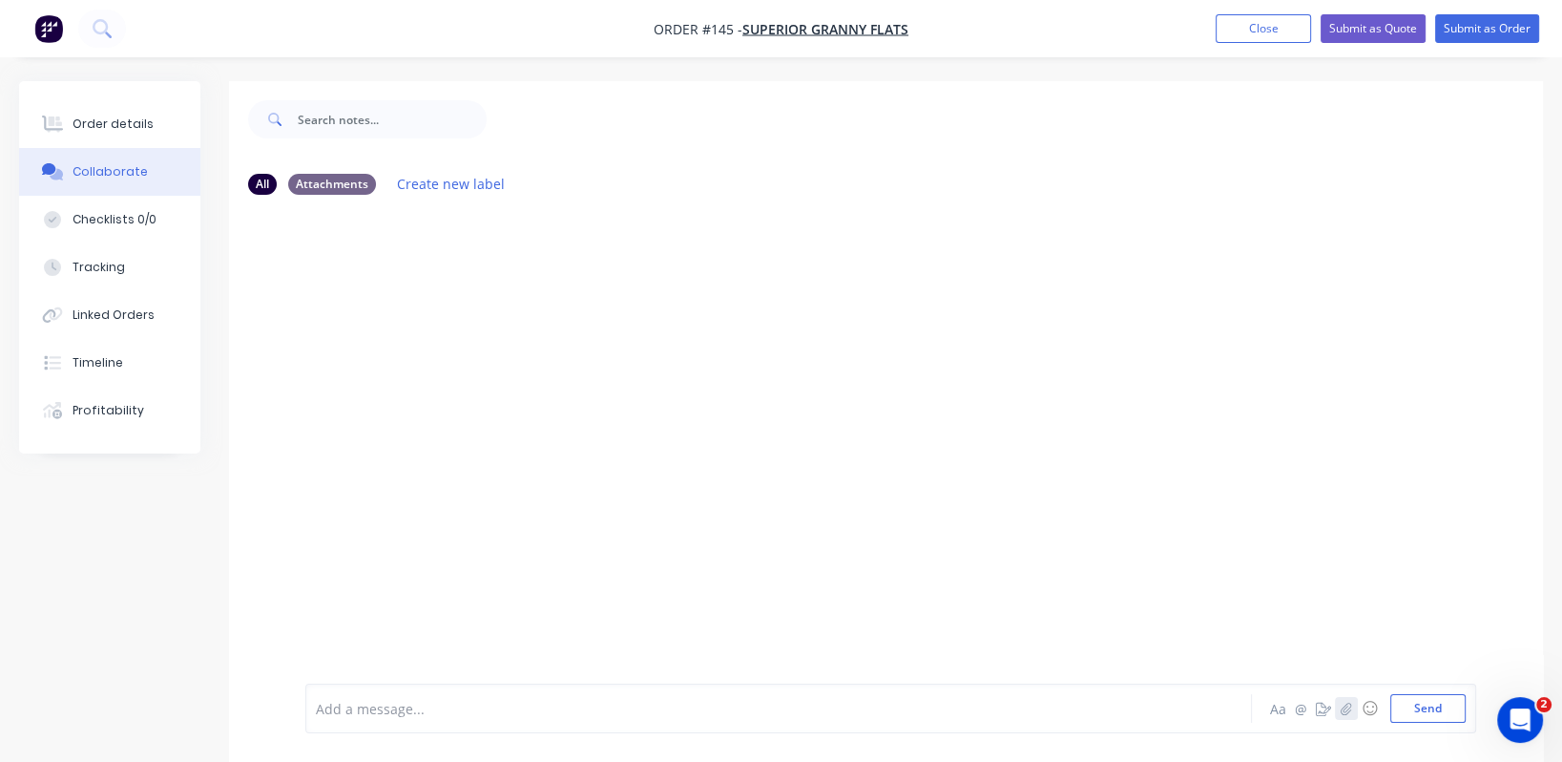
click at [1345, 714] on icon "button" at bounding box center [1346, 707] width 11 height 13
click at [1435, 715] on button "Send" at bounding box center [1427, 708] width 75 height 29
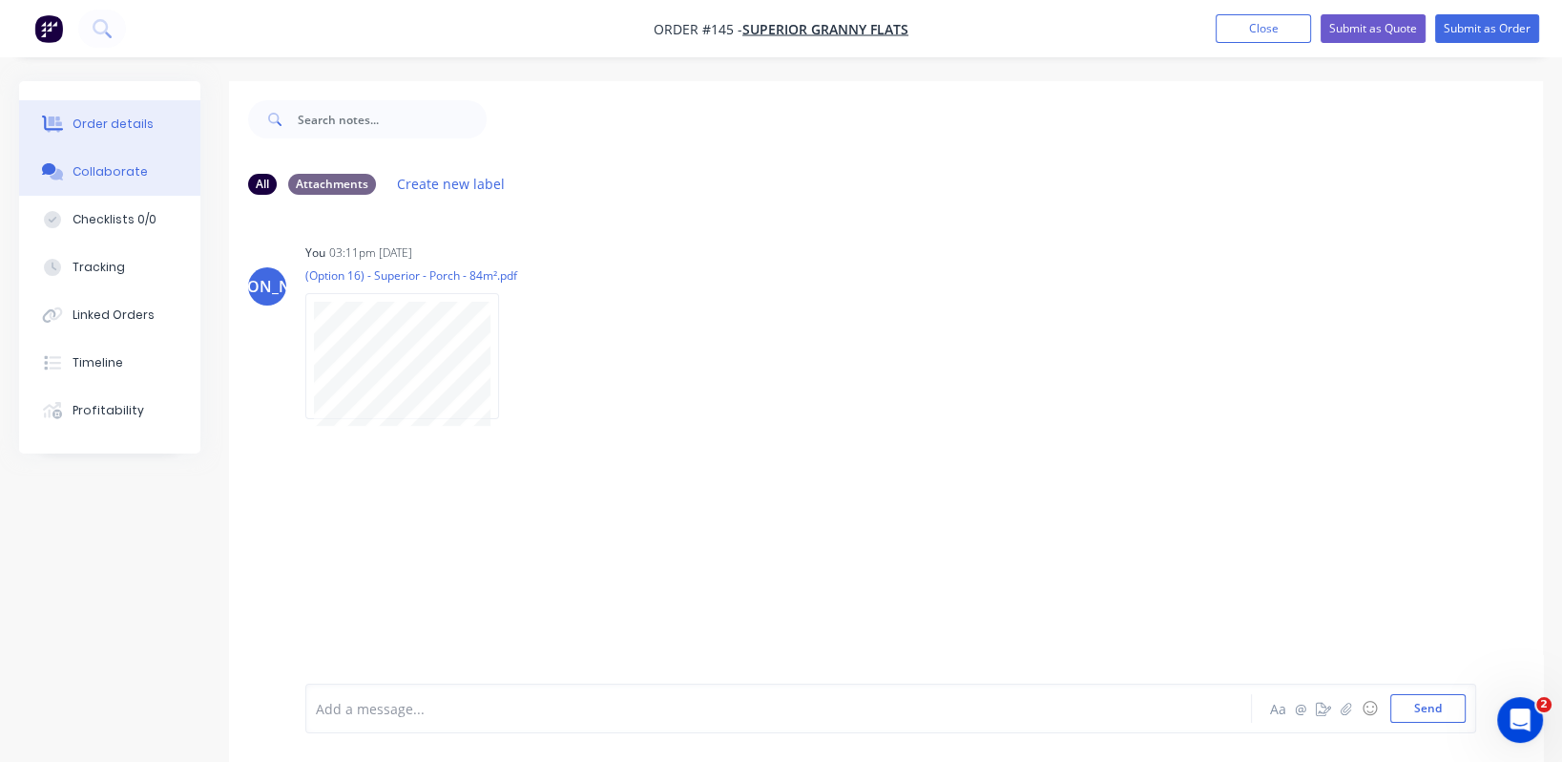
click at [83, 128] on div "Order details" at bounding box center [113, 123] width 81 height 17
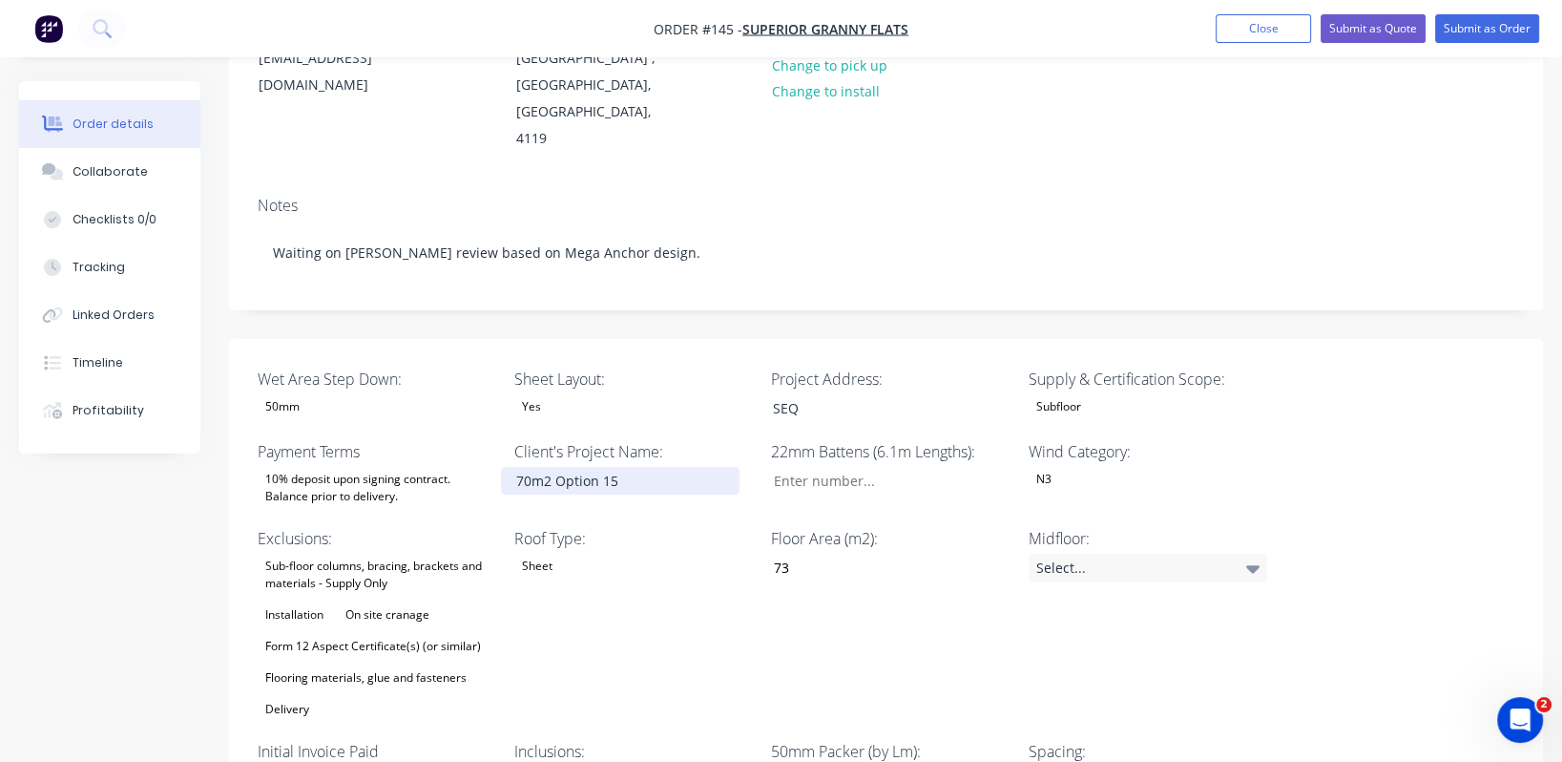
click at [570, 467] on div "70m2 Option 15" at bounding box center [620, 481] width 239 height 28
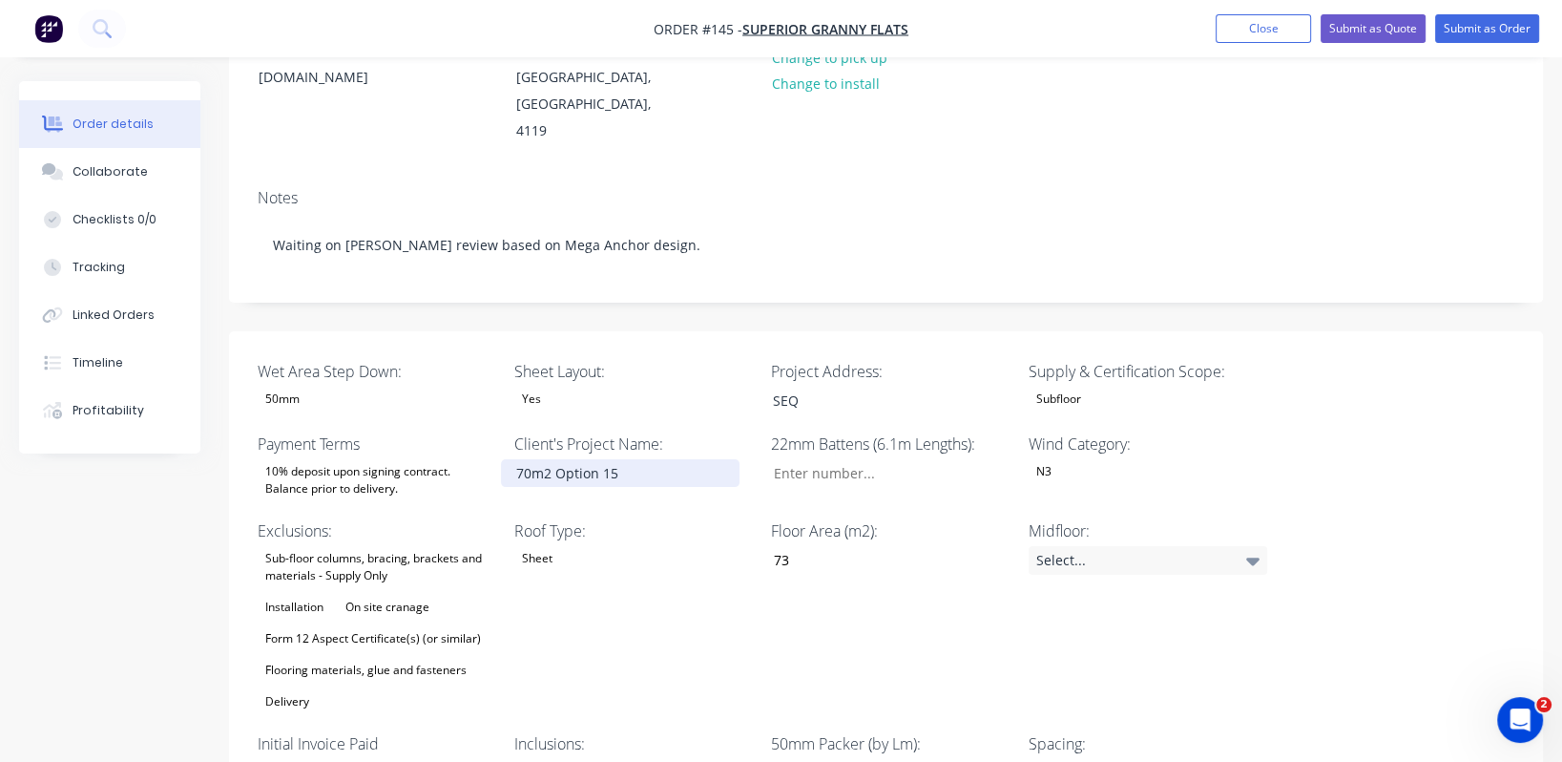
scroll to position [284, 0]
drag, startPoint x: 530, startPoint y: 419, endPoint x: 536, endPoint y: 457, distance: 38.8
click at [531, 458] on div "70m2 Option 15" at bounding box center [620, 472] width 239 height 28
click at [125, 174] on div "Collaborate" at bounding box center [110, 171] width 75 height 17
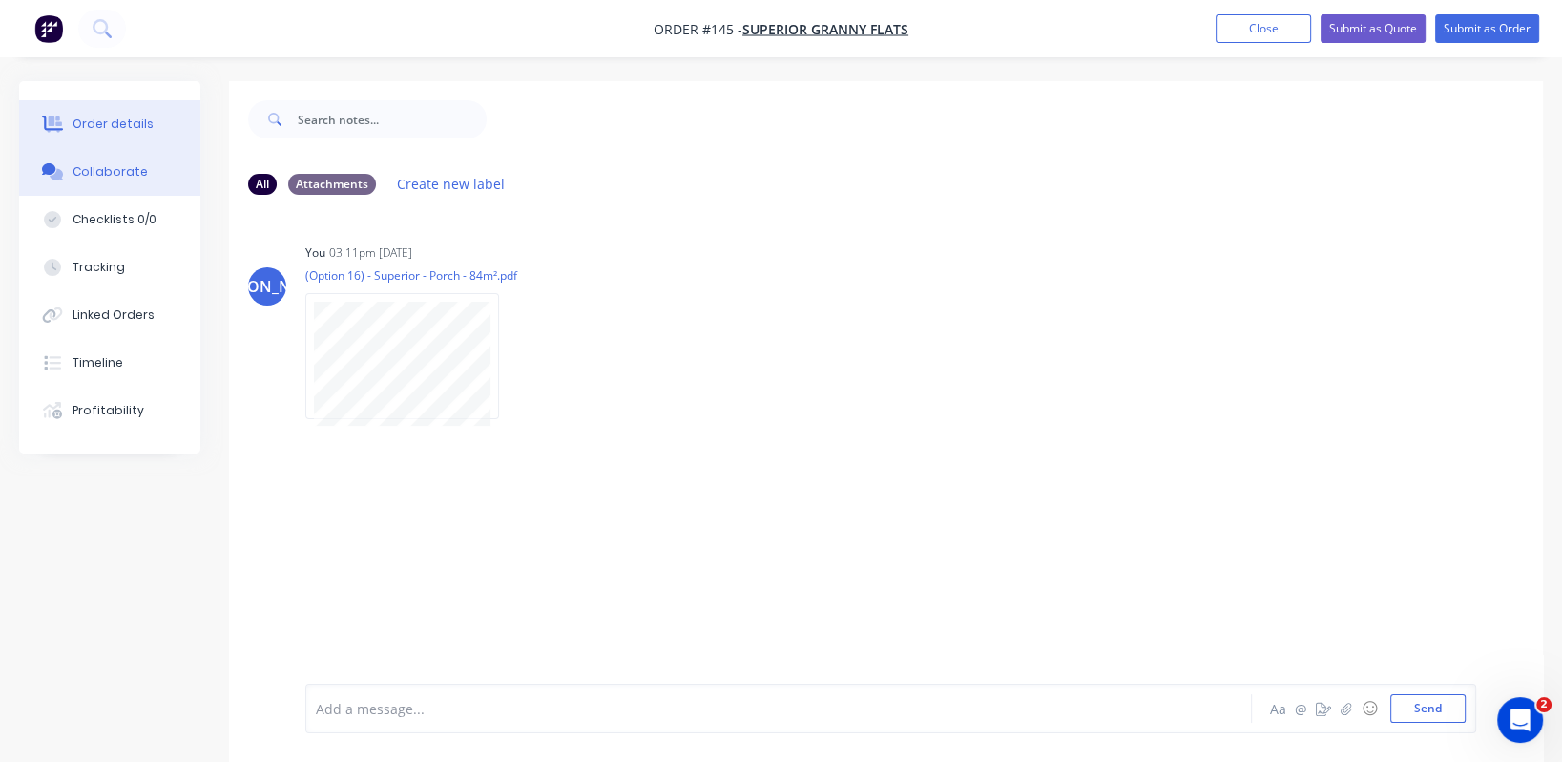
click at [106, 126] on div "Order details" at bounding box center [113, 123] width 81 height 17
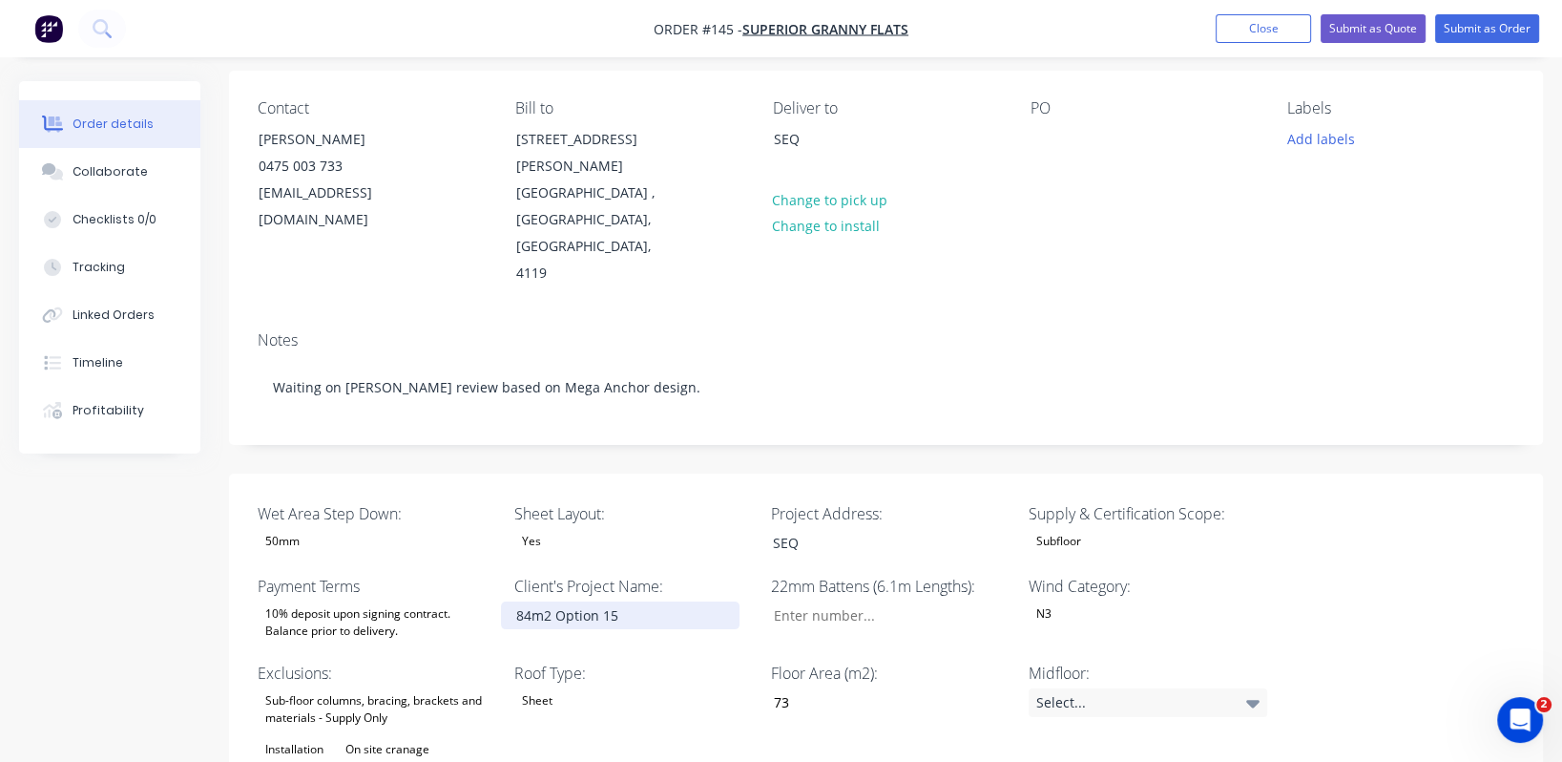
click at [636, 601] on div "84m2 Option 15" at bounding box center [620, 615] width 239 height 28
drag, startPoint x: 796, startPoint y: 649, endPoint x: 739, endPoint y: 648, distance: 57.3
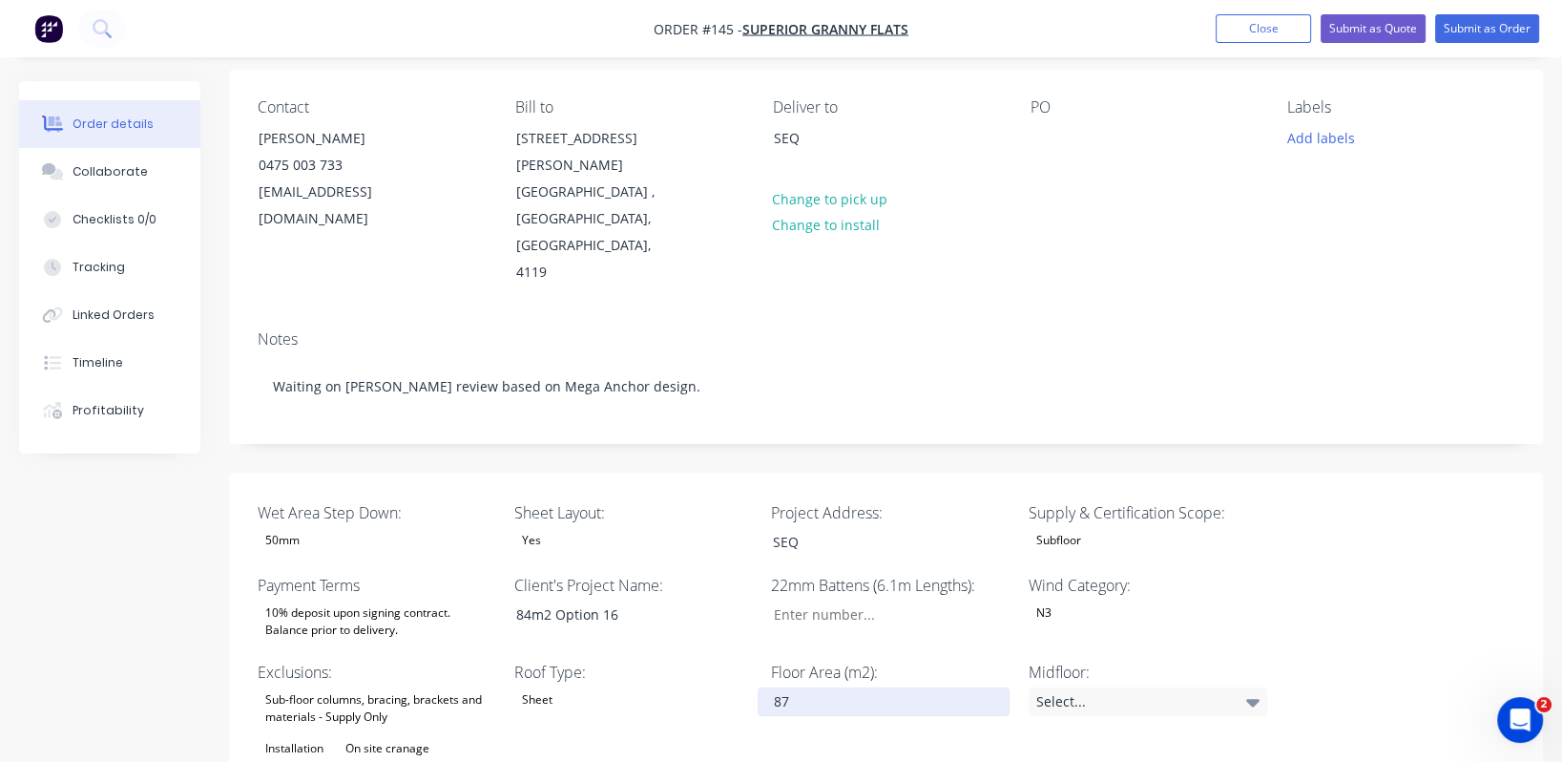
type input "87"
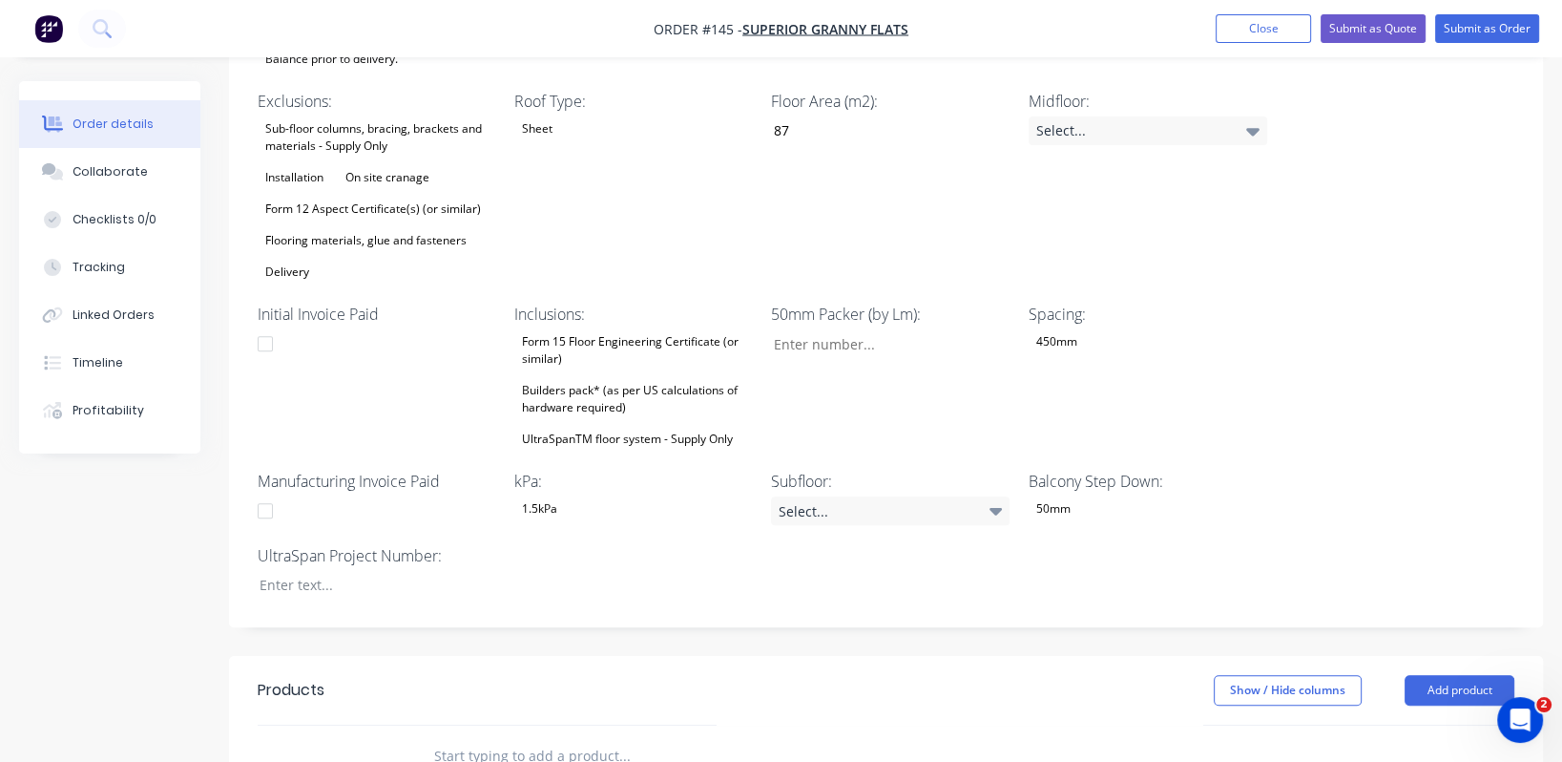
scroll to position [714, 0]
click at [999, 499] on icon at bounding box center [996, 509] width 13 height 21
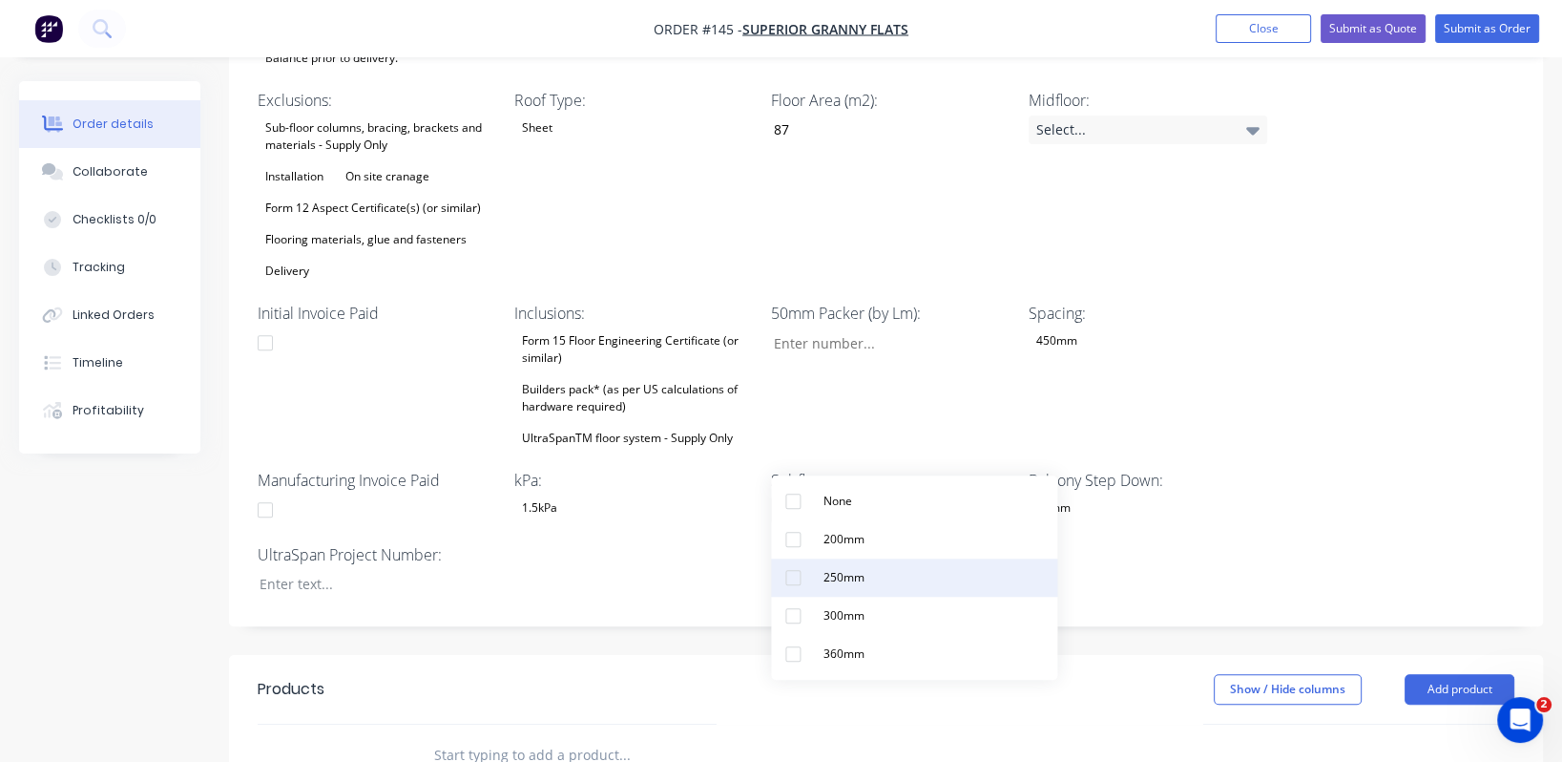
click at [935, 577] on button "250mm" at bounding box center [914, 577] width 286 height 38
click at [1210, 501] on div "Wet Area Step Down: 50mm Sheet Layout: Yes Project Address: SEQ Supply & Certif…" at bounding box center [886, 263] width 1314 height 725
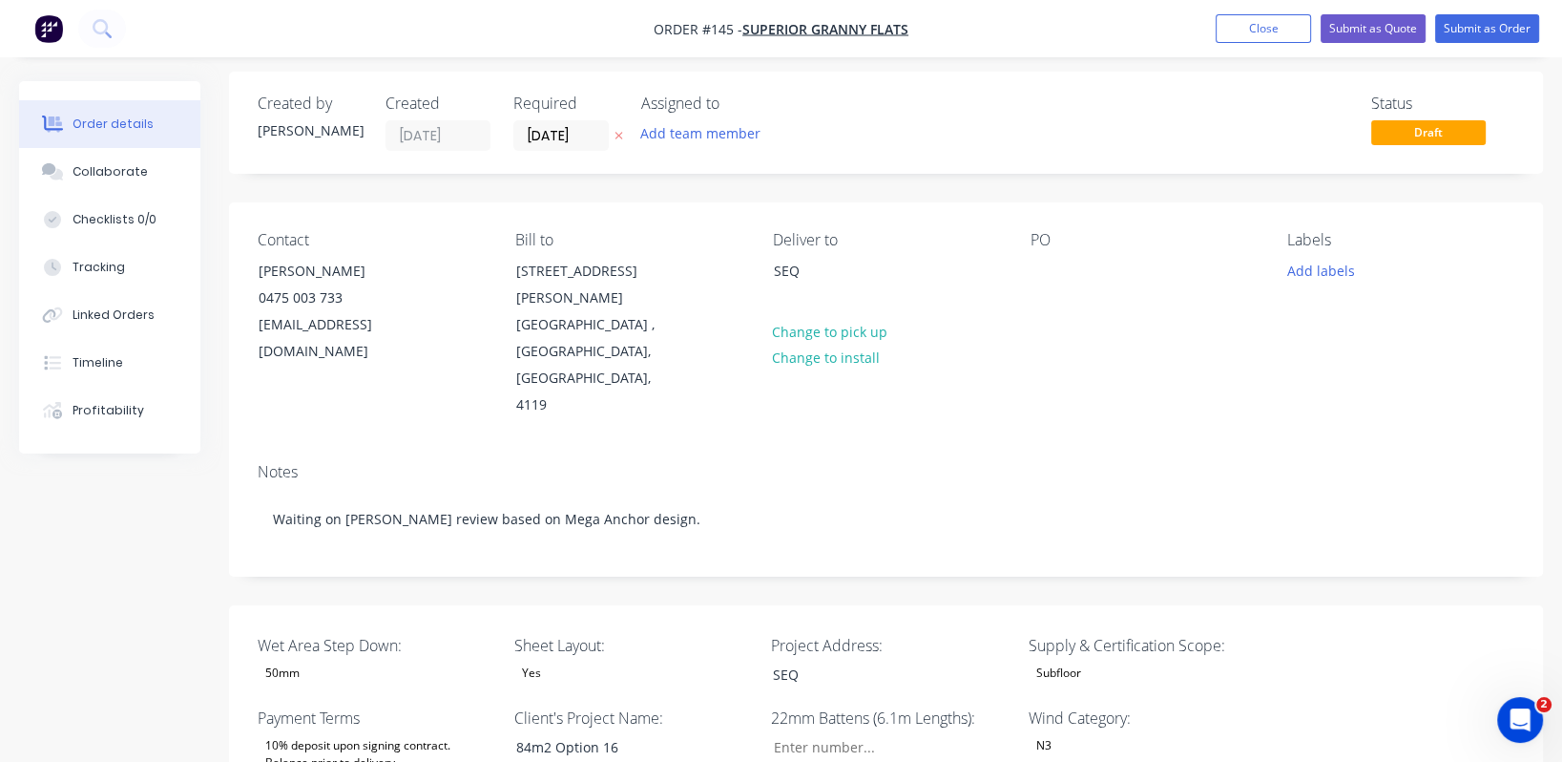
scroll to position [0, 0]
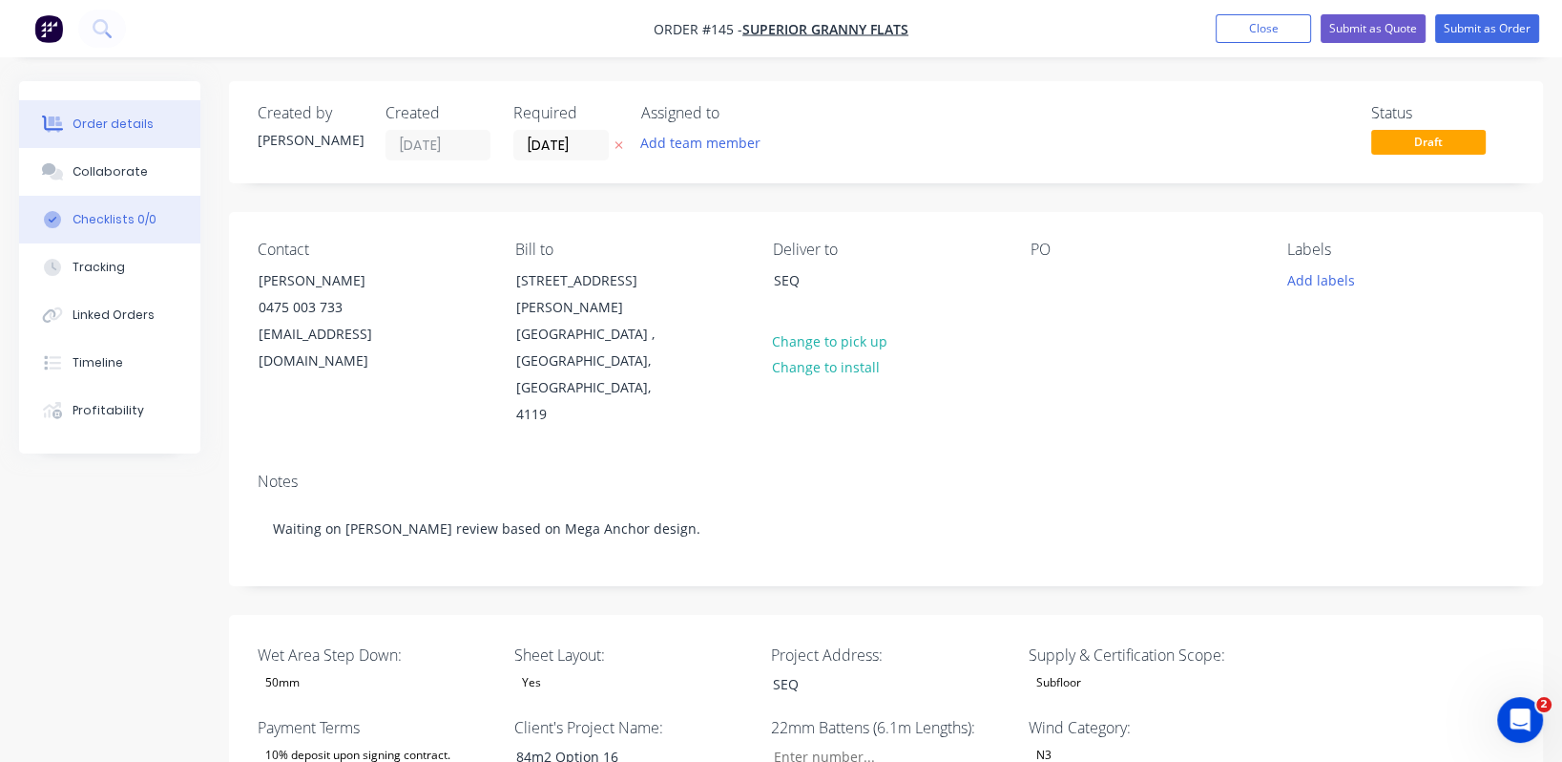
click at [115, 220] on div "Checklists 0/0" at bounding box center [115, 219] width 84 height 17
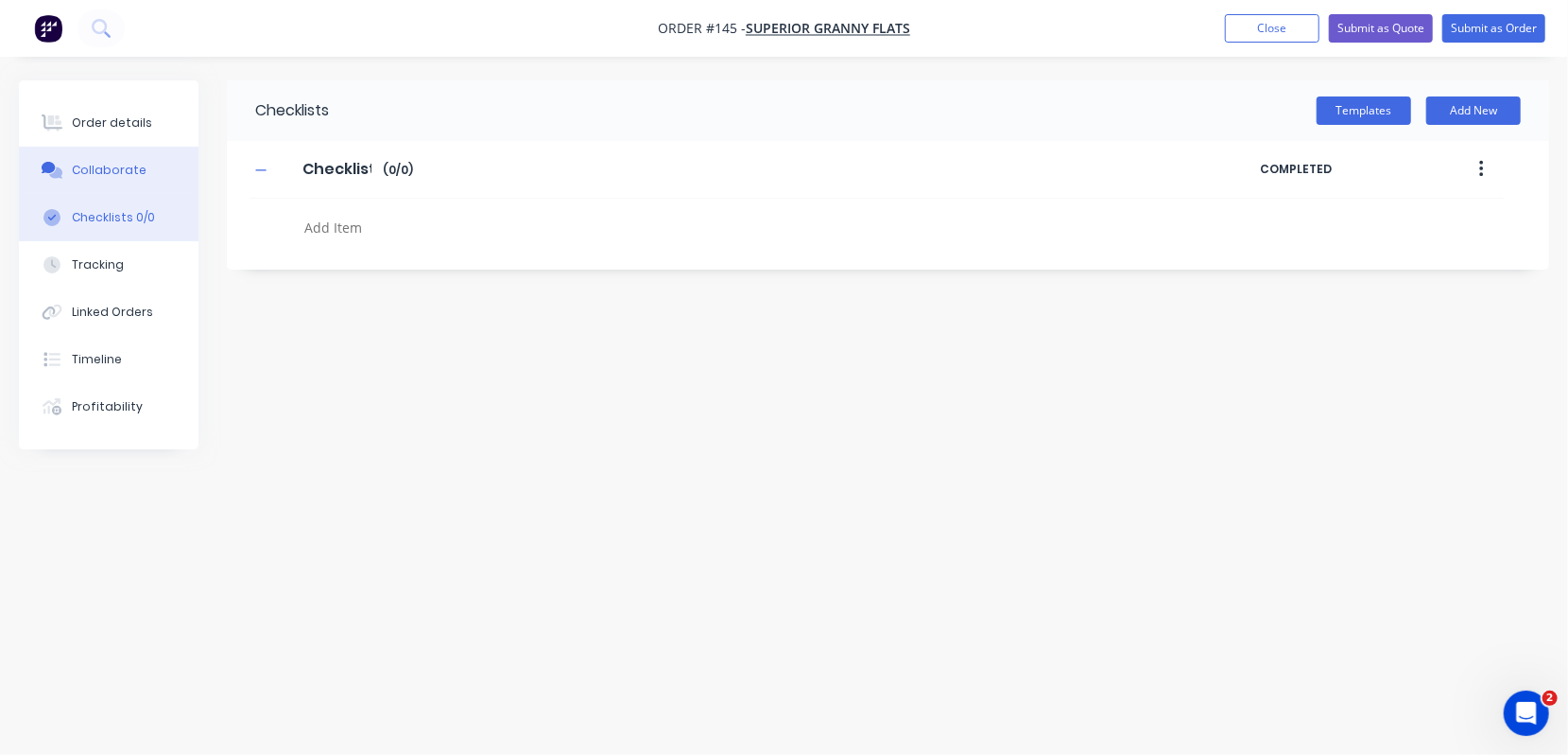
click at [101, 173] on div "Collaborate" at bounding box center [109, 169] width 74 height 17
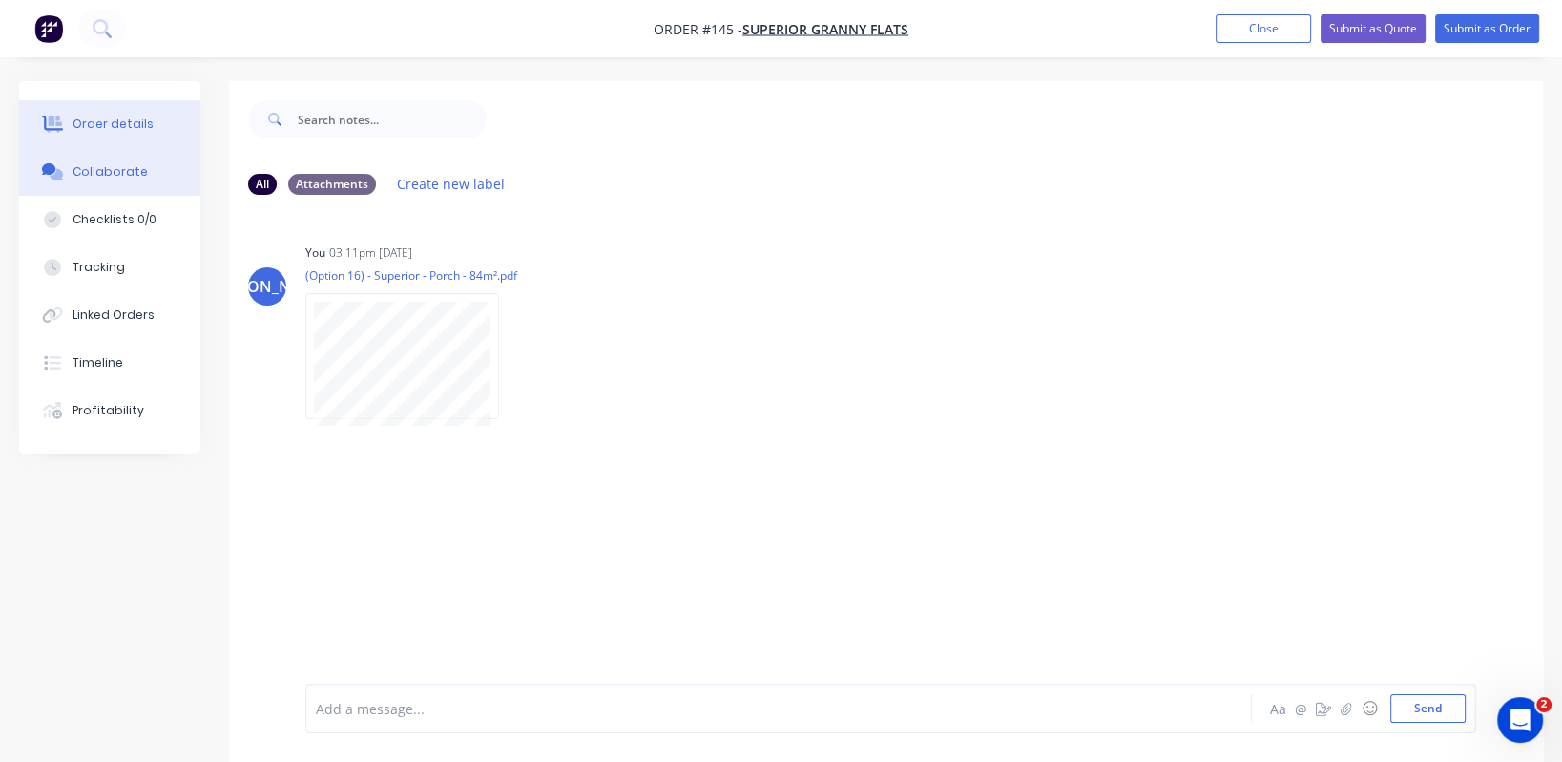
click at [114, 123] on div "Order details" at bounding box center [113, 123] width 81 height 17
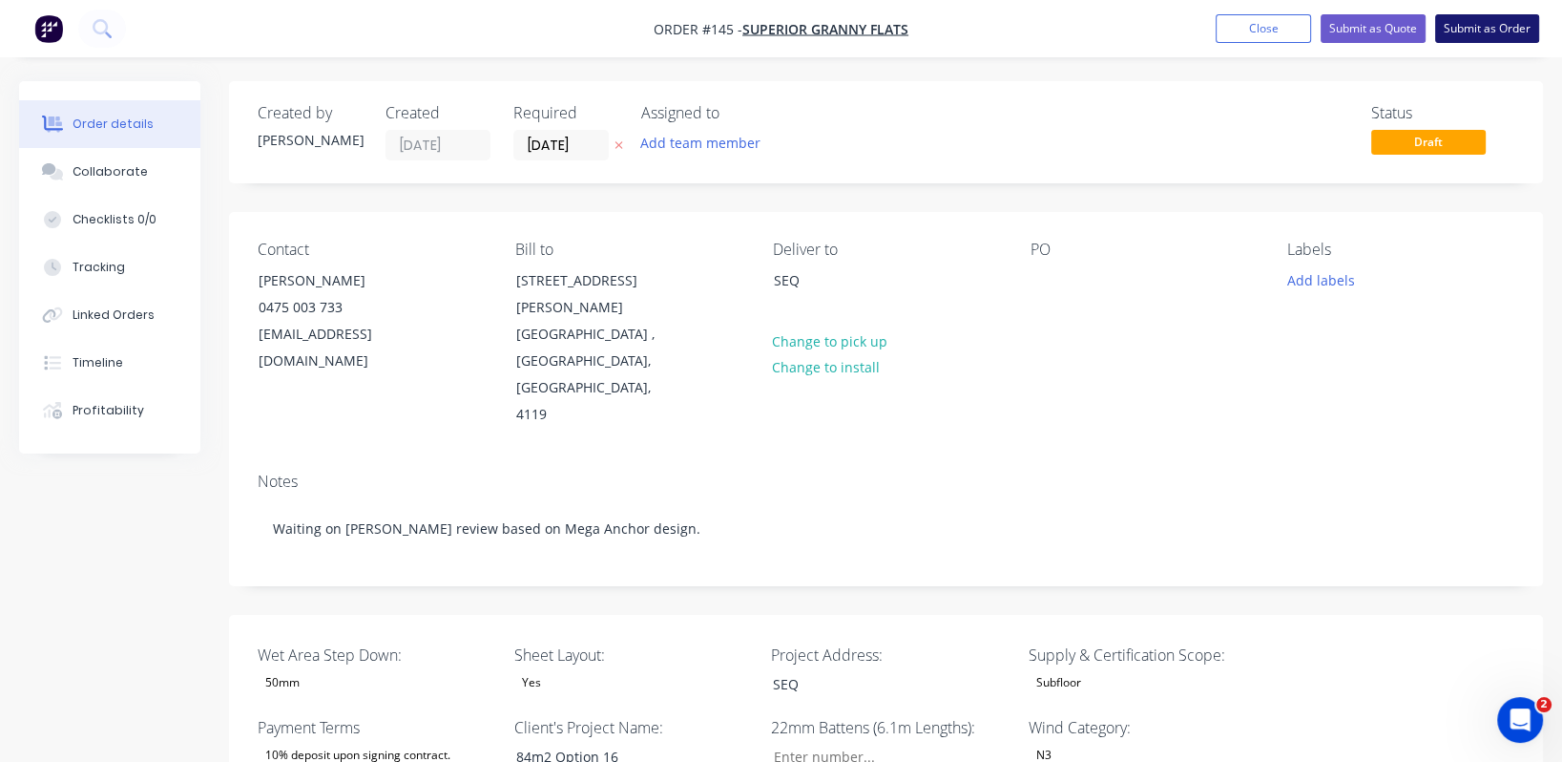
click at [1466, 24] on button "Submit as Order" at bounding box center [1487, 28] width 104 height 29
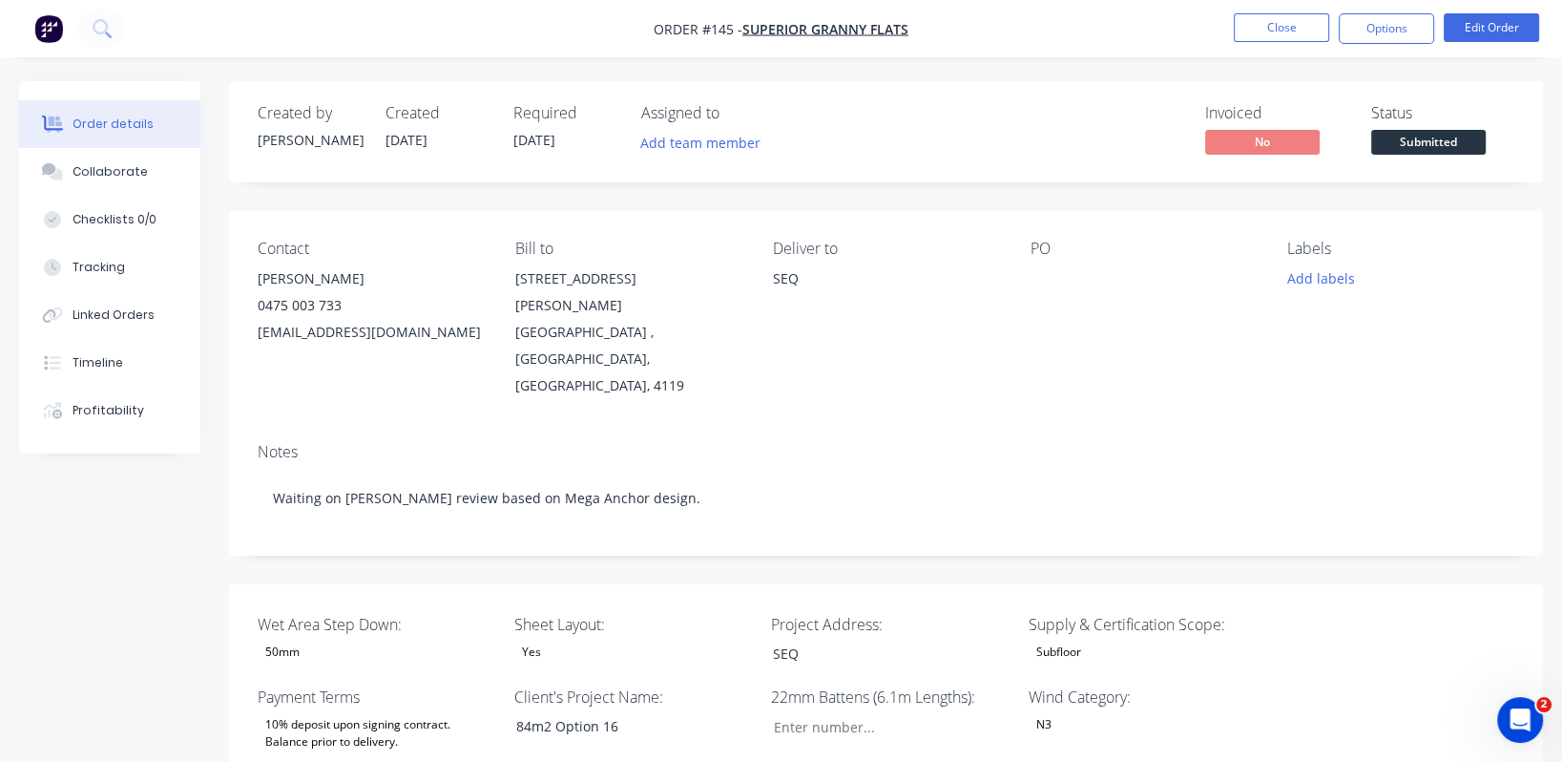
click at [1427, 145] on span "Submitted" at bounding box center [1428, 142] width 115 height 24
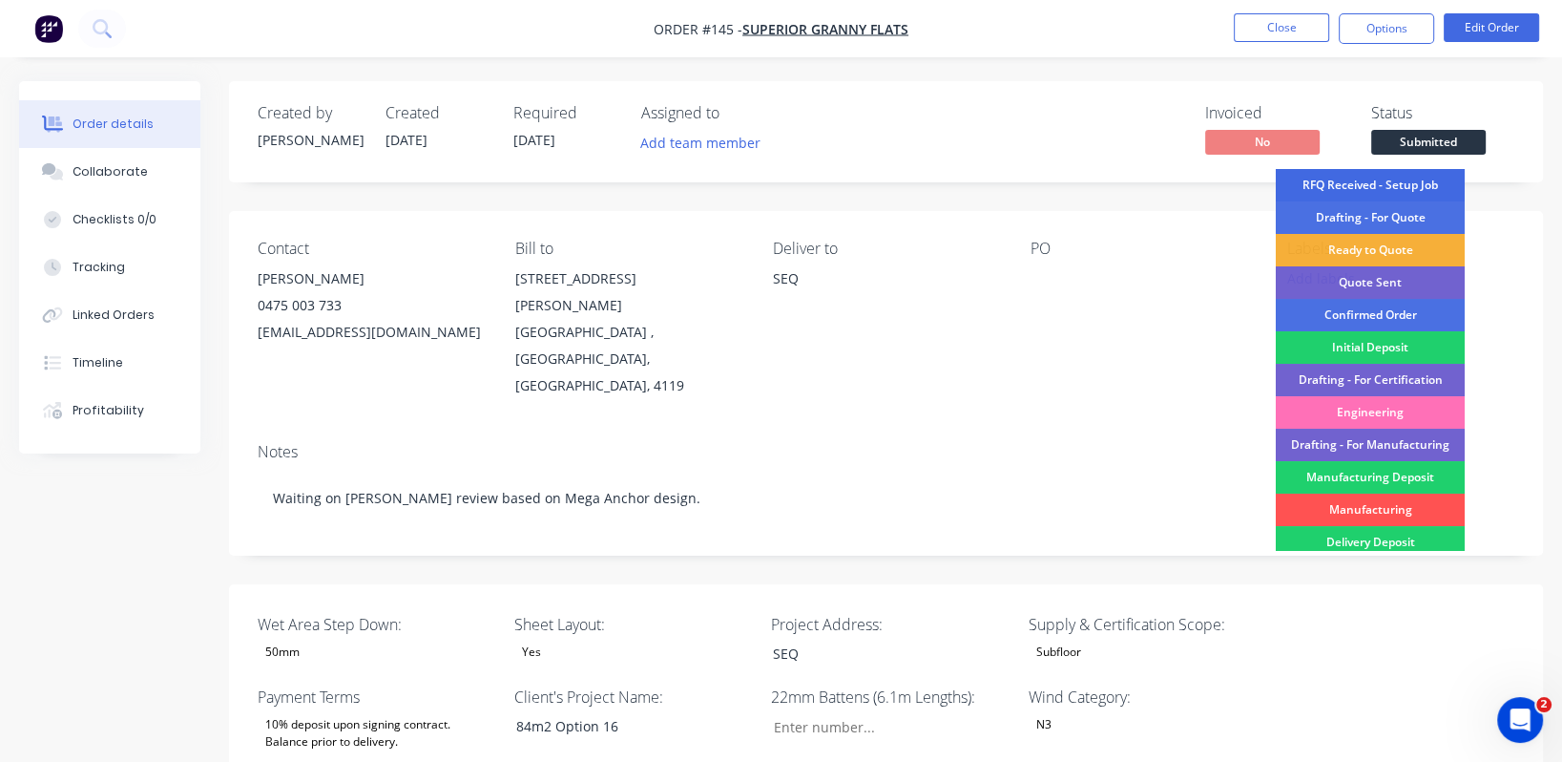
click at [1419, 187] on div "RFQ Received - Setup Job" at bounding box center [1370, 185] width 189 height 32
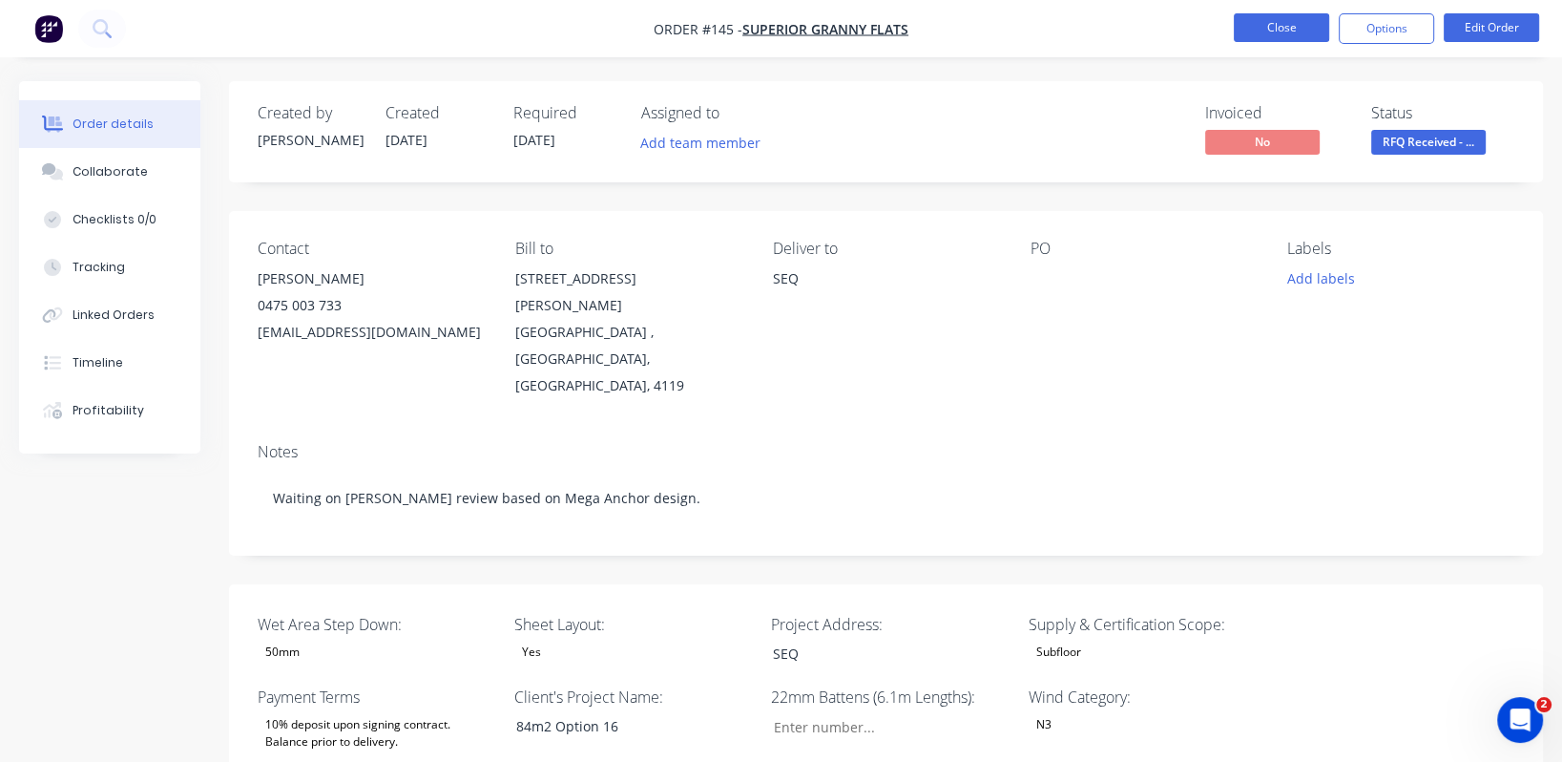
drag, startPoint x: 1271, startPoint y: 29, endPoint x: 1261, endPoint y: 20, distance: 13.6
click at [1261, 20] on button "Close" at bounding box center [1281, 27] width 95 height 29
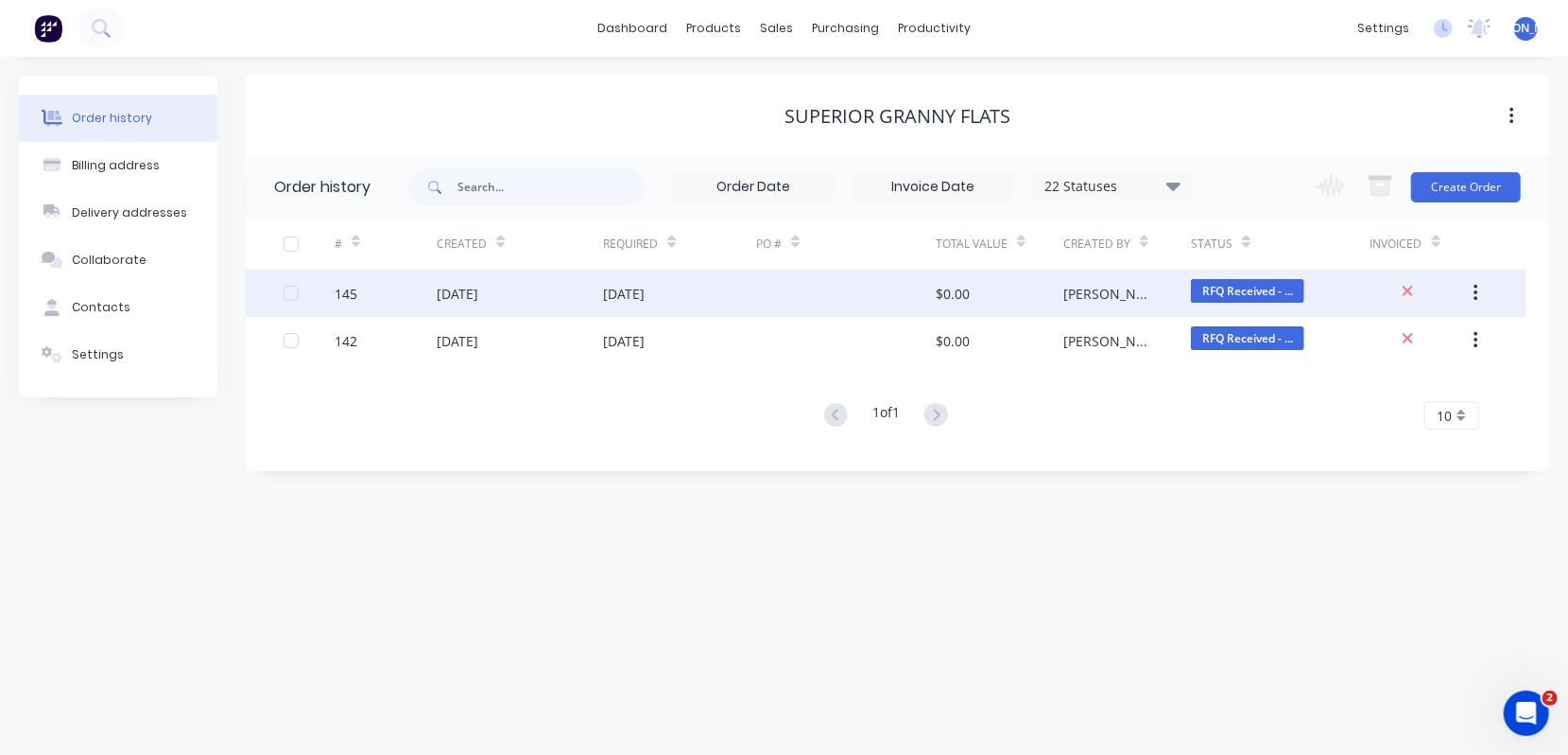
click at [1474, 297] on icon "button" at bounding box center [1476, 292] width 5 height 21
click at [1427, 379] on div "Duplicate" at bounding box center [1408, 380] width 146 height 28
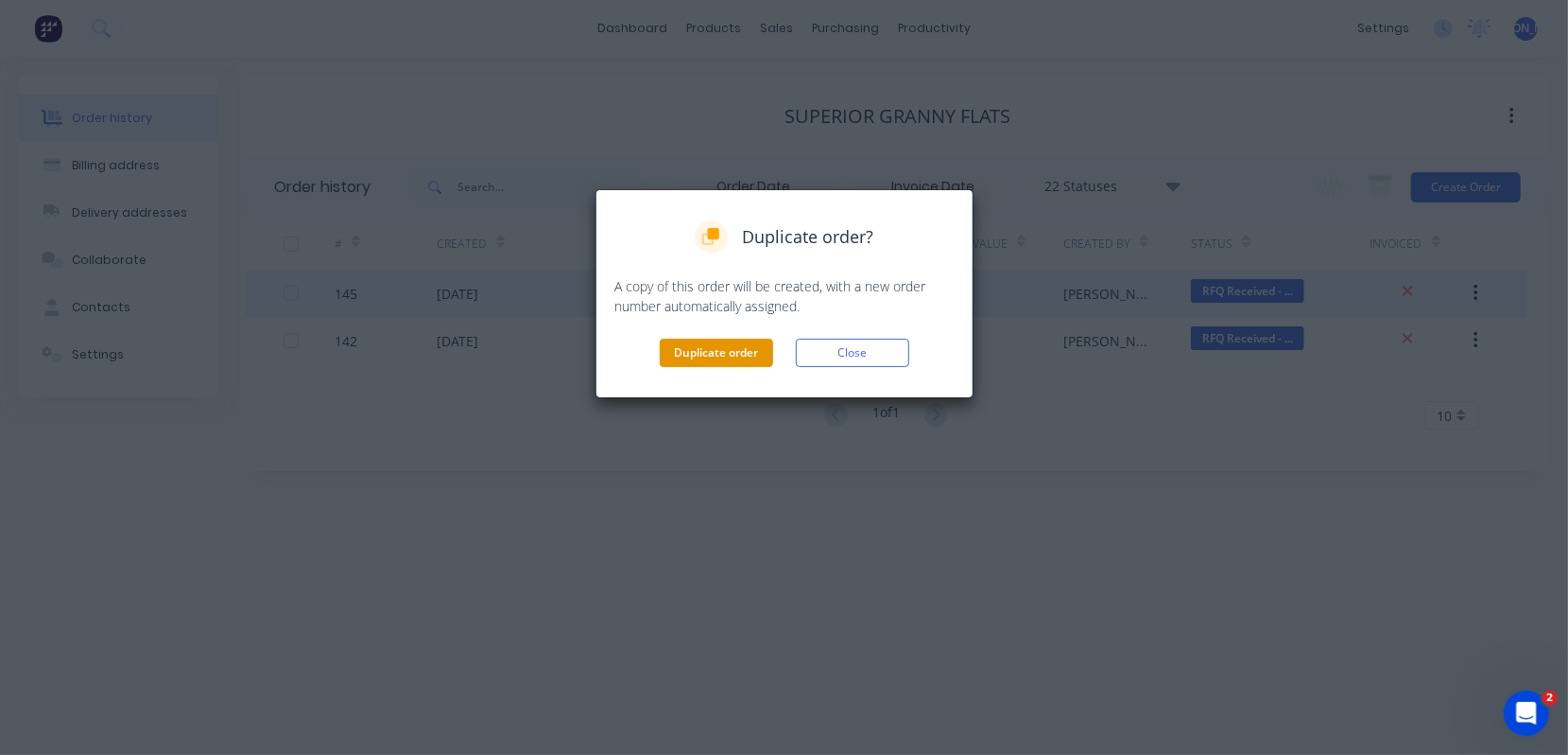
click at [668, 350] on button "Duplicate order" at bounding box center [716, 353] width 114 height 29
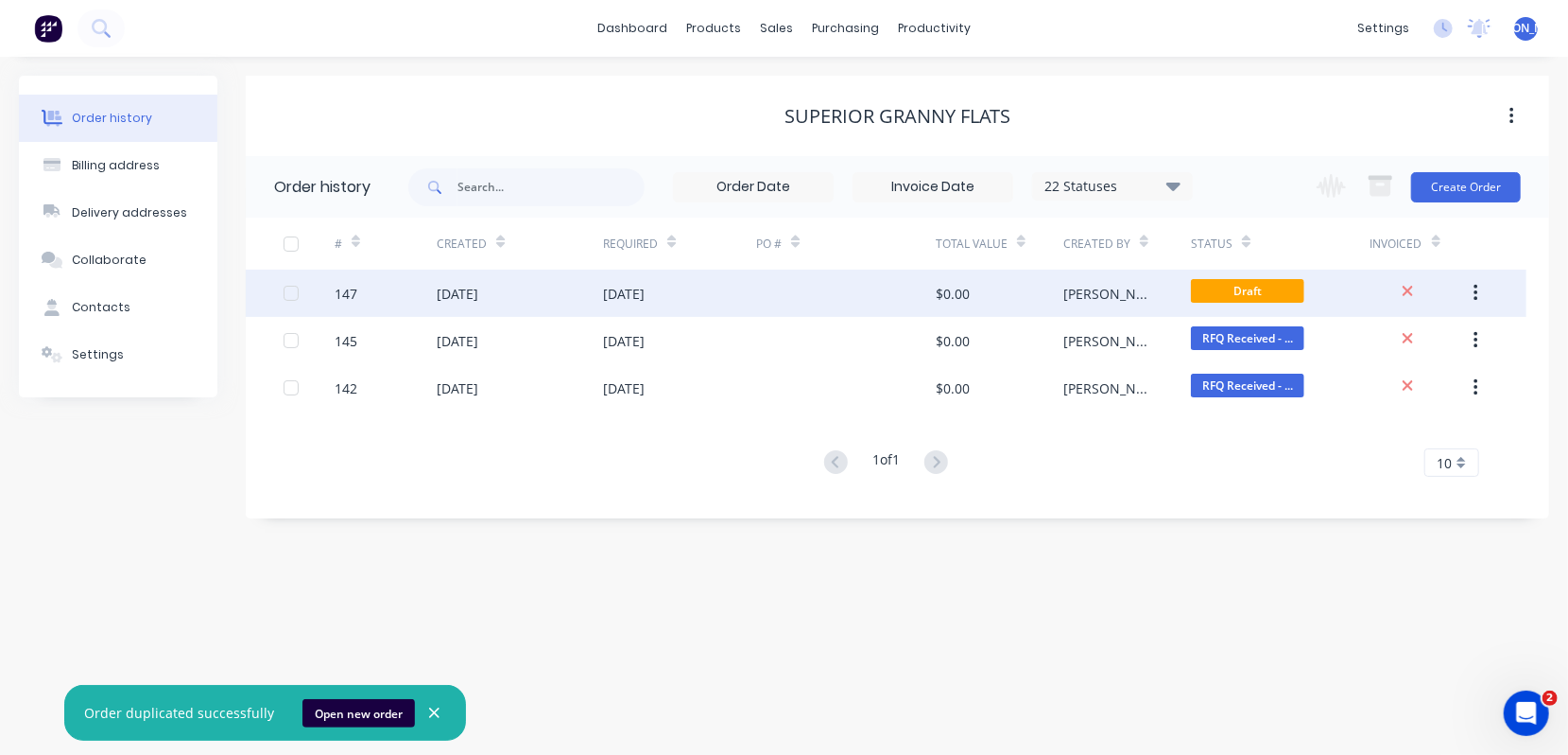
click at [351, 291] on div "147" at bounding box center [346, 293] width 23 height 20
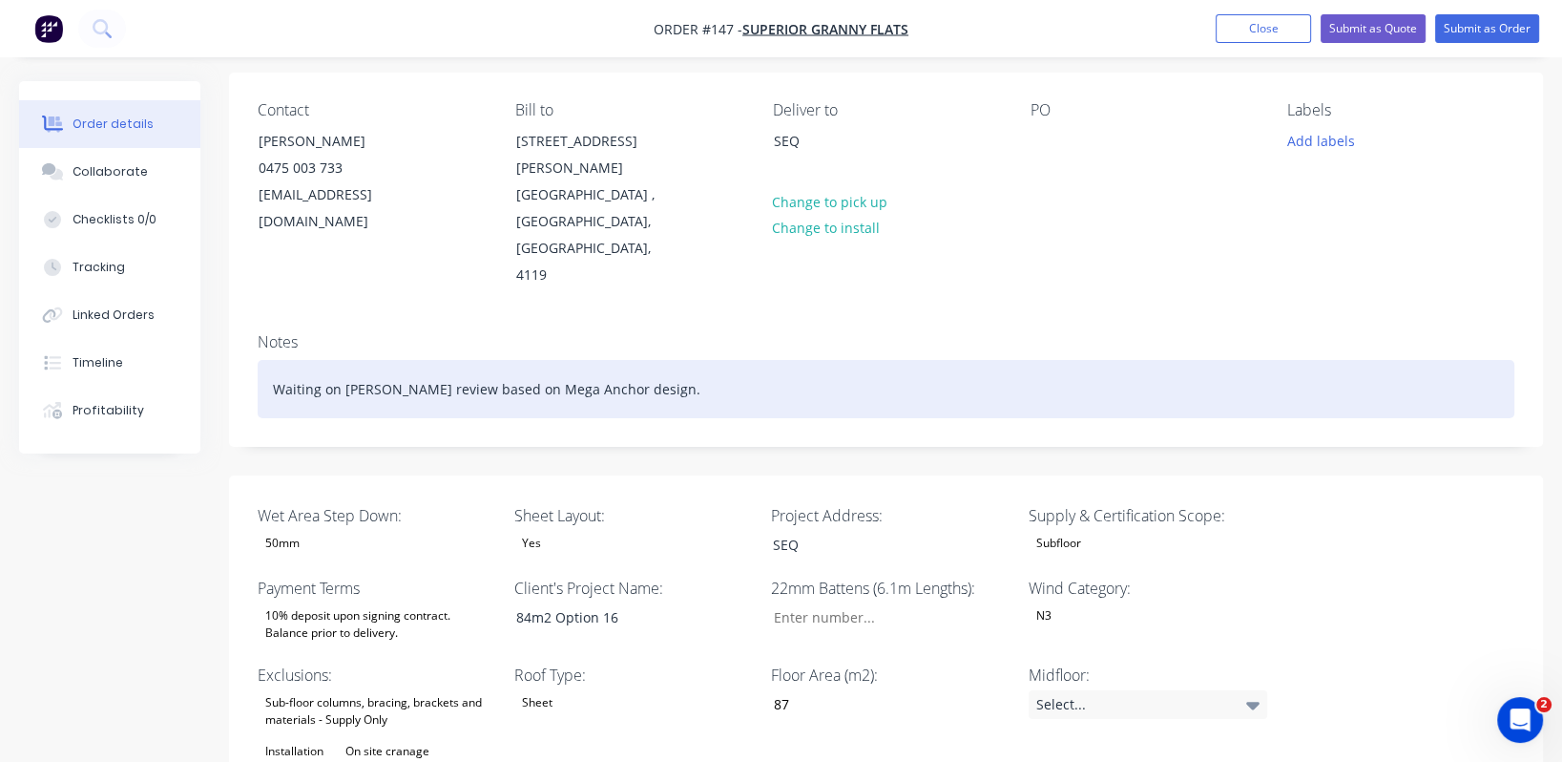
scroll to position [140, 0]
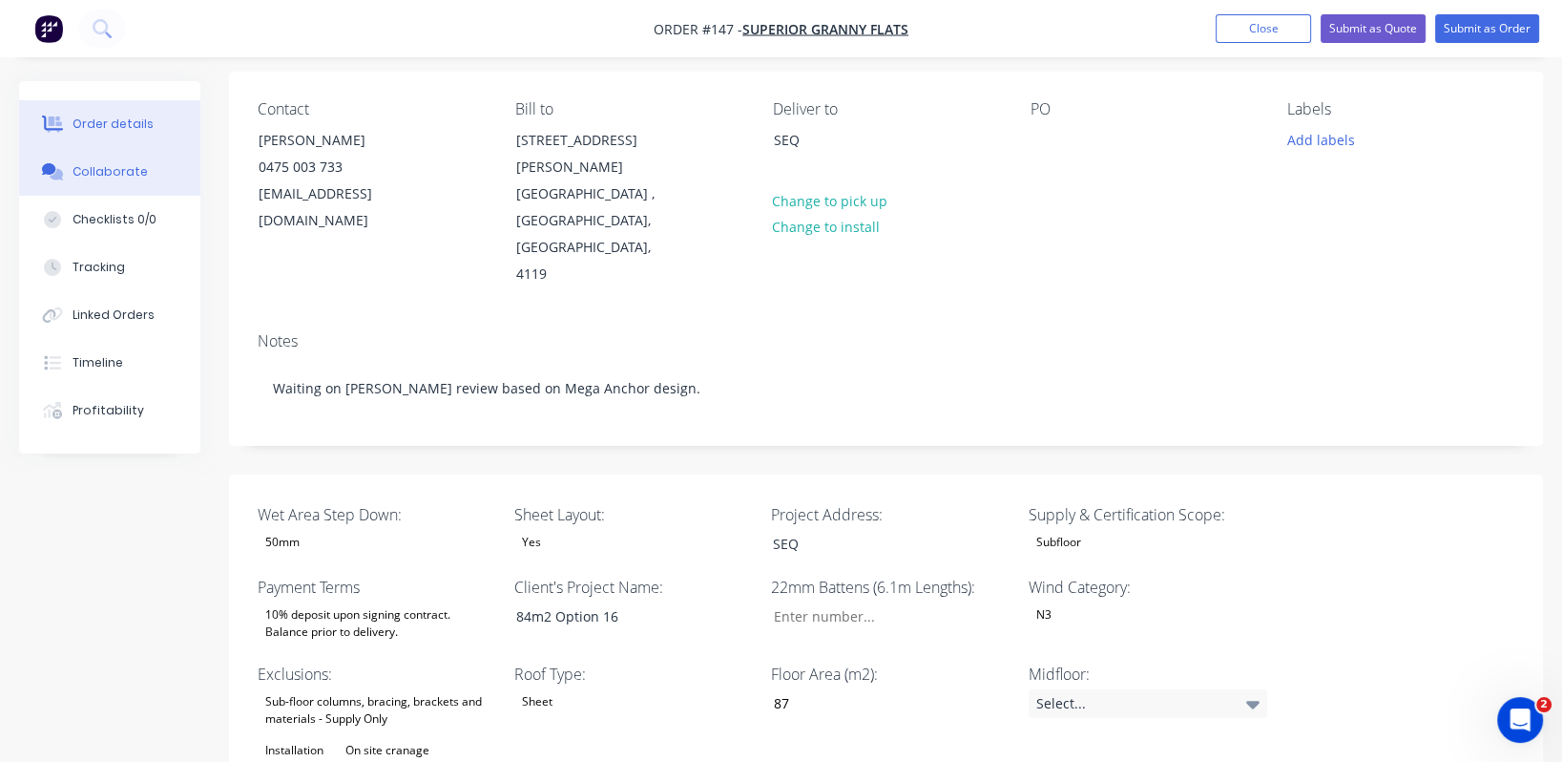
click at [88, 166] on div "Collaborate" at bounding box center [110, 171] width 75 height 17
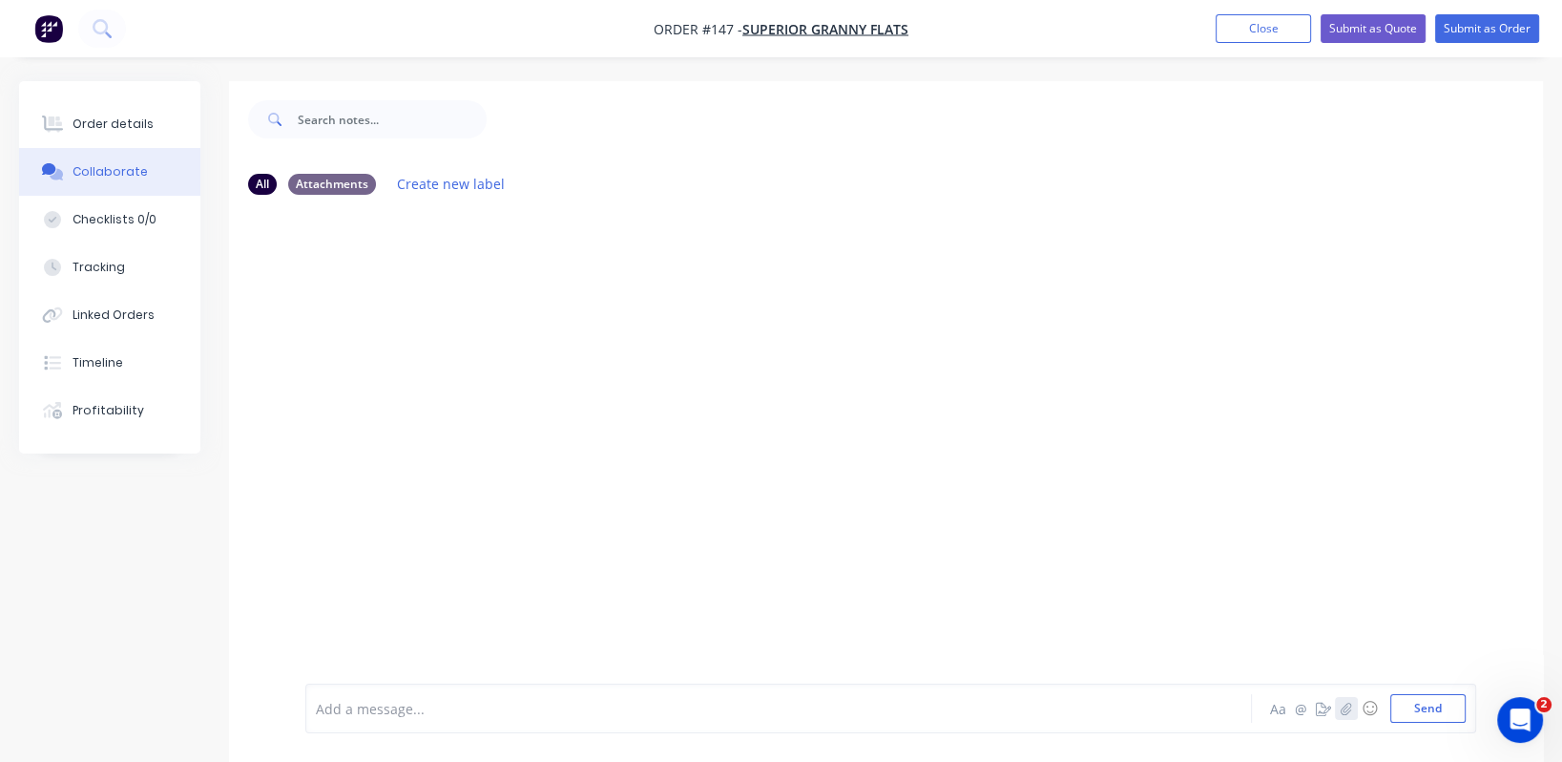
click at [1345, 711] on icon "button" at bounding box center [1346, 707] width 10 height 12
click at [1443, 708] on button "Send" at bounding box center [1427, 708] width 75 height 29
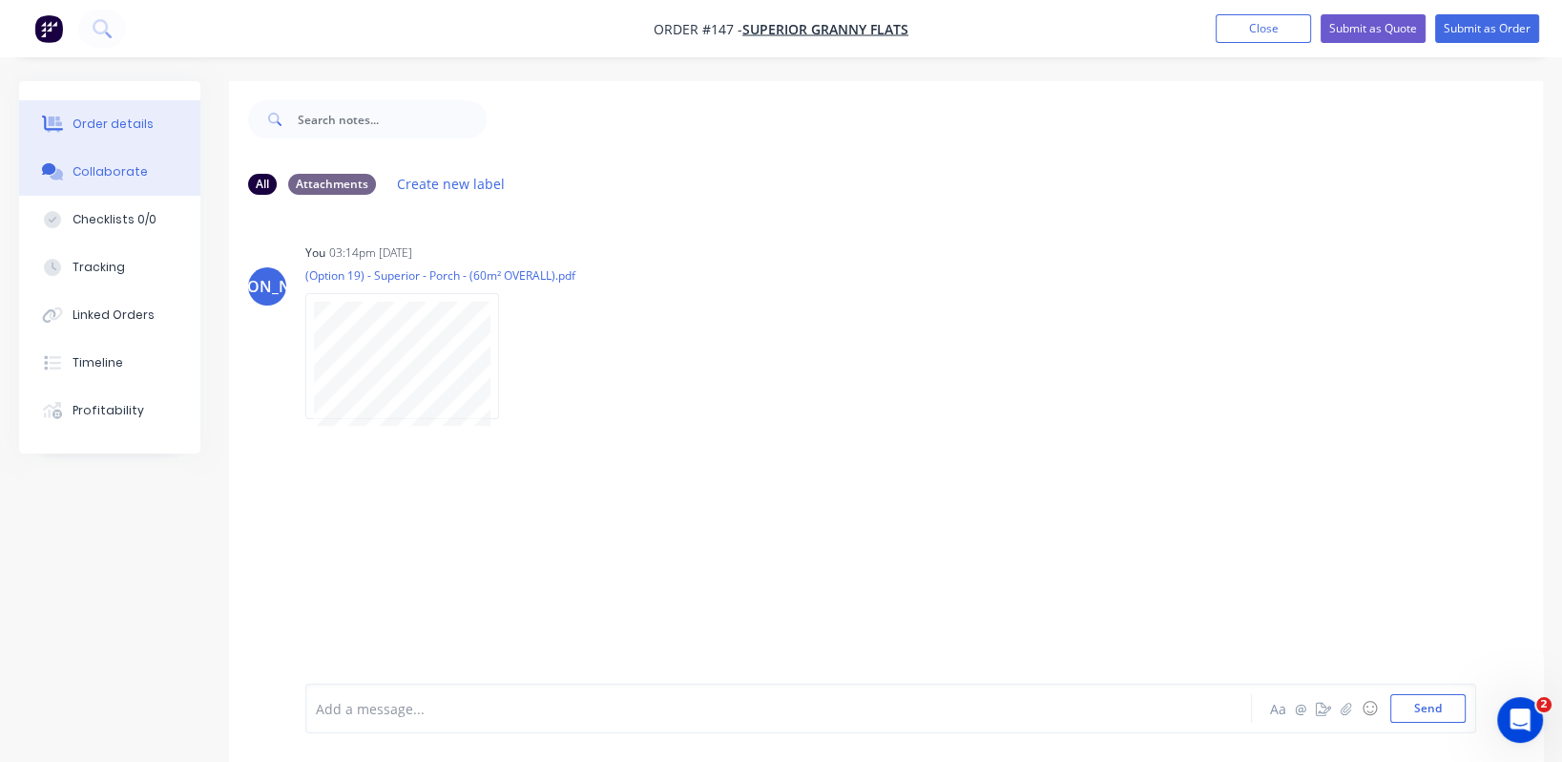
click at [127, 124] on div "Order details" at bounding box center [113, 123] width 81 height 17
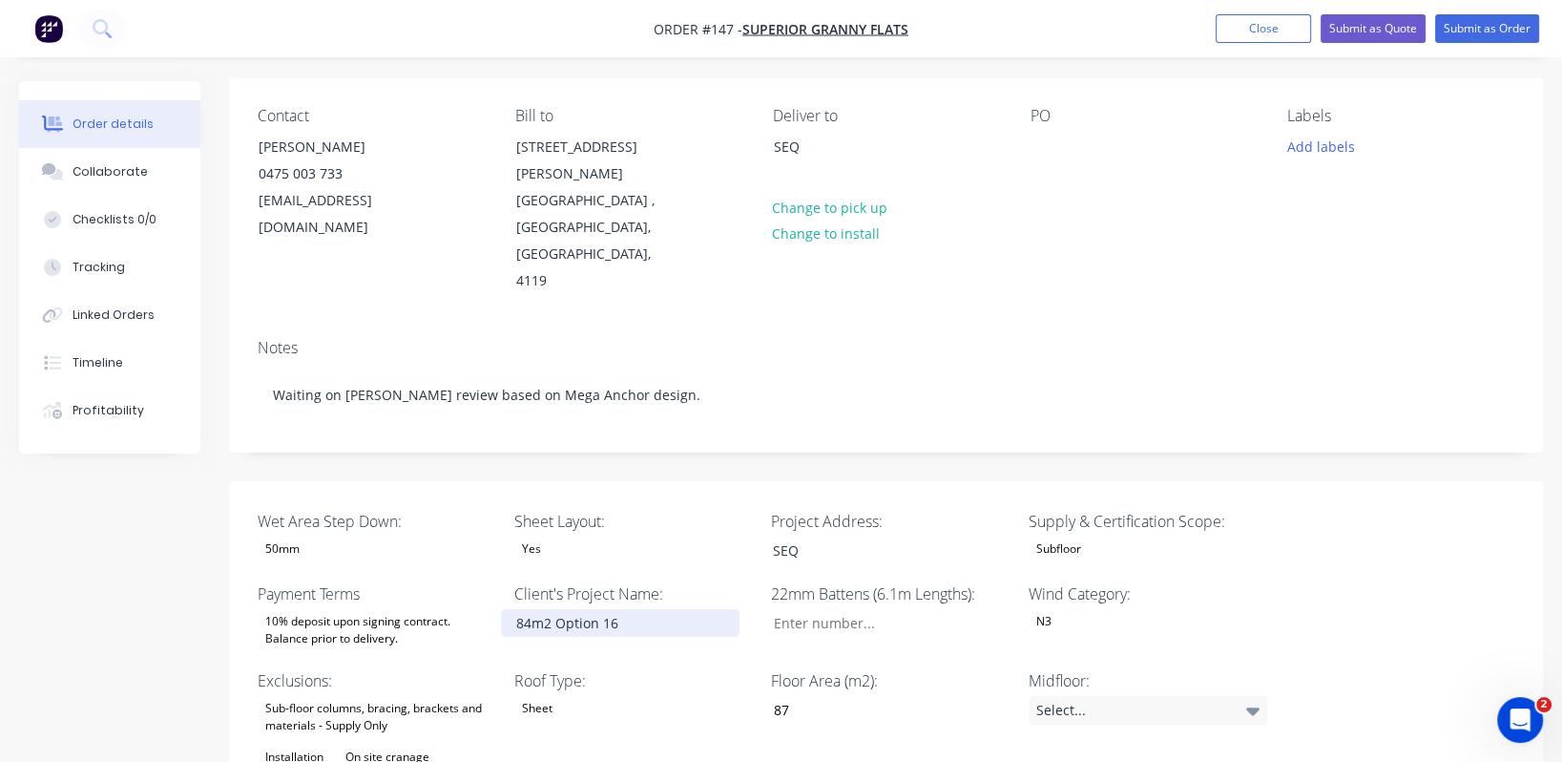
scroll to position [135, 0]
click at [617, 608] on div "84m2 Option 16" at bounding box center [620, 622] width 239 height 28
click at [533, 608] on div "84m2 Option 19" at bounding box center [620, 622] width 239 height 28
click at [932, 535] on div "SEQ" at bounding box center [877, 549] width 239 height 28
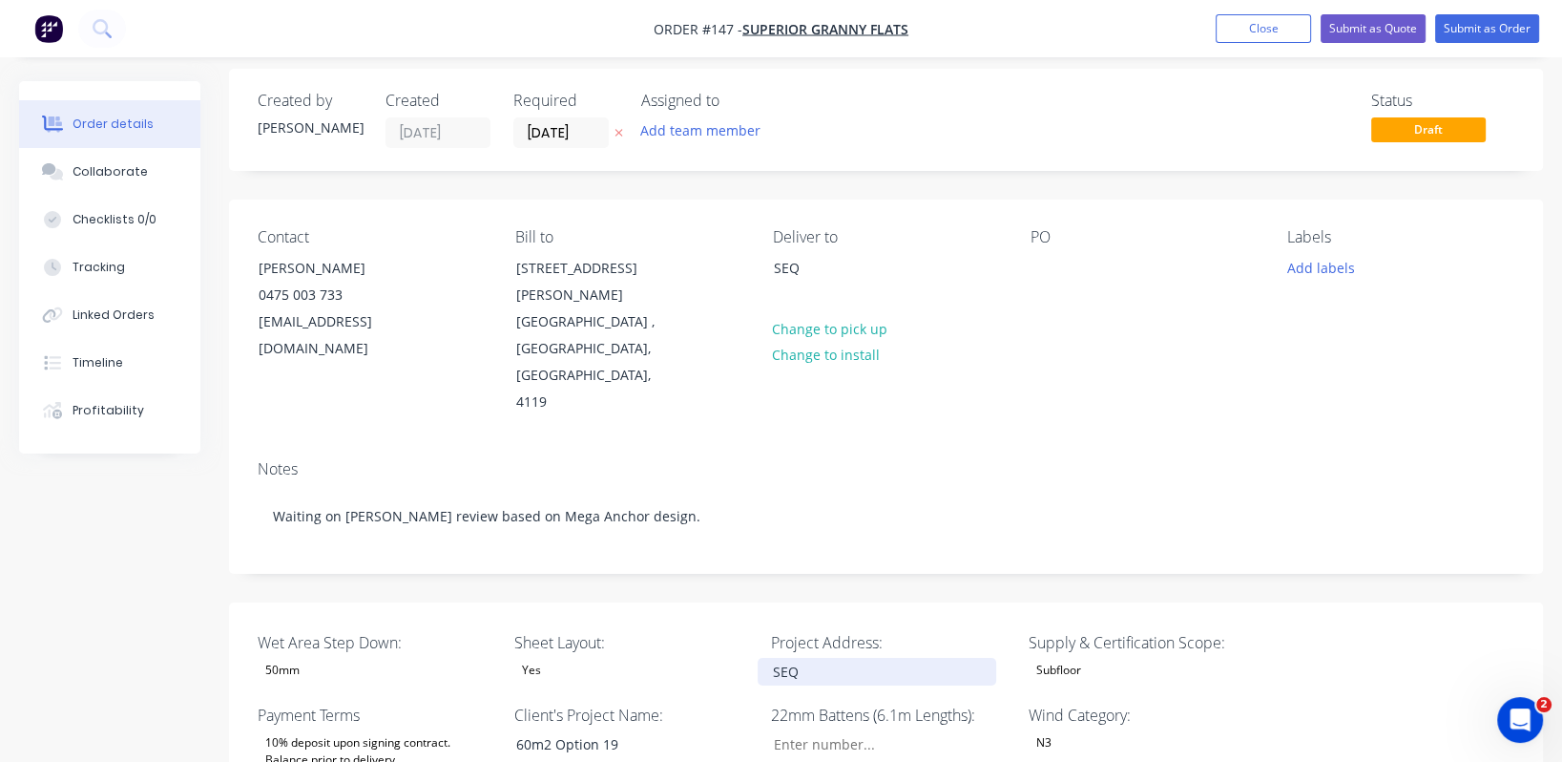
scroll to position [0, 0]
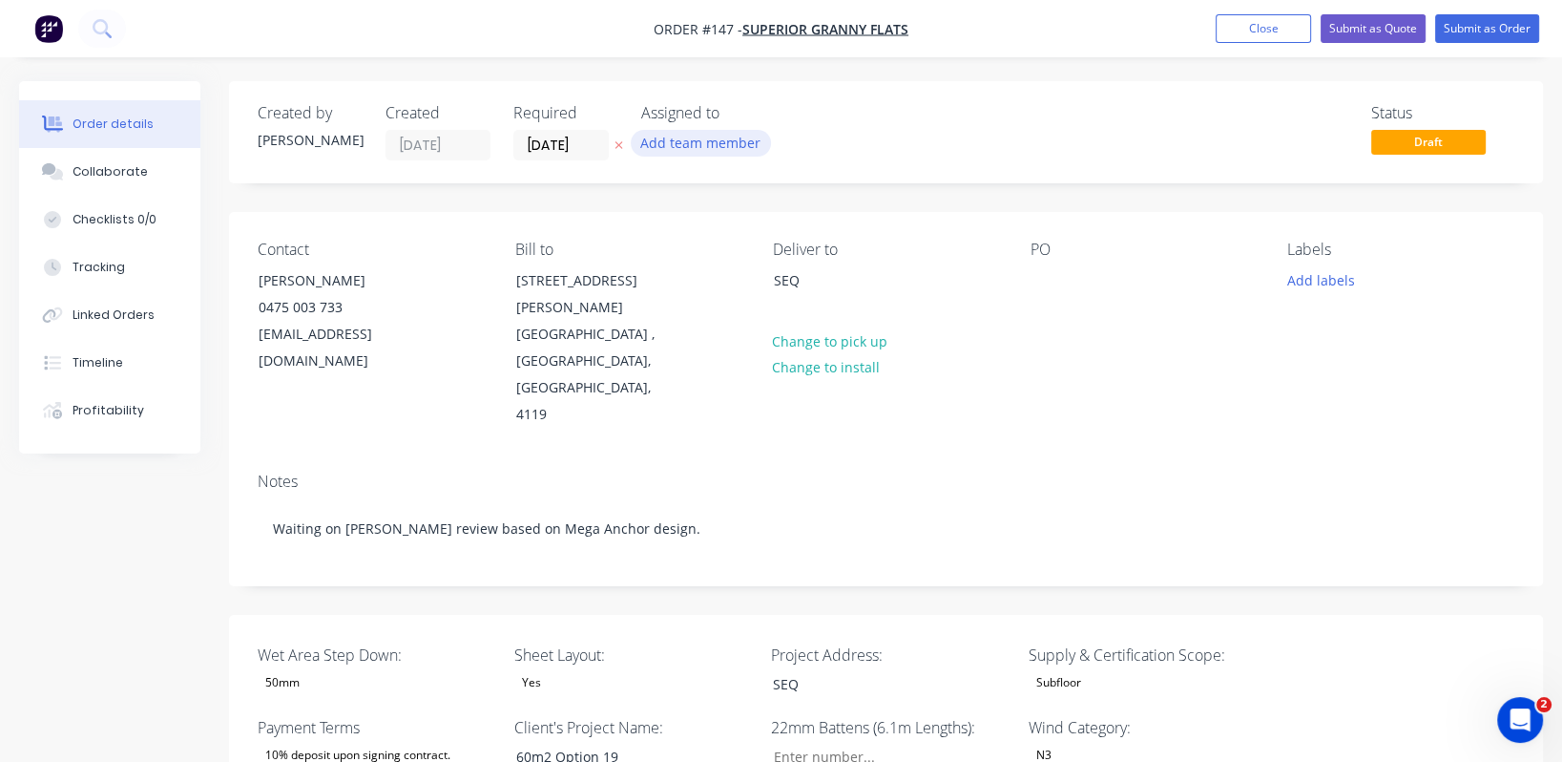
click at [686, 152] on button "Add team member" at bounding box center [701, 143] width 140 height 26
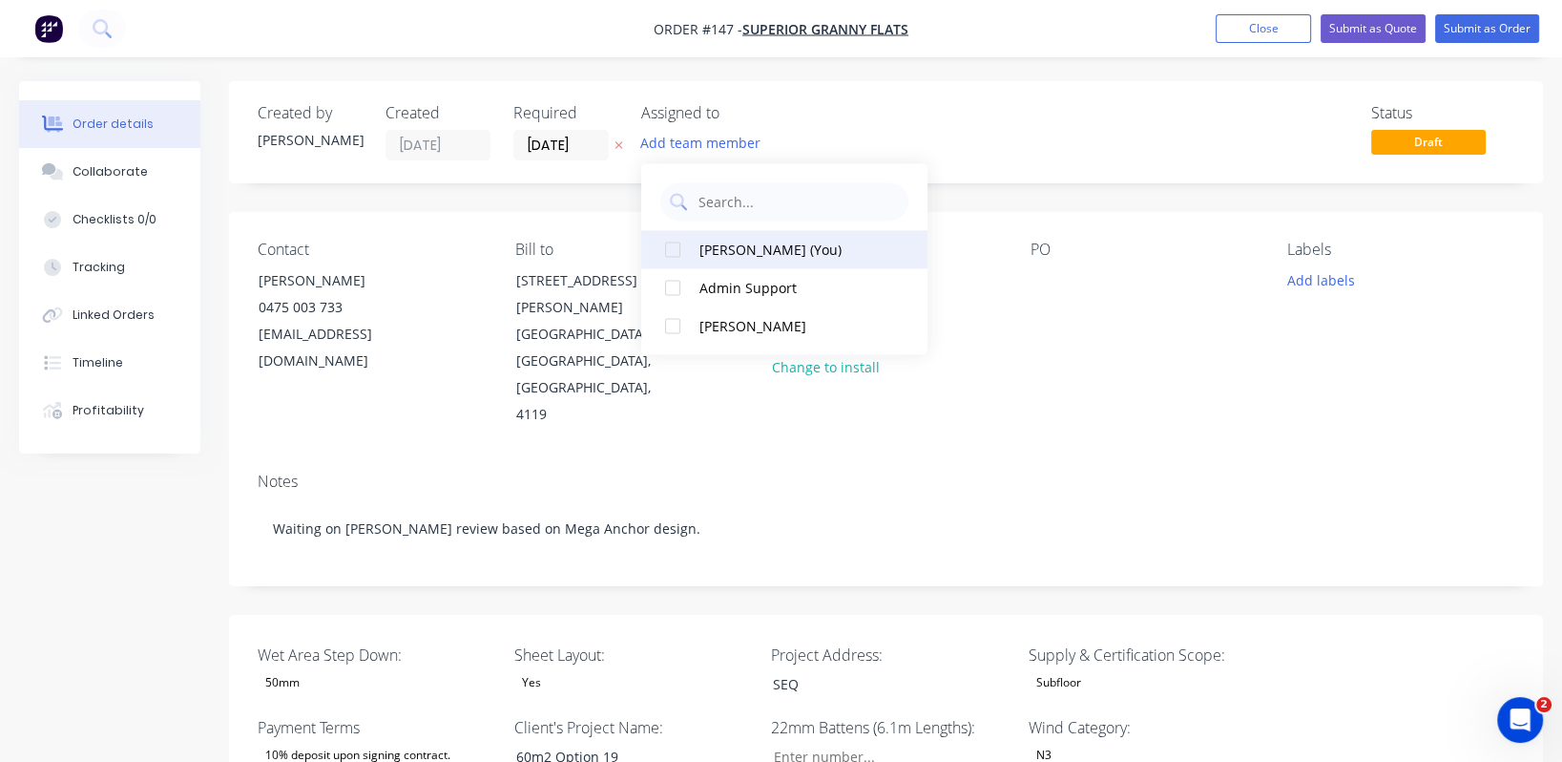
click at [743, 255] on div "[PERSON_NAME] (You)" at bounding box center [795, 250] width 191 height 20
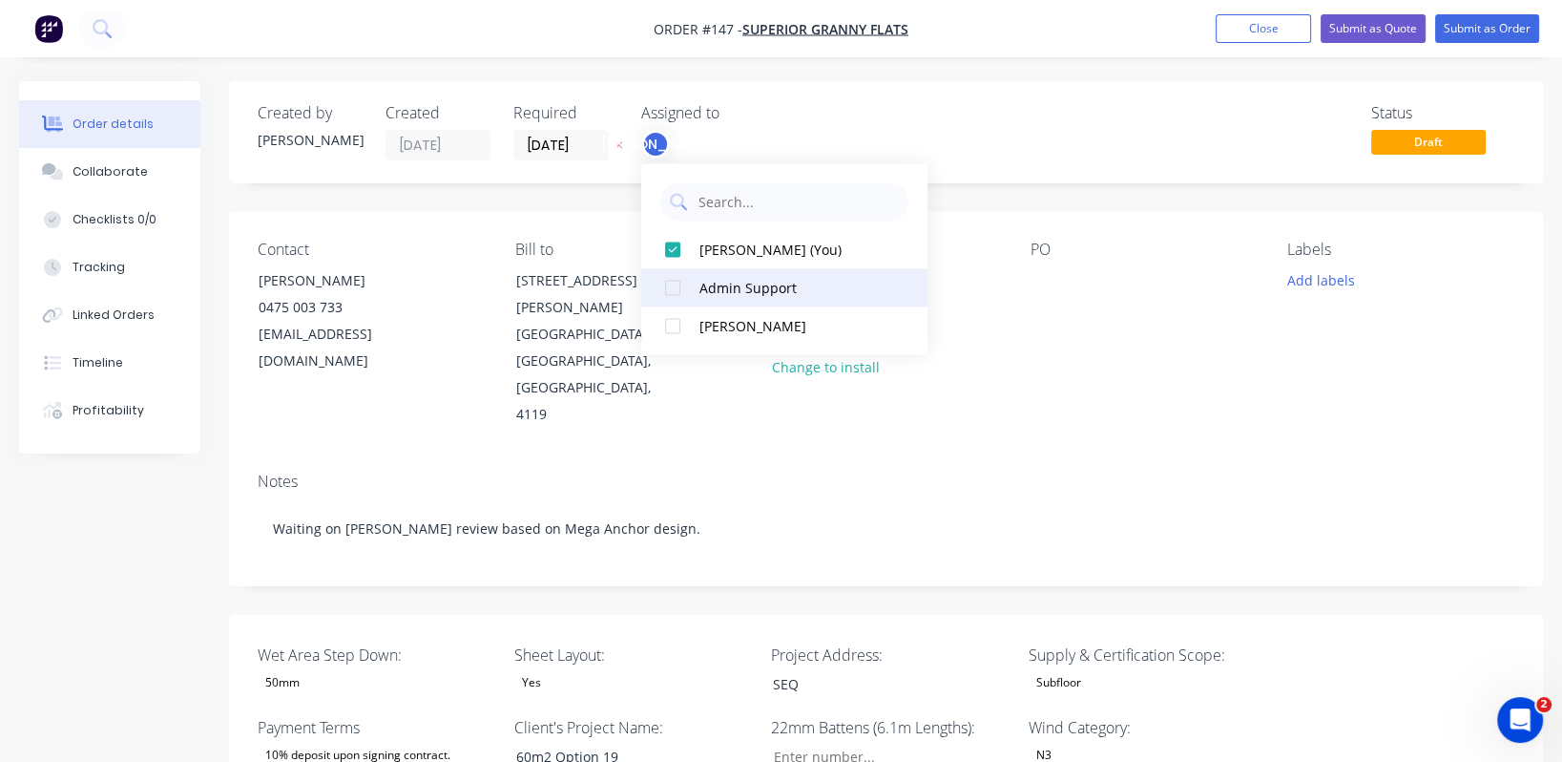
click at [750, 288] on div "Admin Support" at bounding box center [795, 288] width 191 height 20
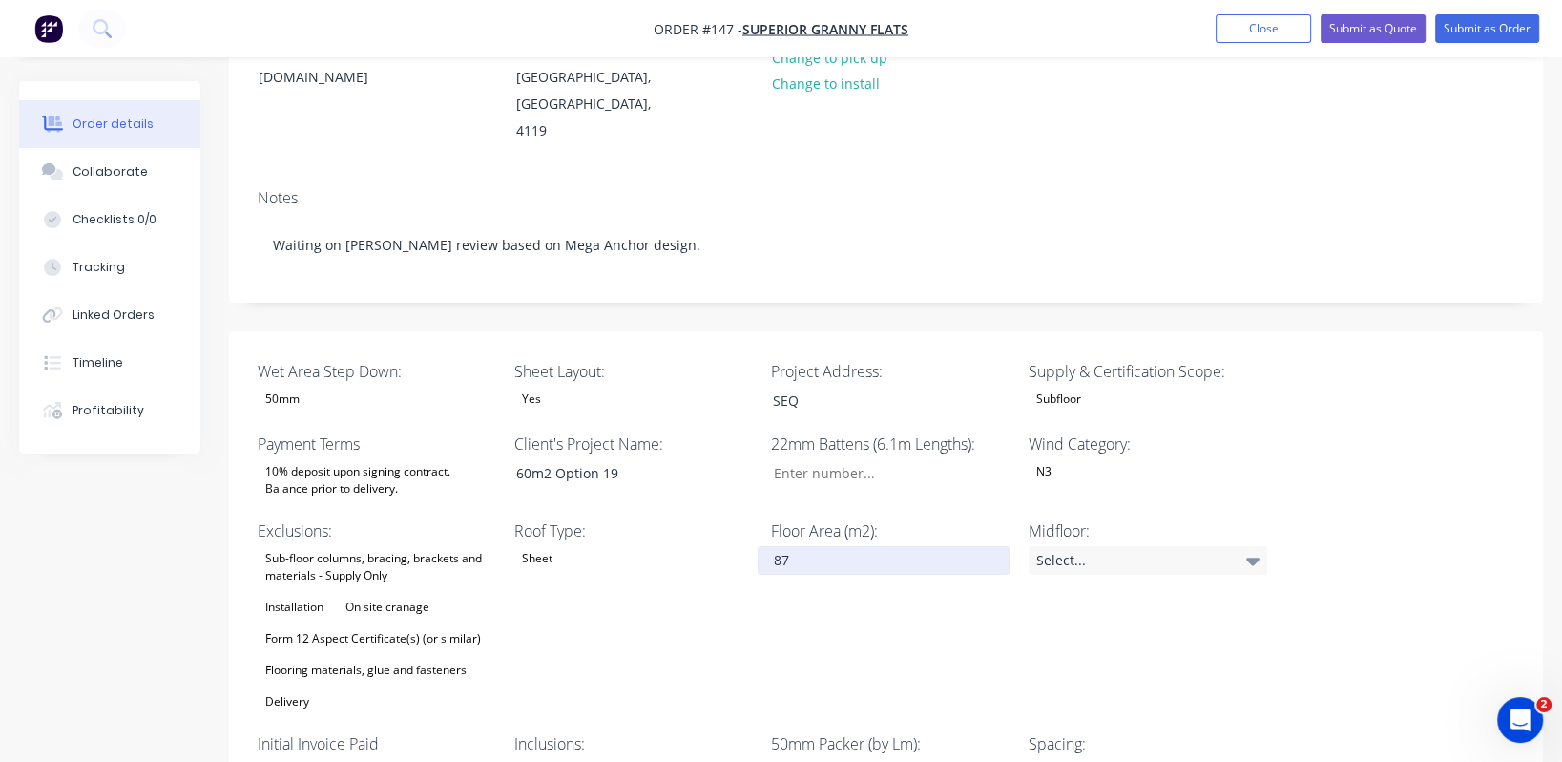
scroll to position [284, 0]
click at [830, 545] on input "87" at bounding box center [884, 559] width 252 height 29
type input "8"
type input "63"
click at [1210, 595] on div "Midfloor: Select..." at bounding box center [1148, 615] width 239 height 195
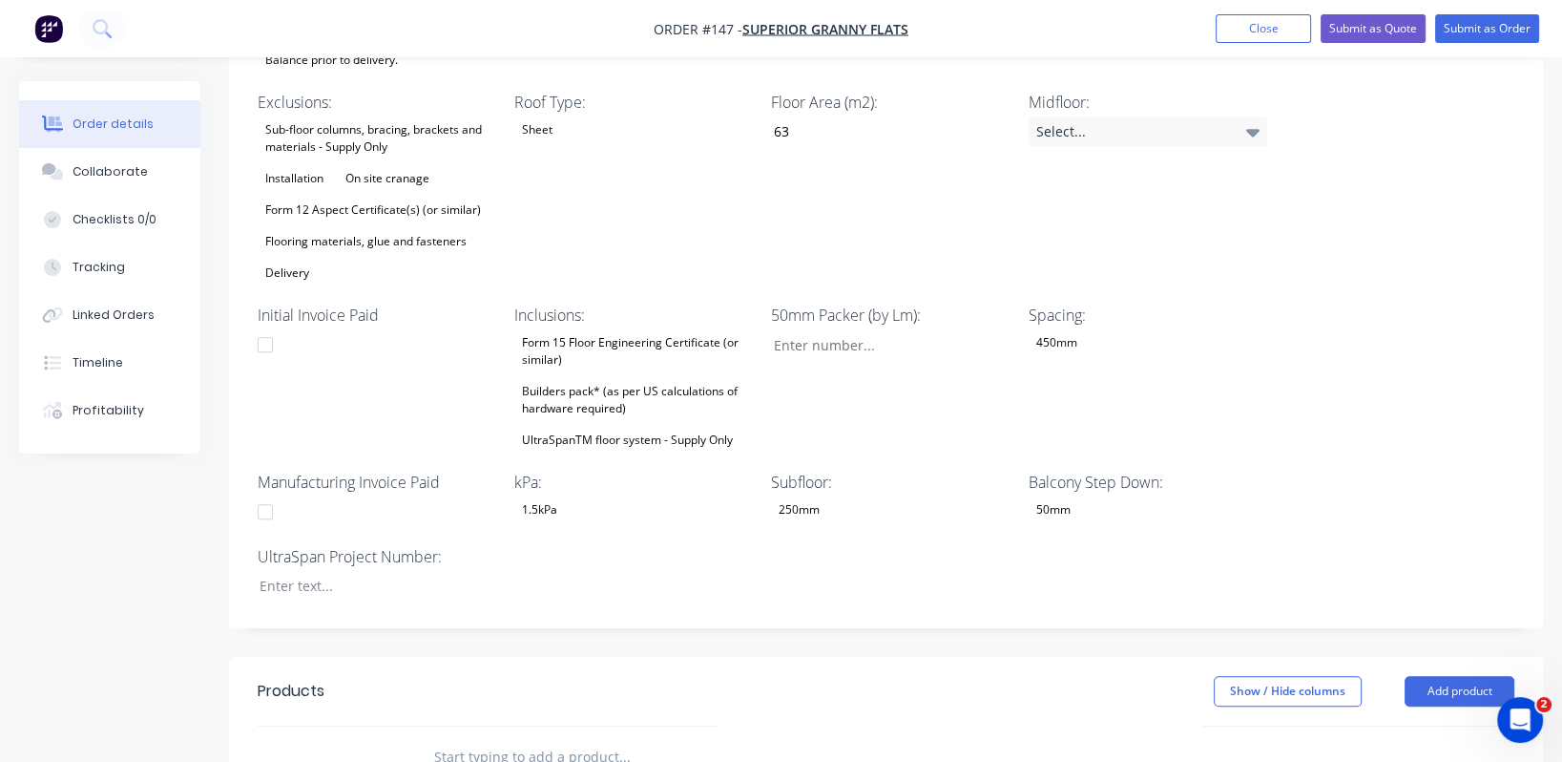
scroll to position [713, 0]
drag, startPoint x: 258, startPoint y: 524, endPoint x: 314, endPoint y: 554, distance: 63.6
click at [259, 571] on div at bounding box center [363, 585] width 239 height 28
click at [717, 514] on div "Wet Area Step Down: 50mm Sheet Layout: Yes Project Address: SEQ Supply & Certif…" at bounding box center [886, 264] width 1314 height 725
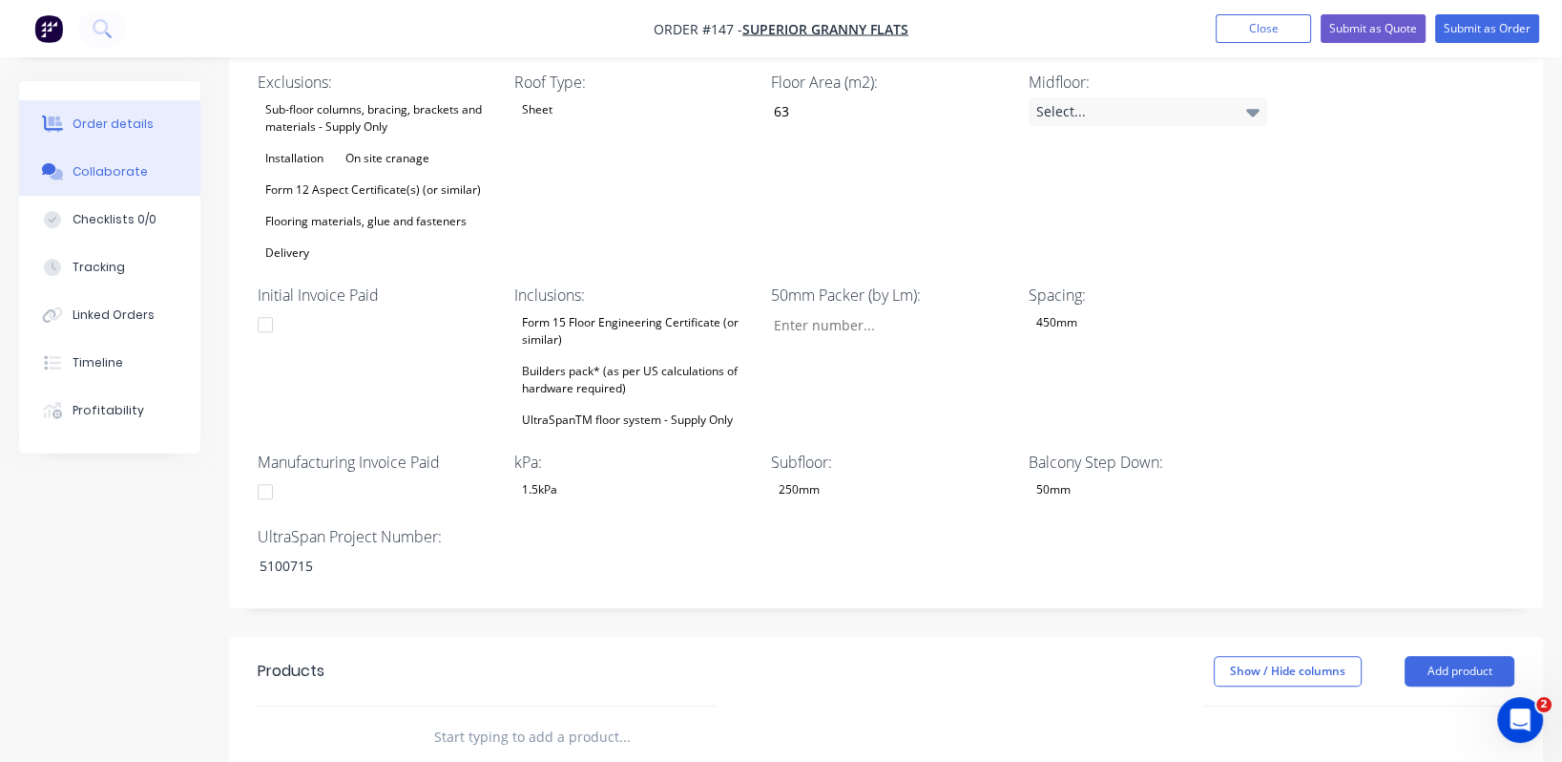
scroll to position [721, 0]
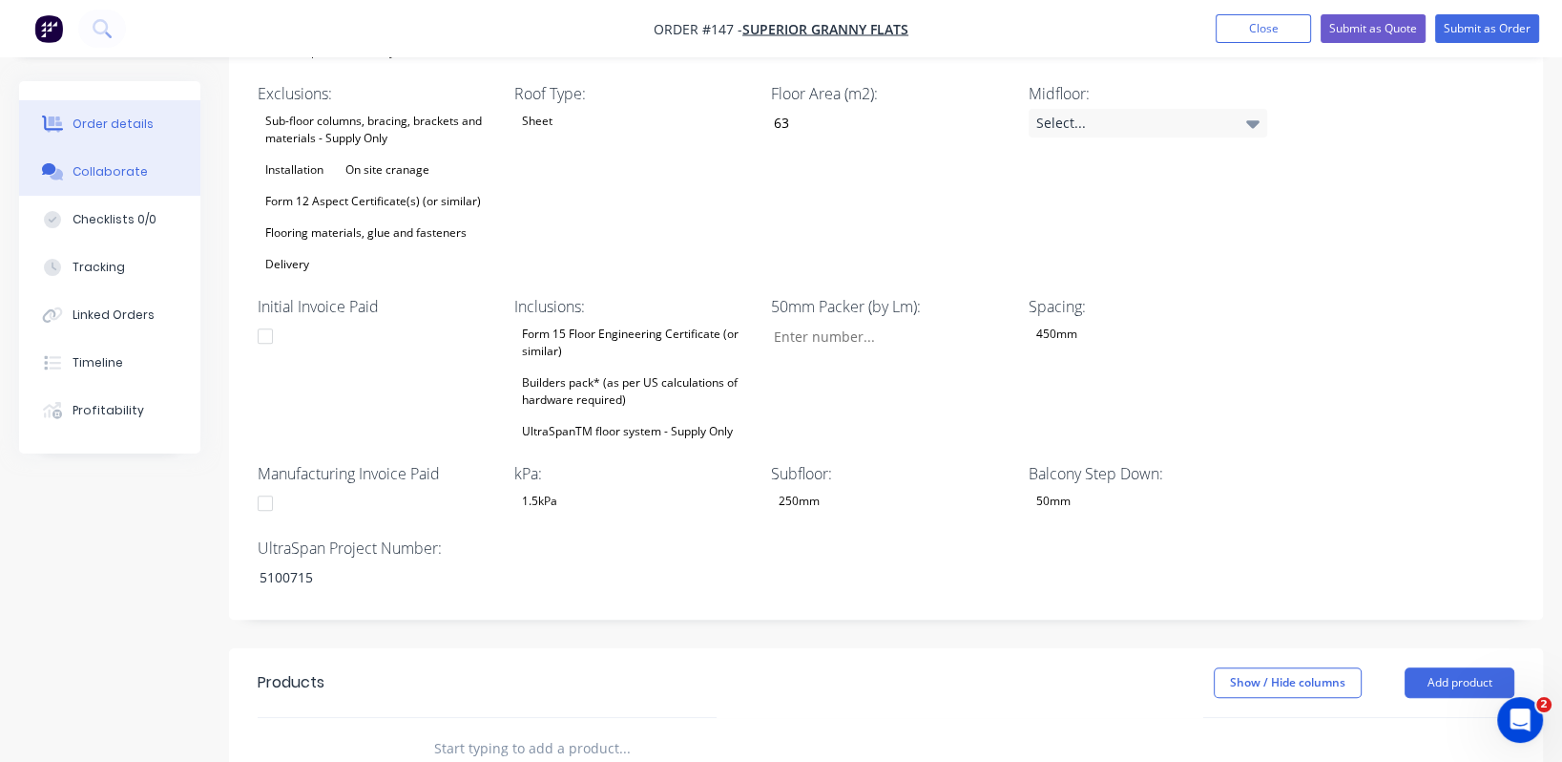
click at [102, 172] on div "Collaborate" at bounding box center [110, 171] width 75 height 17
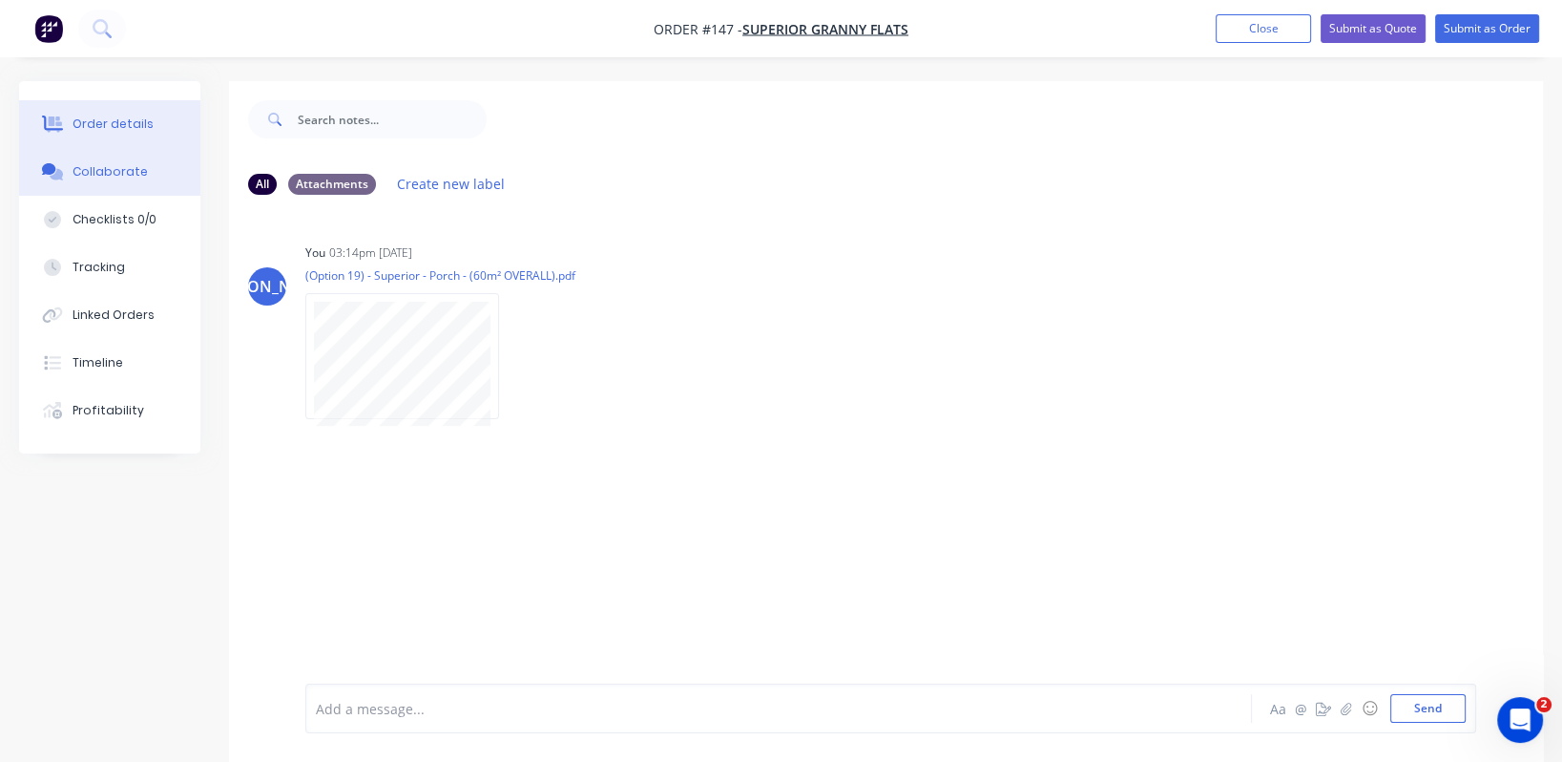
click at [94, 127] on div "Order details" at bounding box center [113, 123] width 81 height 17
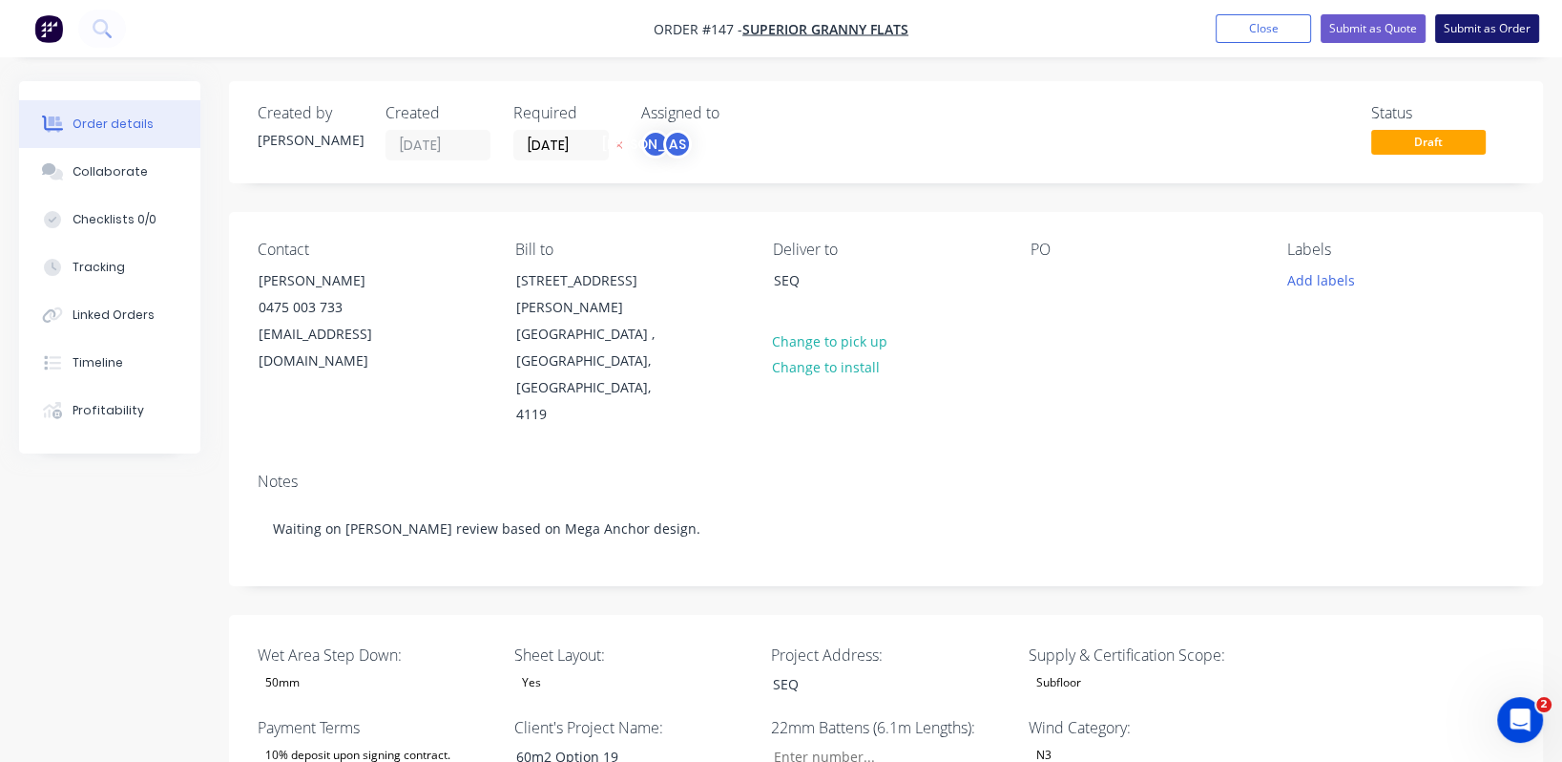
click at [1483, 25] on button "Submit as Order" at bounding box center [1487, 28] width 104 height 29
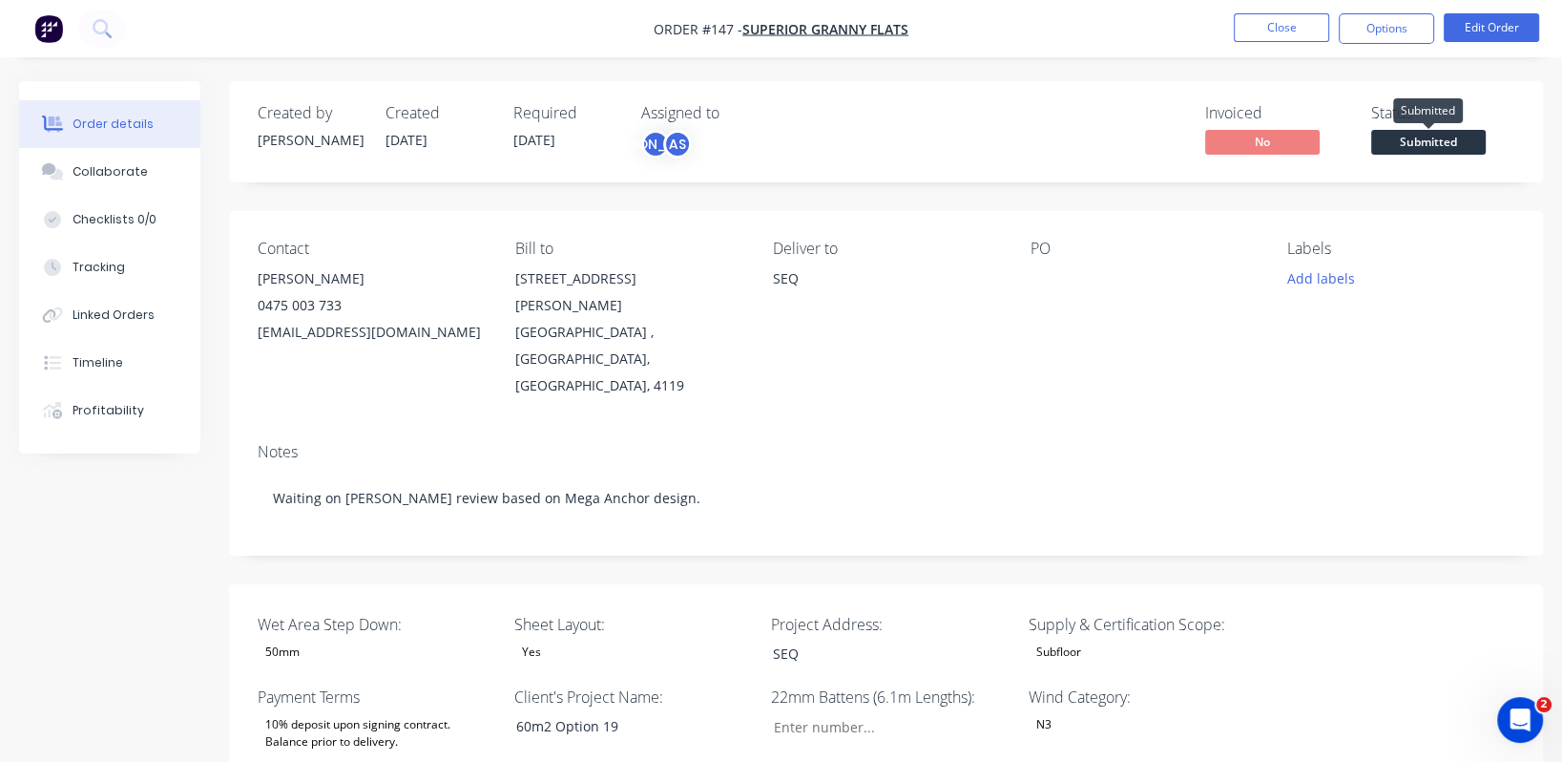
click at [1437, 136] on span "Submitted" at bounding box center [1428, 142] width 115 height 24
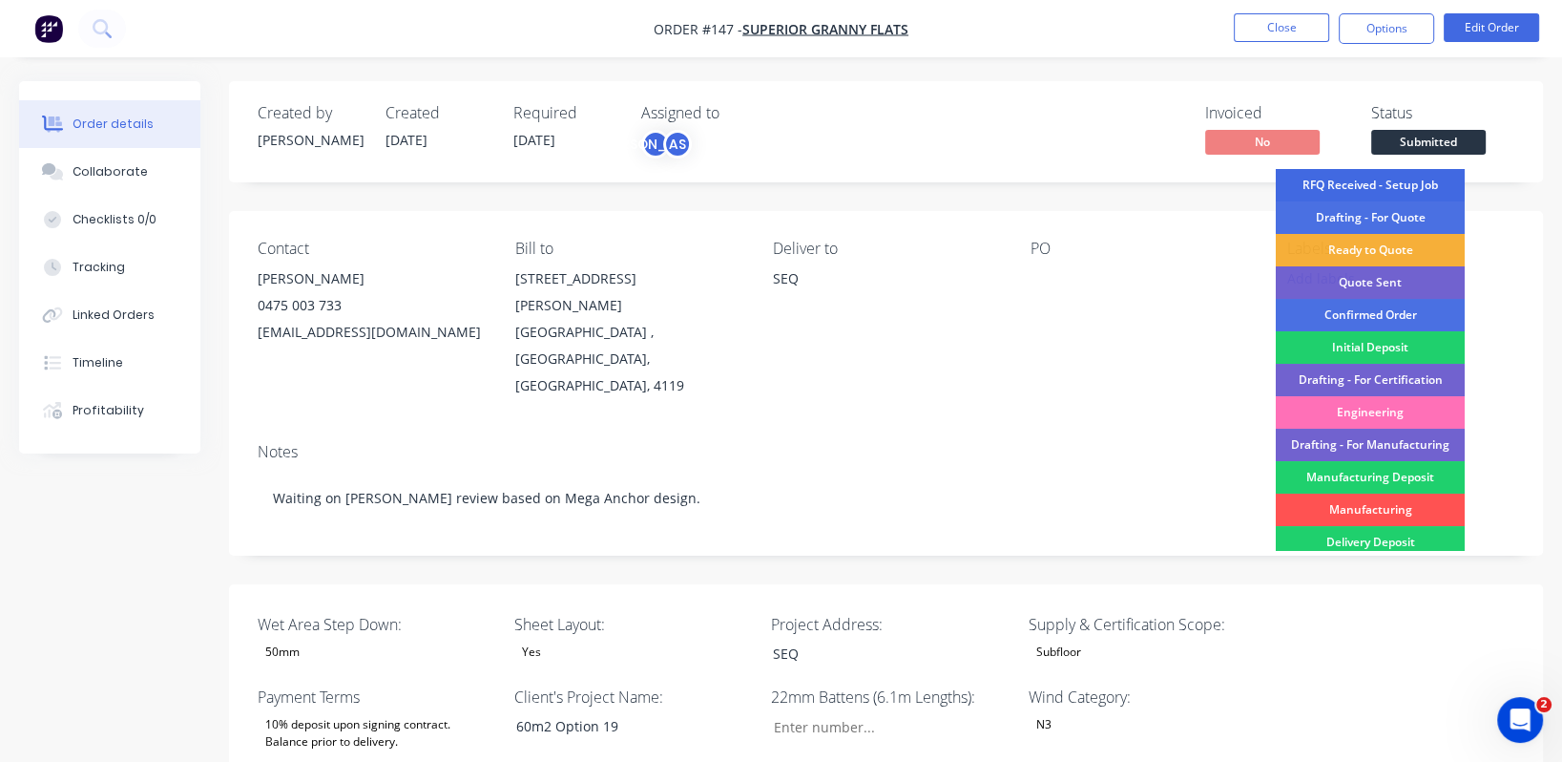
click at [1396, 189] on div "RFQ Received - Setup Job" at bounding box center [1370, 185] width 189 height 32
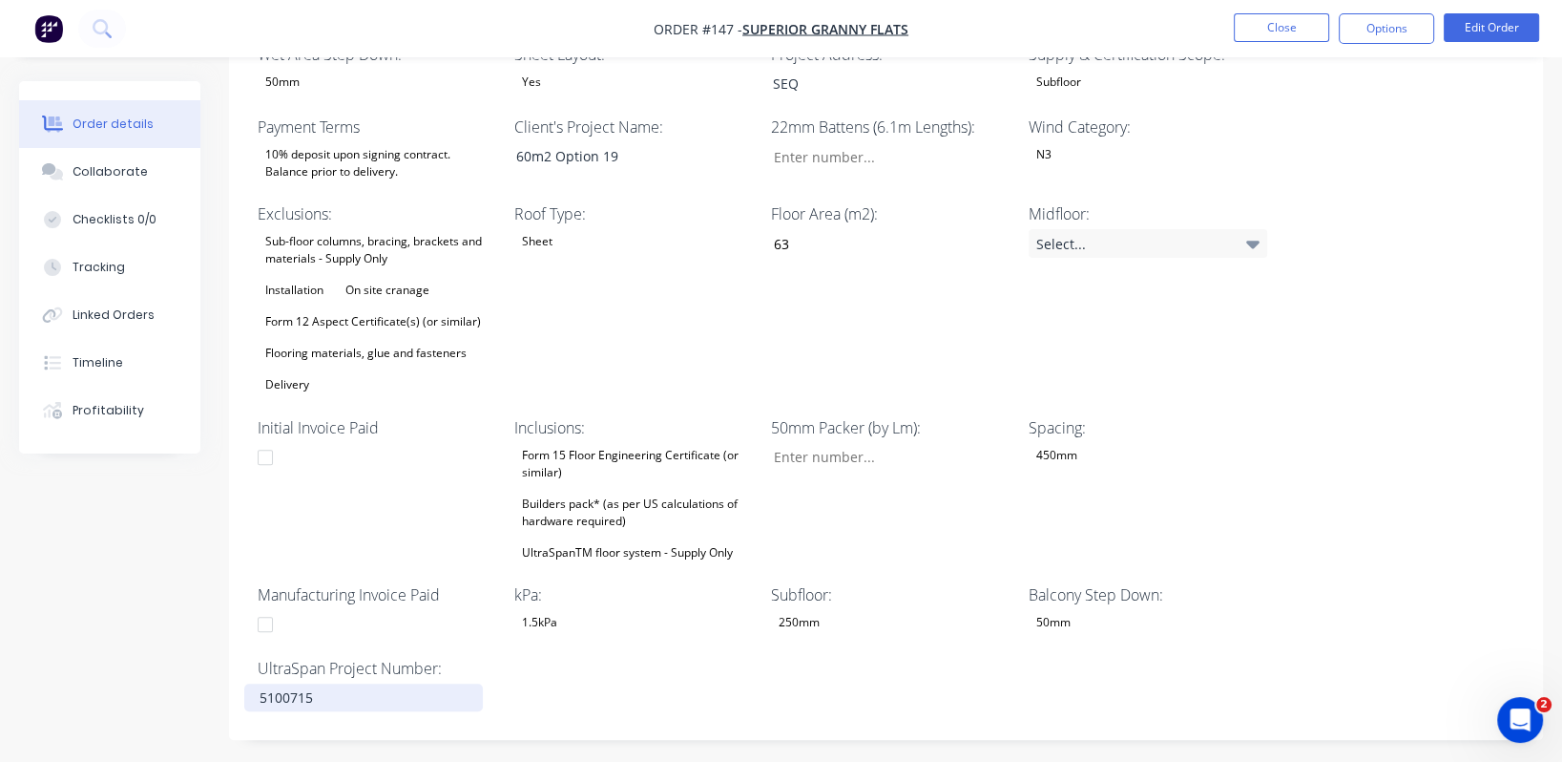
scroll to position [570, 0]
drag, startPoint x: 328, startPoint y: 651, endPoint x: 241, endPoint y: 647, distance: 86.9
click at [241, 647] on div "Wet Area Step Down: 50mm Sheet Layout: Yes Project Address: SEQ Supply & Certif…" at bounding box center [886, 376] width 1314 height 725
copy div "5100715"
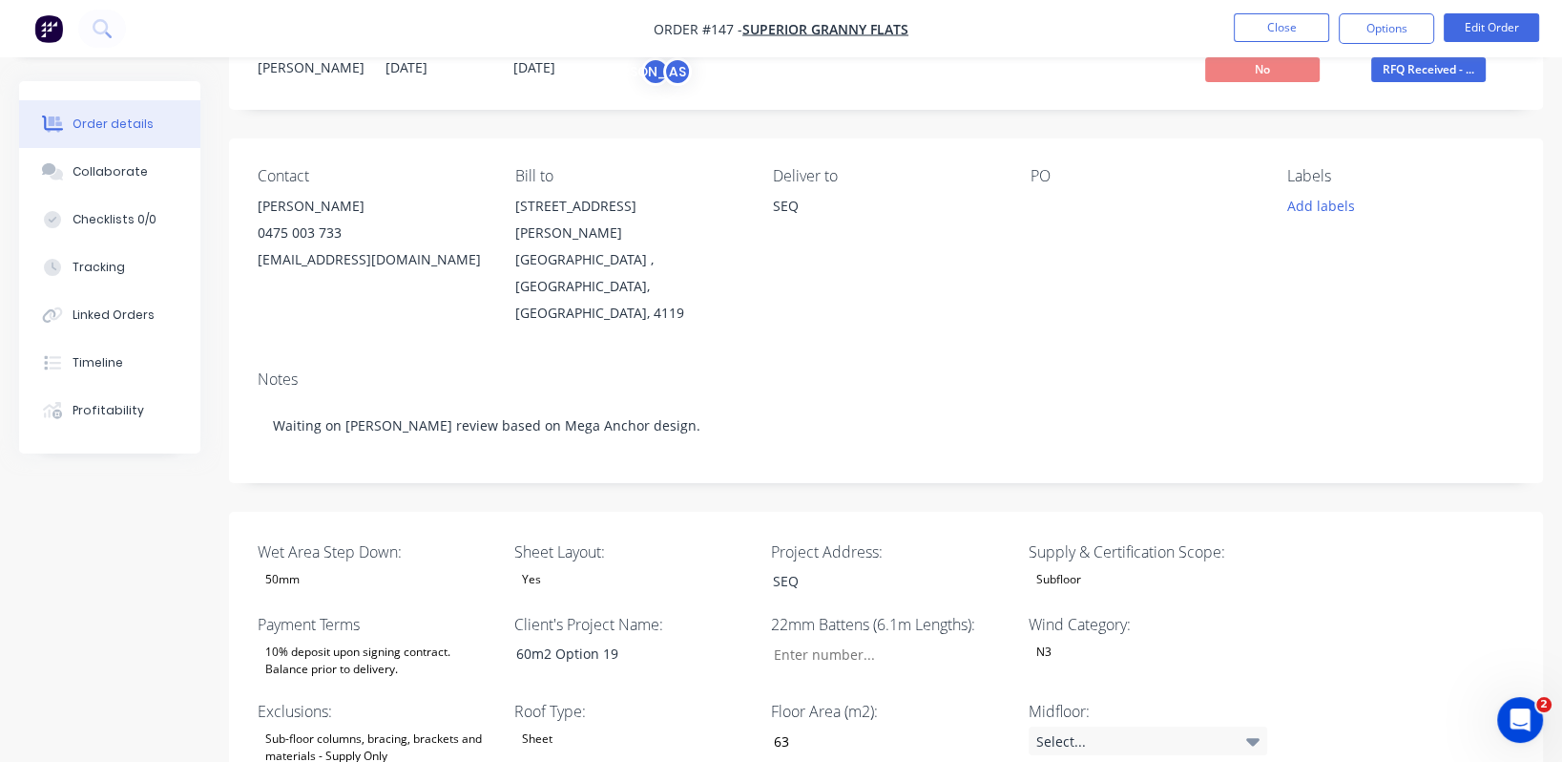
scroll to position [0, 0]
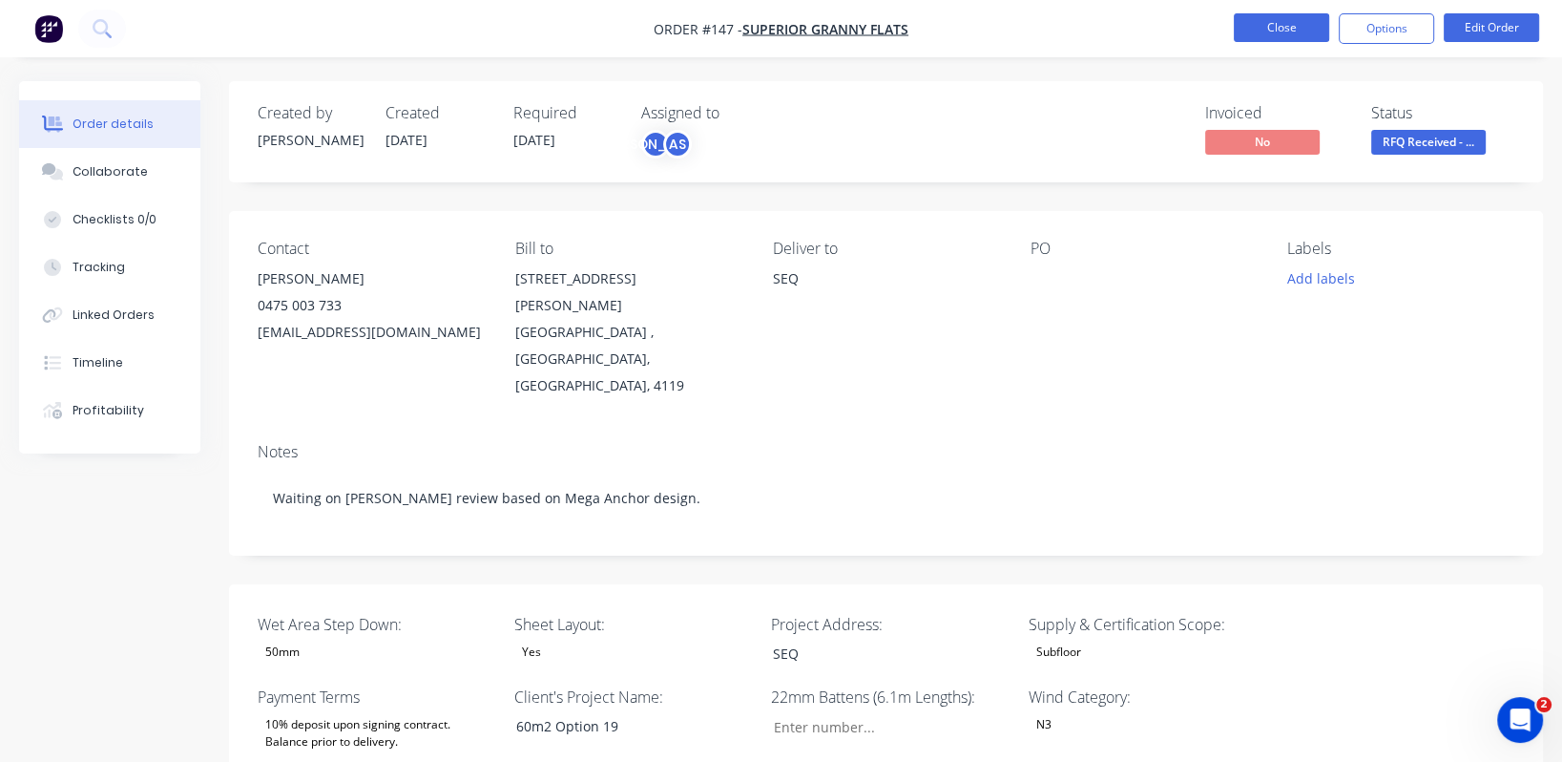
click at [1276, 33] on button "Close" at bounding box center [1281, 27] width 95 height 29
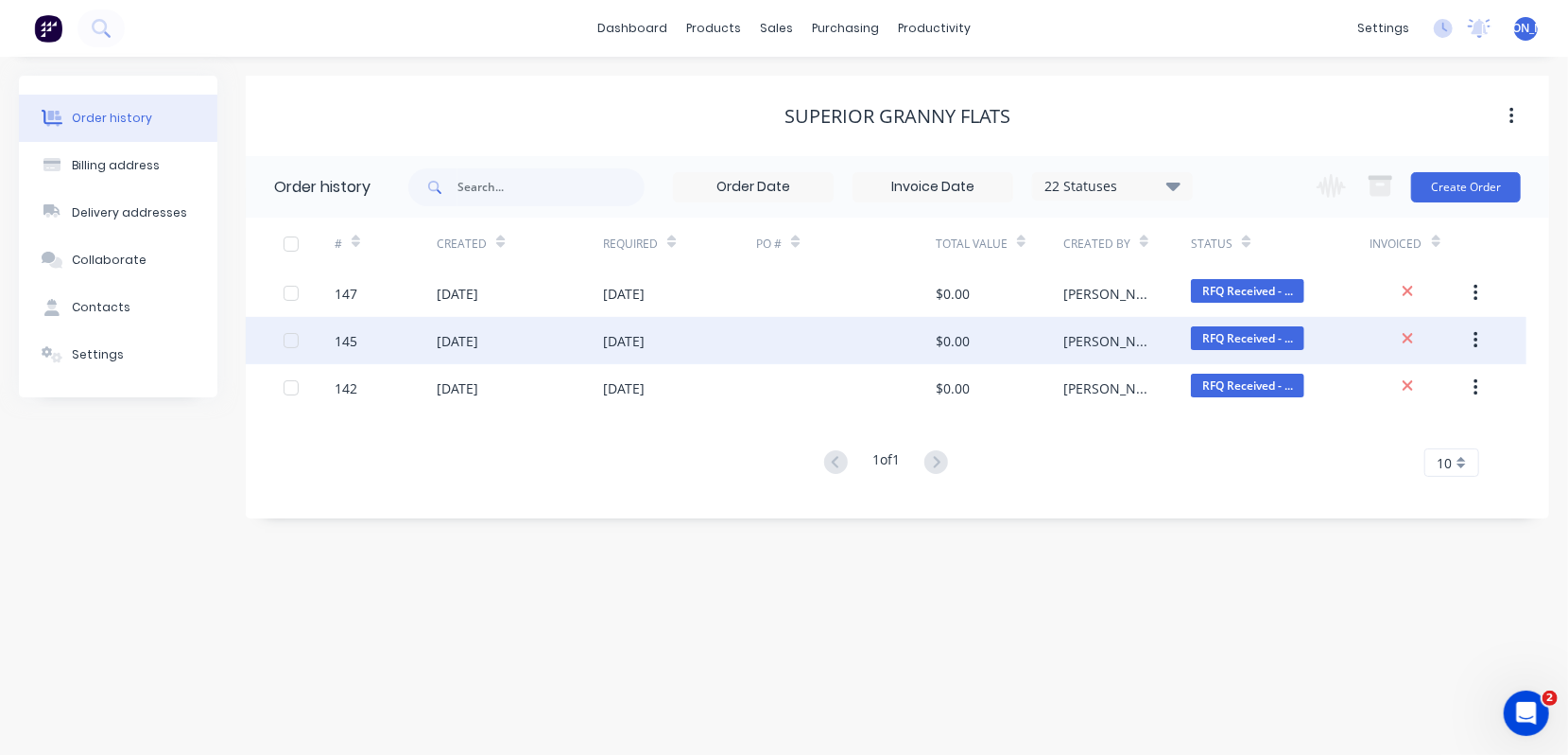
click at [351, 337] on div "145" at bounding box center [346, 341] width 23 height 20
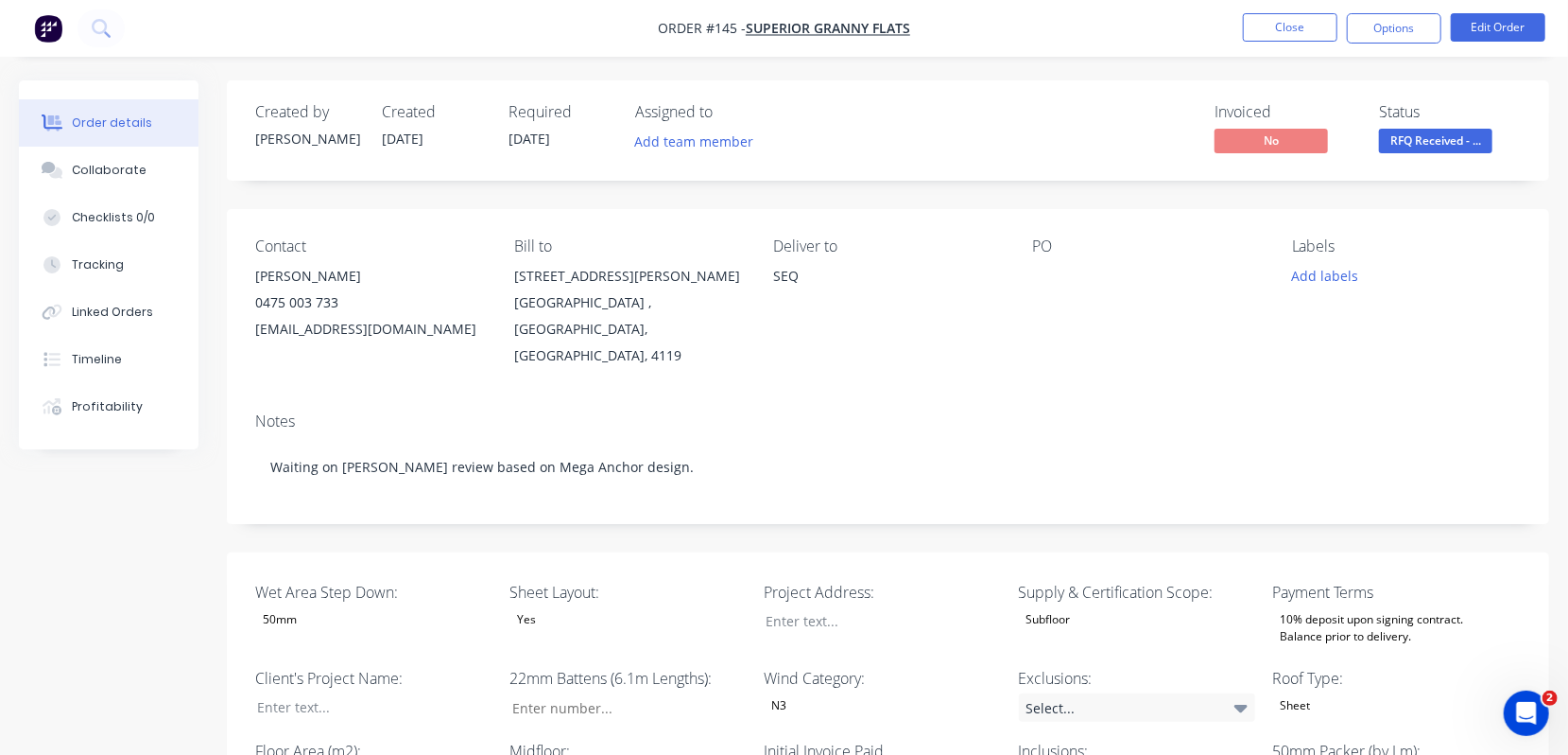
type input "87"
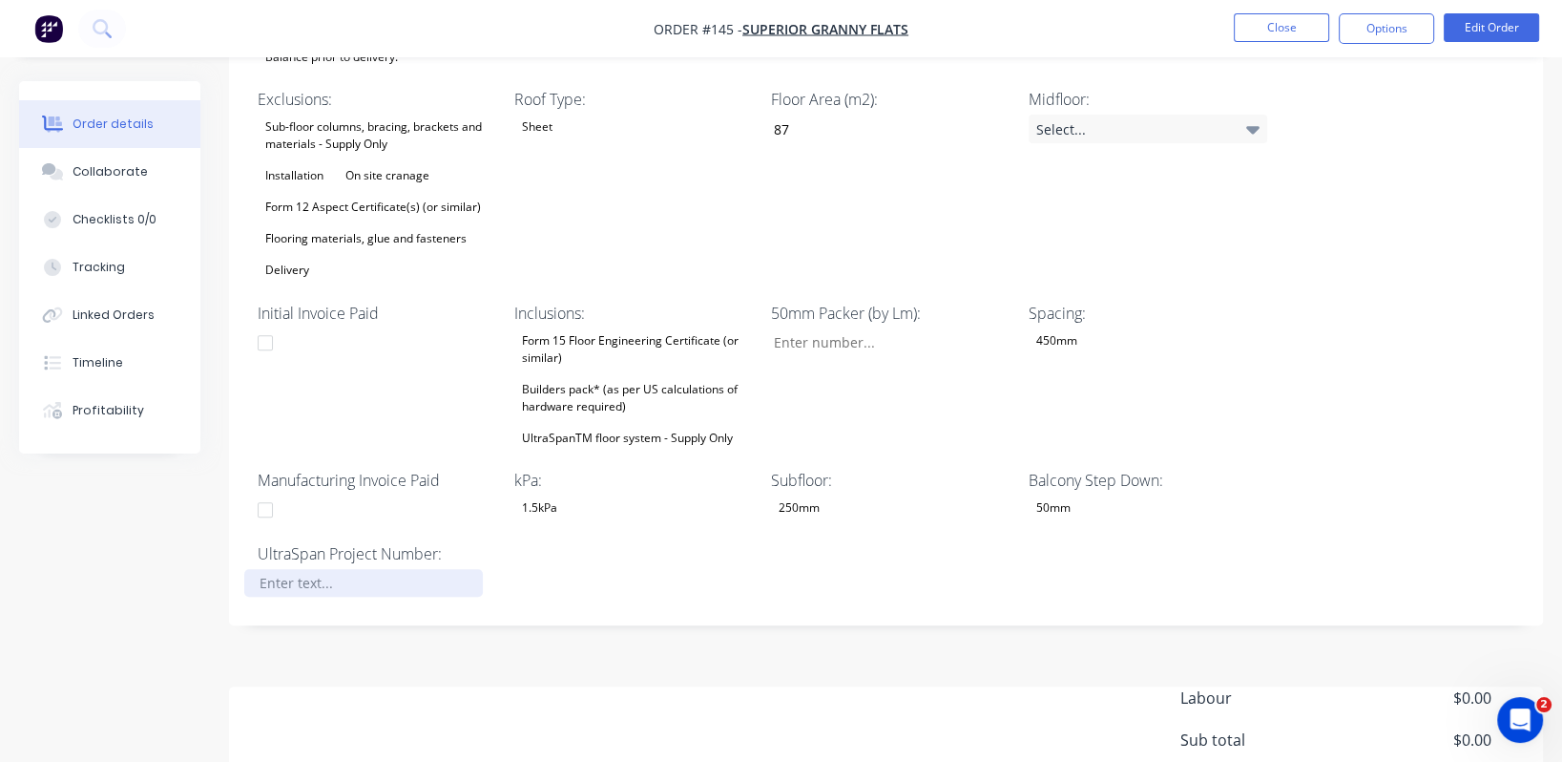
click at [287, 569] on div at bounding box center [363, 583] width 239 height 28
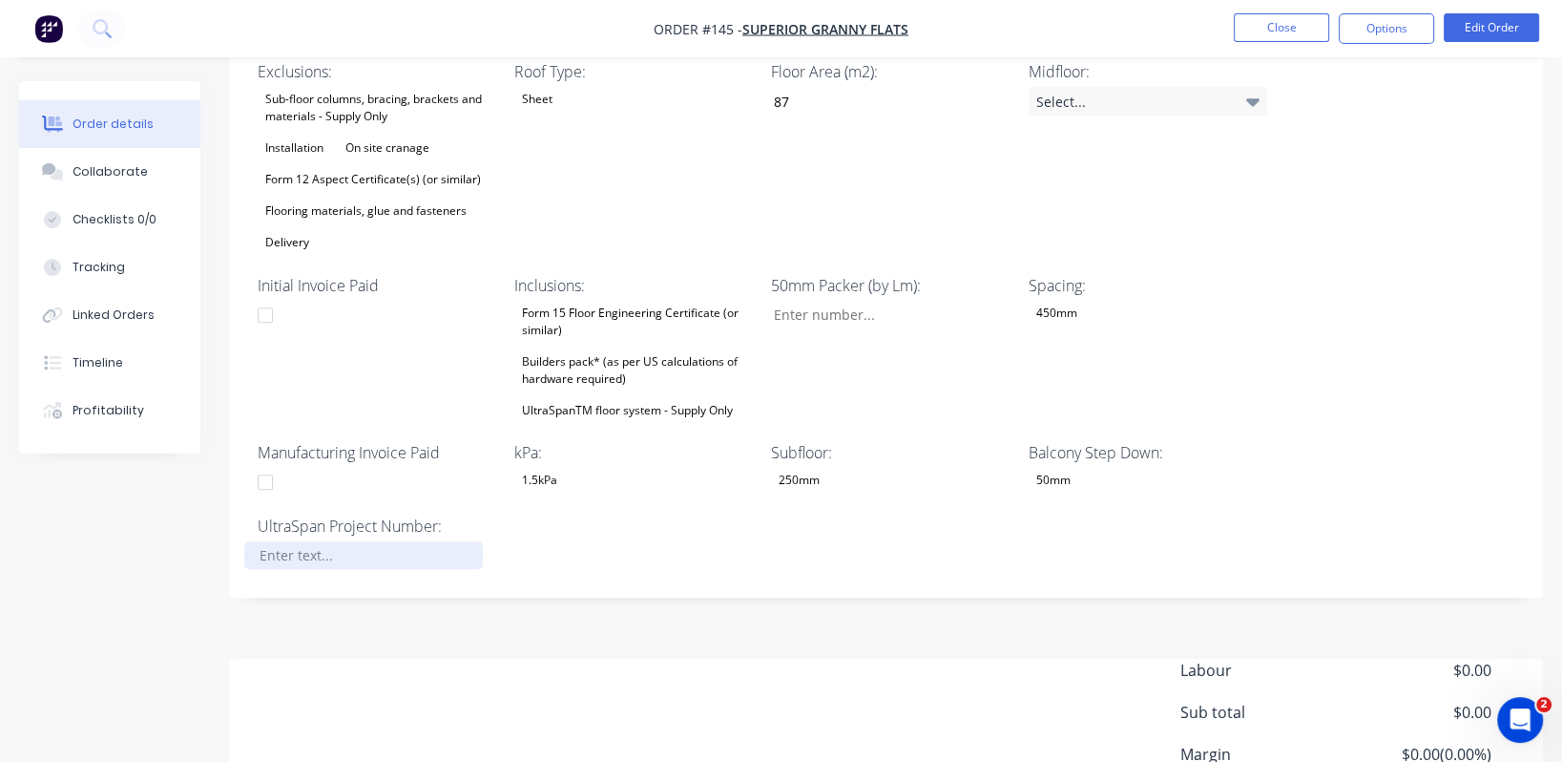
scroll to position [713, 0]
paste div
drag, startPoint x: 348, startPoint y: 500, endPoint x: 196, endPoint y: 493, distance: 152.8
click at [196, 493] on div "Created by Jason Created 07/10/25 Required 07/10/25 Assigned to Add team member…" at bounding box center [781, 152] width 1524 height 1568
copy div "5100714"
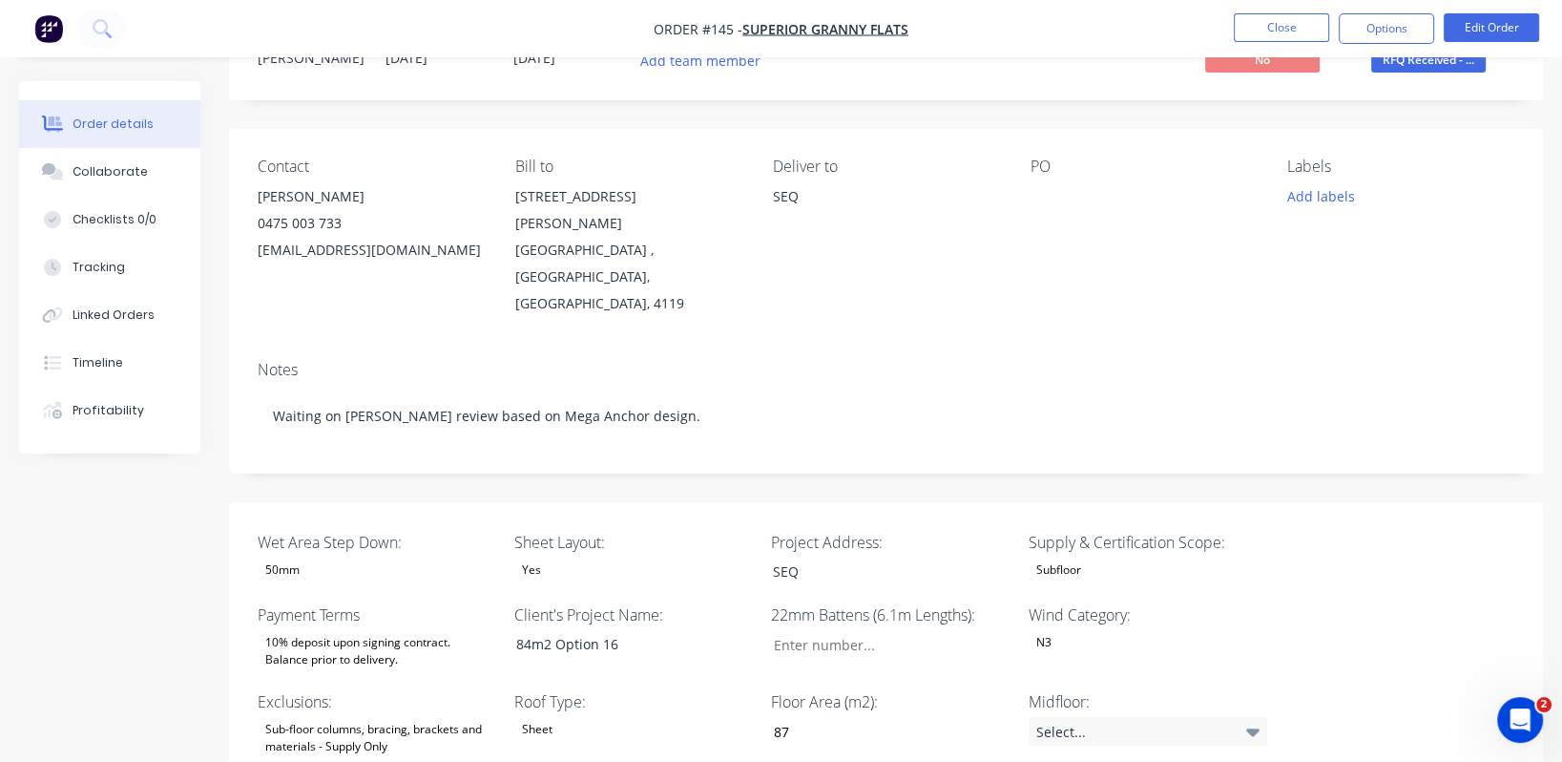
scroll to position [0, 0]
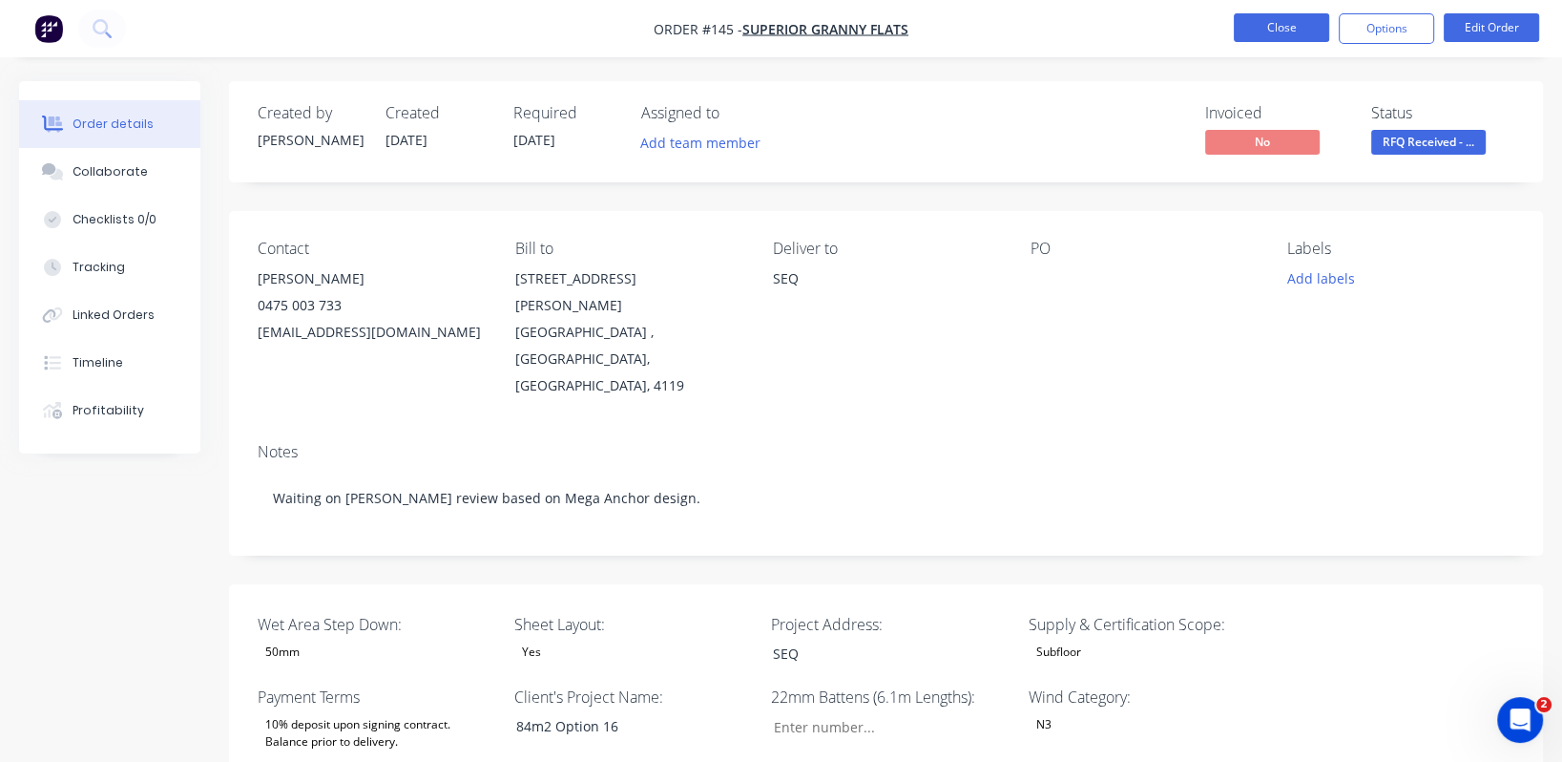
click at [1292, 29] on button "Close" at bounding box center [1281, 27] width 95 height 29
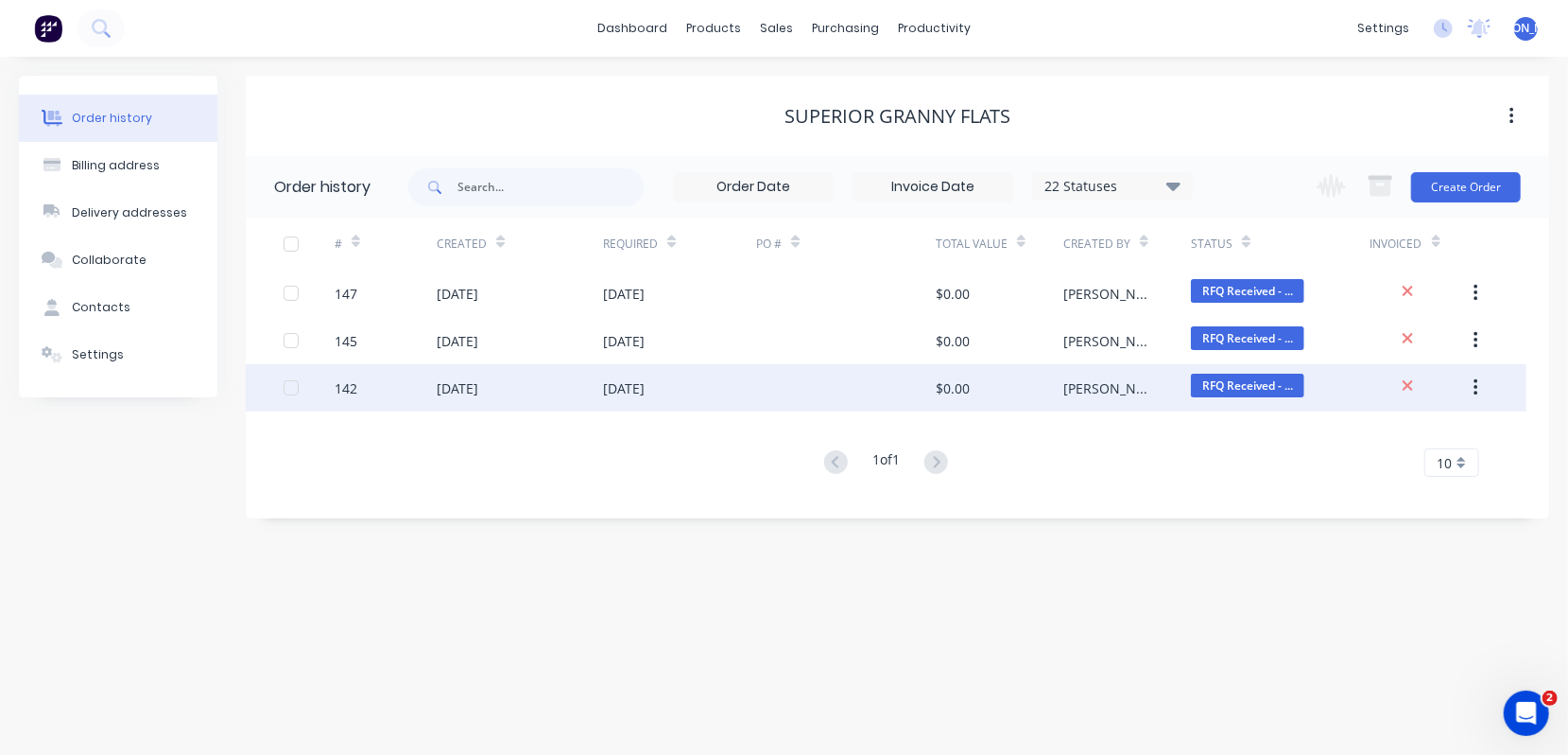
click at [347, 392] on div "142" at bounding box center [346, 388] width 23 height 20
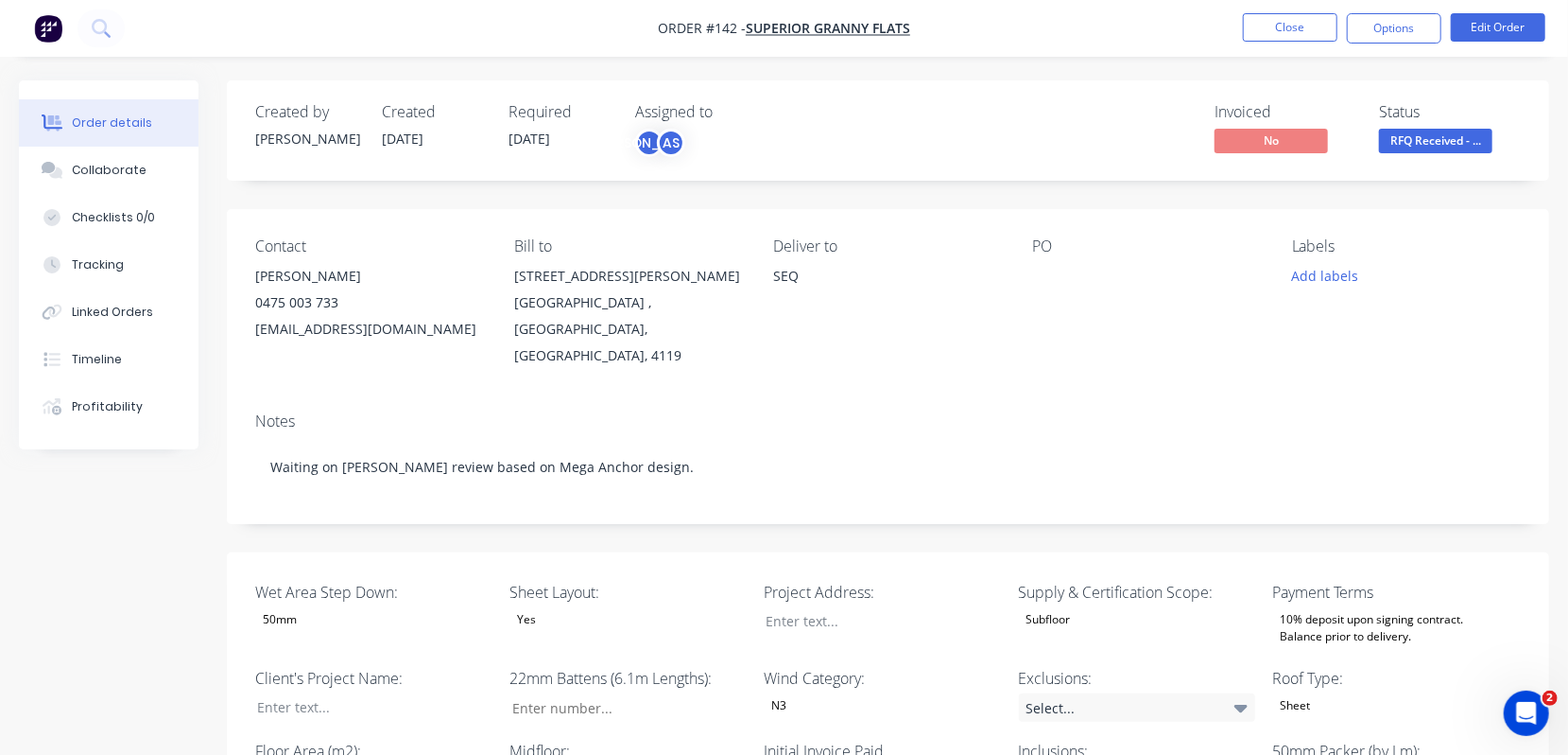
type input "73"
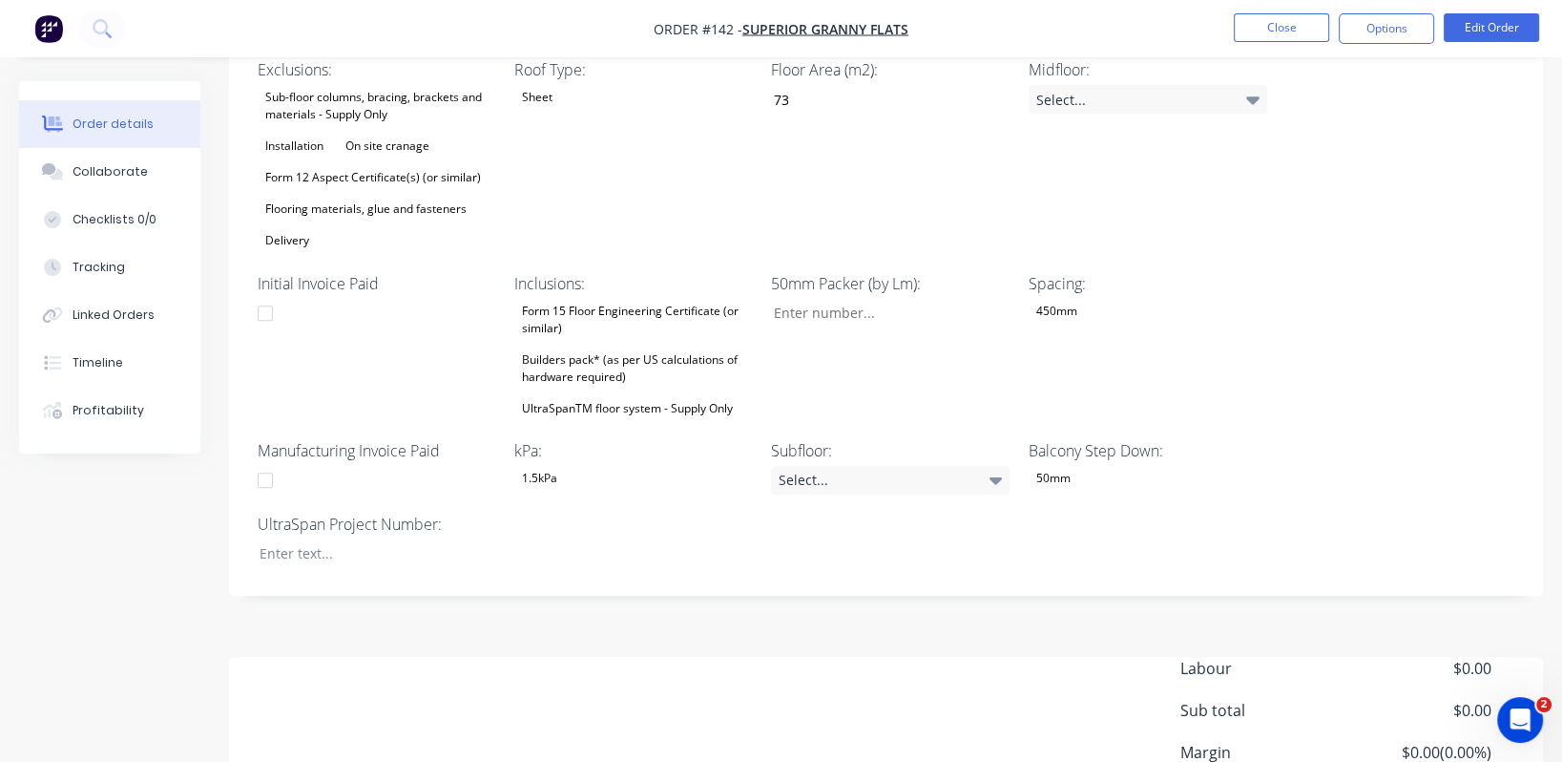
scroll to position [714, 0]
click at [370, 539] on div at bounding box center [363, 553] width 239 height 28
paste div
click at [122, 169] on div "Collaborate" at bounding box center [110, 171] width 75 height 17
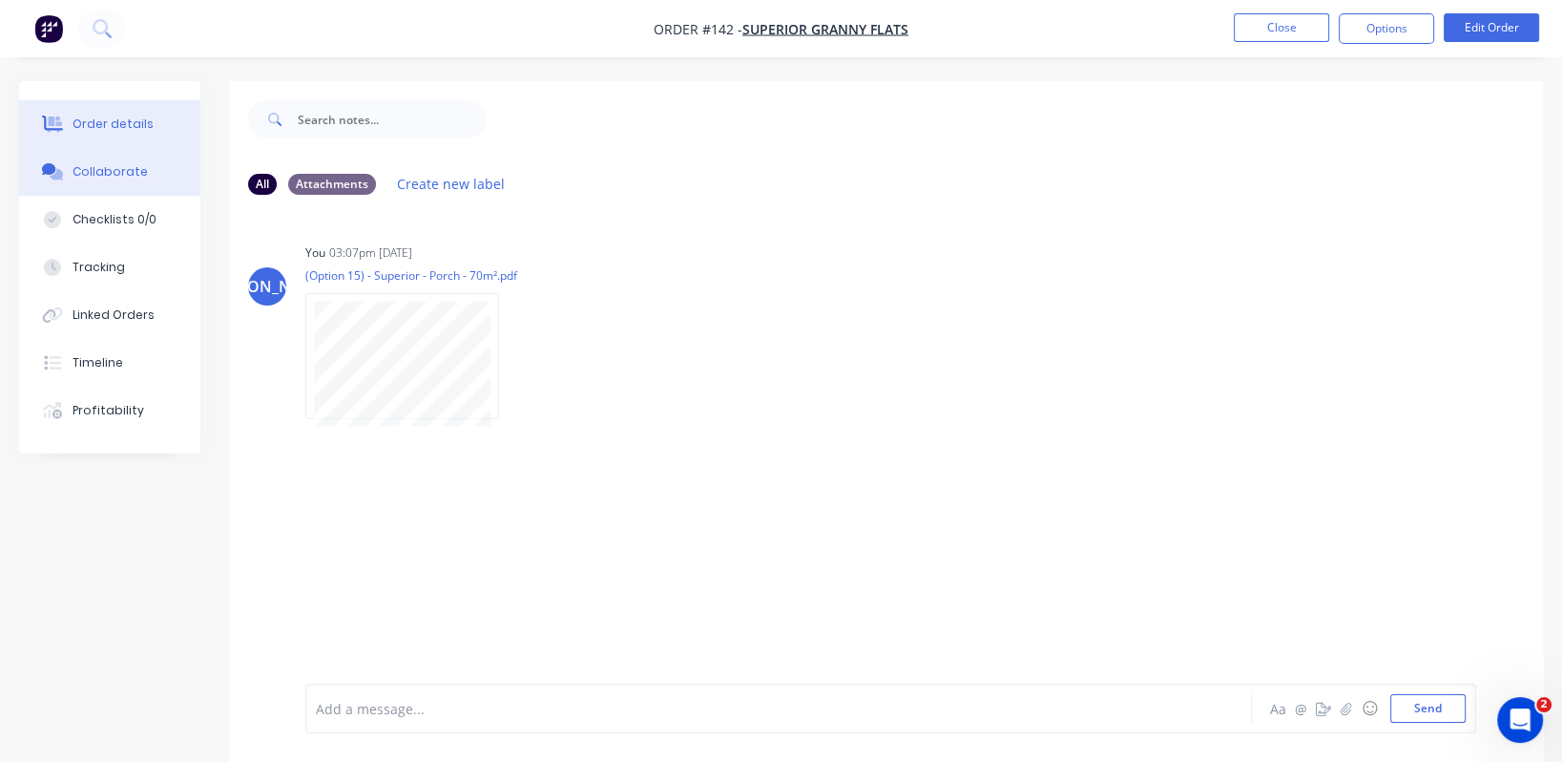
click at [124, 125] on div "Order details" at bounding box center [113, 123] width 81 height 17
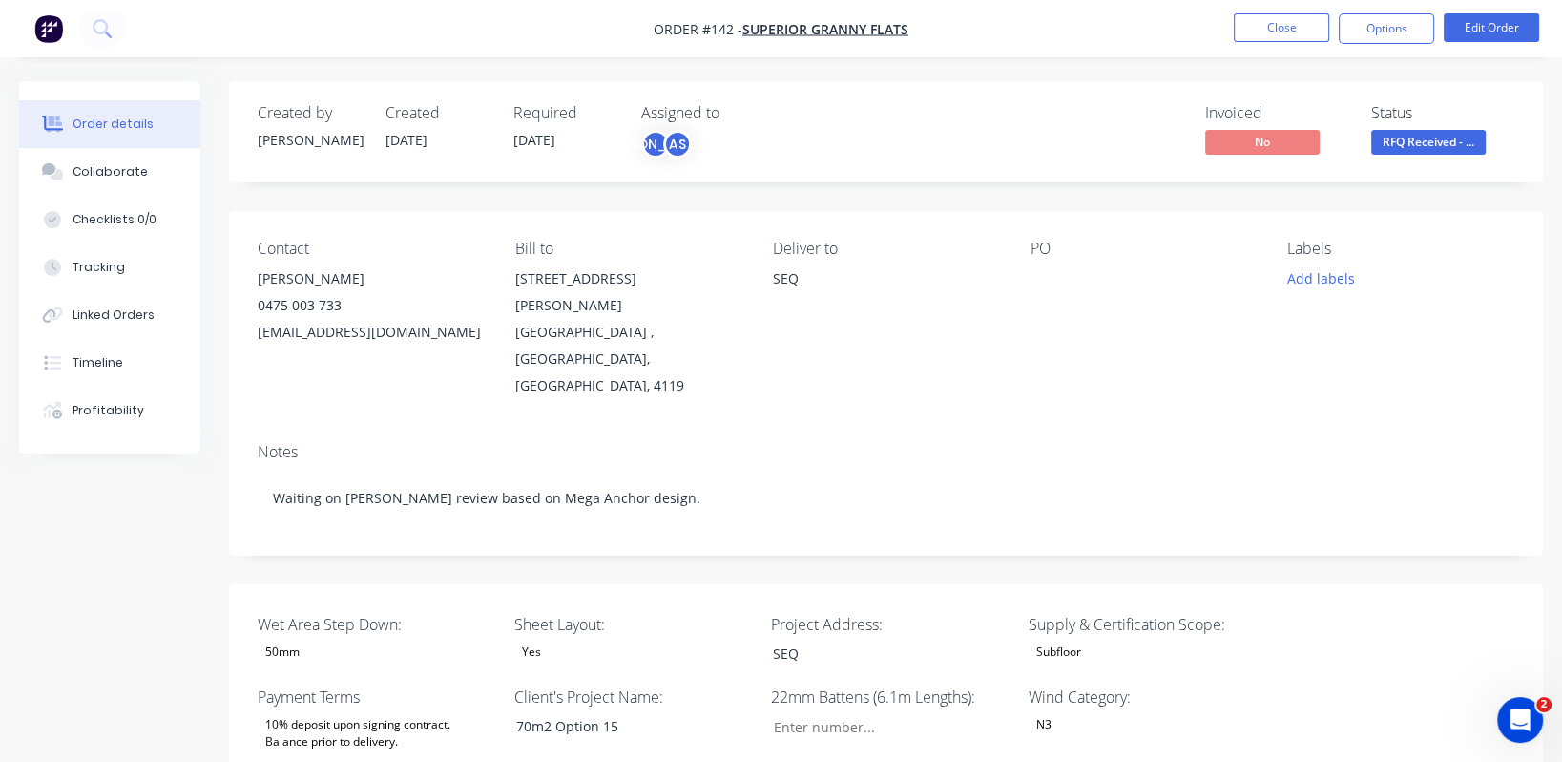
click at [718, 428] on div "Notes Waiting on stump review based on Mega Anchor design." at bounding box center [886, 492] width 1314 height 128
click at [1286, 25] on button "Close" at bounding box center [1281, 27] width 95 height 29
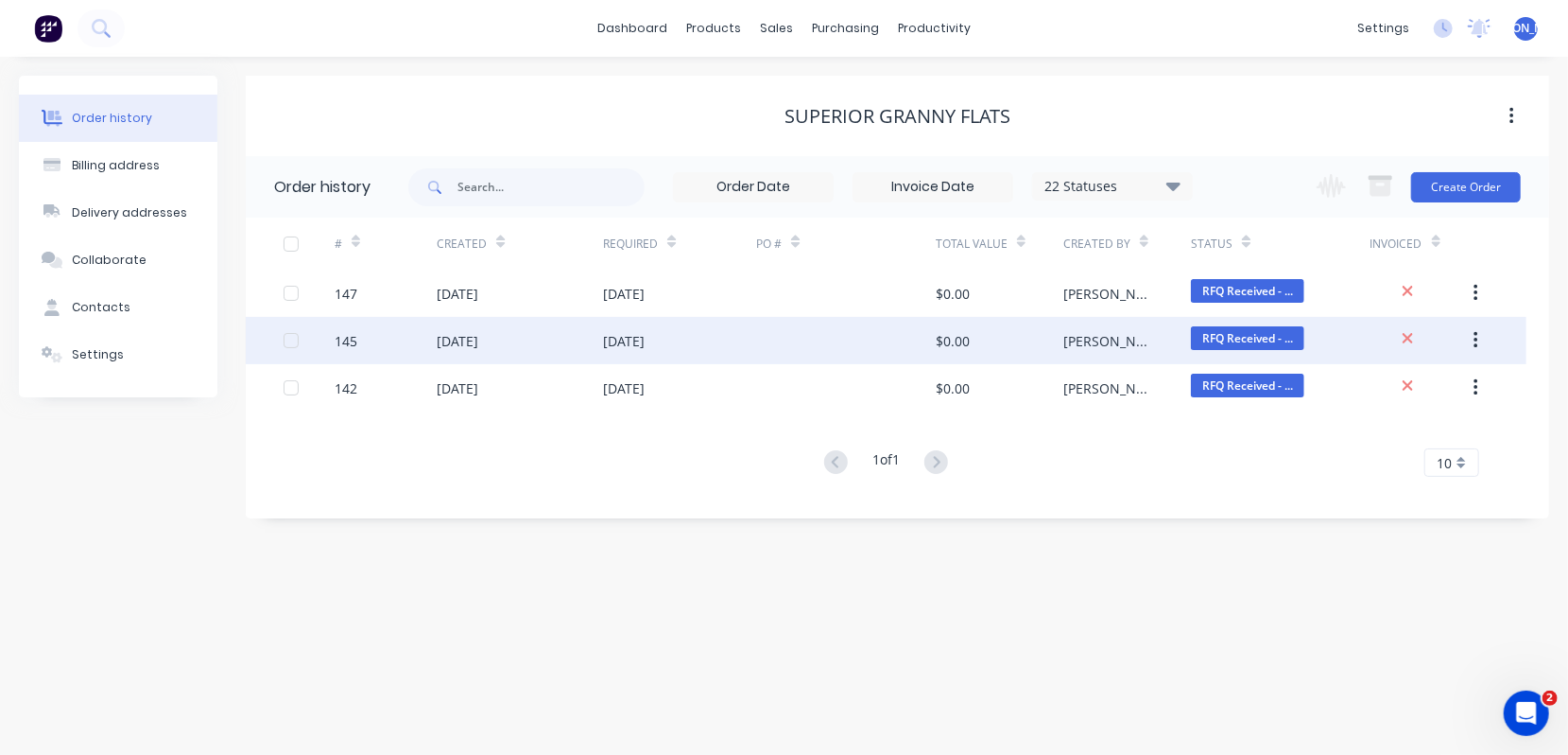
click at [344, 336] on div "145" at bounding box center [346, 341] width 23 height 20
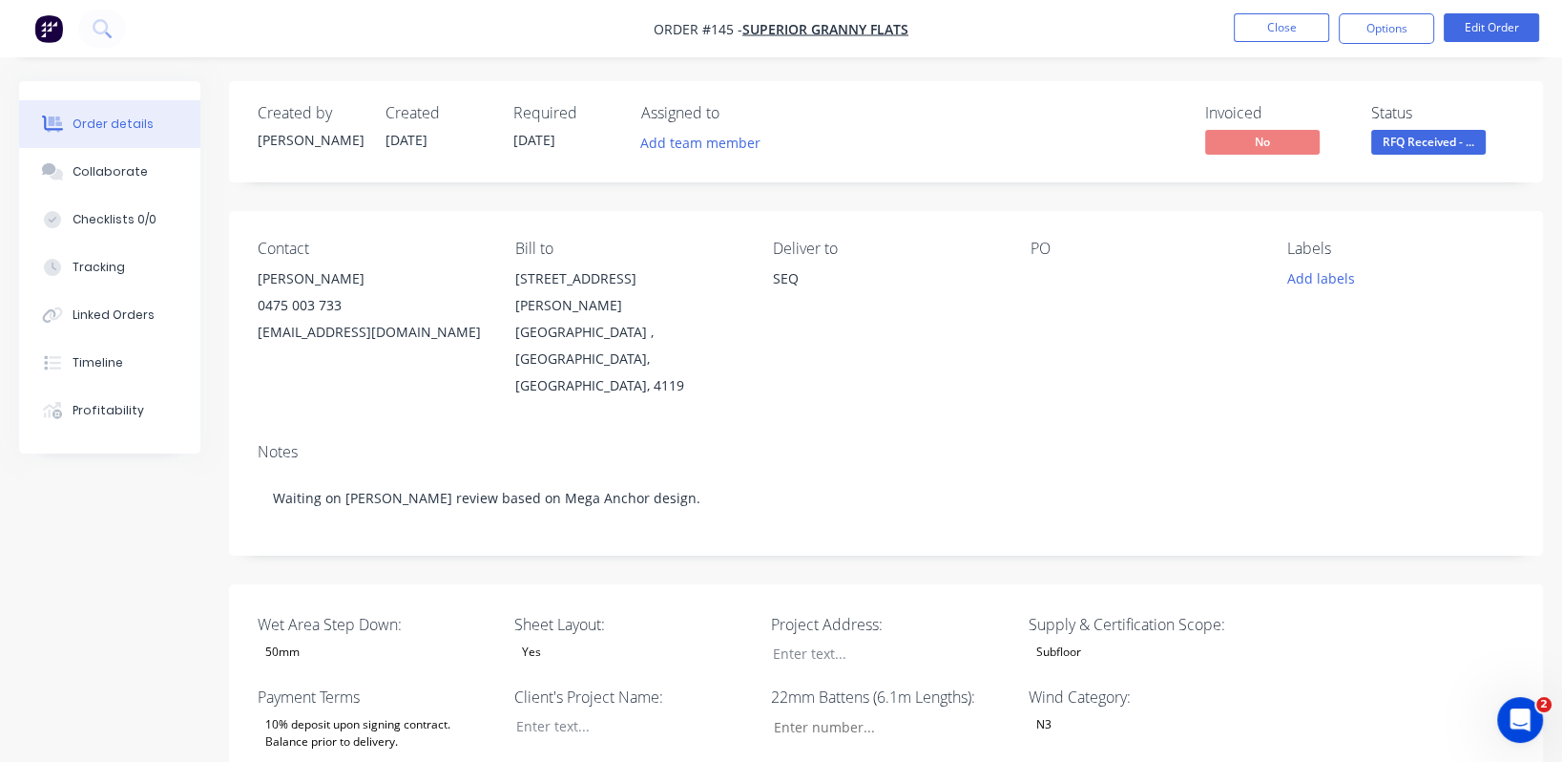
type input "87"
click at [708, 143] on button "Add team member" at bounding box center [701, 143] width 140 height 26
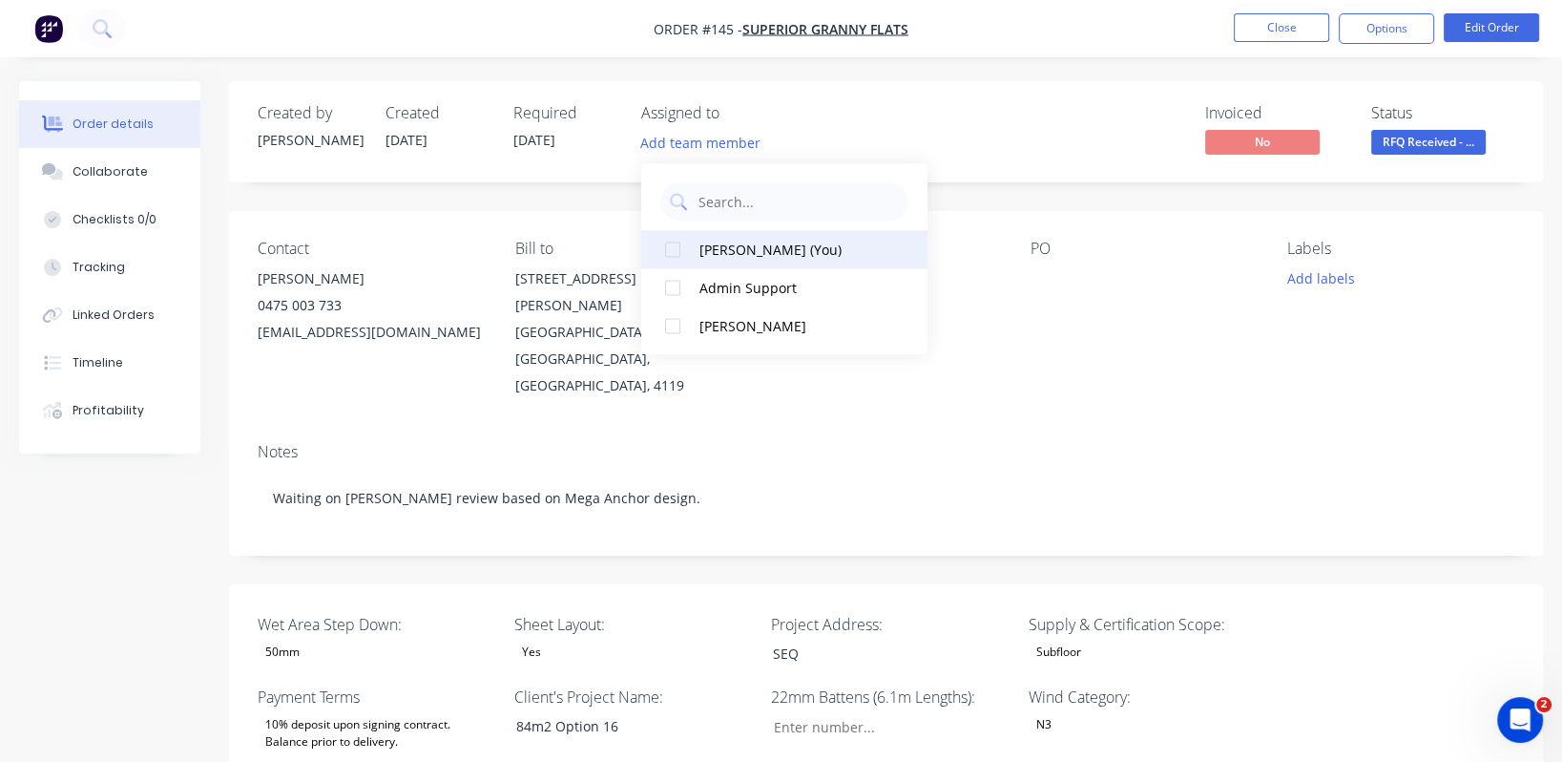
click at [753, 252] on div "[PERSON_NAME] (You)" at bounding box center [795, 250] width 191 height 20
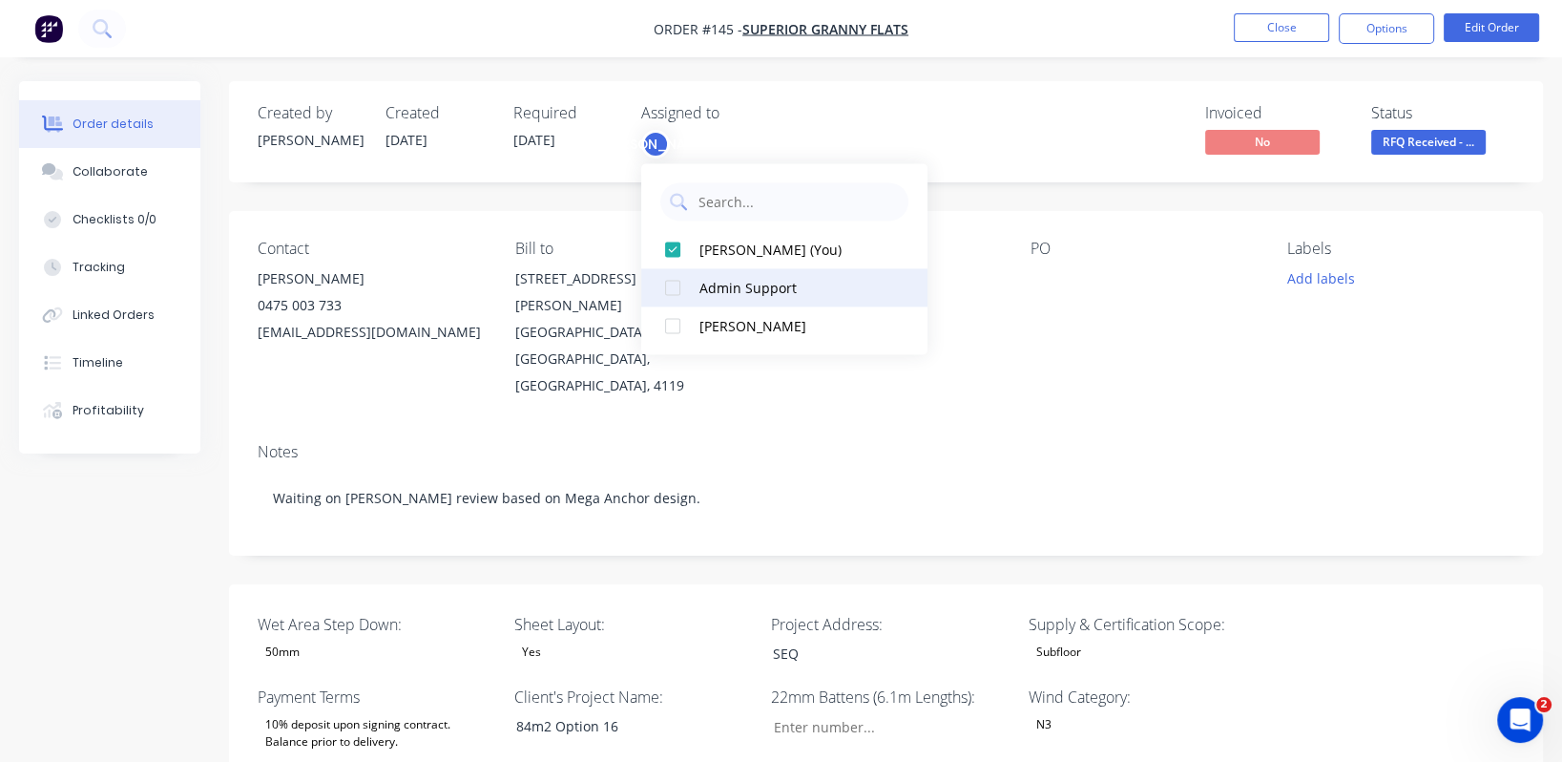
drag, startPoint x: 742, startPoint y: 282, endPoint x: 914, endPoint y: 283, distance: 171.8
click at [744, 282] on div "Admin Support" at bounding box center [795, 288] width 191 height 20
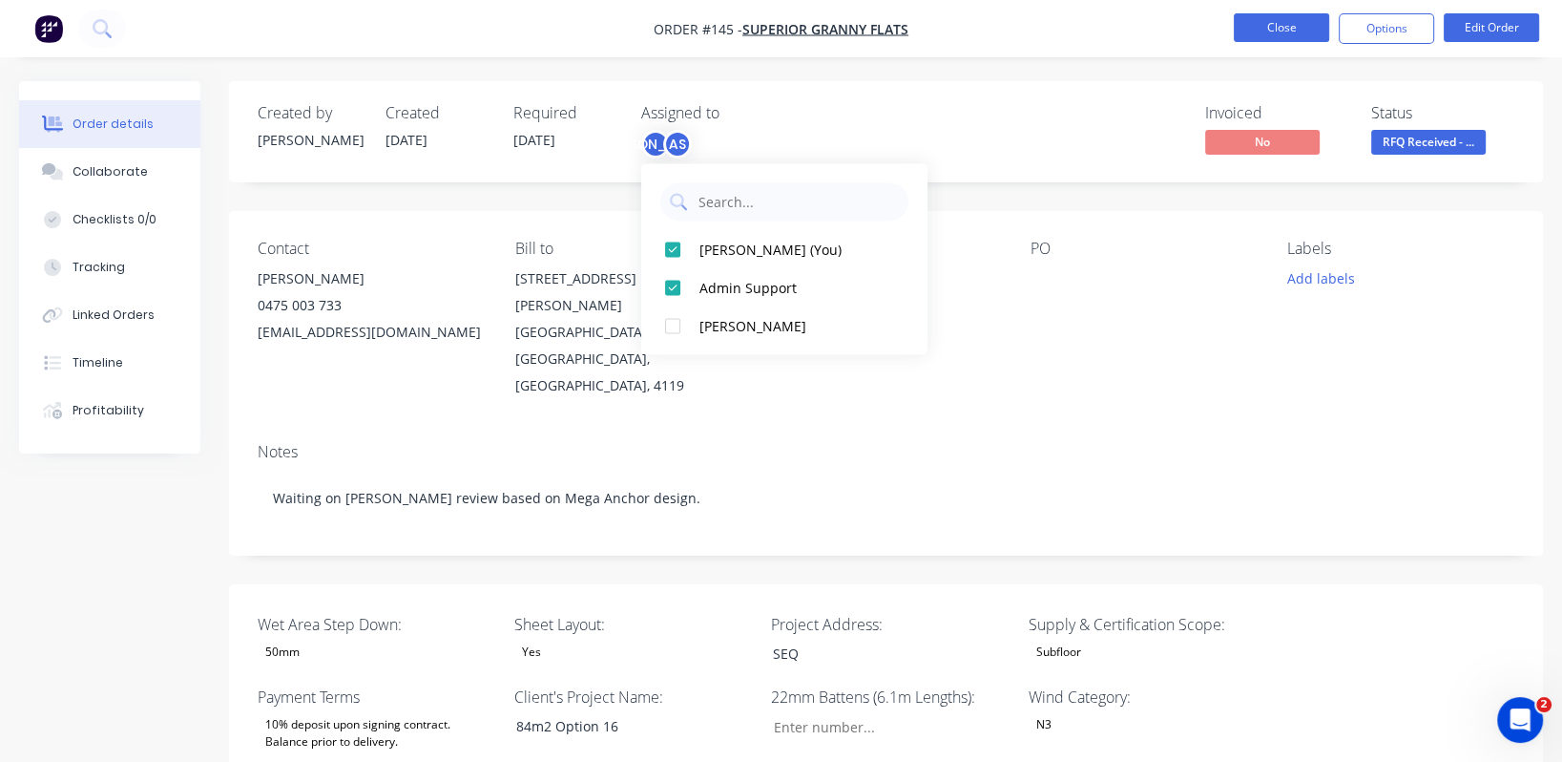
click at [1293, 23] on button "Close" at bounding box center [1281, 27] width 95 height 29
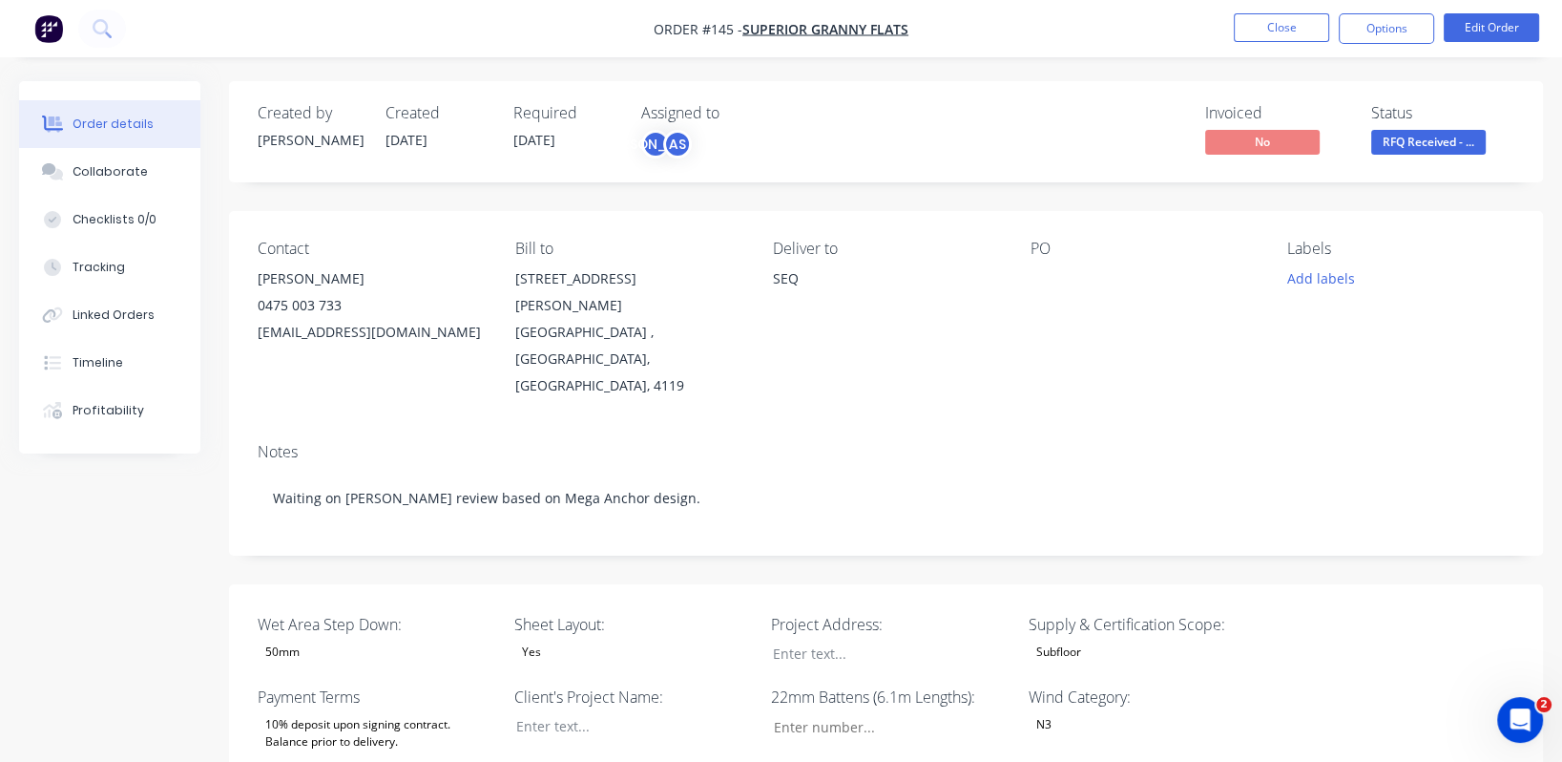
type input "87"
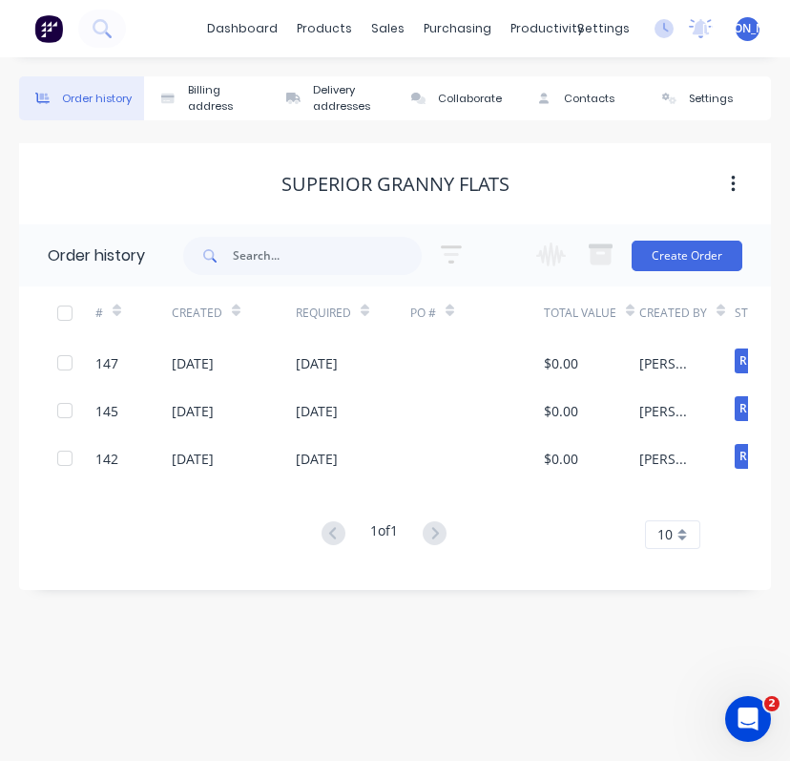
click at [51, 30] on img at bounding box center [48, 28] width 29 height 29
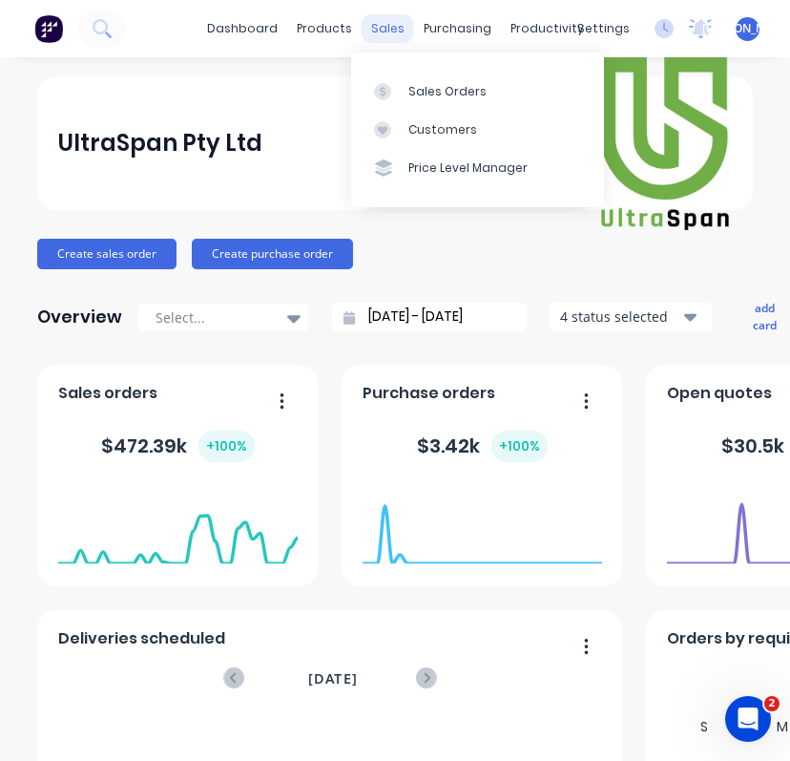
click at [385, 30] on div "sales" at bounding box center [388, 28] width 52 height 29
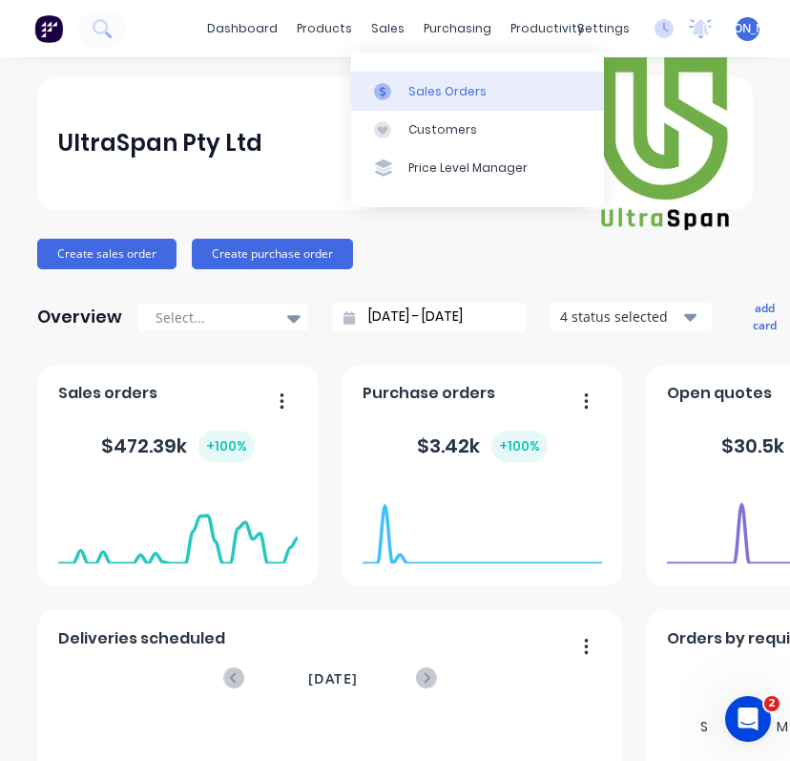
click at [443, 90] on div "Sales Orders" at bounding box center [447, 91] width 78 height 17
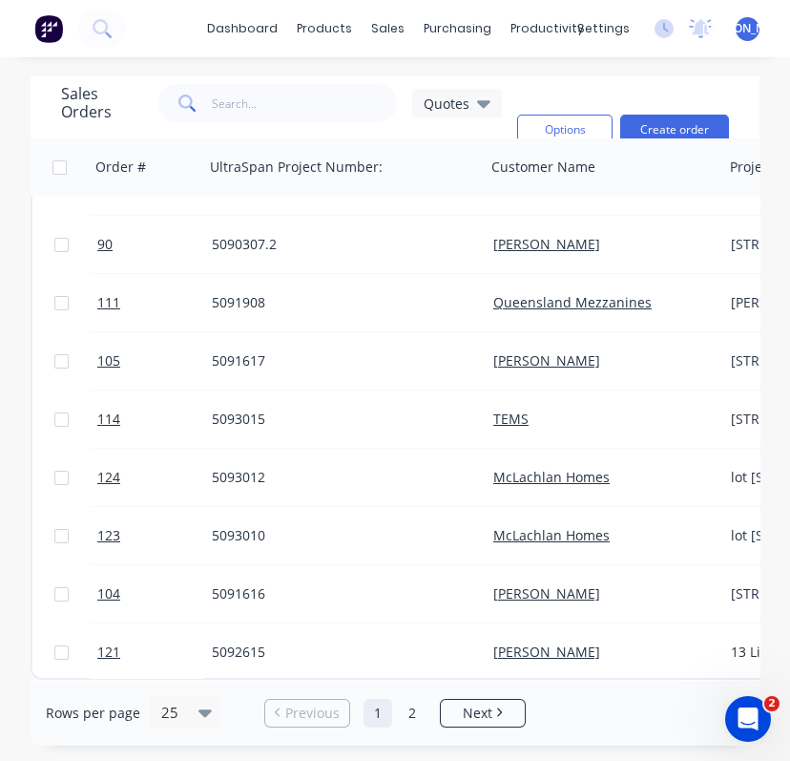
scroll to position [979, 0]
click at [453, 714] on link "Next" at bounding box center [483, 712] width 84 height 19
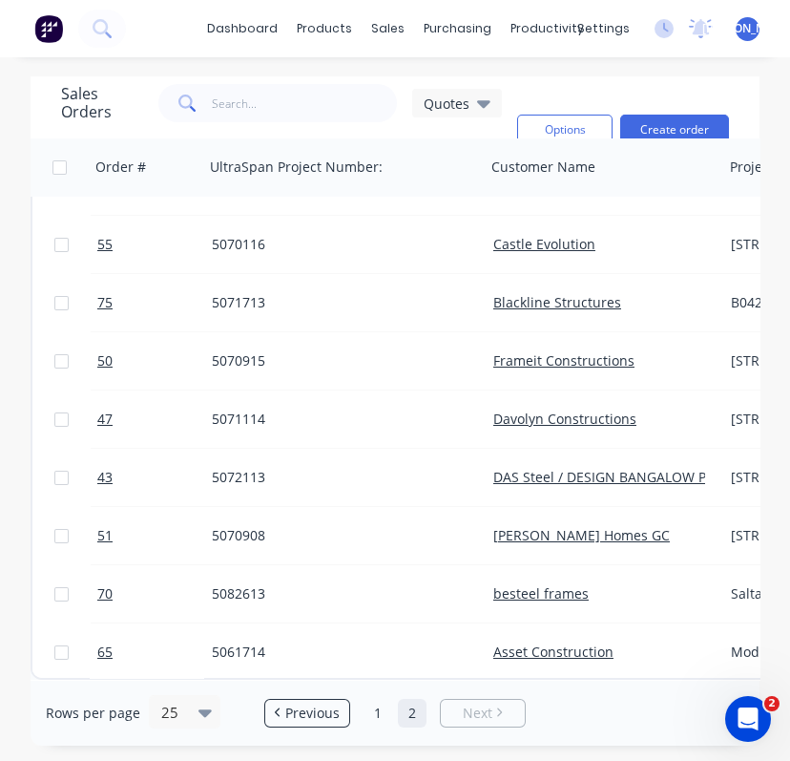
scroll to position [863, 0]
click at [324, 711] on span "Previous" at bounding box center [312, 712] width 54 height 19
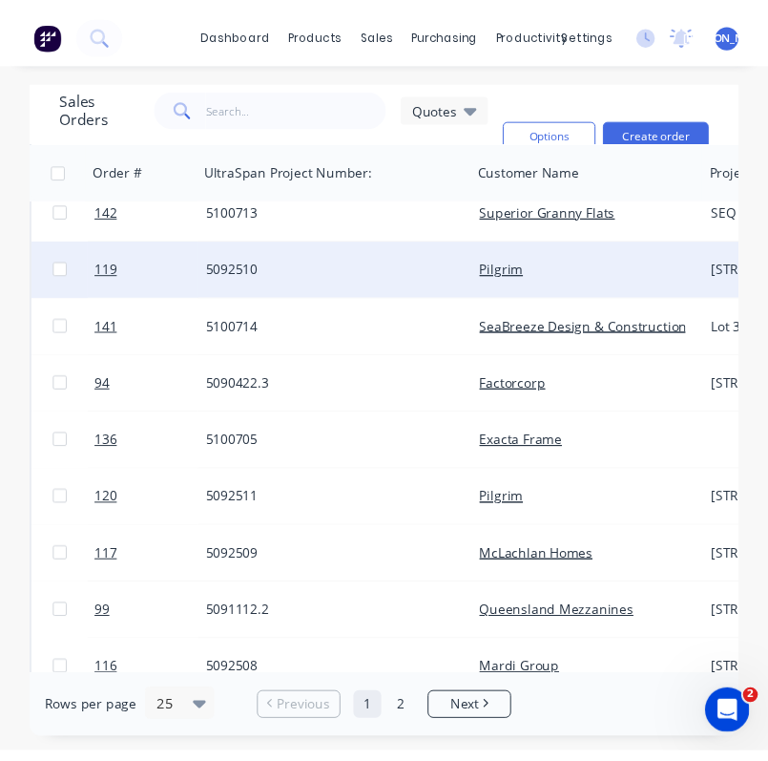
scroll to position [136, 0]
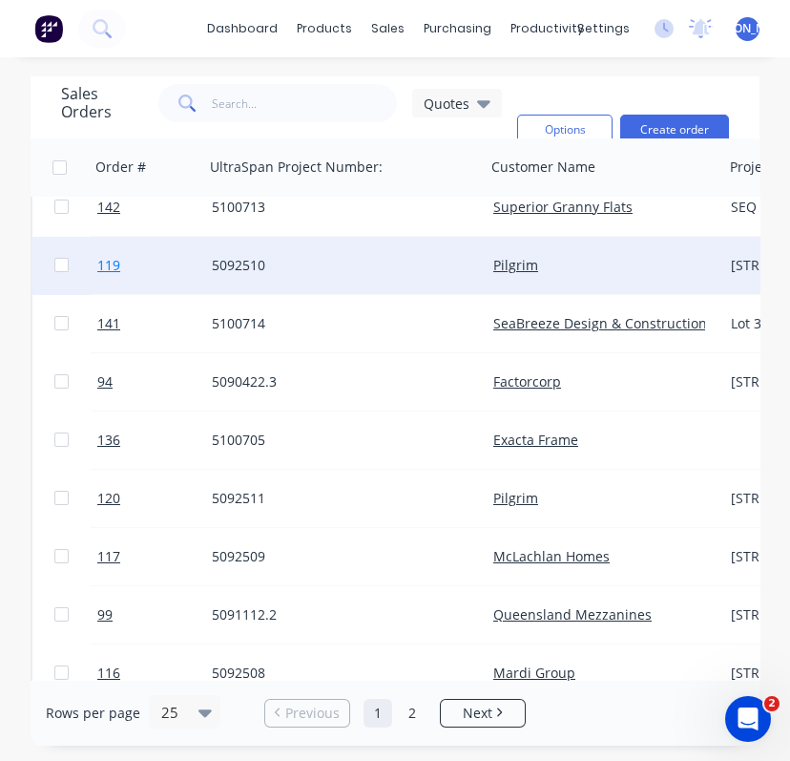
click at [112, 263] on span "119" at bounding box center [108, 265] width 23 height 19
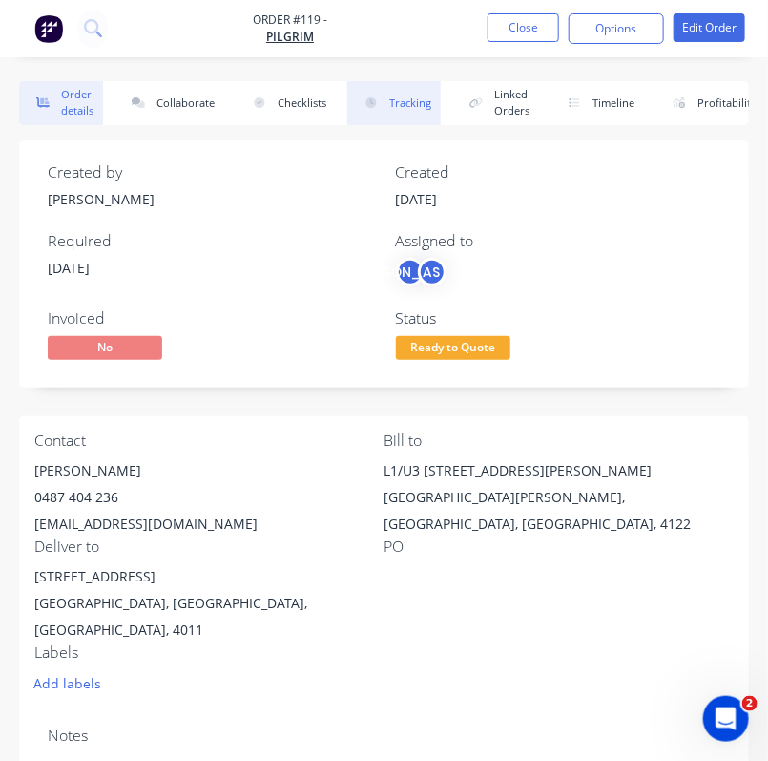
type input "149"
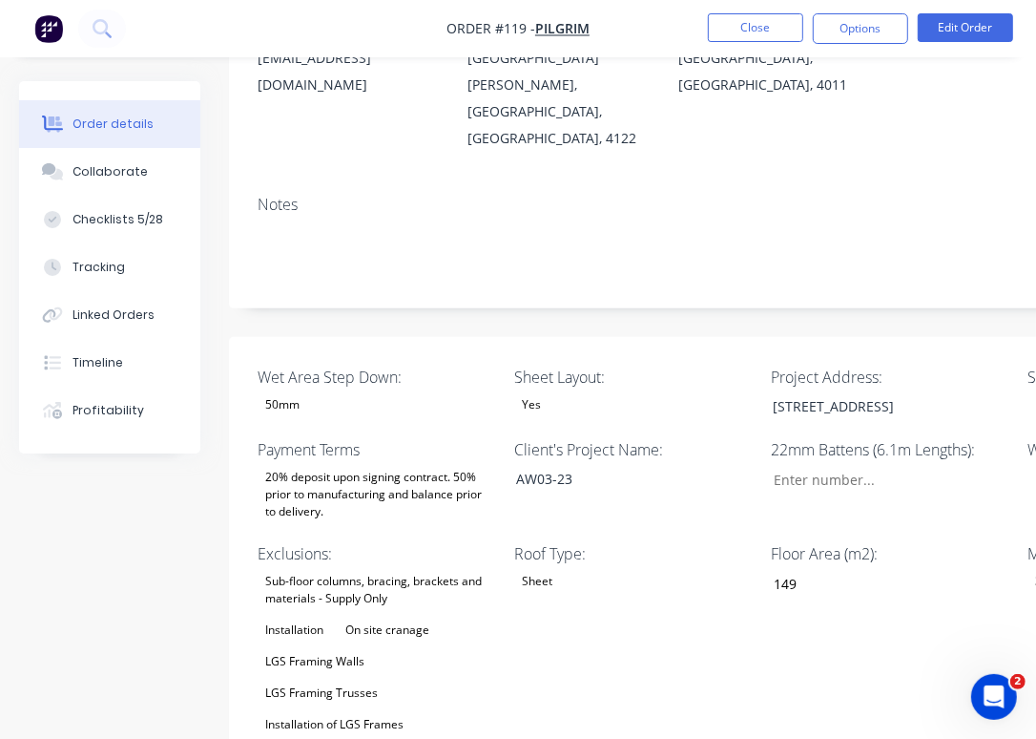
scroll to position [284, 0]
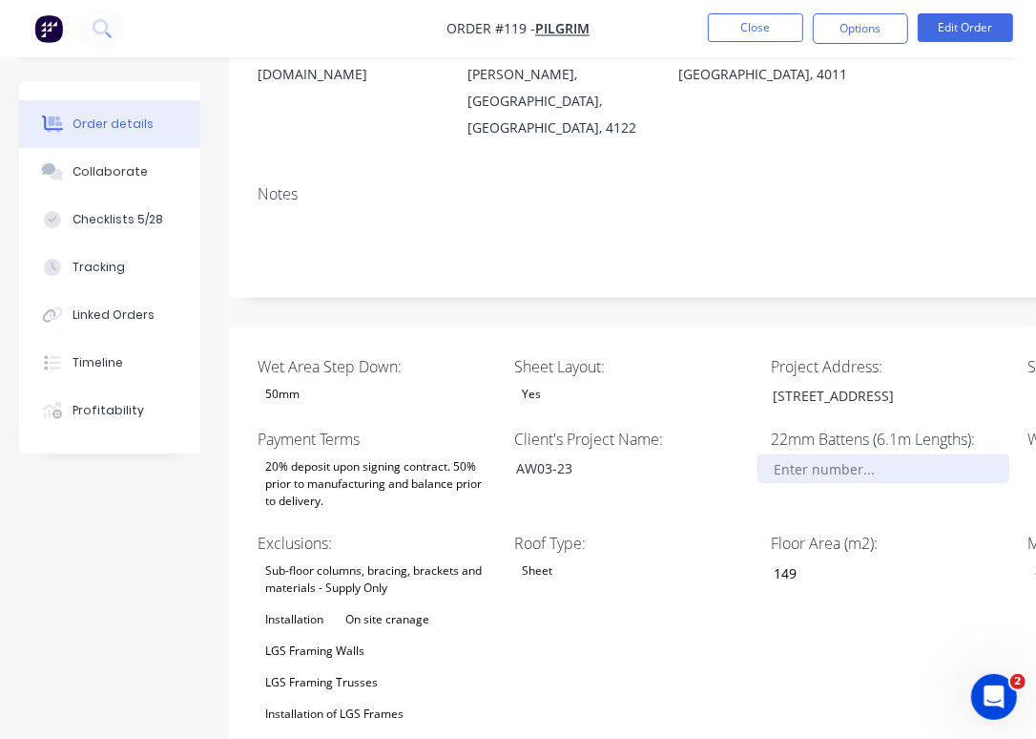
click at [865, 454] on input "Wet Area Step Down:" at bounding box center [884, 468] width 252 height 29
type input "37"
click at [831, 563] on div "Floor Area (m2): 149" at bounding box center [890, 661] width 239 height 258
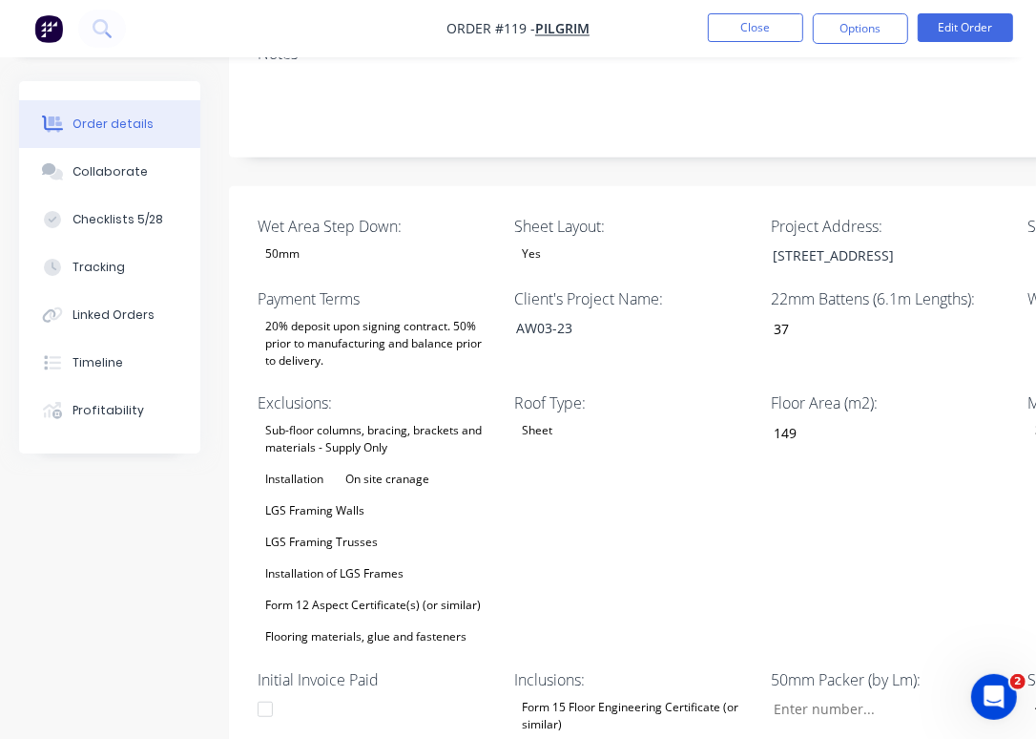
scroll to position [427, 0]
click at [325, 496] on div "LGS Framing Walls" at bounding box center [315, 508] width 115 height 25
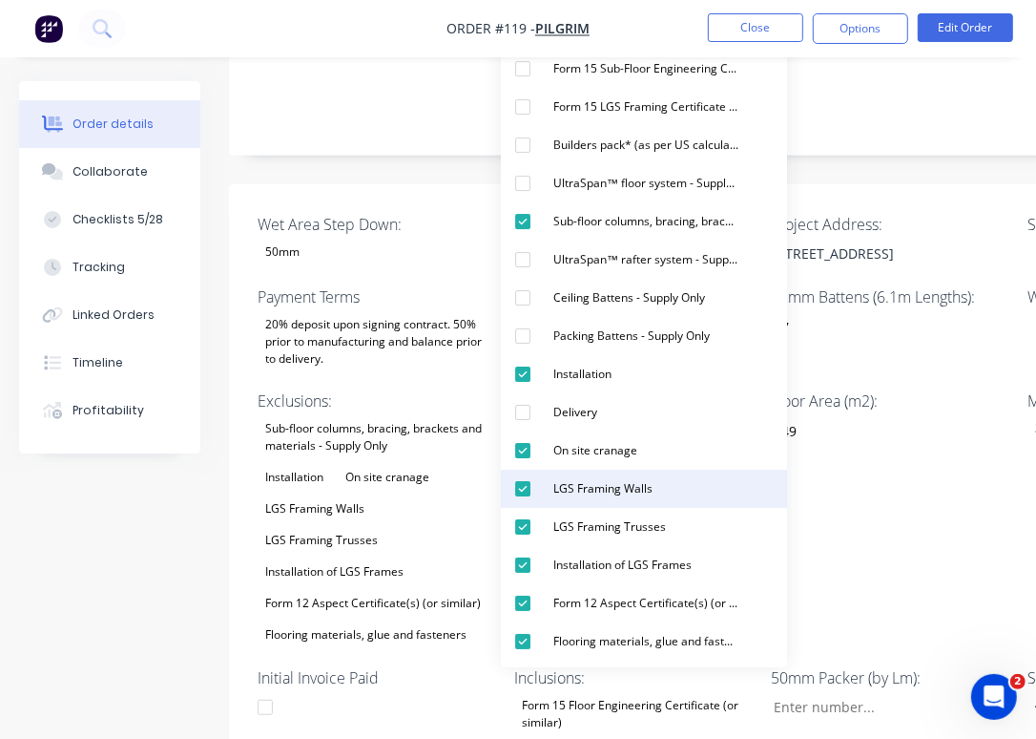
click at [615, 491] on div "LGS Framing Walls" at bounding box center [603, 488] width 115 height 25
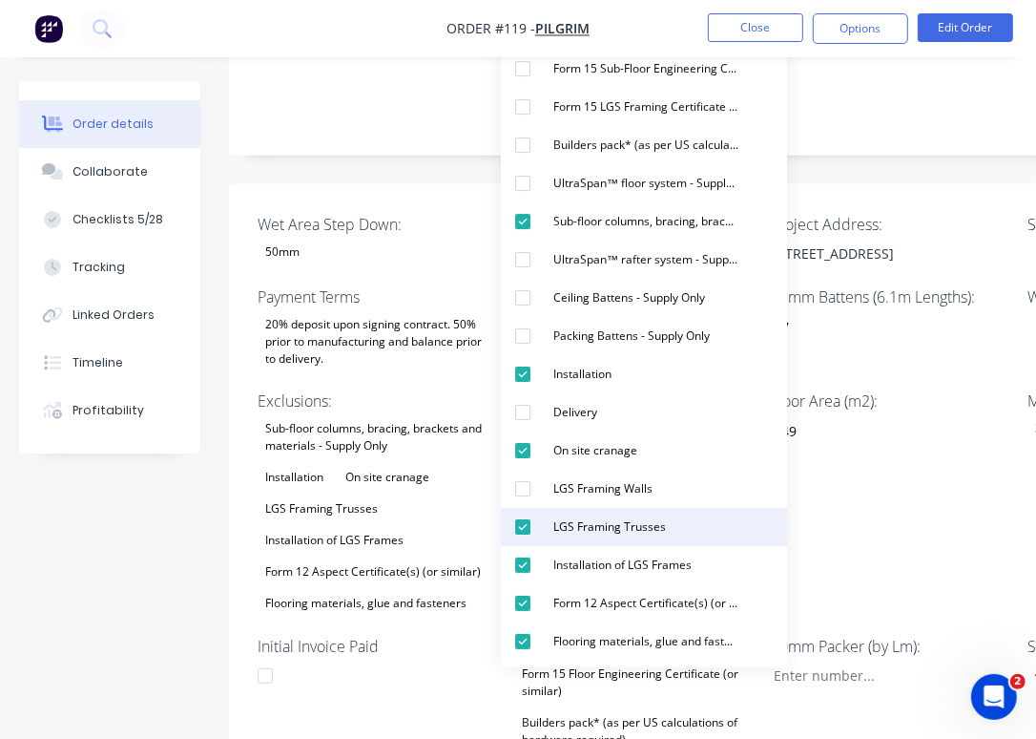
click at [613, 535] on div "LGS Framing Trusses" at bounding box center [610, 526] width 128 height 25
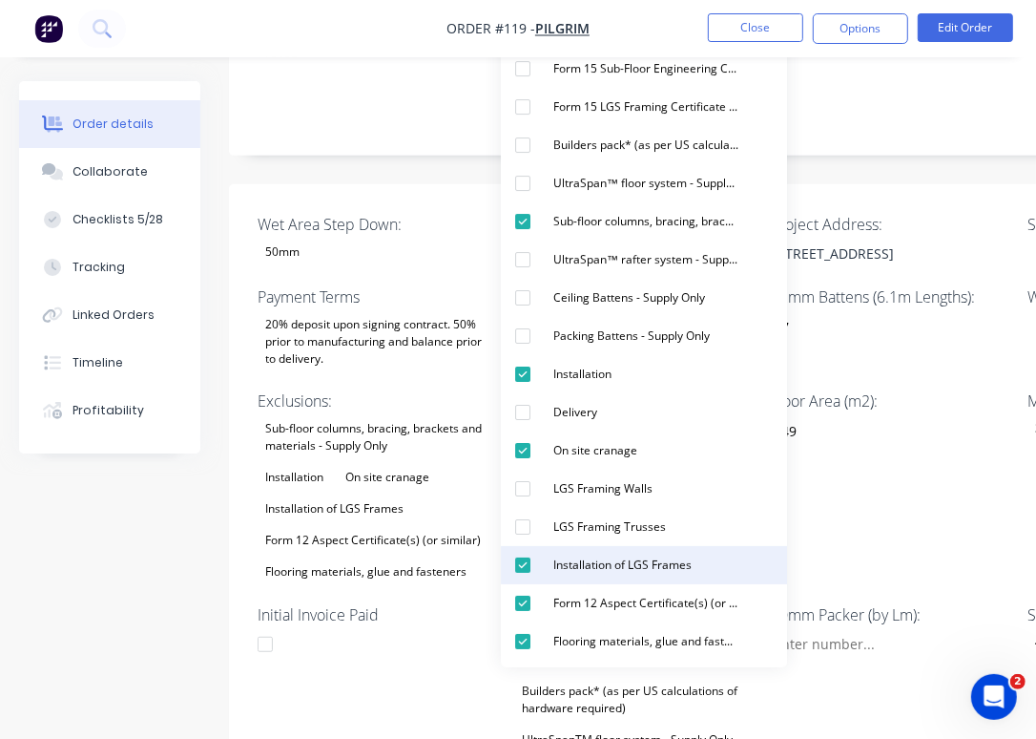
click at [622, 571] on div "Installation of LGS Frames" at bounding box center [623, 565] width 154 height 25
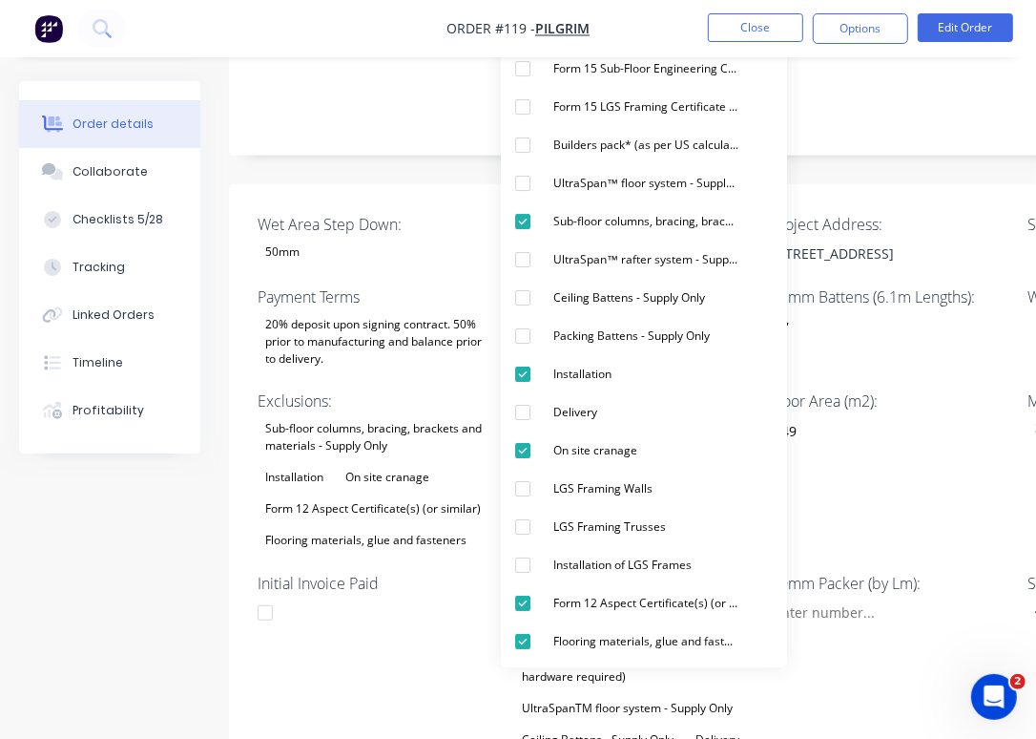
click at [886, 594] on div "50mm Packer (by Lm):" at bounding box center [890, 678] width 239 height 212
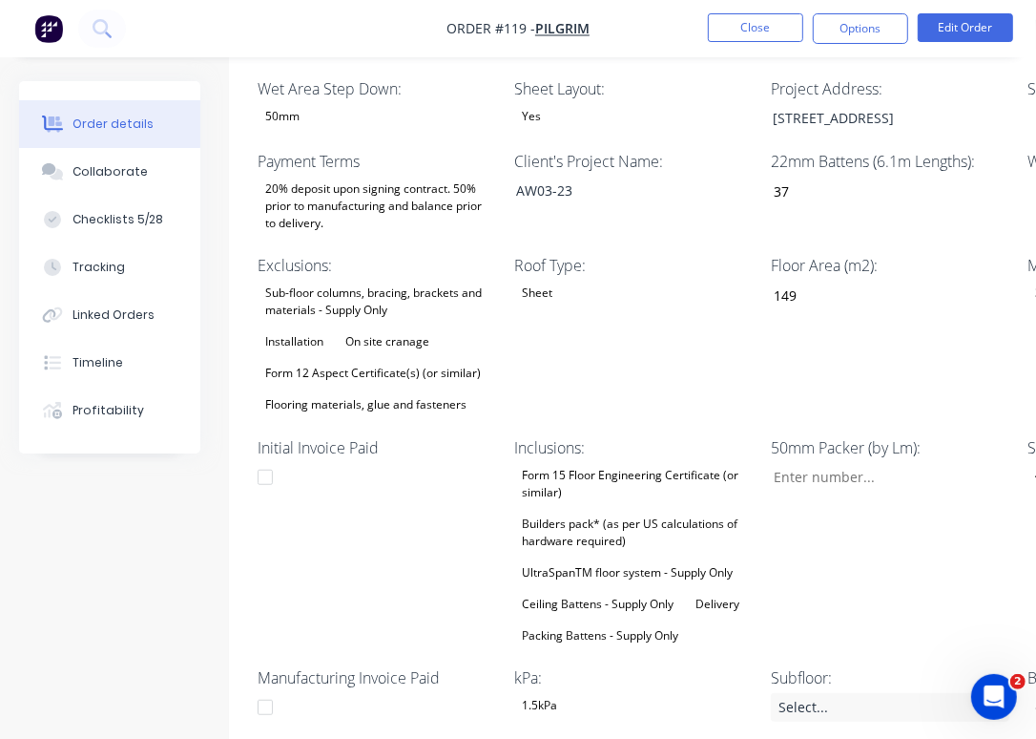
scroll to position [562, 0]
click at [609, 512] on div "Builders pack* (as per US calculations of hardware required)" at bounding box center [633, 533] width 239 height 42
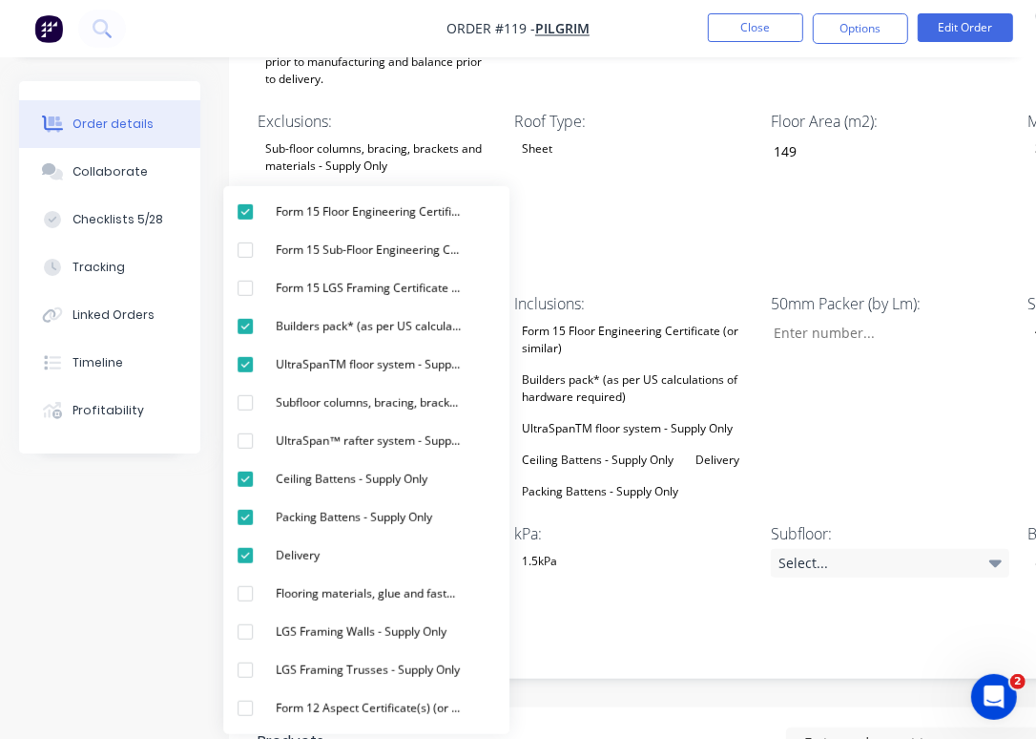
click at [874, 341] on div "50mm Packer (by Lm):" at bounding box center [890, 398] width 239 height 212
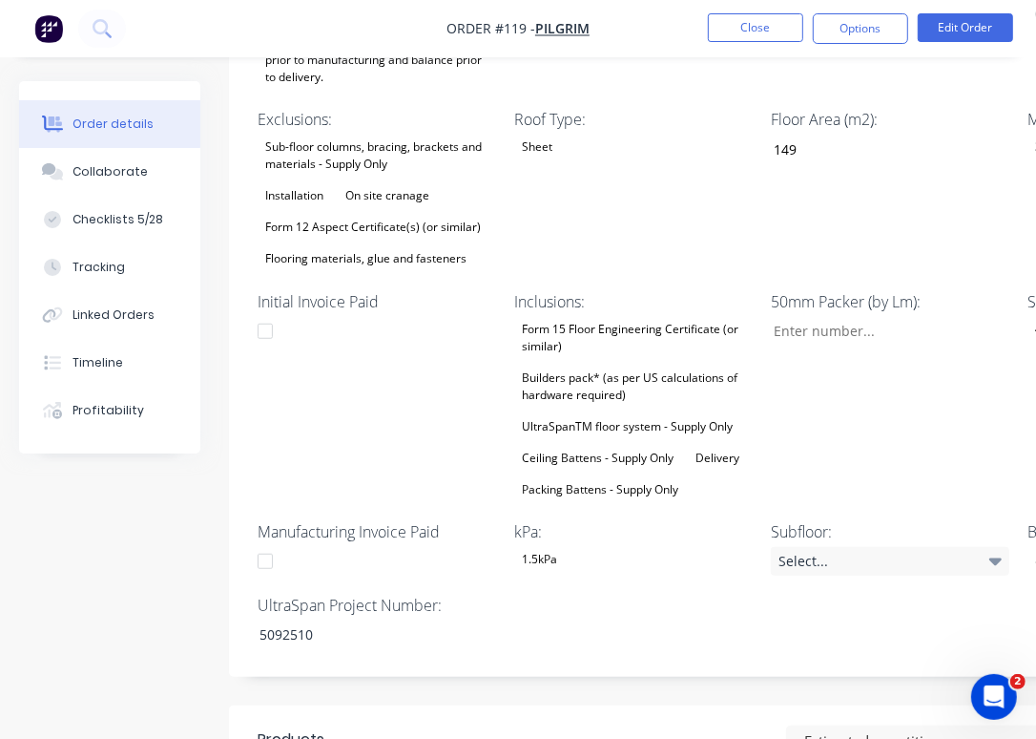
scroll to position [708, 0]
click at [855, 317] on input "Wet Area Step Down:" at bounding box center [884, 331] width 252 height 29
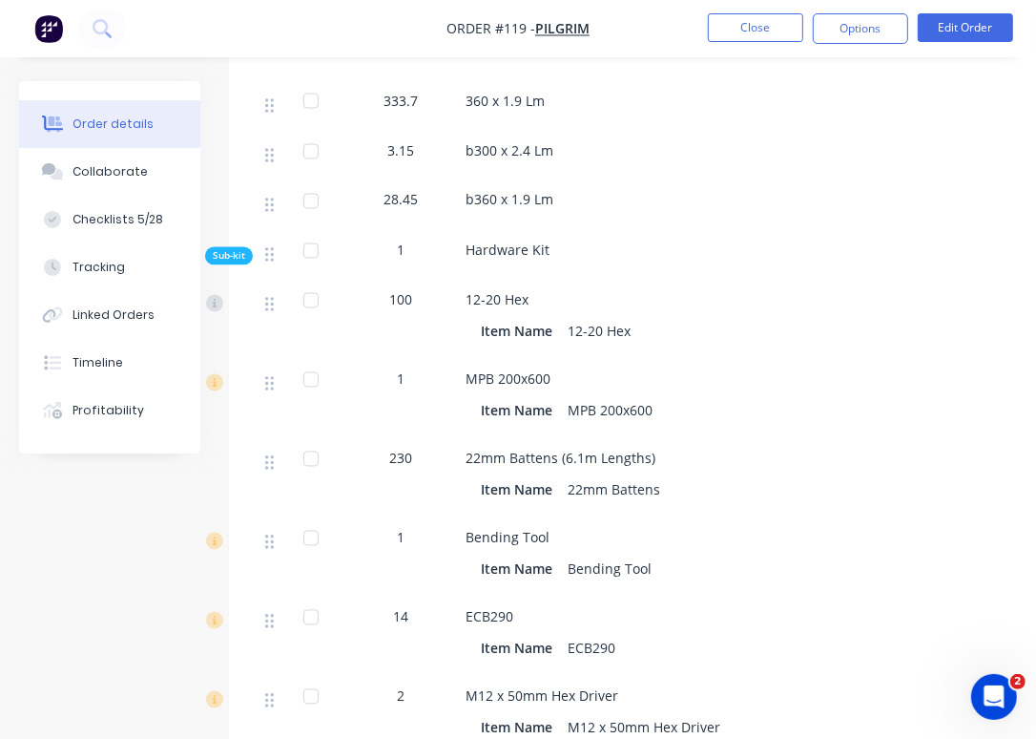
scroll to position [1996, 0]
click at [953, 27] on button "Edit Order" at bounding box center [965, 27] width 95 height 29
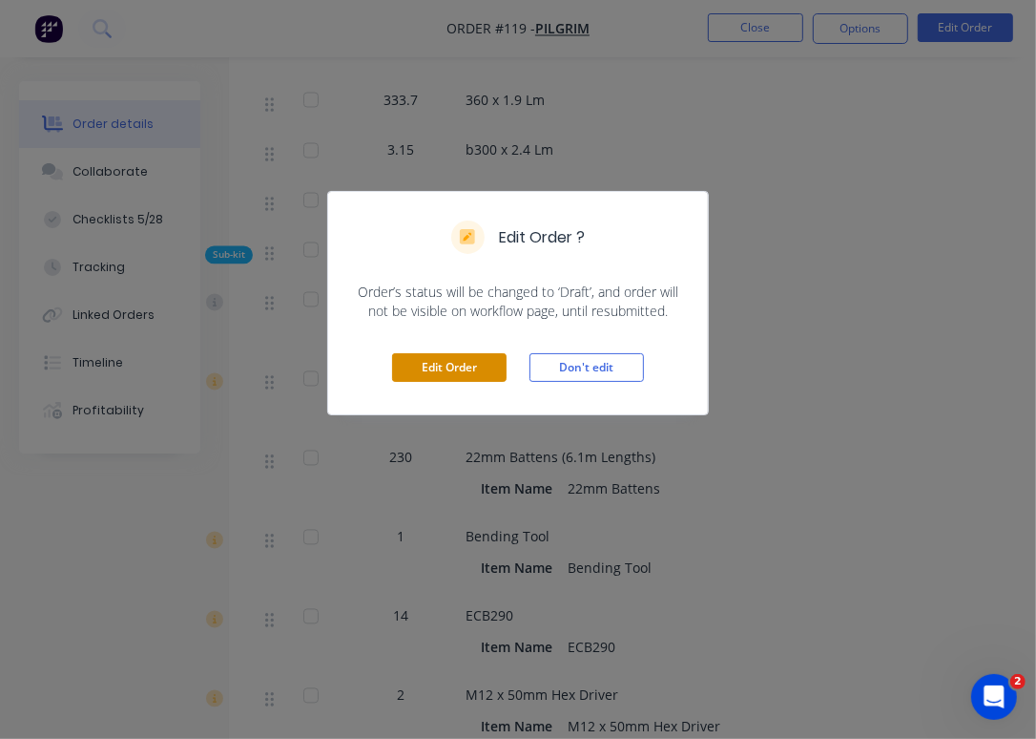
click at [469, 372] on button "Edit Order" at bounding box center [449, 367] width 115 height 29
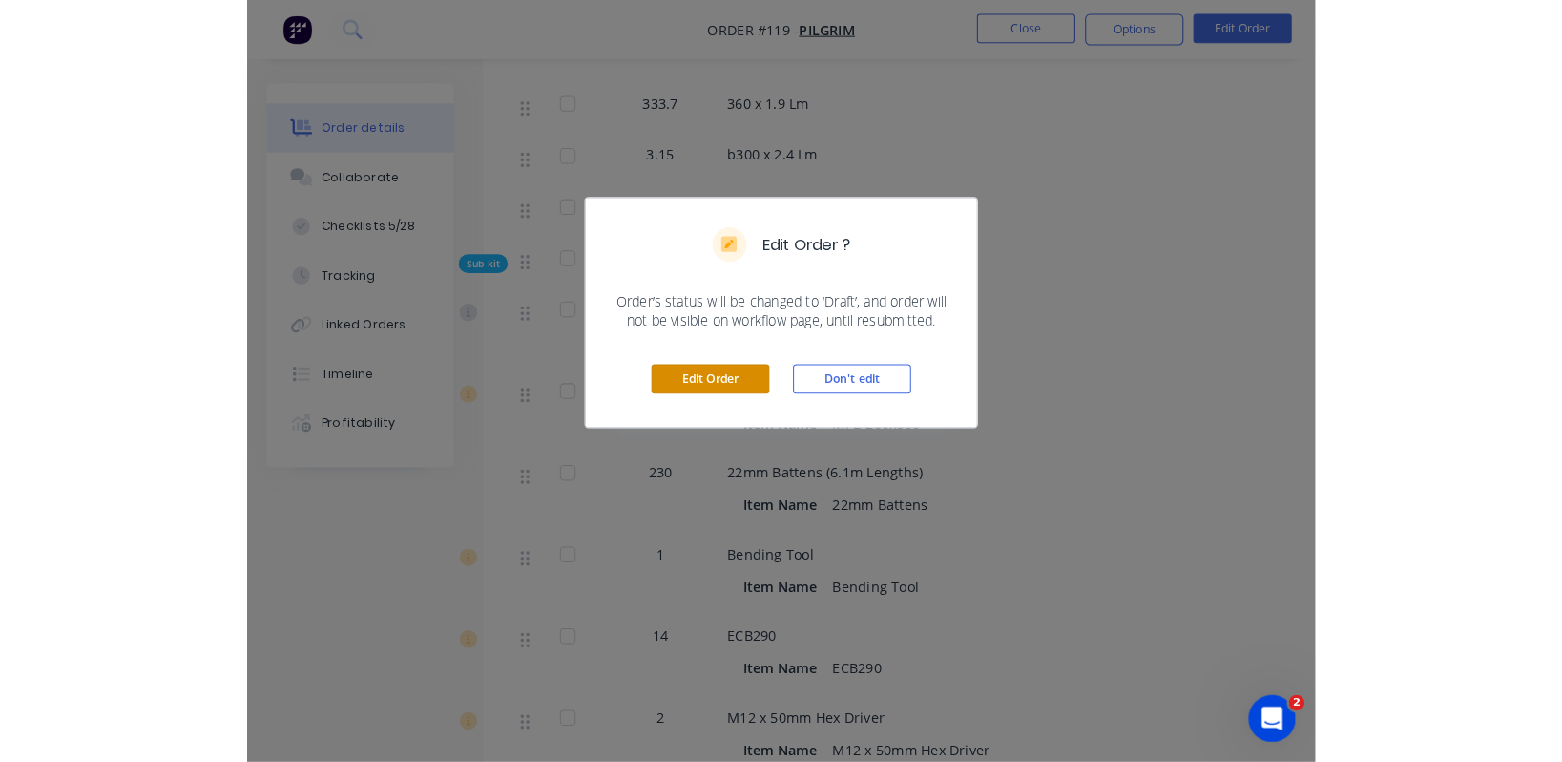
scroll to position [21, 0]
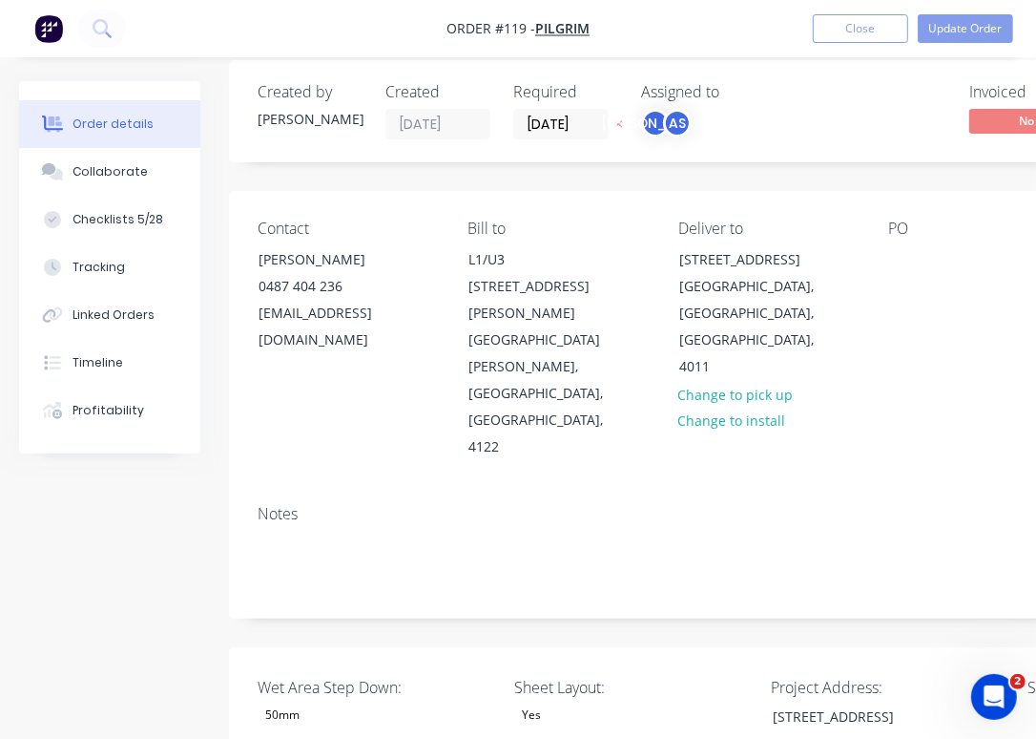
type input "37"
type input "149"
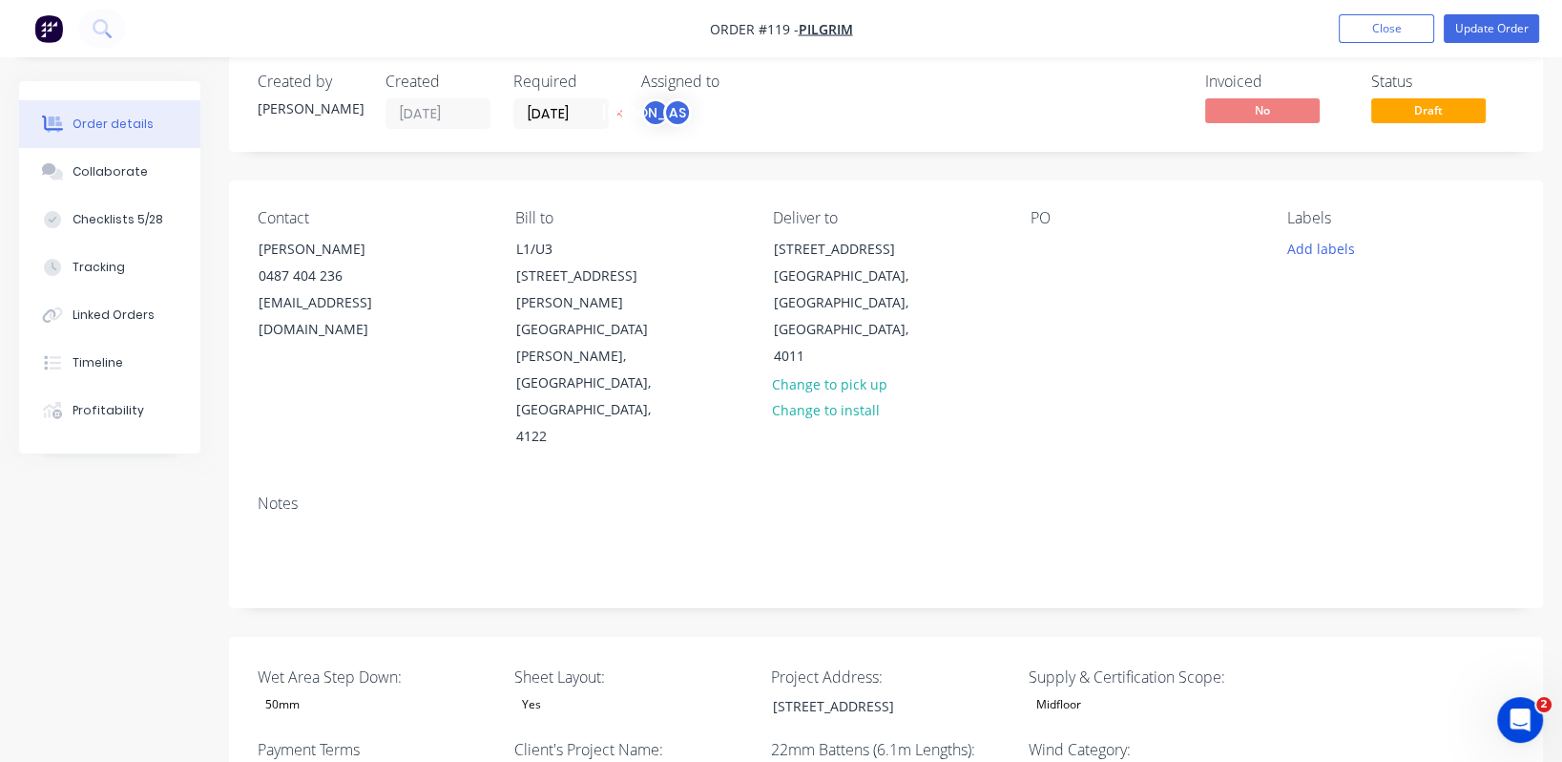
scroll to position [0, 0]
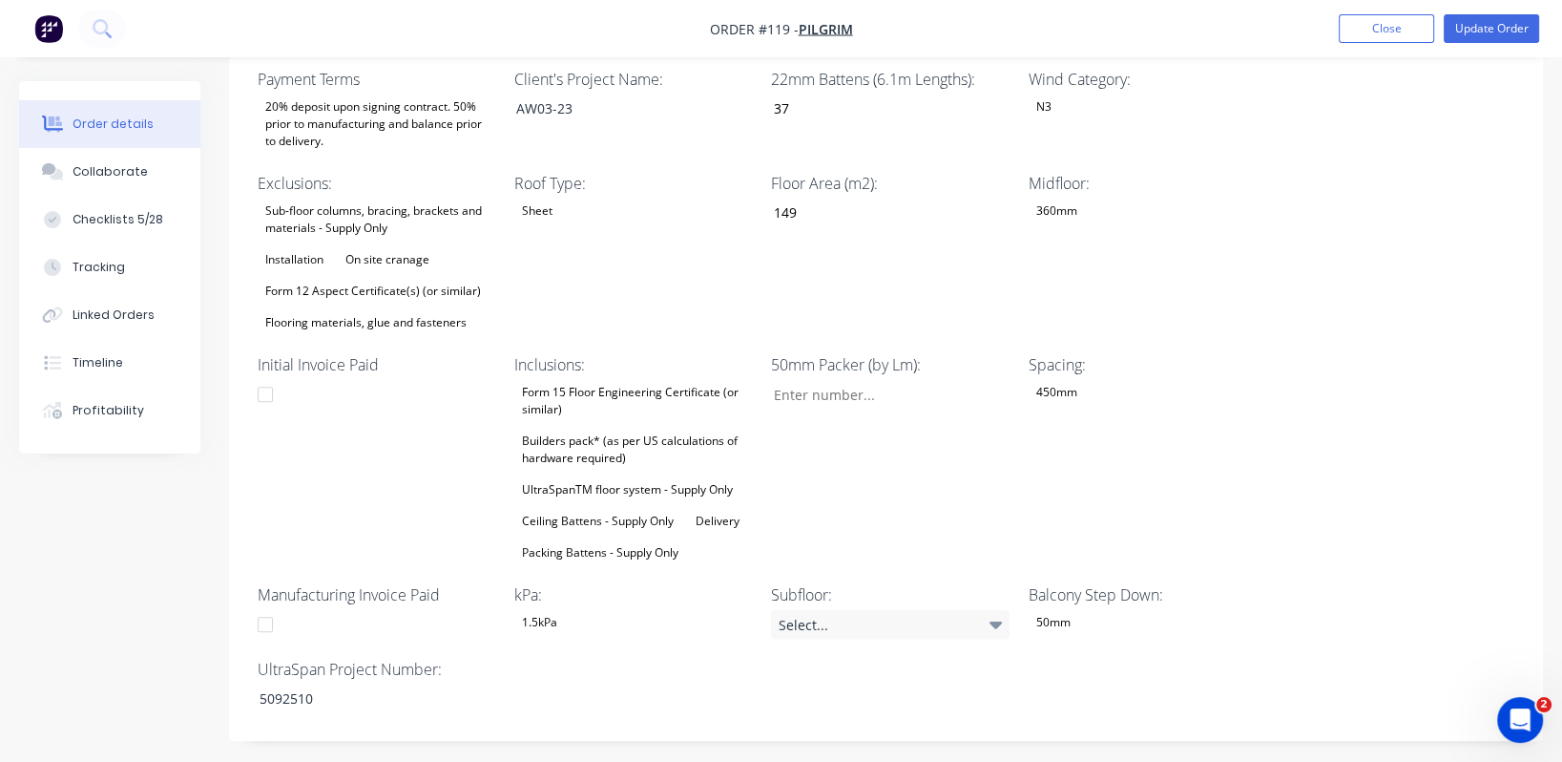
click at [1144, 199] on div "360mm" at bounding box center [1148, 211] width 239 height 25
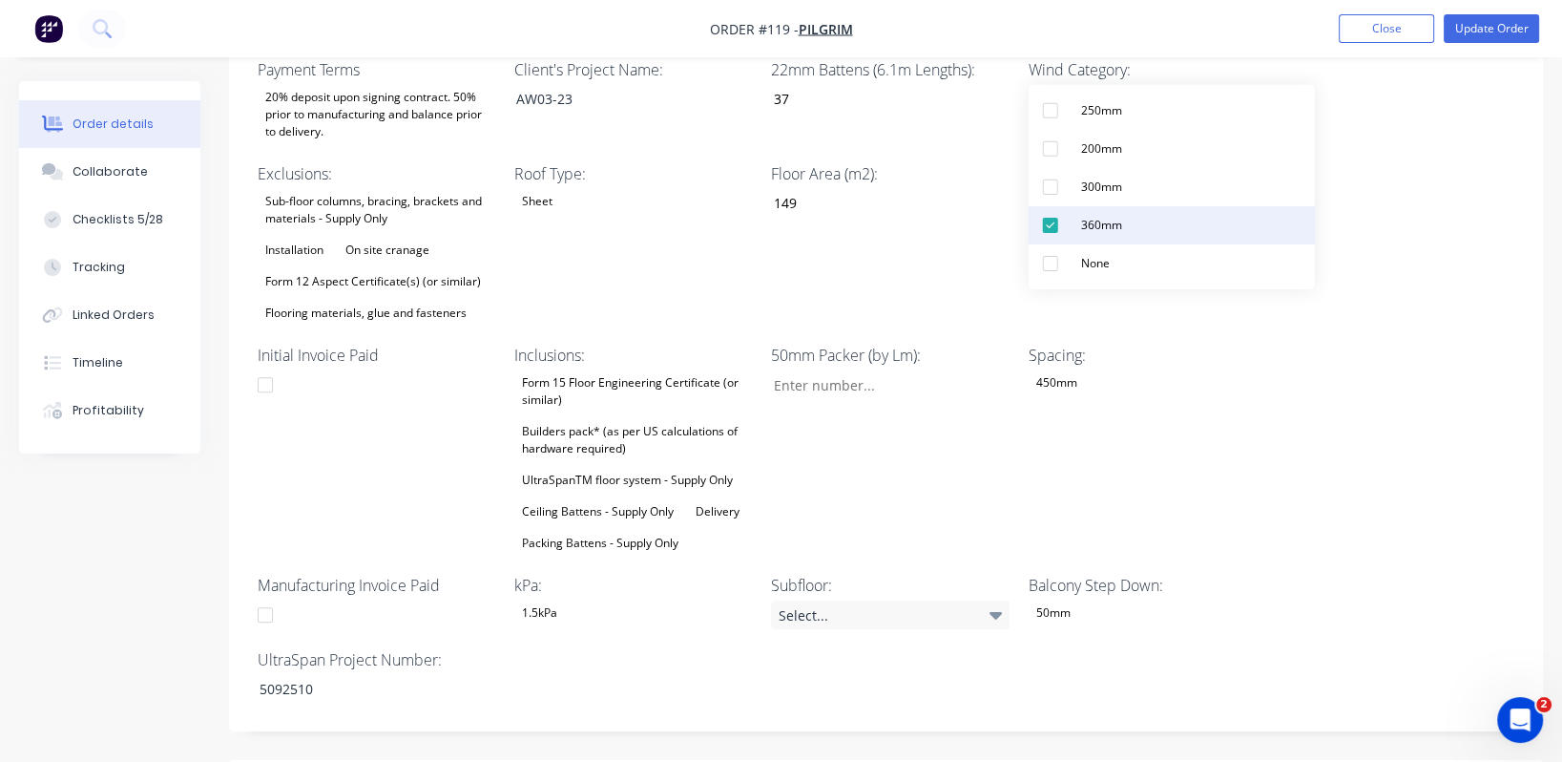
scroll to position [712, 0]
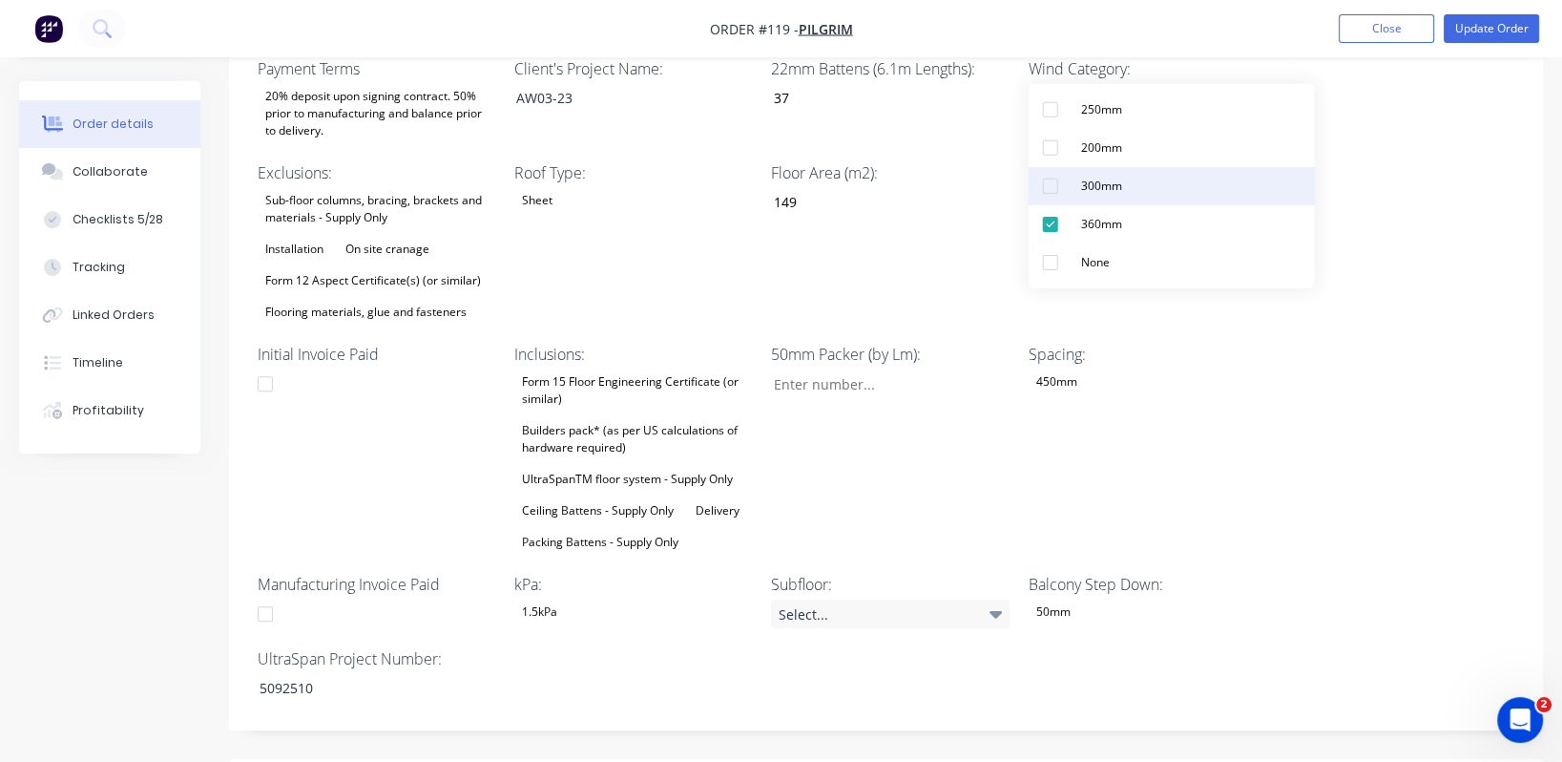
click at [1107, 192] on div "300mm" at bounding box center [1102, 186] width 56 height 25
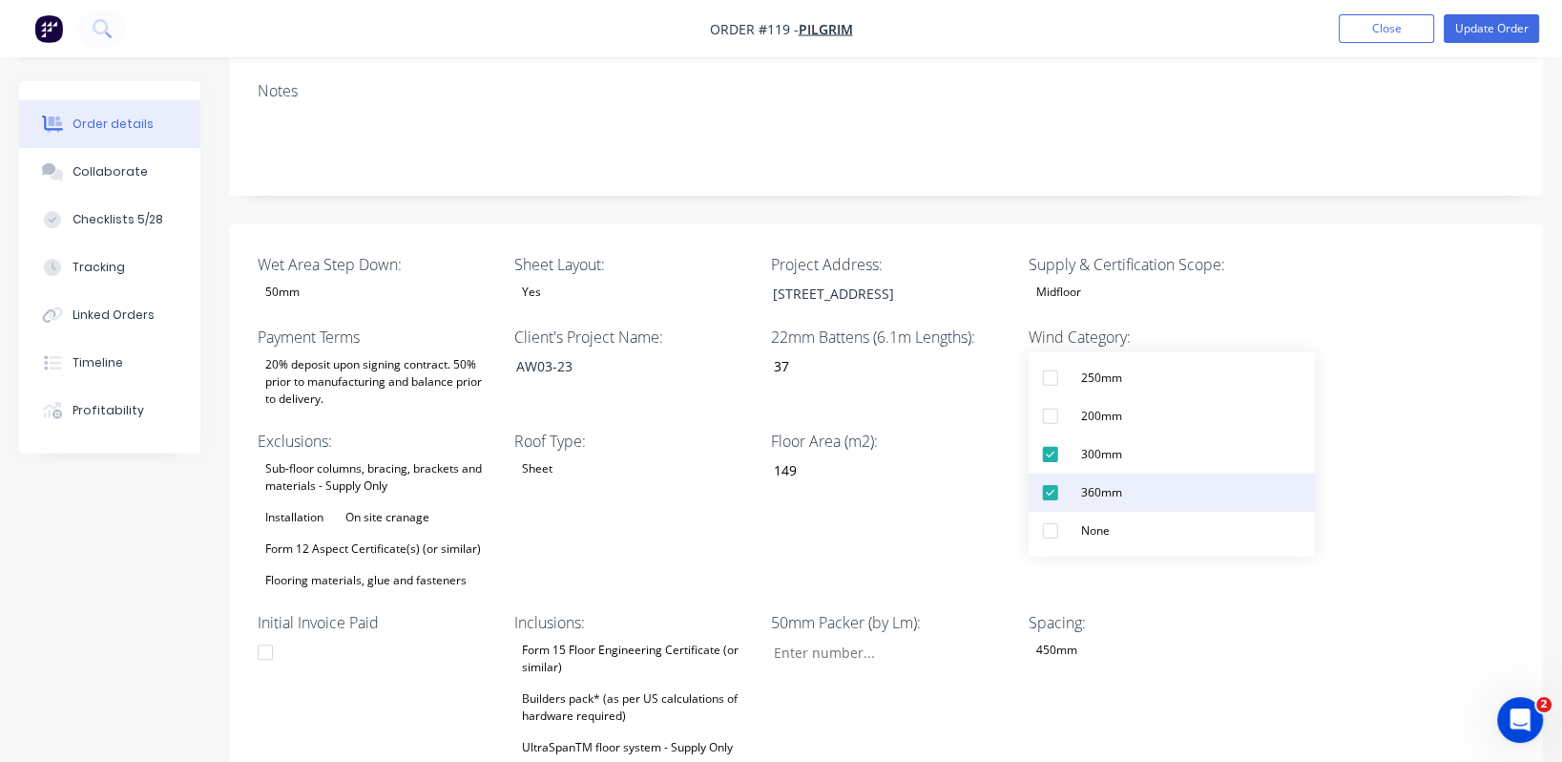
scroll to position [442, 0]
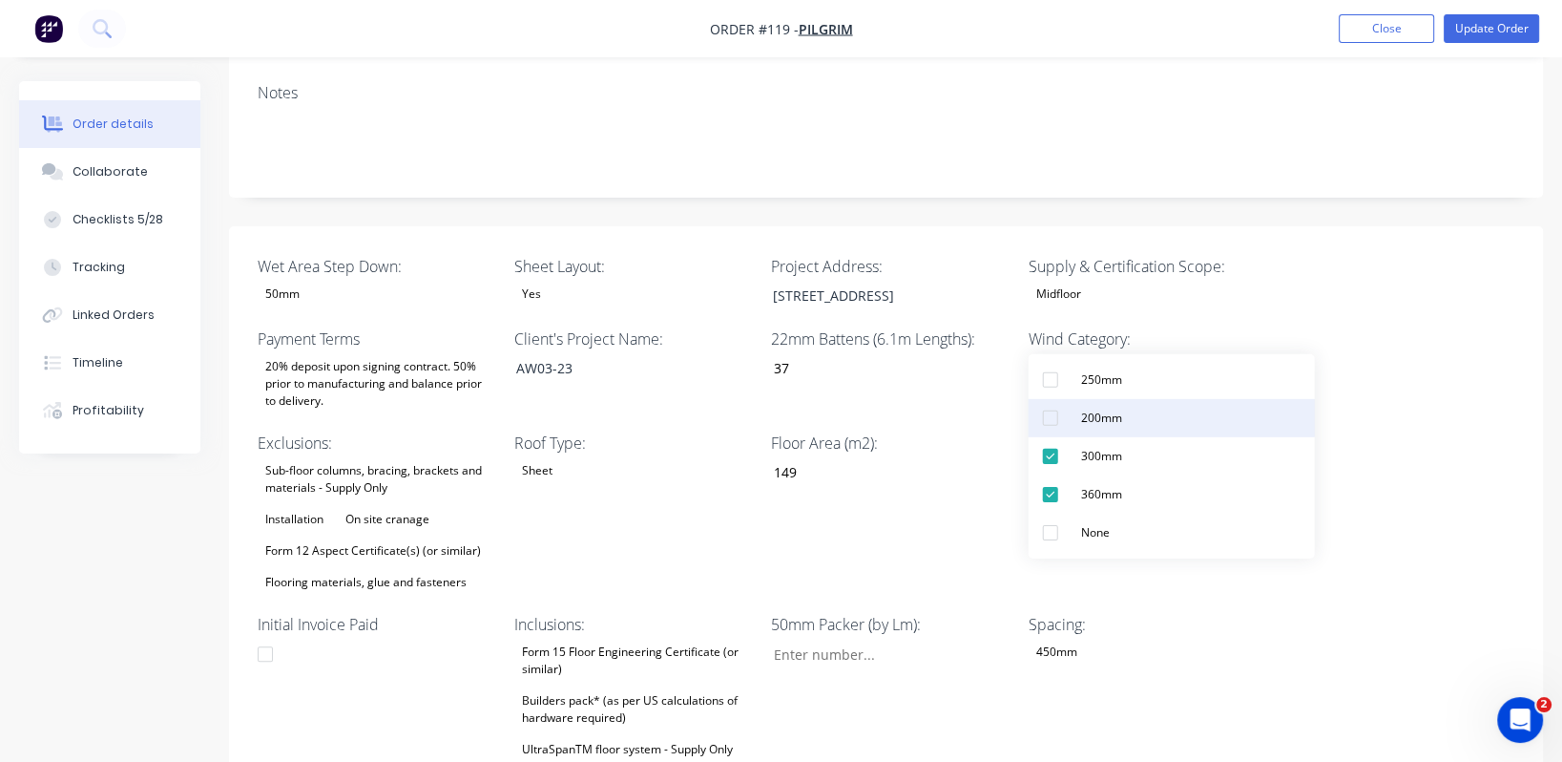
drag, startPoint x: 1124, startPoint y: 458, endPoint x: 1176, endPoint y: 426, distance: 60.9
click at [1125, 458] on div "300mm" at bounding box center [1102, 456] width 56 height 25
click at [1428, 504] on div "Wet Area Step Down: 50mm Sheet Layout: Yes Project Address: Lot 10, 96 Gellibra…" at bounding box center [886, 613] width 1314 height 774
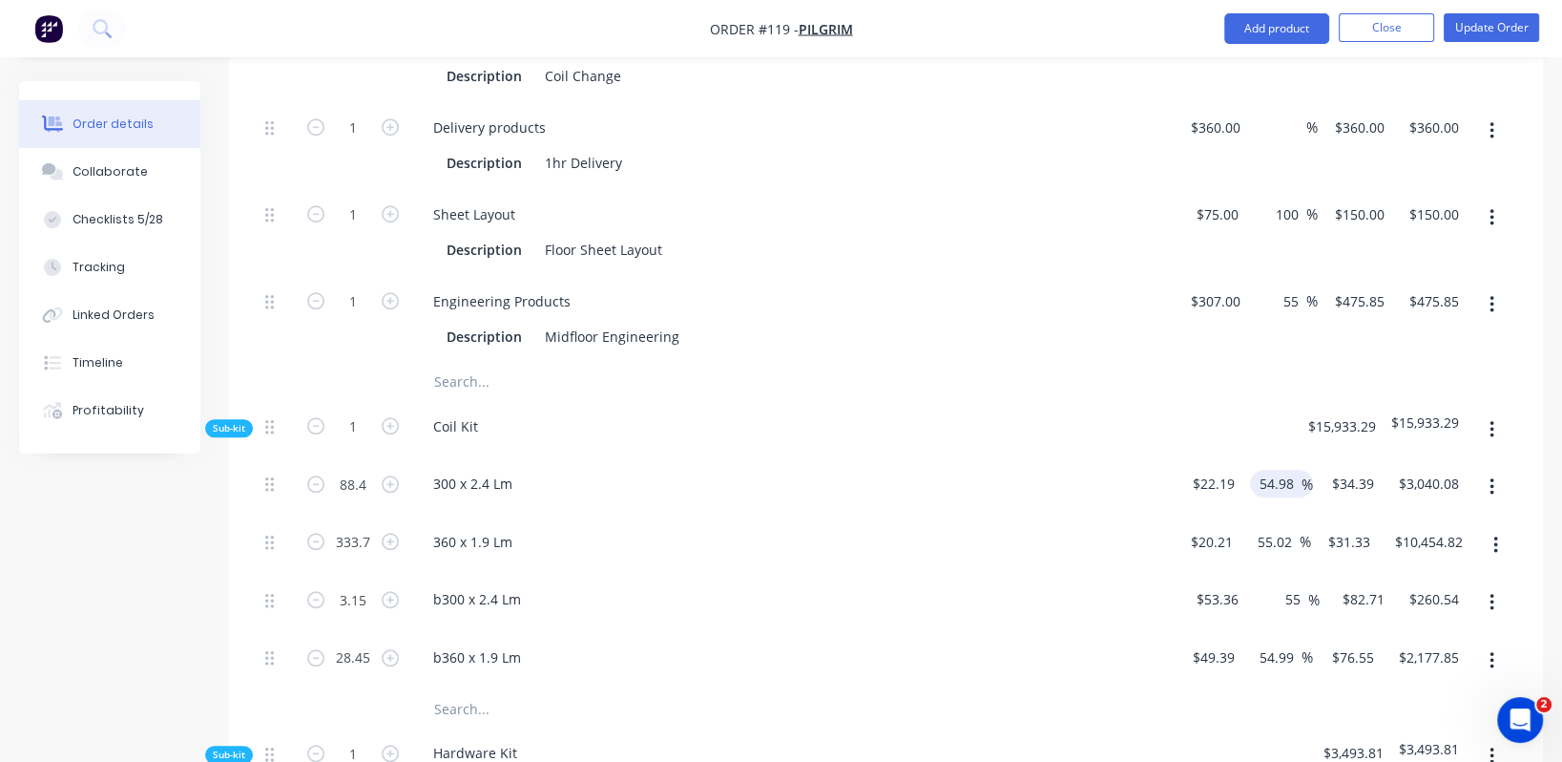
scroll to position [1730, 0]
click at [1279, 471] on input "54.98" at bounding box center [1280, 485] width 44 height 28
click at [1270, 471] on input "54.98" at bounding box center [1280, 485] width 44 height 28
click at [1285, 471] on input "25" at bounding box center [1288, 485] width 25 height 28
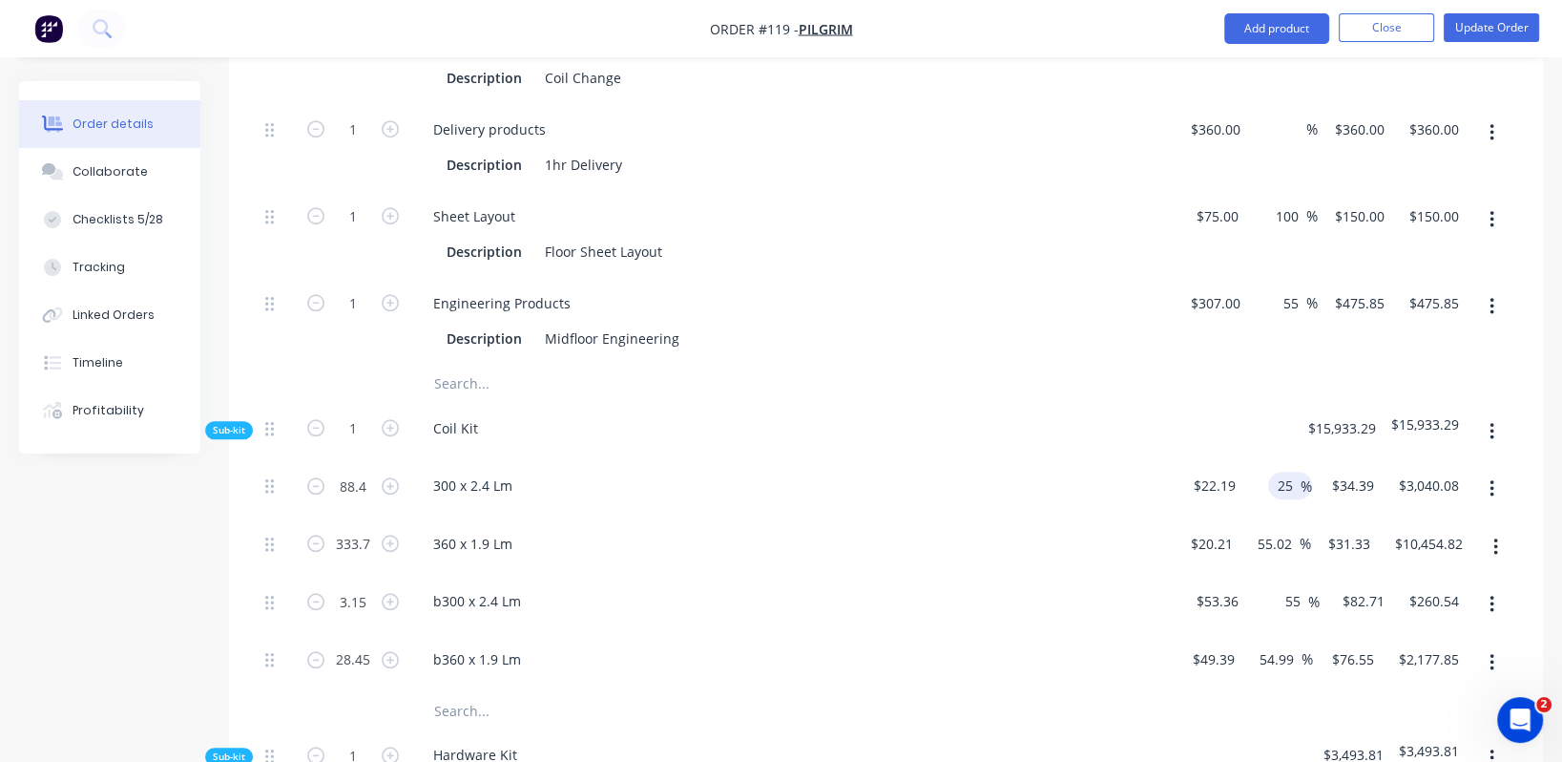
click at [1285, 471] on input "25" at bounding box center [1288, 485] width 25 height 28
type input "25"
click at [1274, 530] on input "55.02" at bounding box center [1278, 544] width 44 height 28
type input "$27.7375"
type input "$2,452.00"
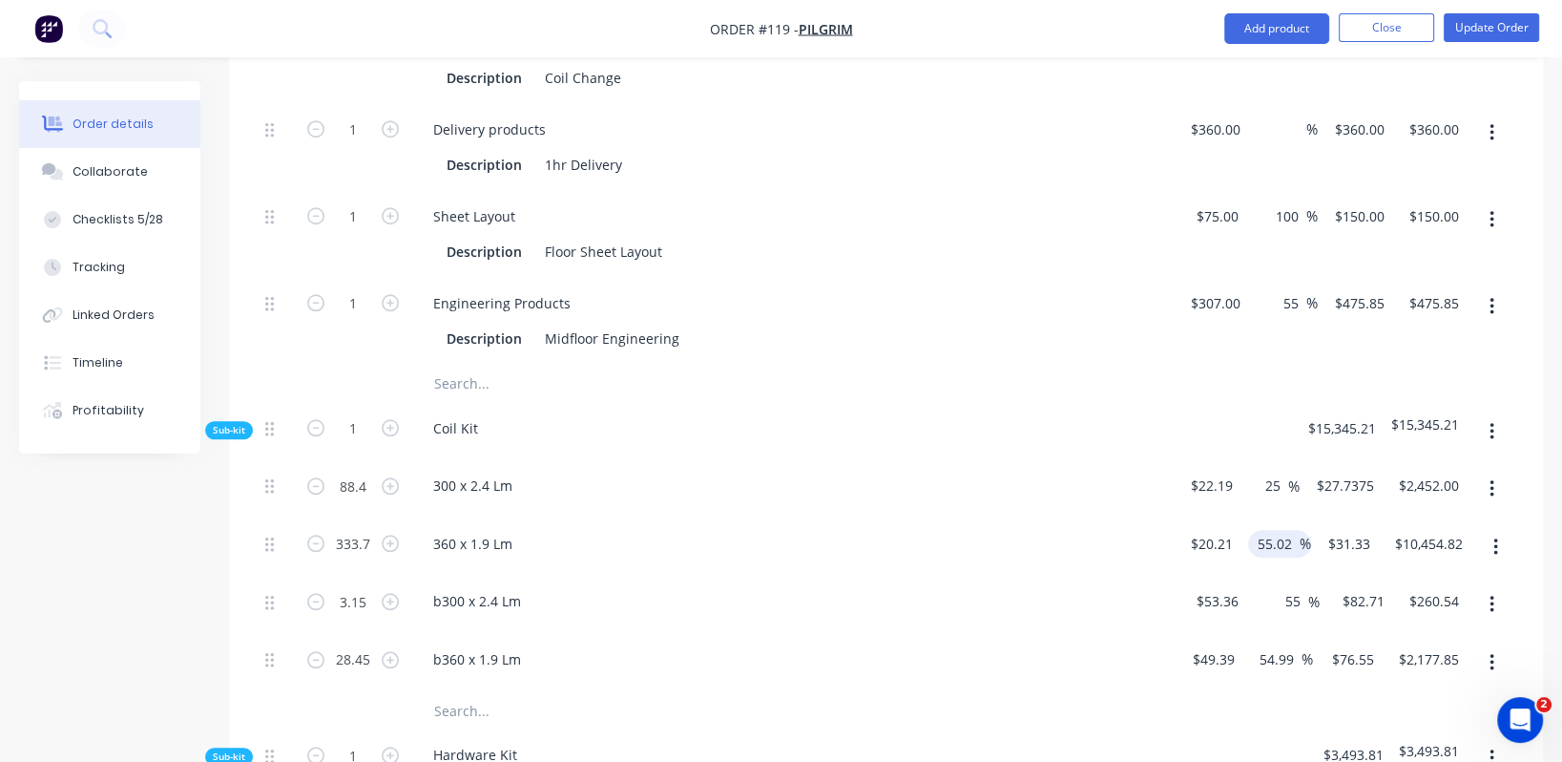
click at [1274, 530] on input "55.02" at bounding box center [1278, 544] width 44 height 28
paste input
type input "5"
paste input "55.02"
type input "5"
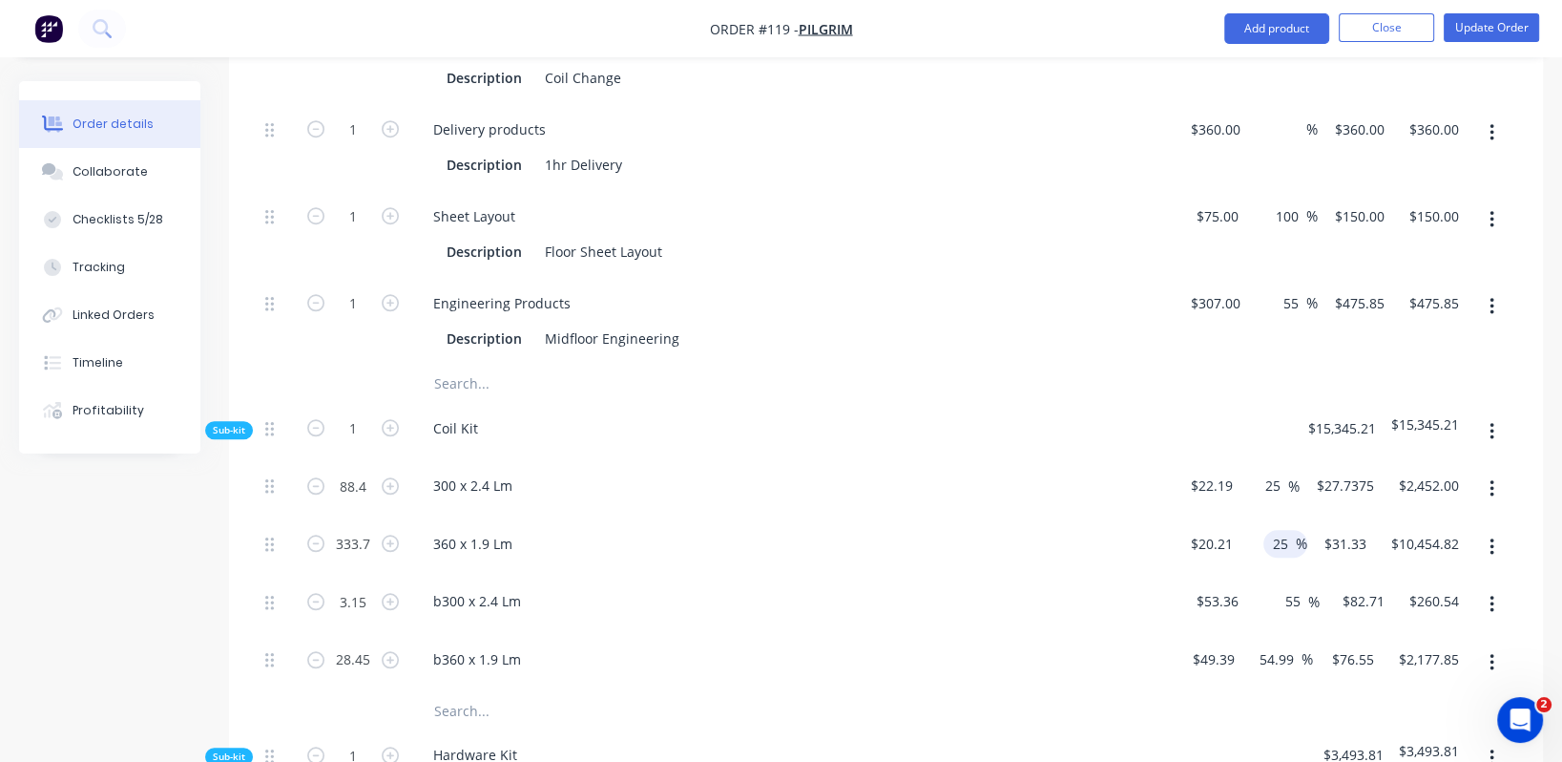
click at [1281, 530] on input "25" at bounding box center [1283, 544] width 25 height 28
type input "25"
click at [1293, 587] on input "55" at bounding box center [1296, 601] width 25 height 28
type input "$25.2625"
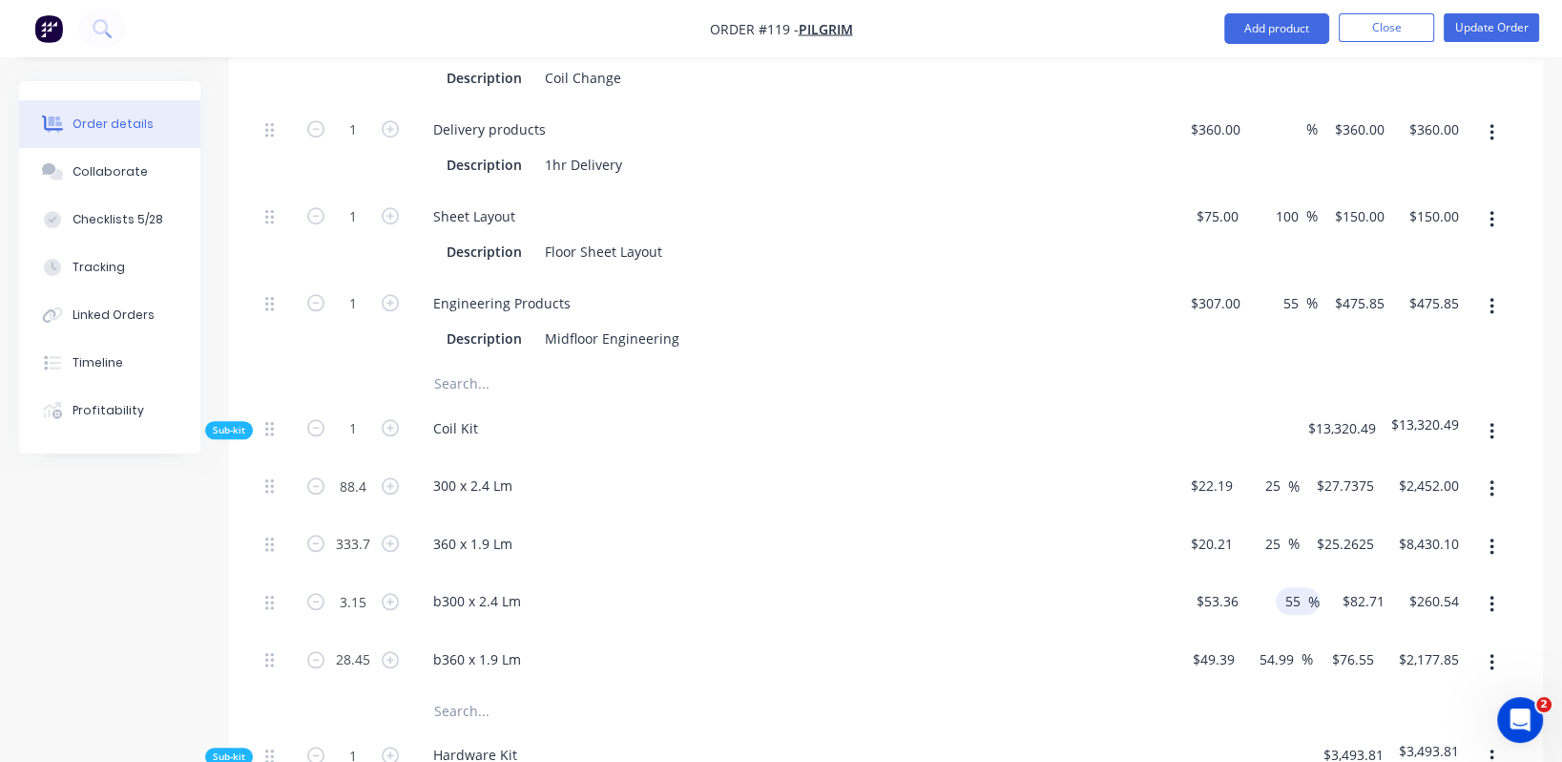
type input "$8,430.10"
click at [1293, 587] on input "55" at bounding box center [1296, 601] width 25 height 28
paste input "2"
type input "25"
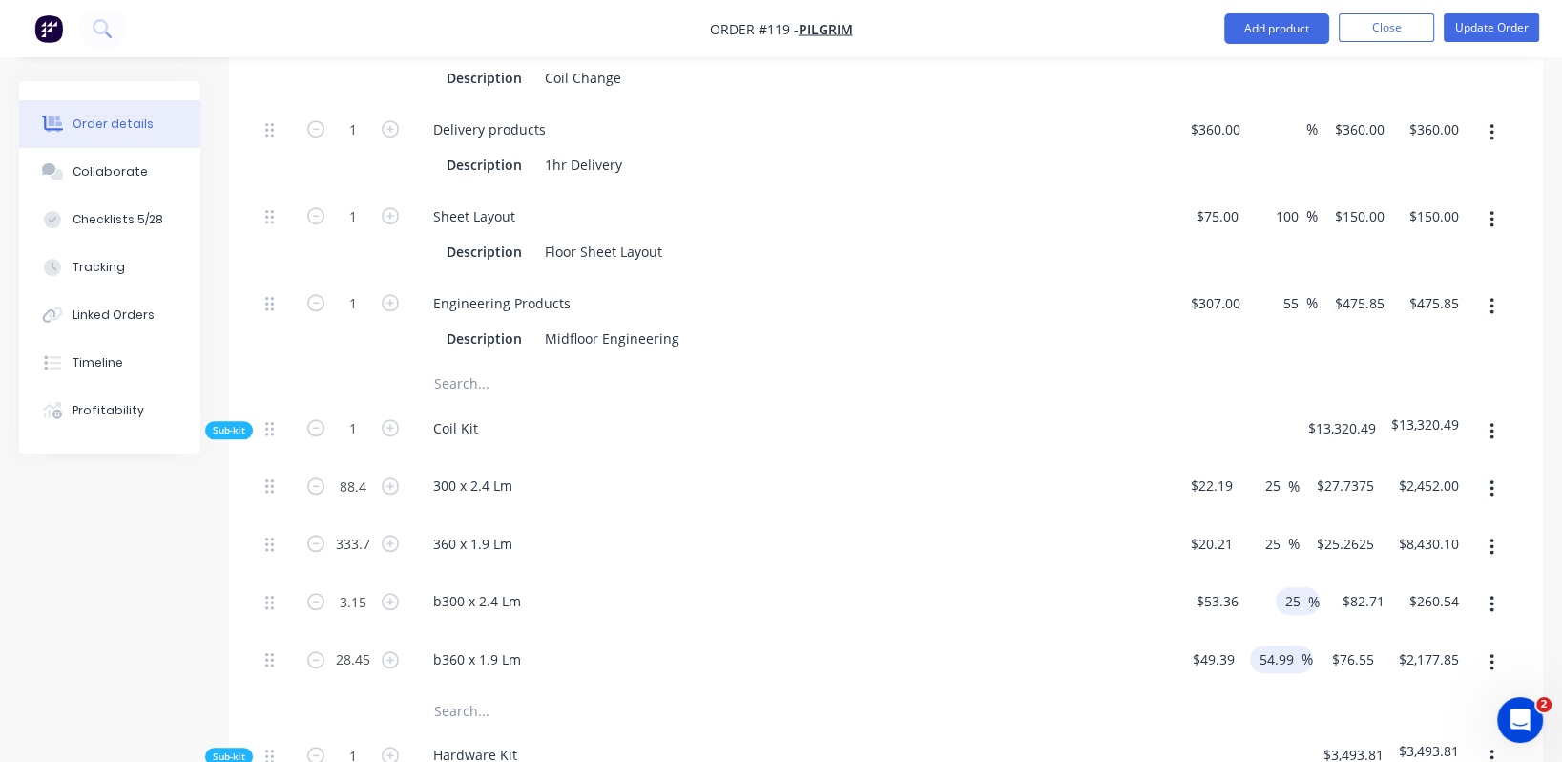
type input "$66.70"
type input "$210.11"
click at [1282, 645] on input "54.99" at bounding box center [1280, 659] width 44 height 28
paste input "25"
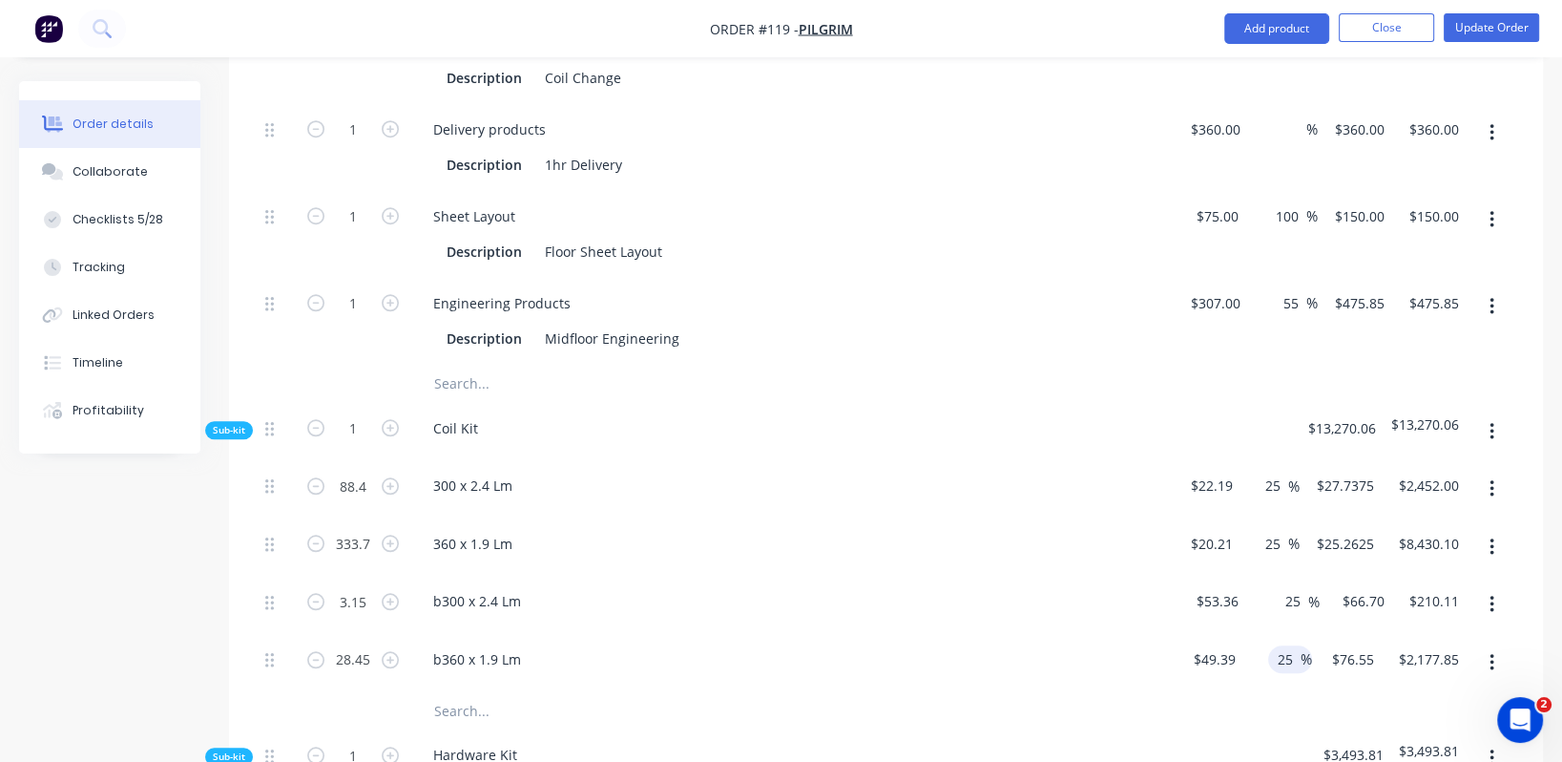
type input "25"
click at [1129, 691] on div at bounding box center [886, 710] width 1257 height 38
type input "$61.7375"
type input "$1,756.43"
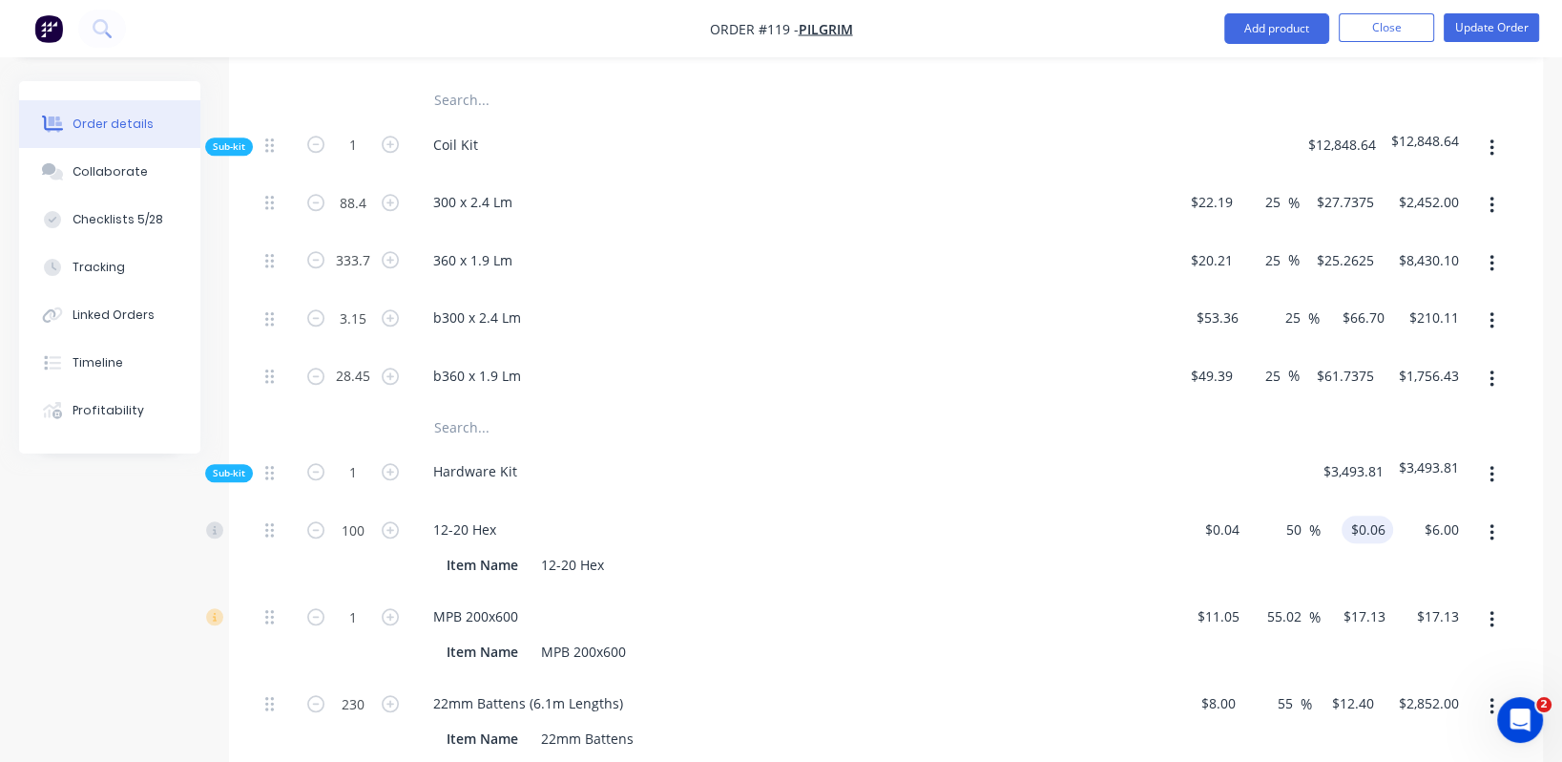
scroll to position [2015, 0]
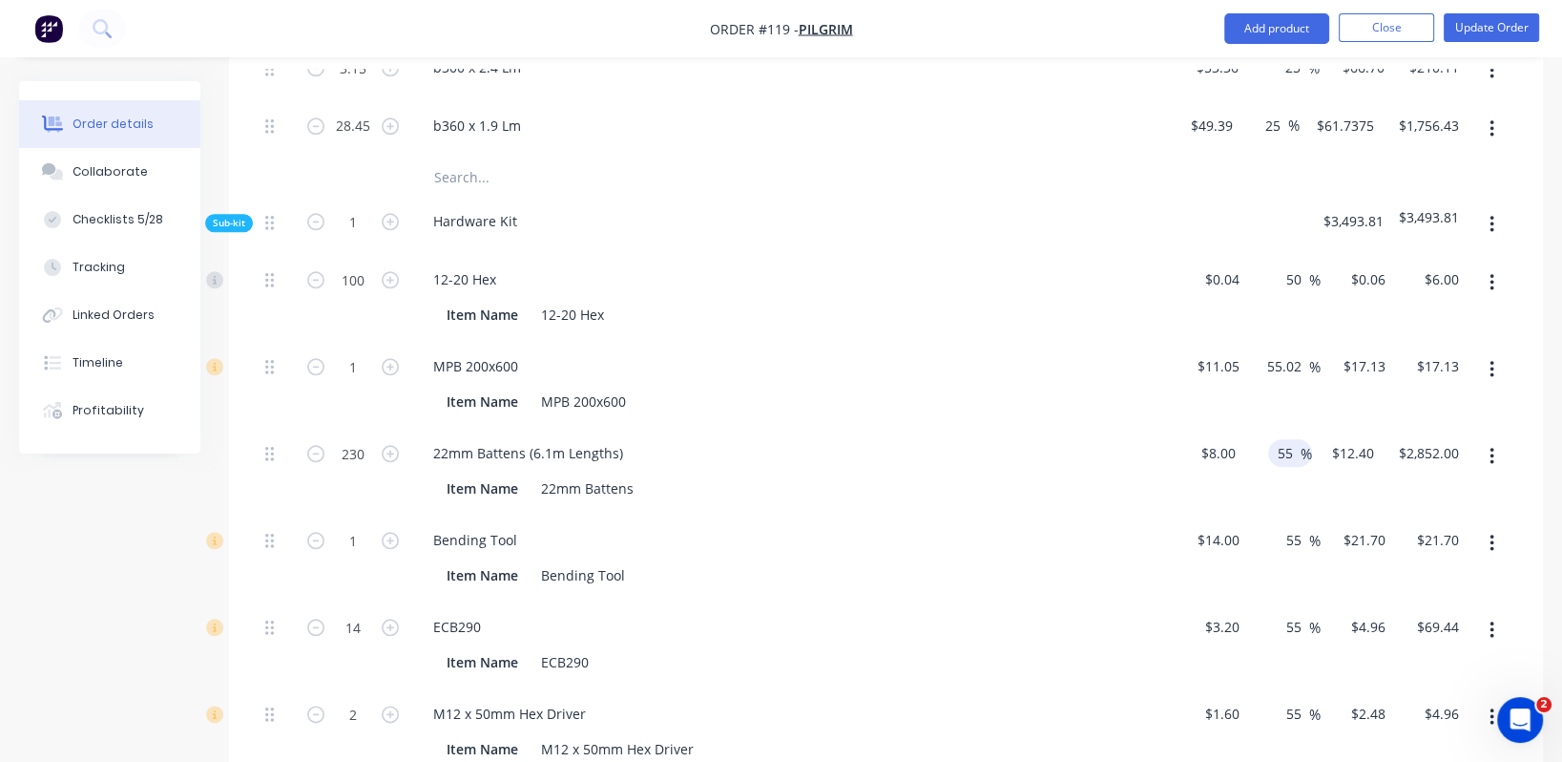
click at [1282, 428] on div "55 55 %" at bounding box center [1279, 471] width 70 height 87
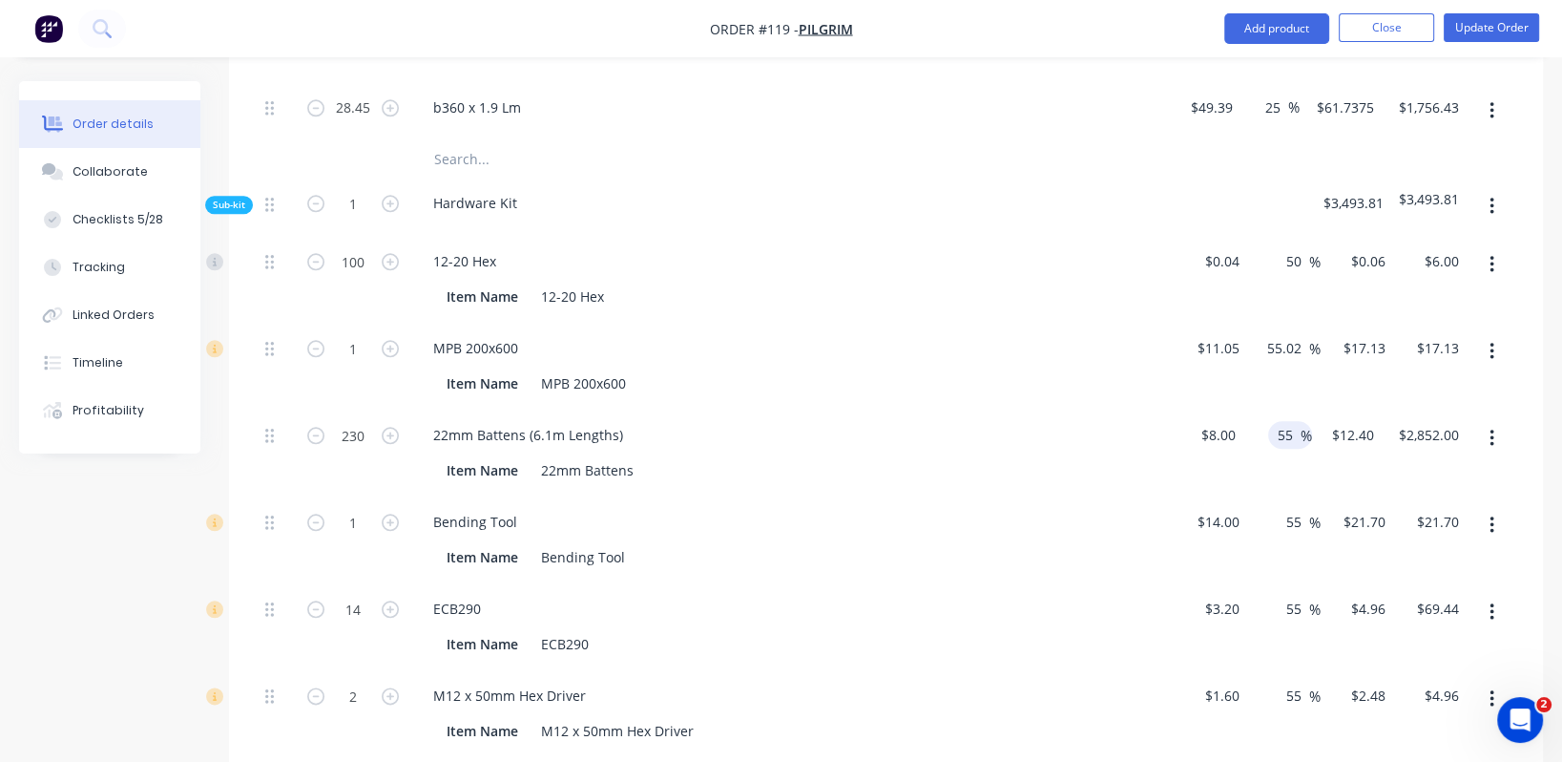
click at [1287, 421] on input "55" at bounding box center [1288, 435] width 25 height 28
click at [1287, 419] on input "55" at bounding box center [1288, 433] width 25 height 28
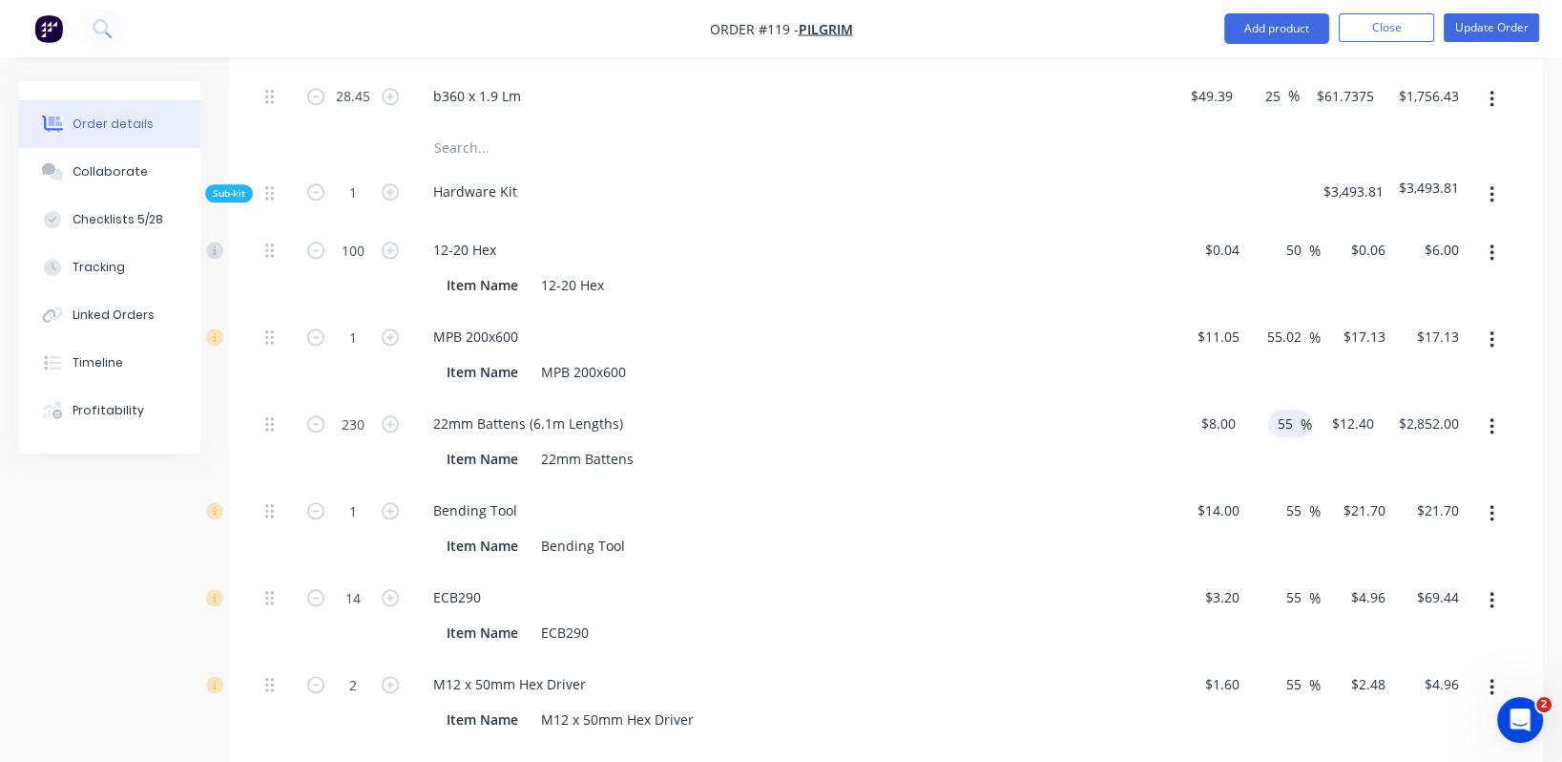
scroll to position [2293, 0]
type input "10"
type input "$8.80"
type input "$2,024.00"
click at [1272, 485] on div "55 55 %" at bounding box center [1283, 528] width 73 height 87
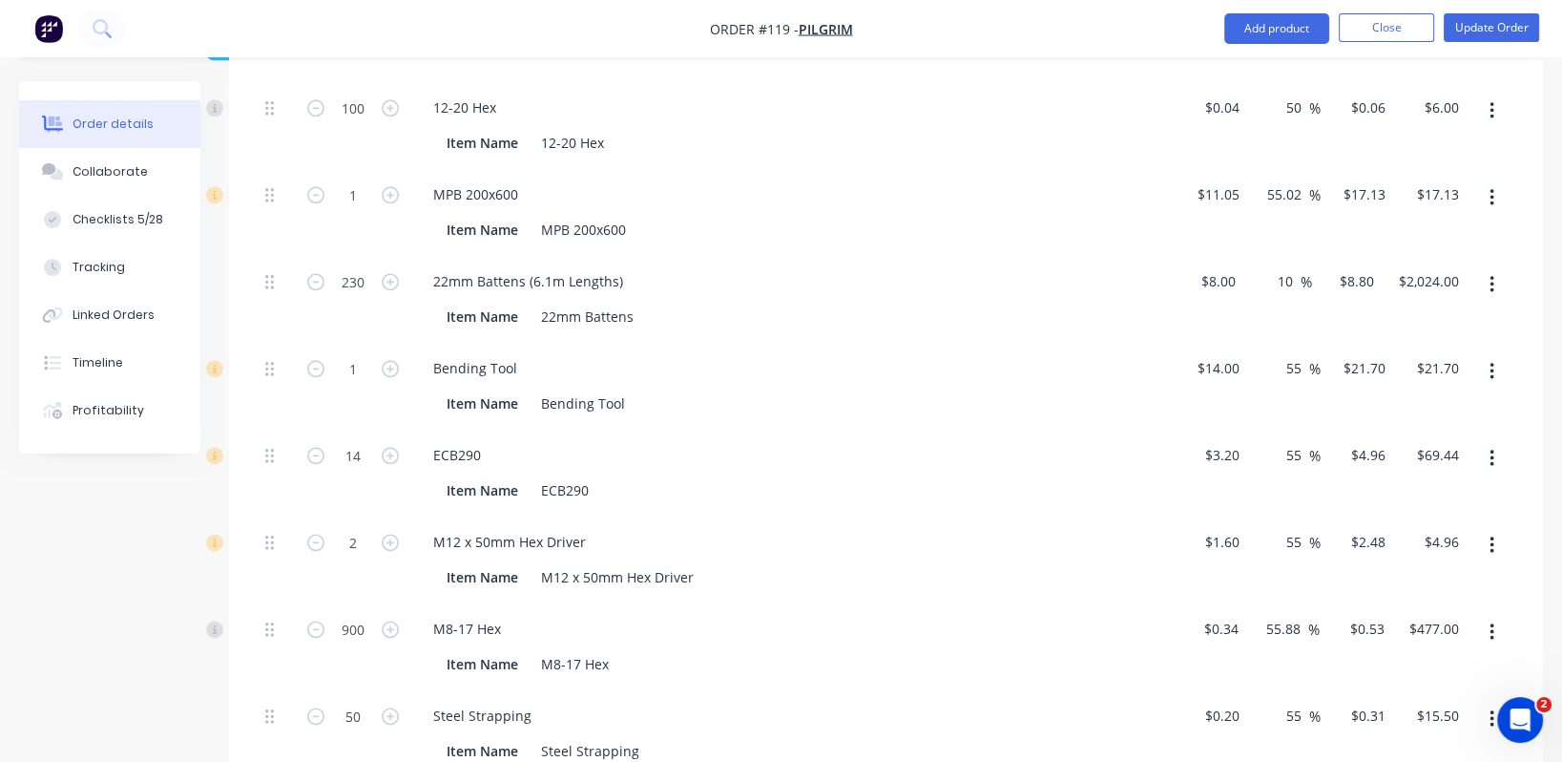
scroll to position [2436, 0]
click at [1280, 614] on input "55.88" at bounding box center [1287, 628] width 44 height 28
paste input "25"
type input "25"
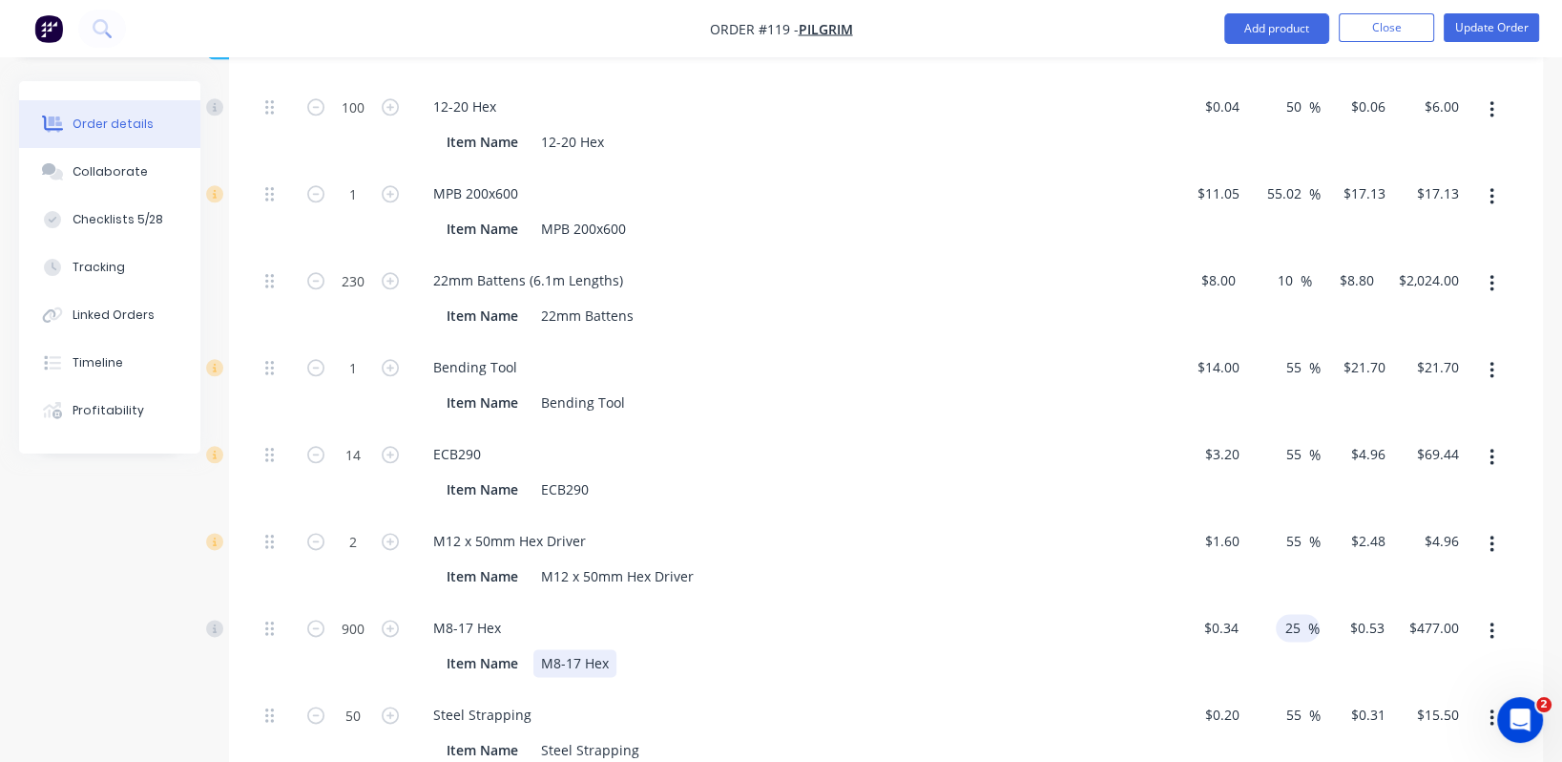
type input "$0.425"
type input "$382.50"
click at [1078, 649] on div "Item Name M8-17 Hex" at bounding box center [788, 663] width 699 height 28
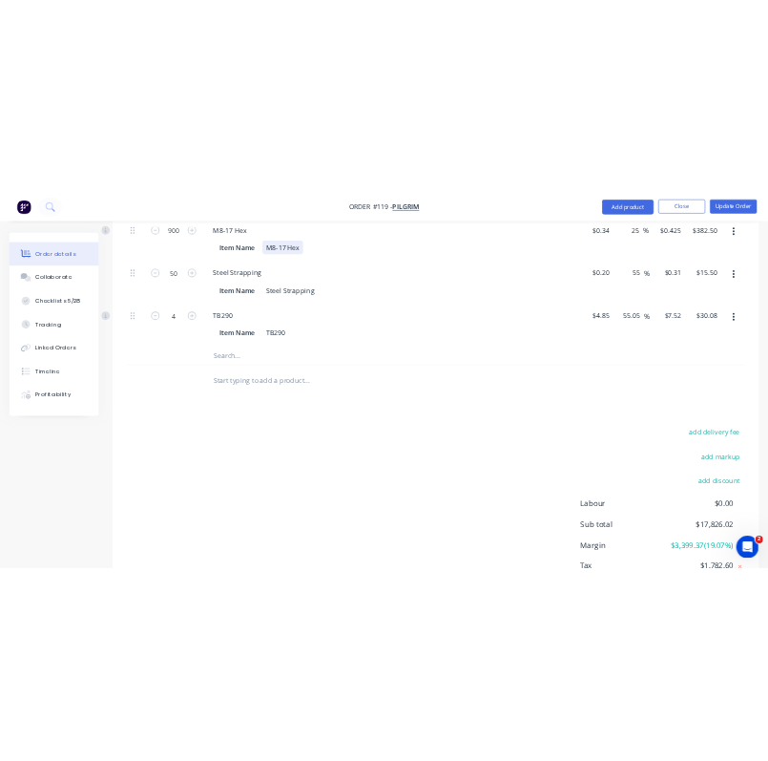
scroll to position [2989, 0]
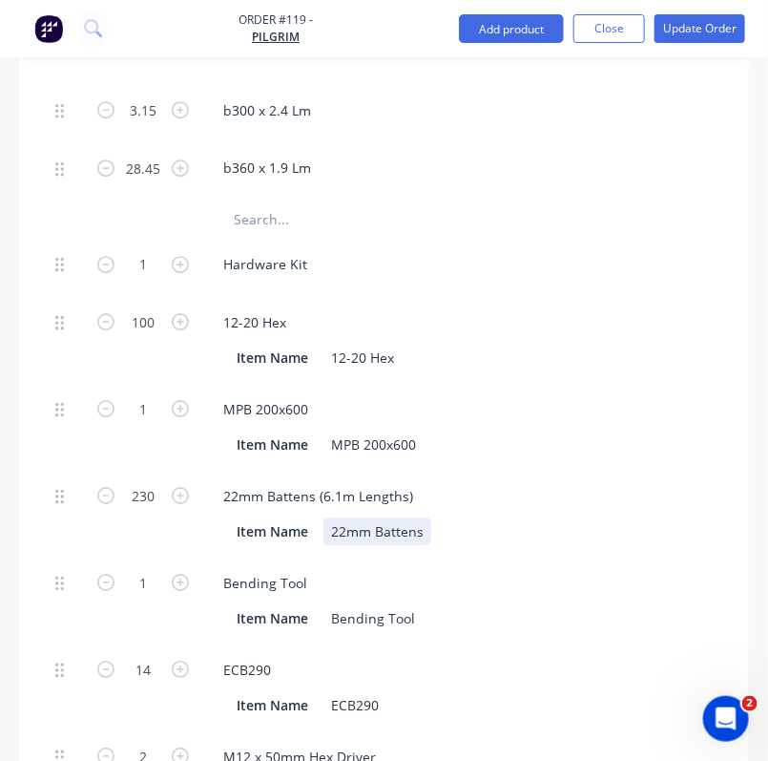
click at [652, 517] on div "Item Name 22mm Battens" at bounding box center [578, 531] width 699 height 28
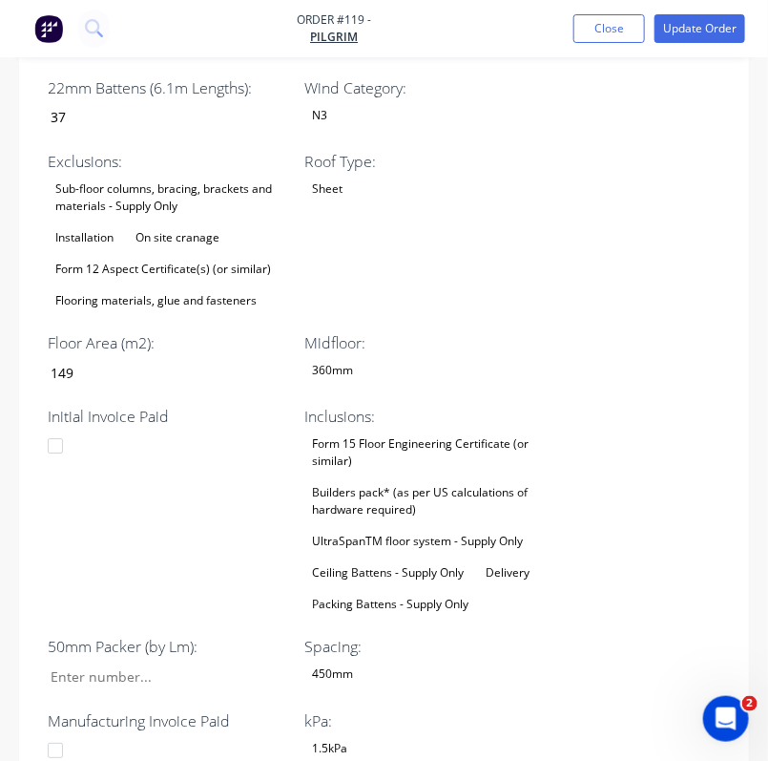
scroll to position [1271, 0]
click at [520, 660] on div "450mm" at bounding box center [423, 672] width 239 height 25
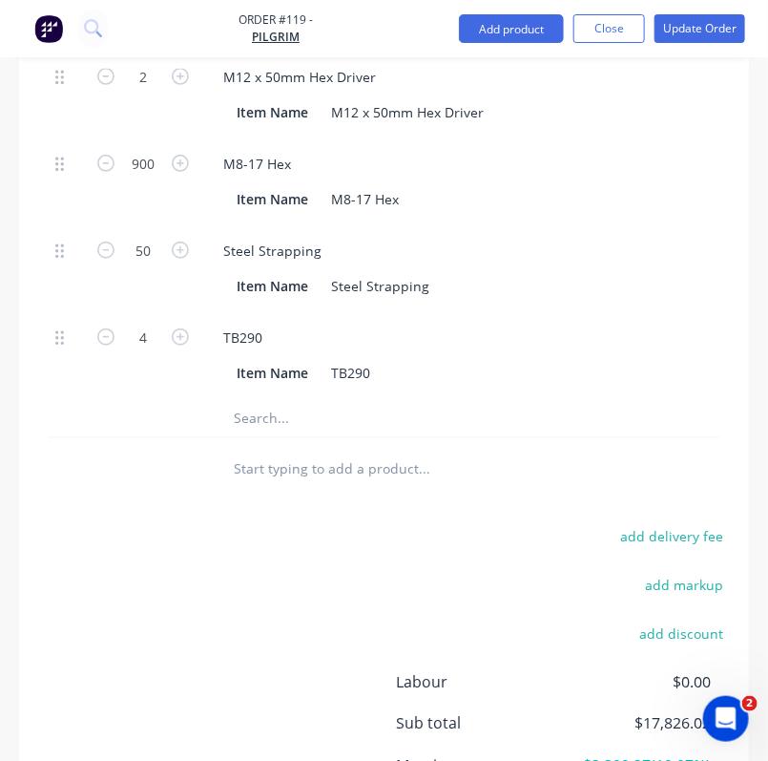
scroll to position [3675, 0]
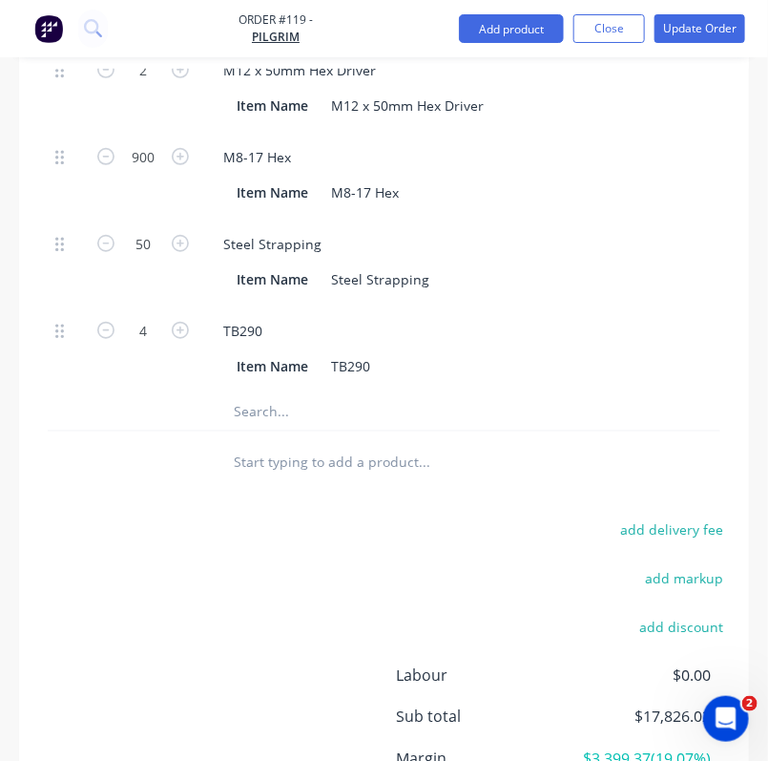
click at [147, 663] on div "Labour $0.00 Sub total $17,826.02 Margin $3,399.37 ( 19.07 %) Tax $1,782.60 Tot…" at bounding box center [384, 773] width 700 height 221
click at [261, 705] on div "Sub total $17,826.02" at bounding box center [384, 716] width 700 height 23
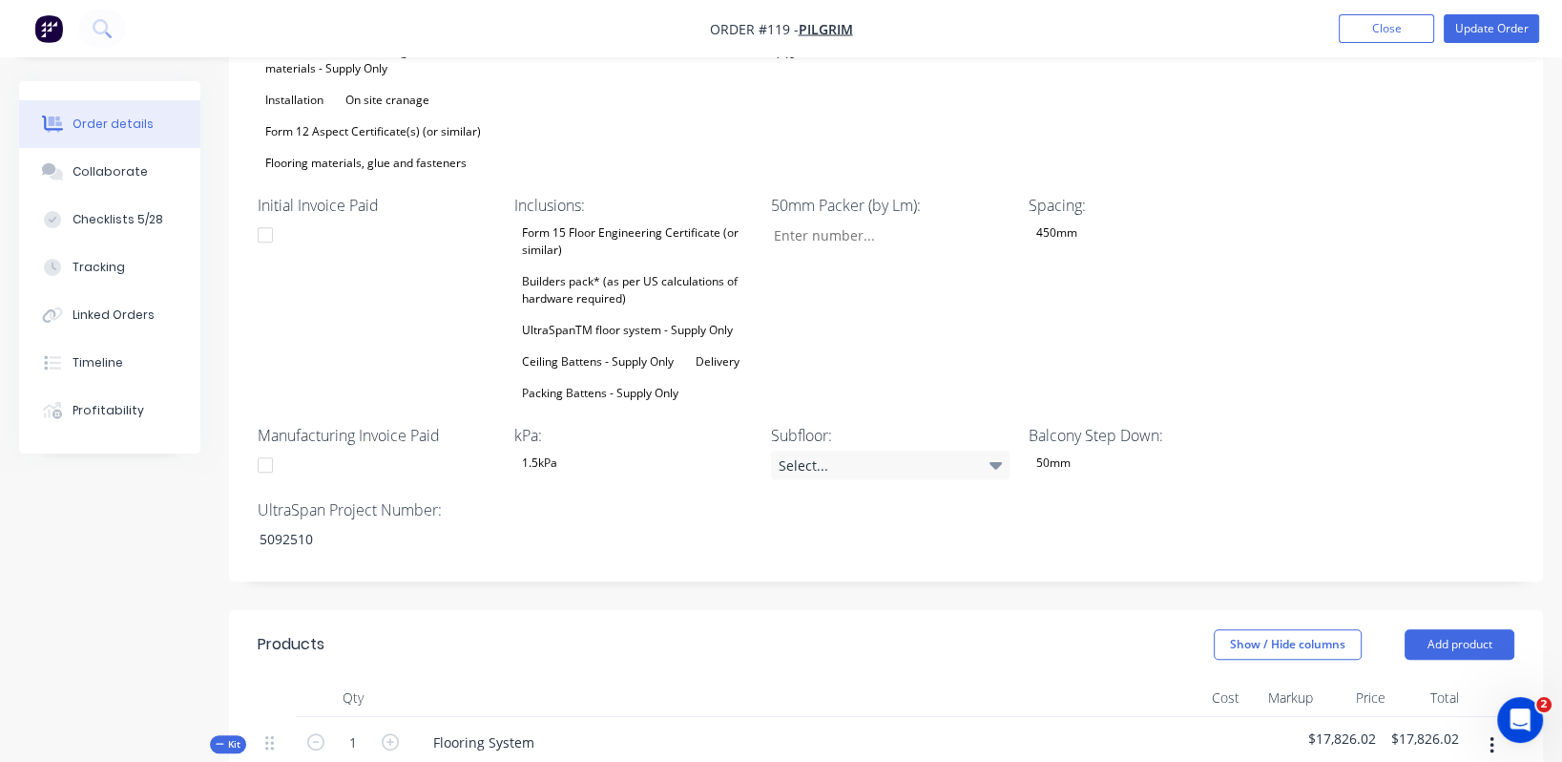
scroll to position [862, 0]
click at [1502, 29] on button "Update Order" at bounding box center [1491, 28] width 95 height 29
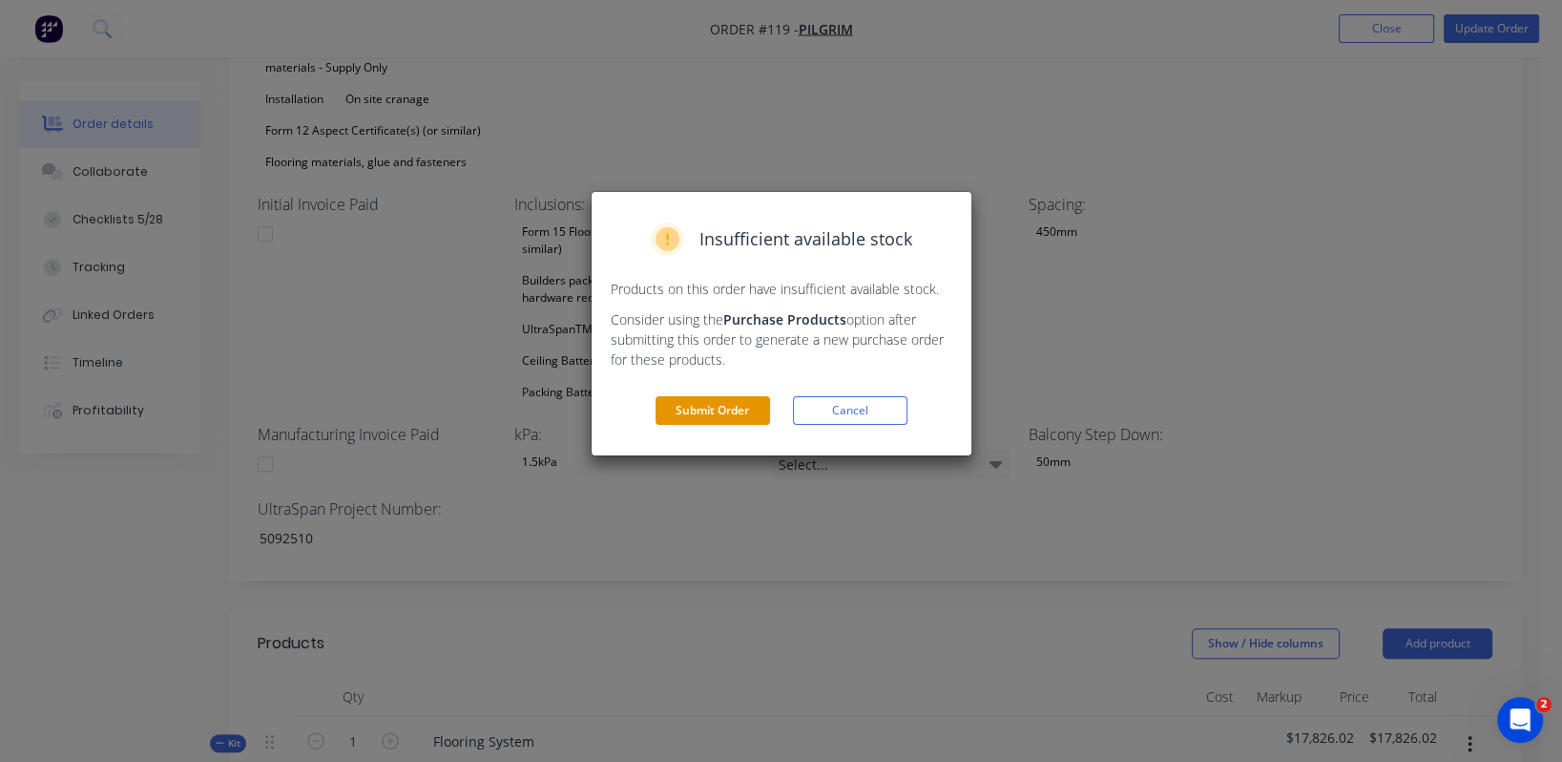
click at [684, 415] on button "Submit Order" at bounding box center [713, 410] width 115 height 29
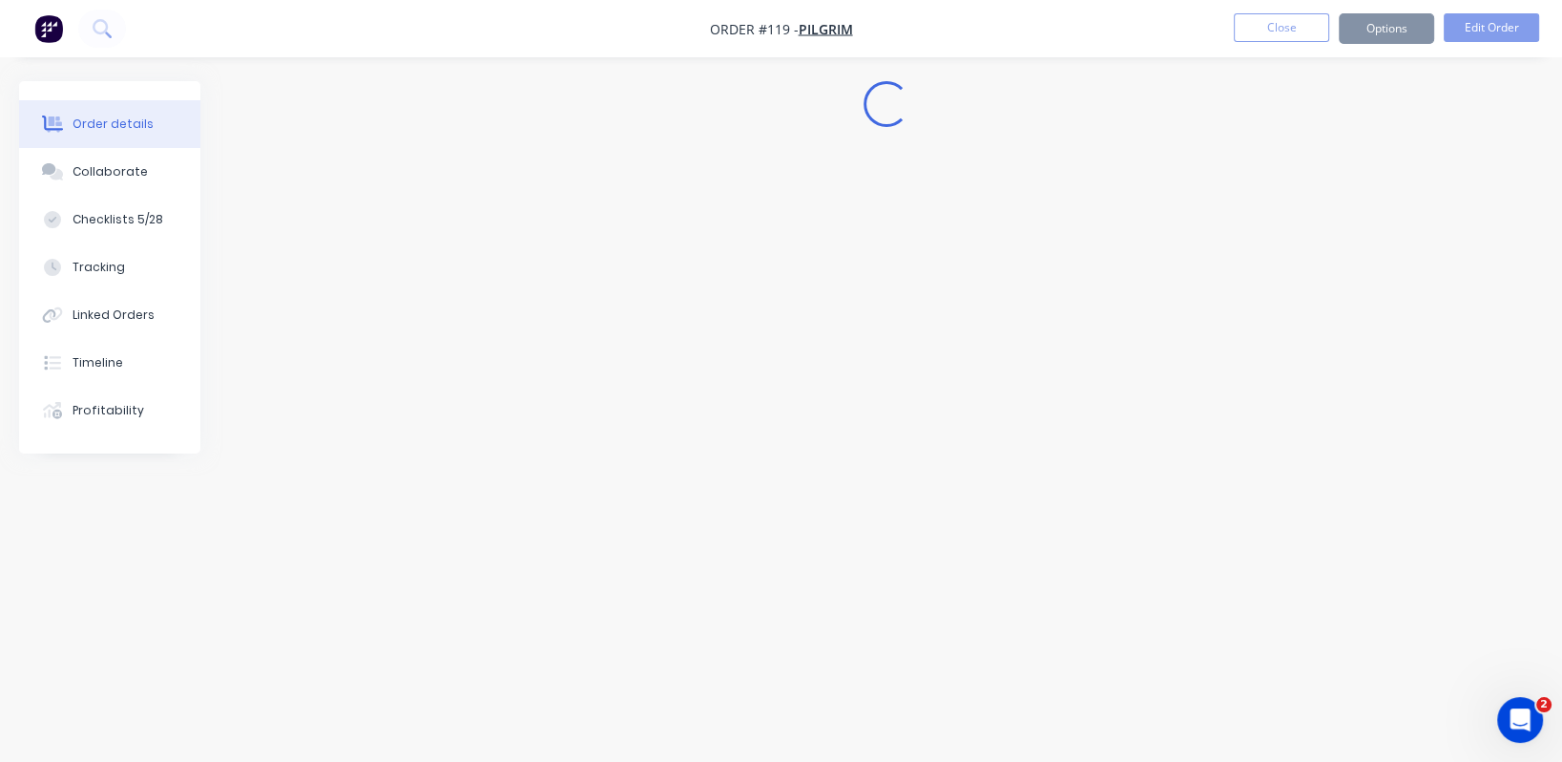
scroll to position [0, 0]
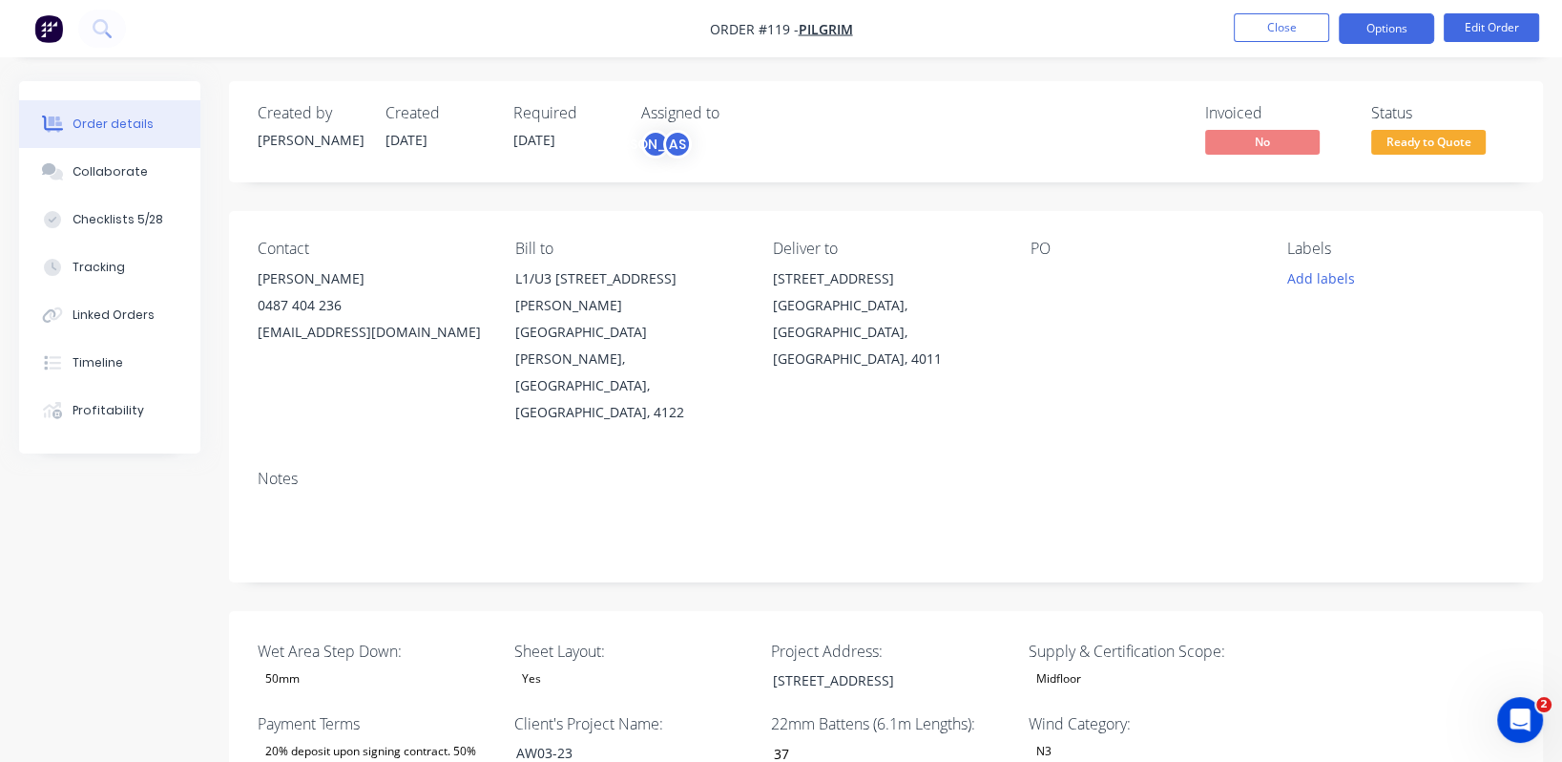
click at [1424, 36] on button "Options" at bounding box center [1386, 28] width 95 height 31
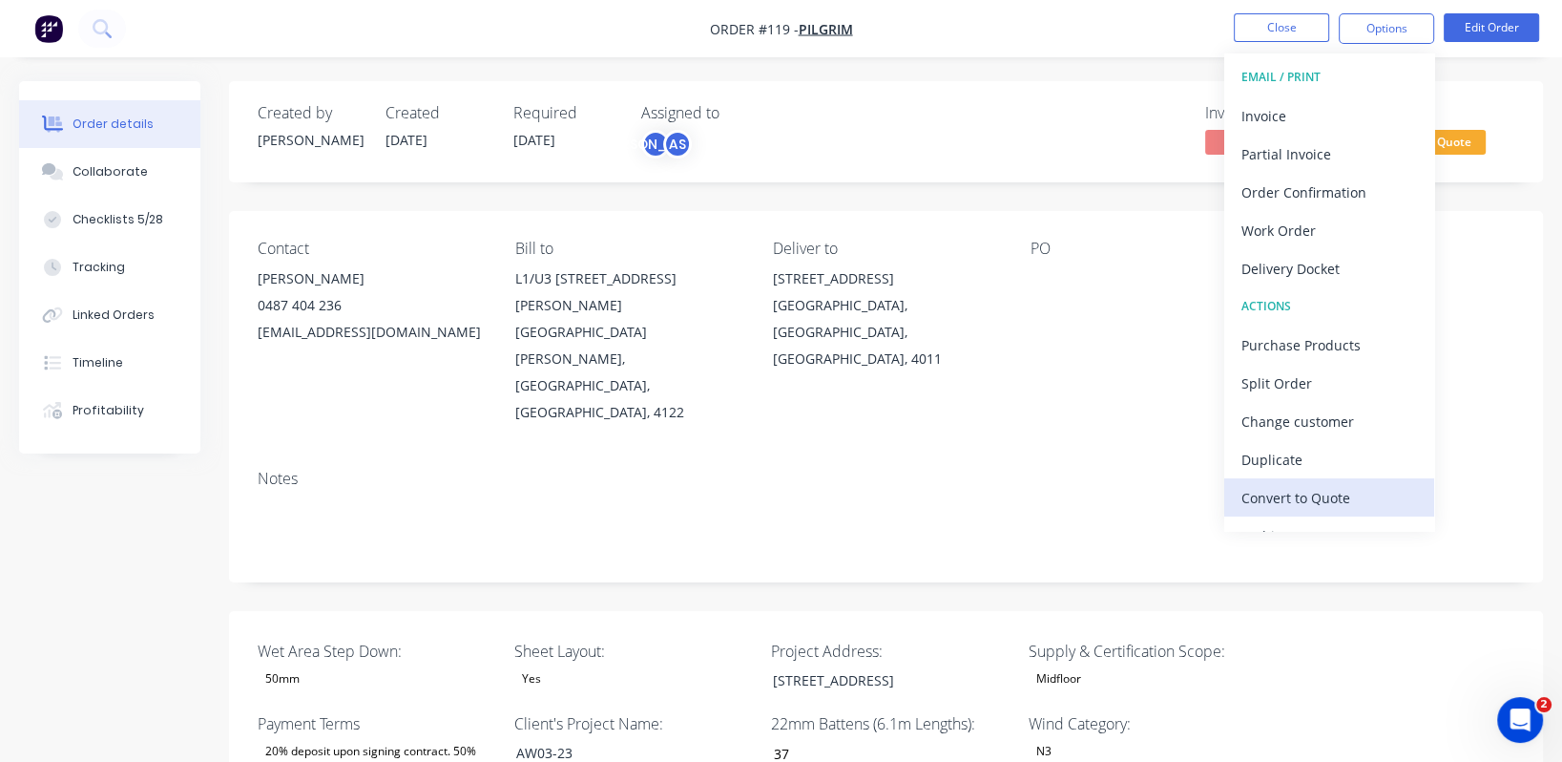
click at [1329, 502] on div "Convert to Quote" at bounding box center [1330, 498] width 176 height 28
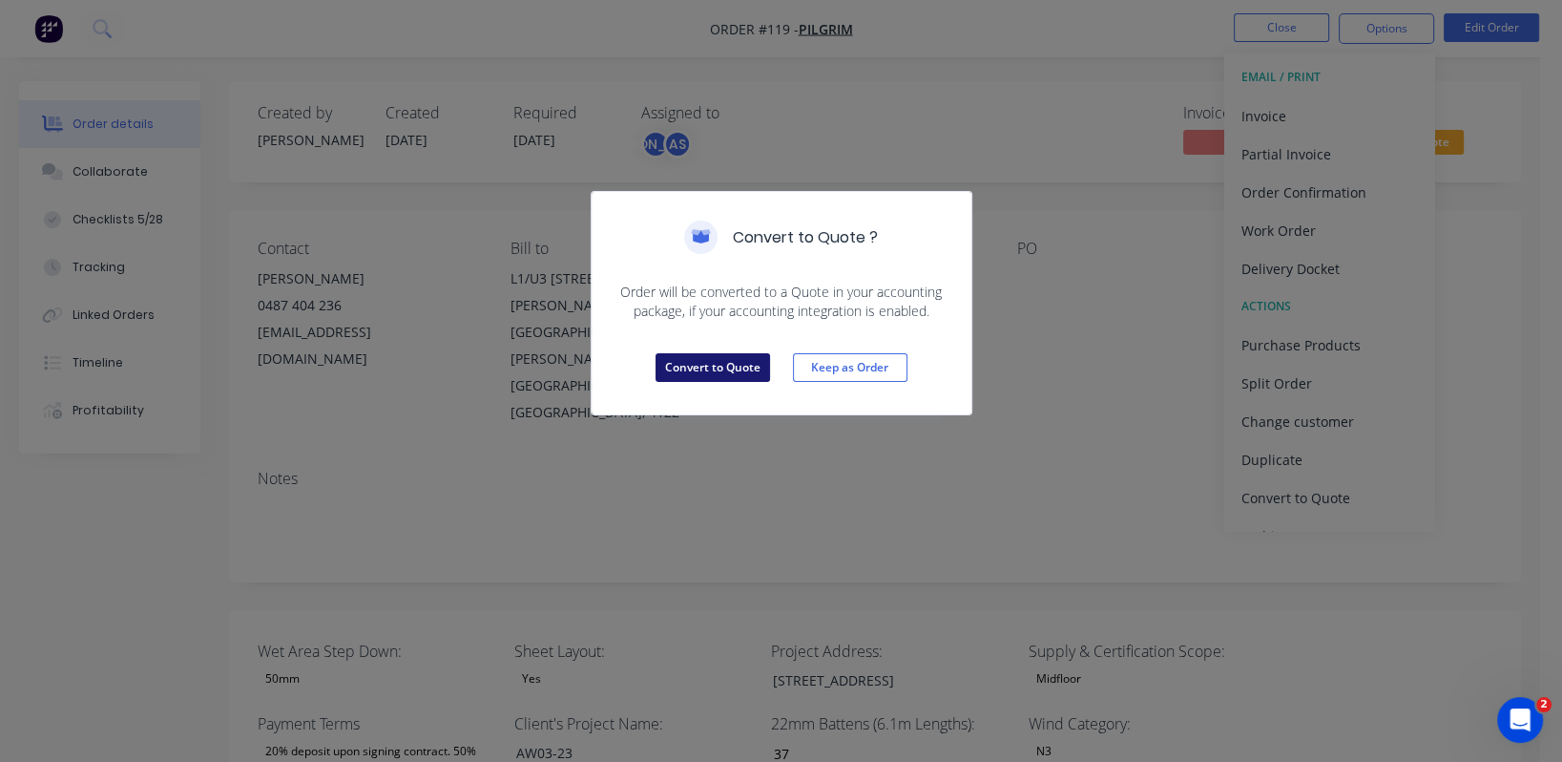
click at [712, 369] on button "Convert to Quote" at bounding box center [713, 367] width 115 height 29
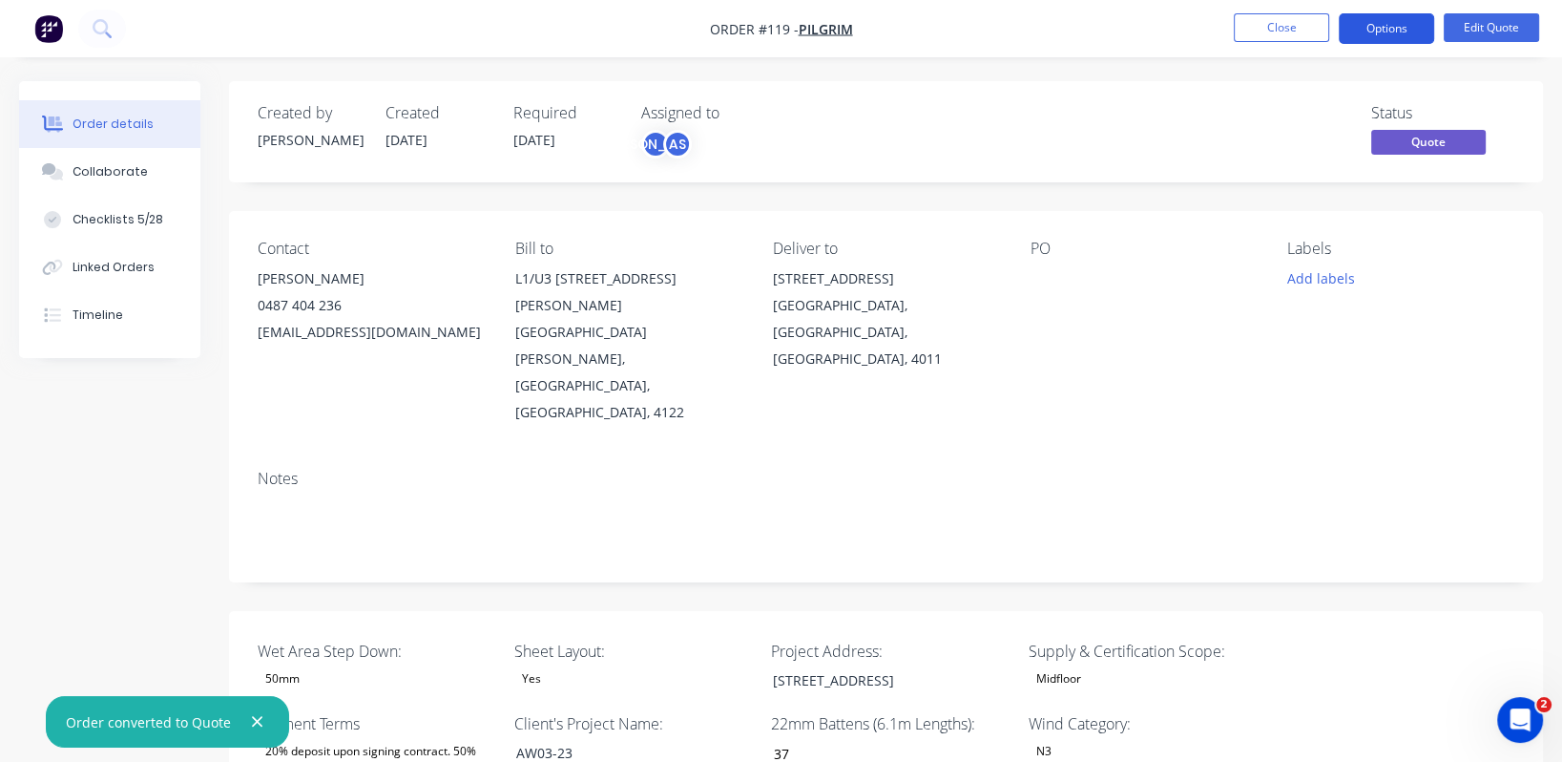
click at [1395, 26] on button "Options" at bounding box center [1386, 28] width 95 height 31
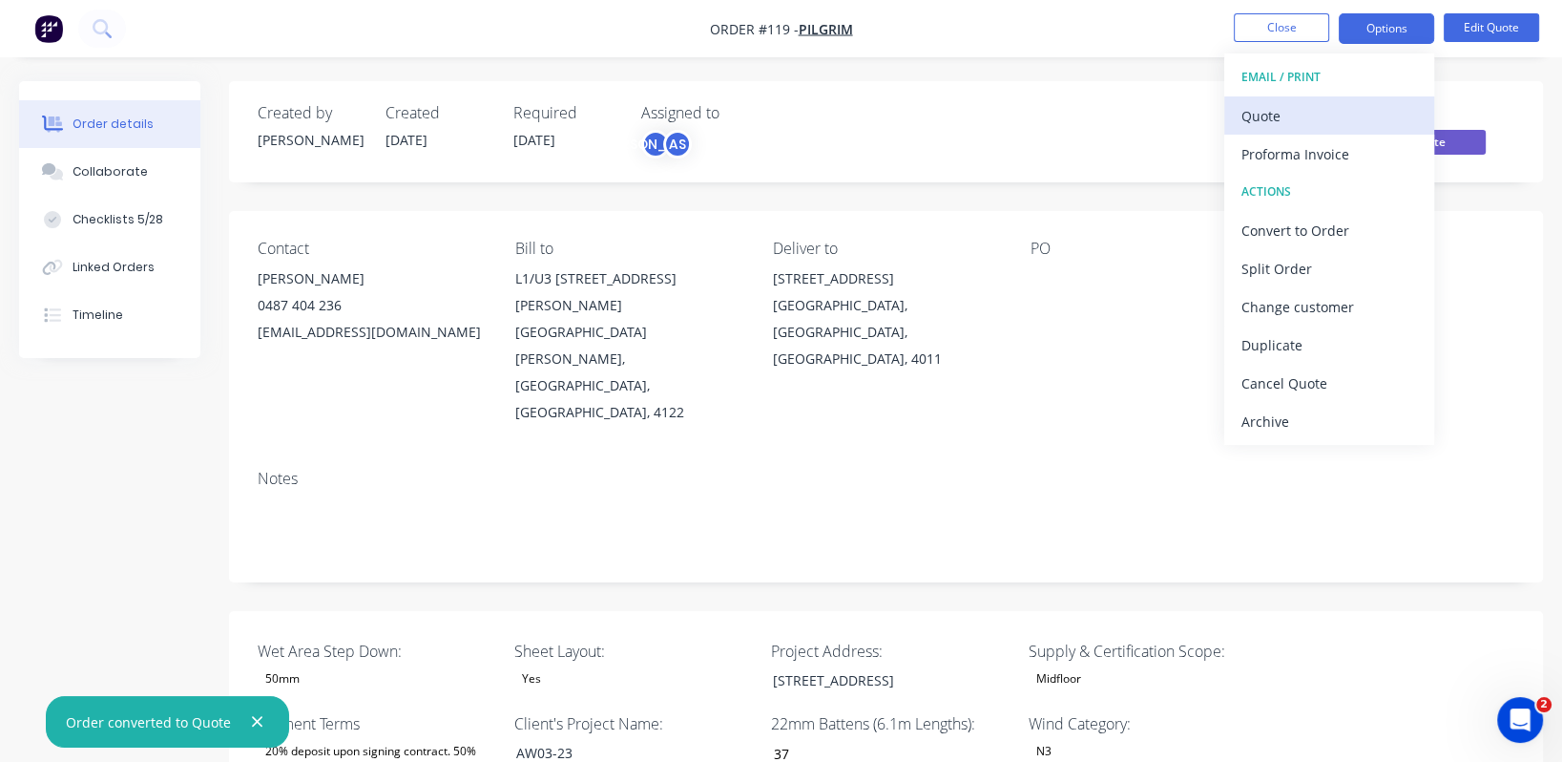
click at [1335, 124] on div "Quote" at bounding box center [1330, 116] width 176 height 28
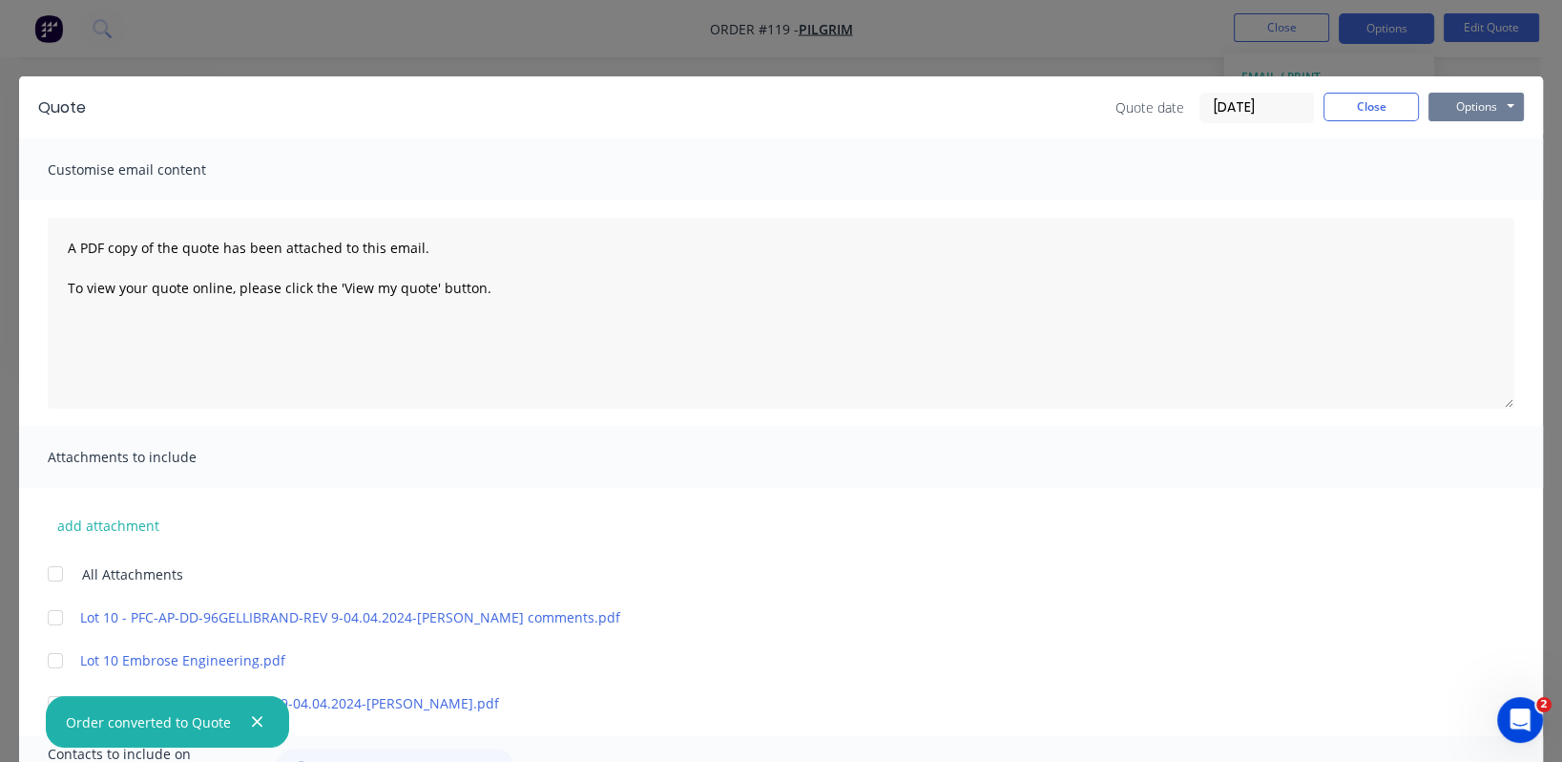
click at [1443, 104] on button "Options" at bounding box center [1476, 107] width 95 height 29
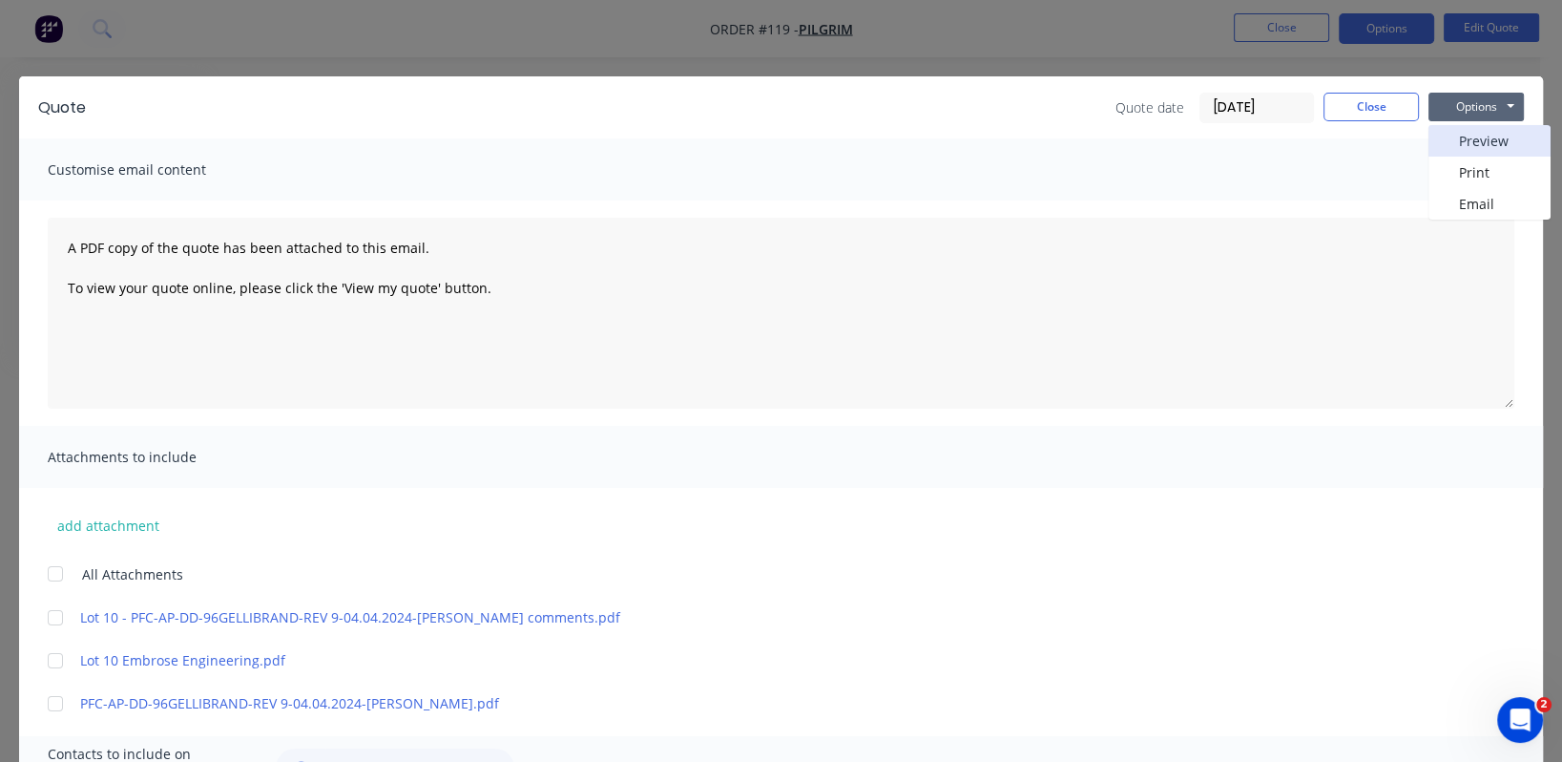
click at [1453, 147] on button "Preview" at bounding box center [1490, 140] width 122 height 31
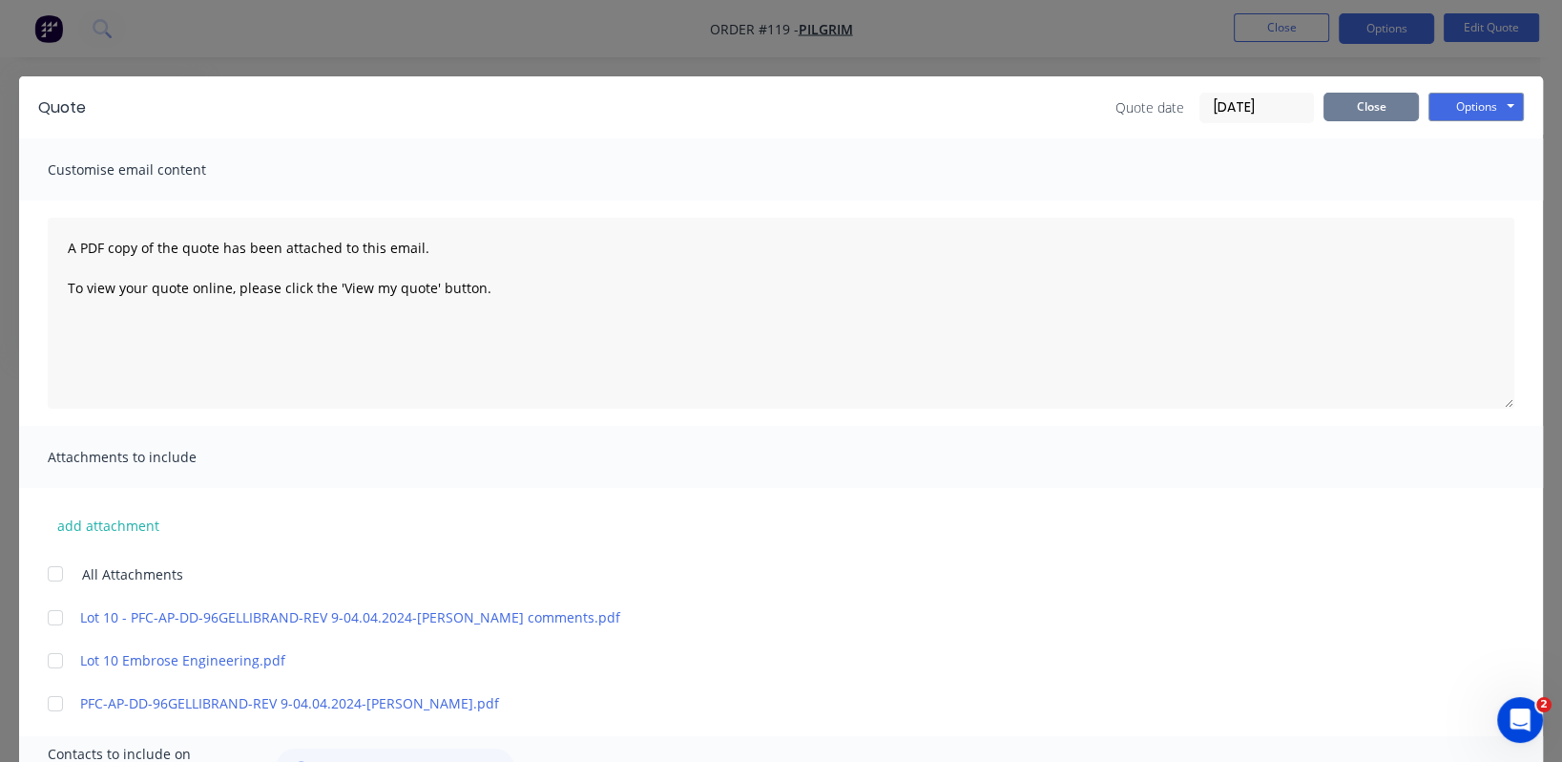
click at [1361, 115] on button "Close" at bounding box center [1371, 107] width 95 height 29
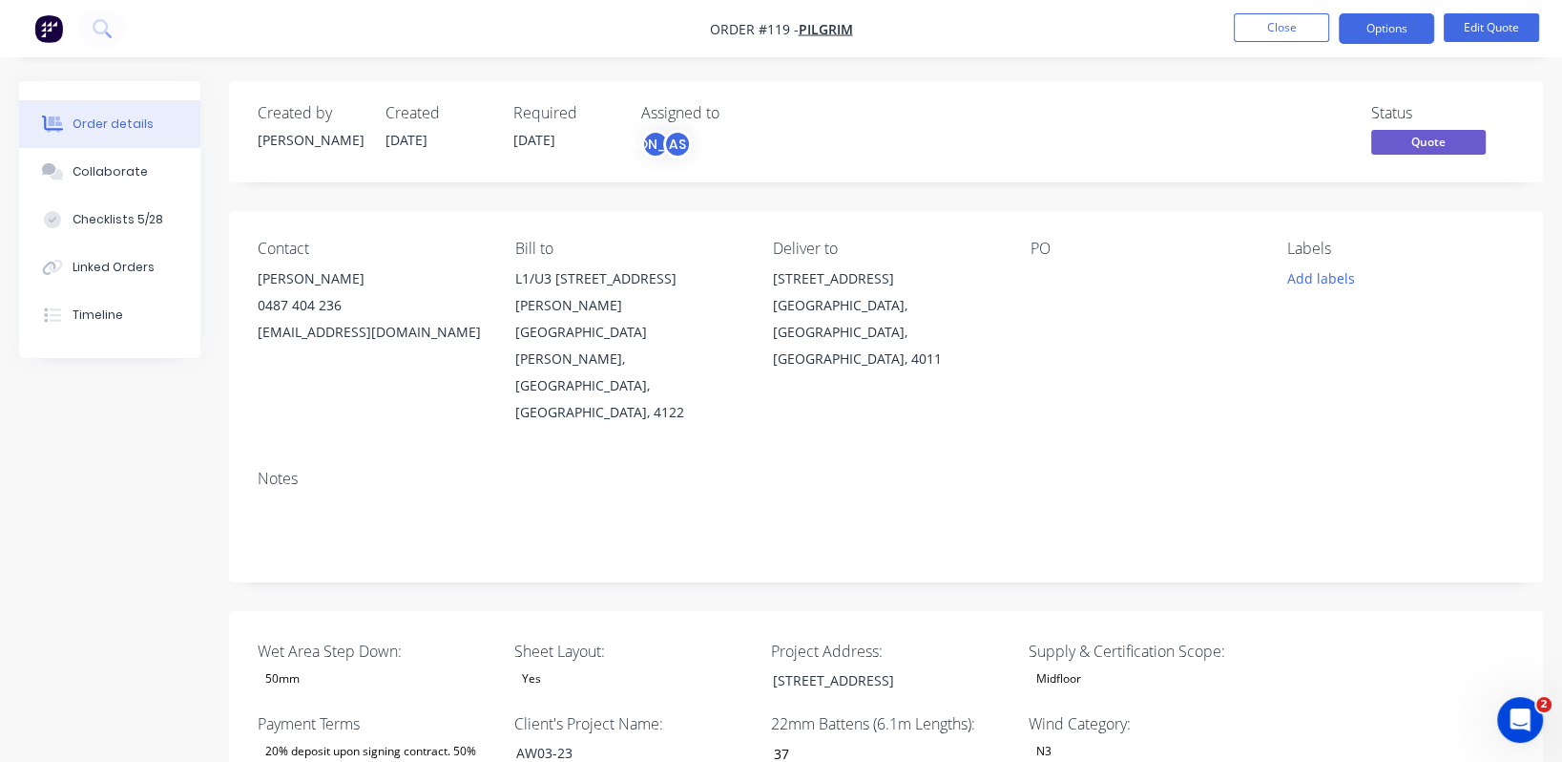
click at [1432, 145] on span "Quote" at bounding box center [1428, 142] width 115 height 24
click at [1457, 144] on span "Quote" at bounding box center [1428, 142] width 115 height 24
click at [1490, 26] on button "Edit Quote" at bounding box center [1491, 27] width 95 height 29
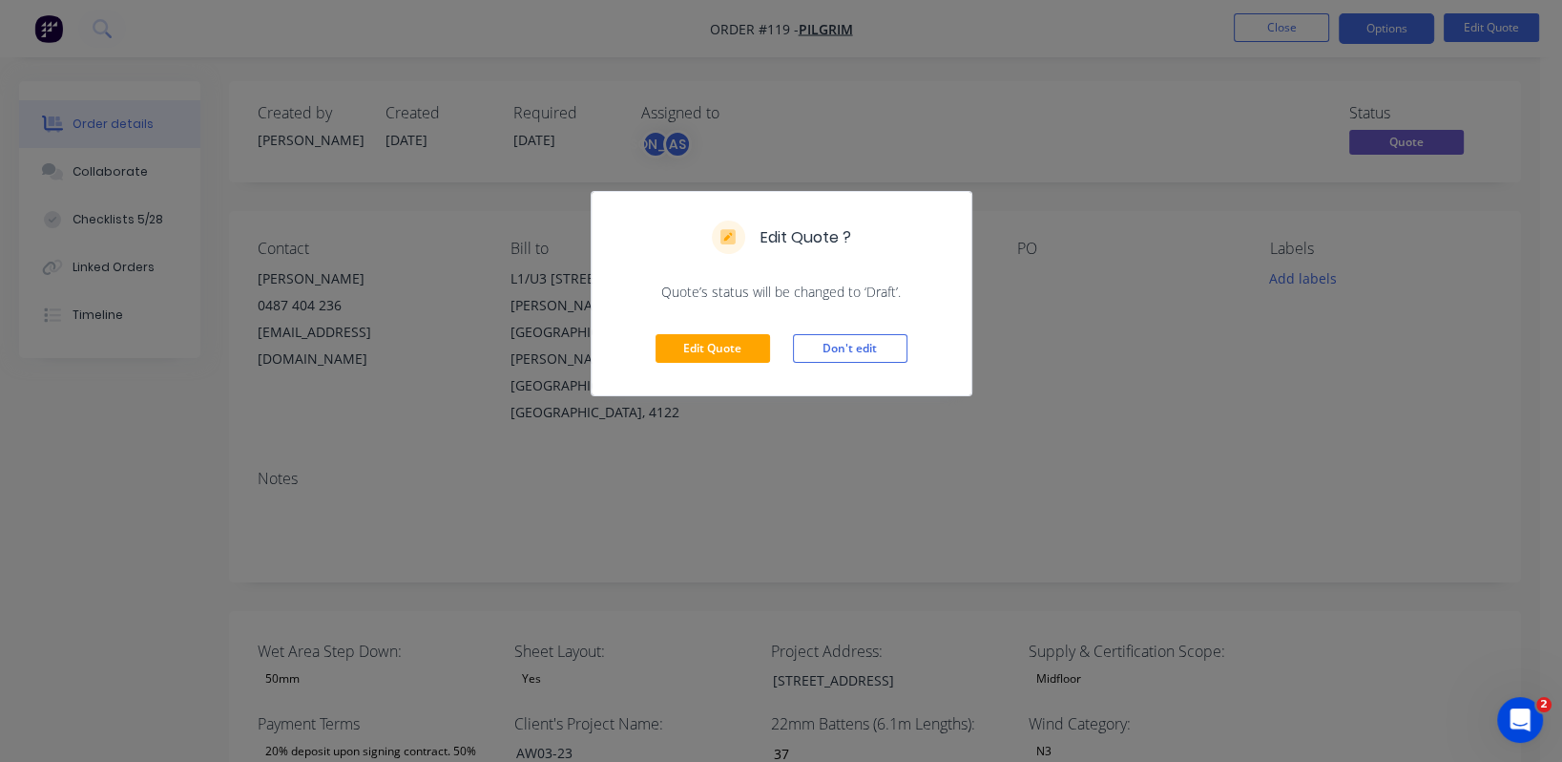
drag, startPoint x: 886, startPoint y: 345, endPoint x: 943, endPoint y: 329, distance: 59.5
click at [892, 345] on button "Don't edit" at bounding box center [850, 348] width 115 height 29
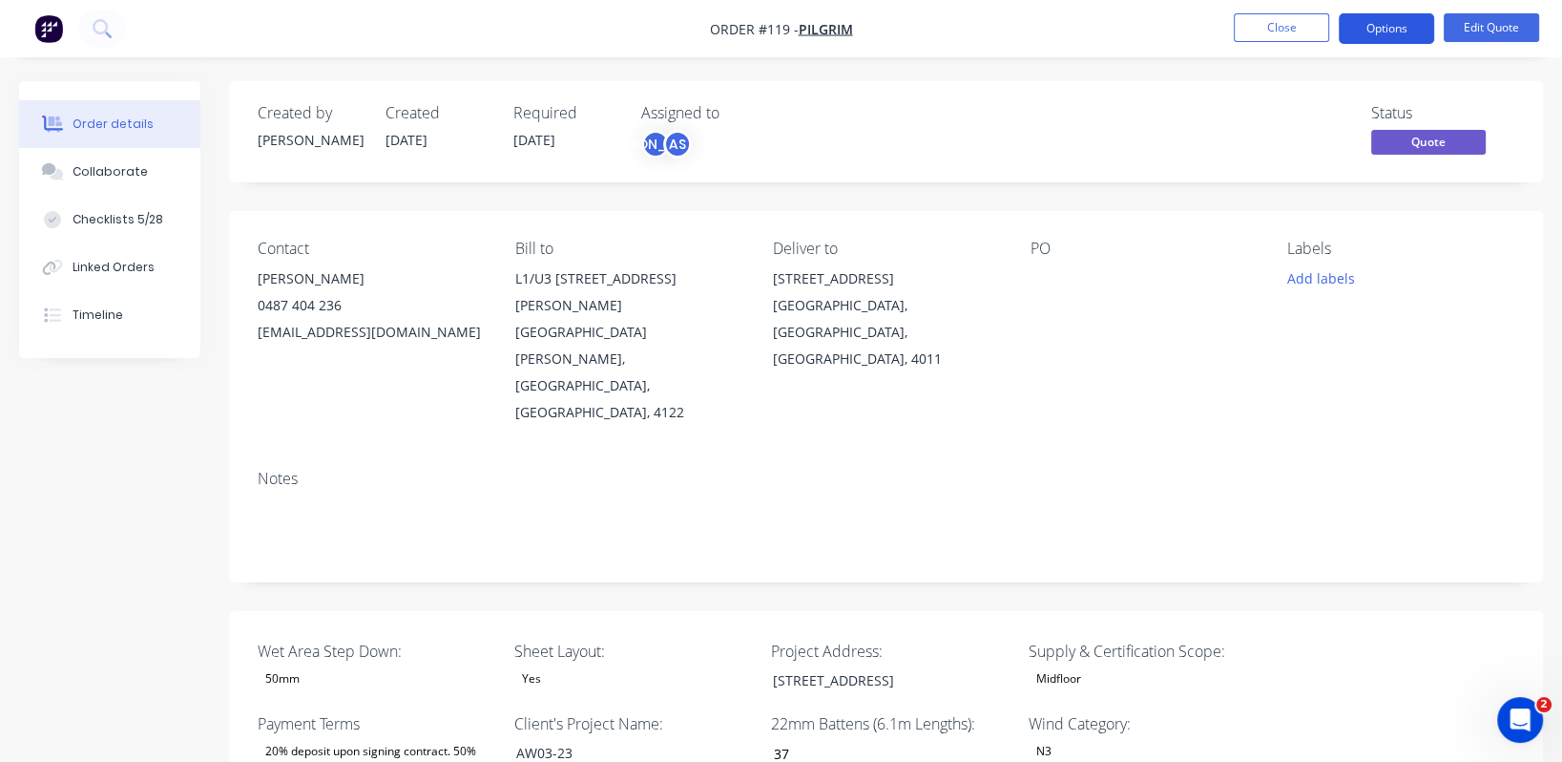
click at [1386, 21] on button "Options" at bounding box center [1386, 28] width 95 height 31
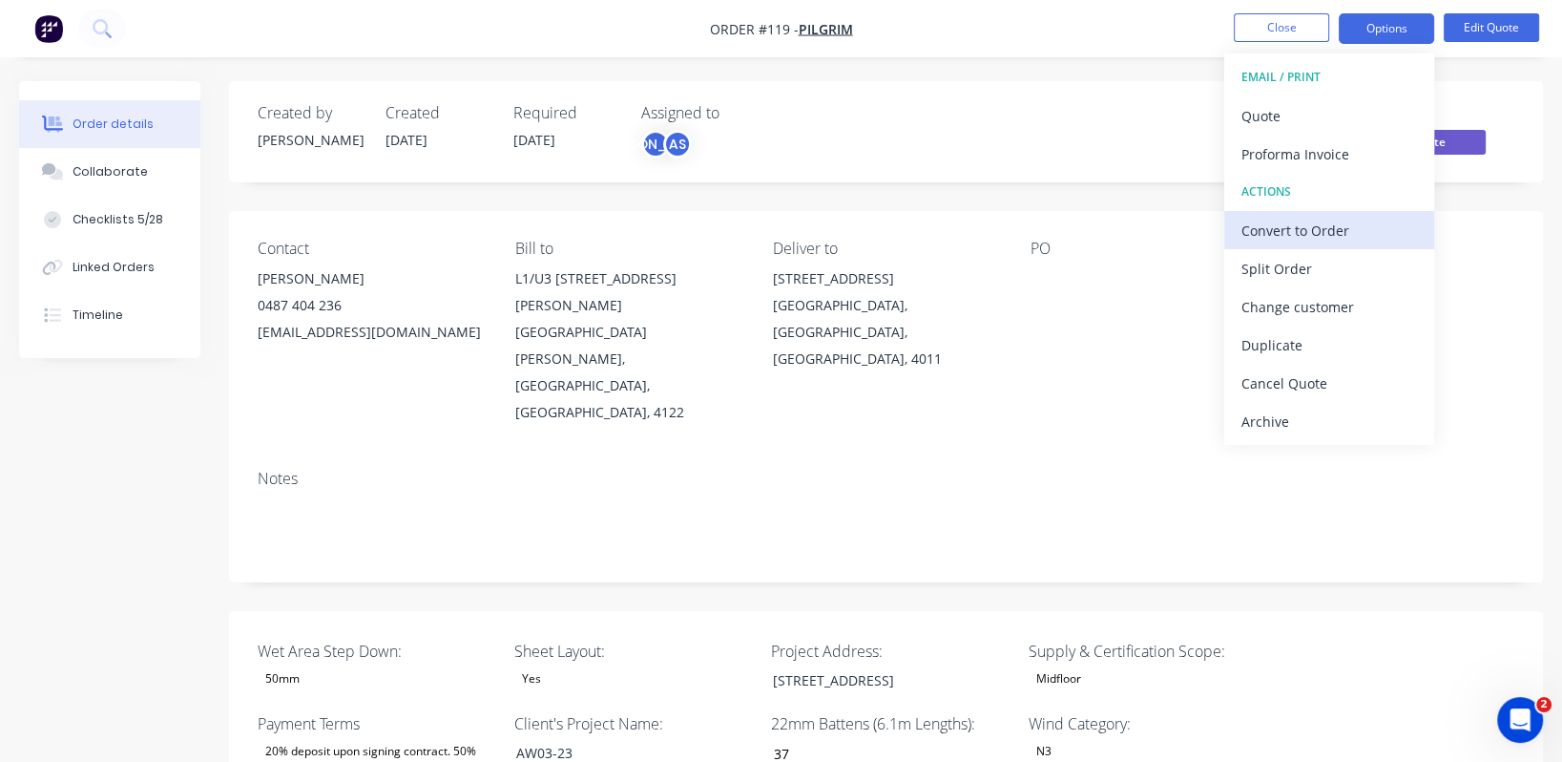
click at [1370, 235] on div "Convert to Order" at bounding box center [1330, 231] width 176 height 28
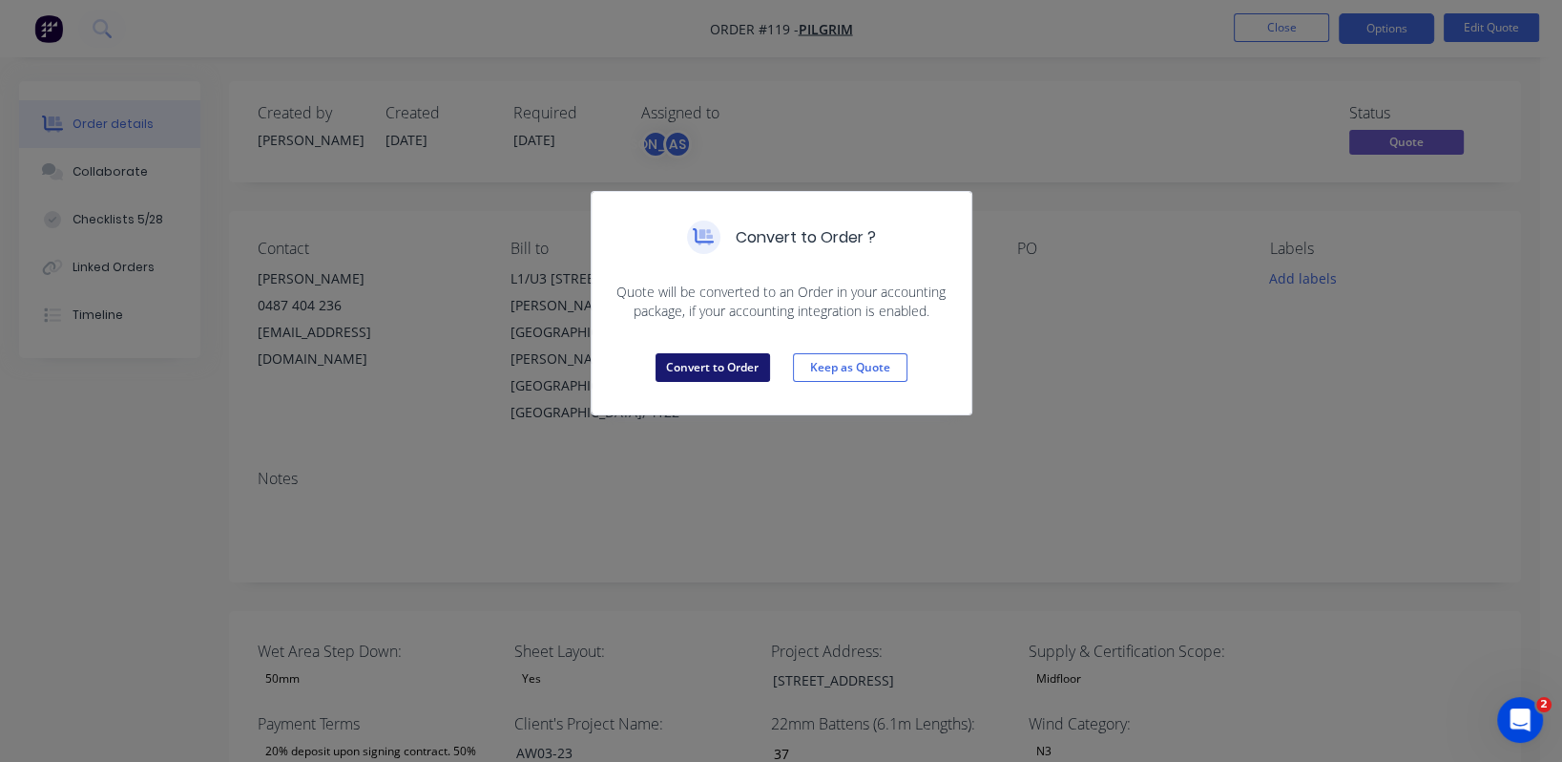
click at [742, 370] on button "Convert to Order" at bounding box center [713, 367] width 115 height 29
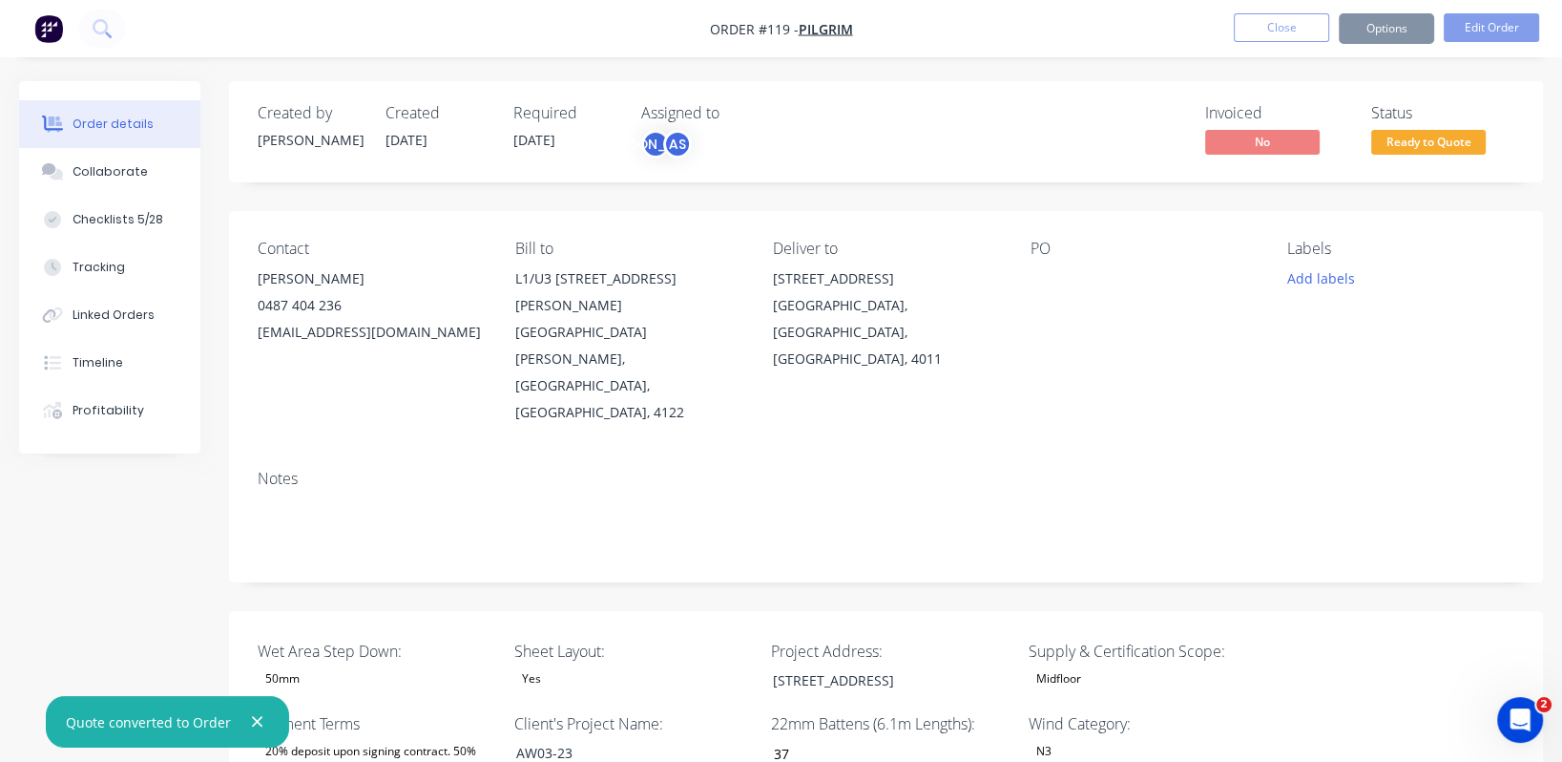
click at [1412, 148] on span "Ready to Quote" at bounding box center [1428, 142] width 115 height 24
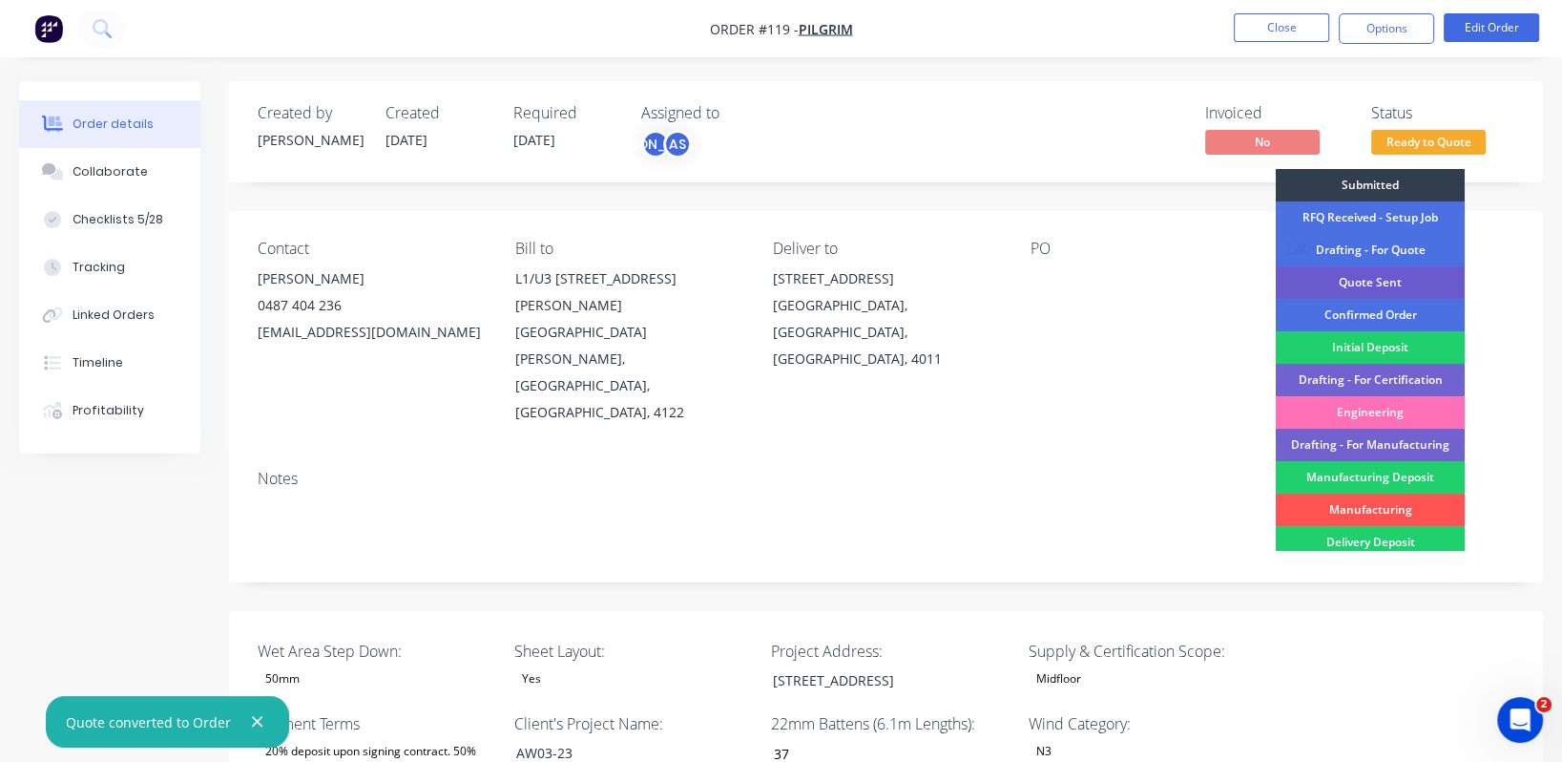
click at [1424, 282] on div "Quote Sent" at bounding box center [1370, 282] width 189 height 32
